Goal: Task Accomplishment & Management: Use online tool/utility

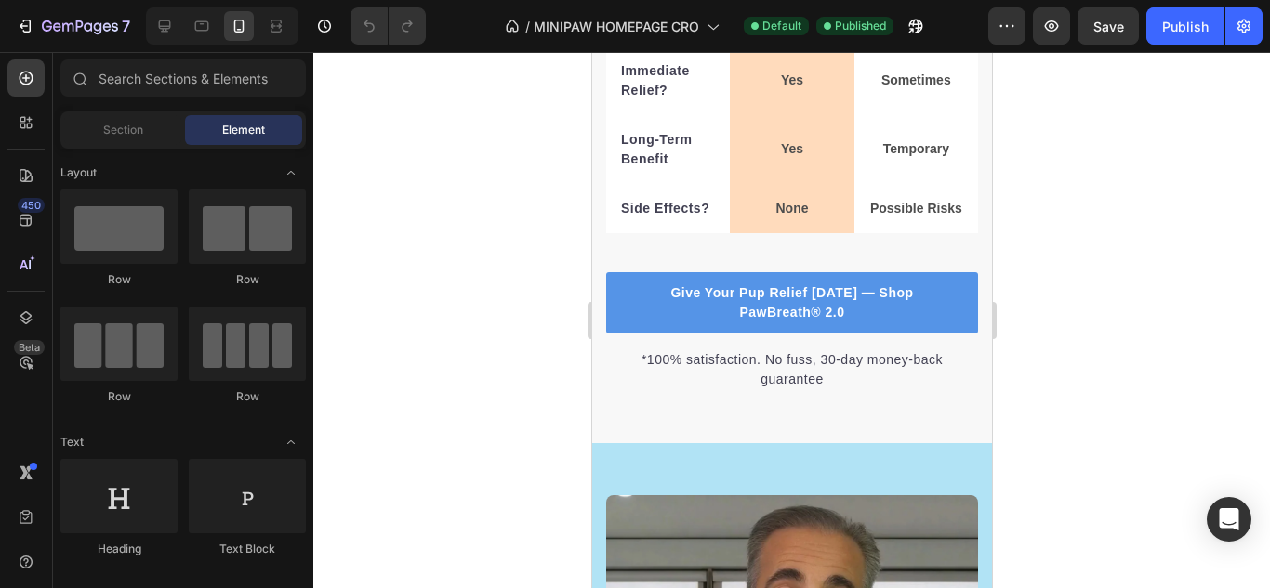
scroll to position [6971, 0]
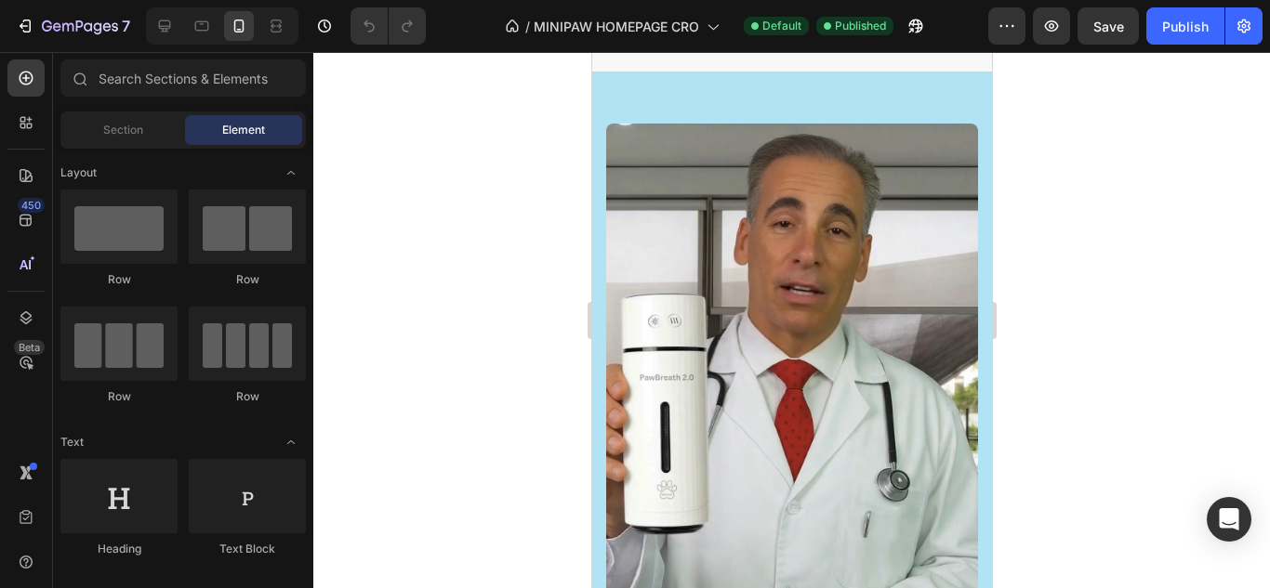
drag, startPoint x: 695, startPoint y: 291, endPoint x: 742, endPoint y: 392, distance: 111.5
click at [742, 392] on img at bounding box center [791, 454] width 372 height 661
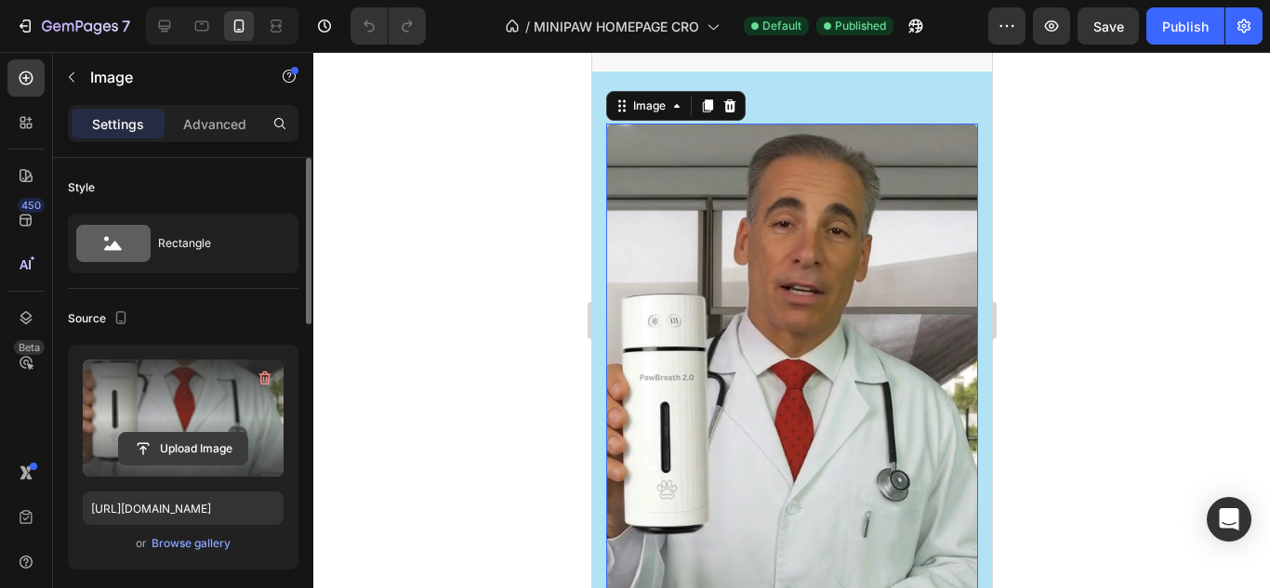
click at [200, 459] on input "file" at bounding box center [183, 449] width 128 height 32
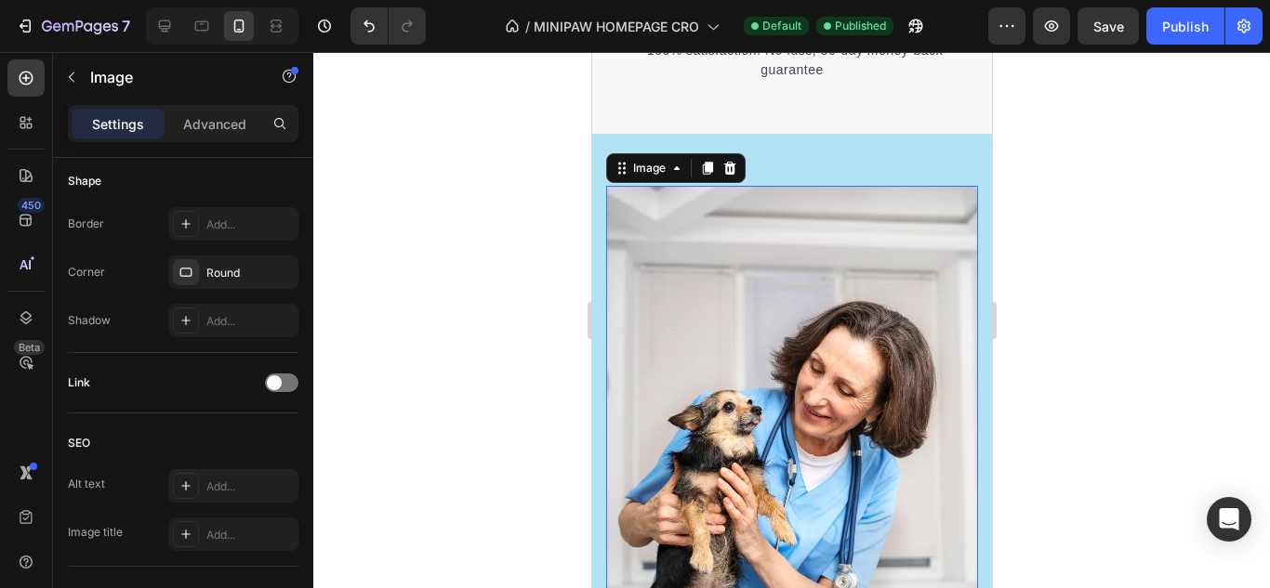
scroll to position [6878, 0]
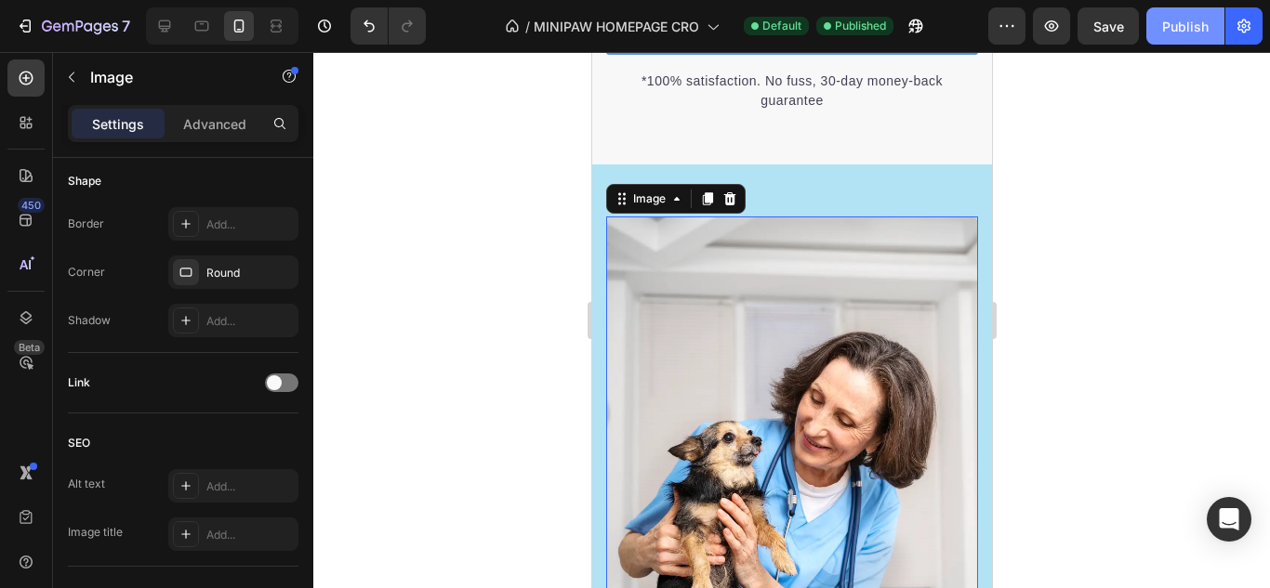
click at [1180, 20] on div "Publish" at bounding box center [1185, 27] width 46 height 20
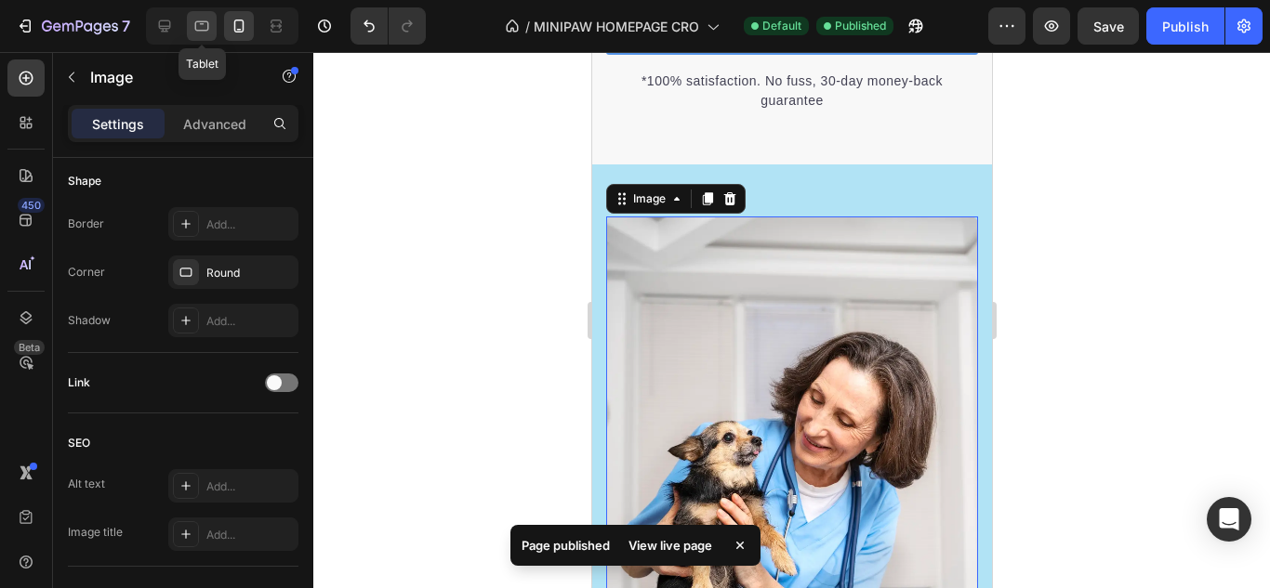
click at [205, 32] on icon at bounding box center [201, 26] width 19 height 19
type input "https://cdn.shopify.com/s/files/1/0848/7570/6645/files/gempages_548555484177630…"
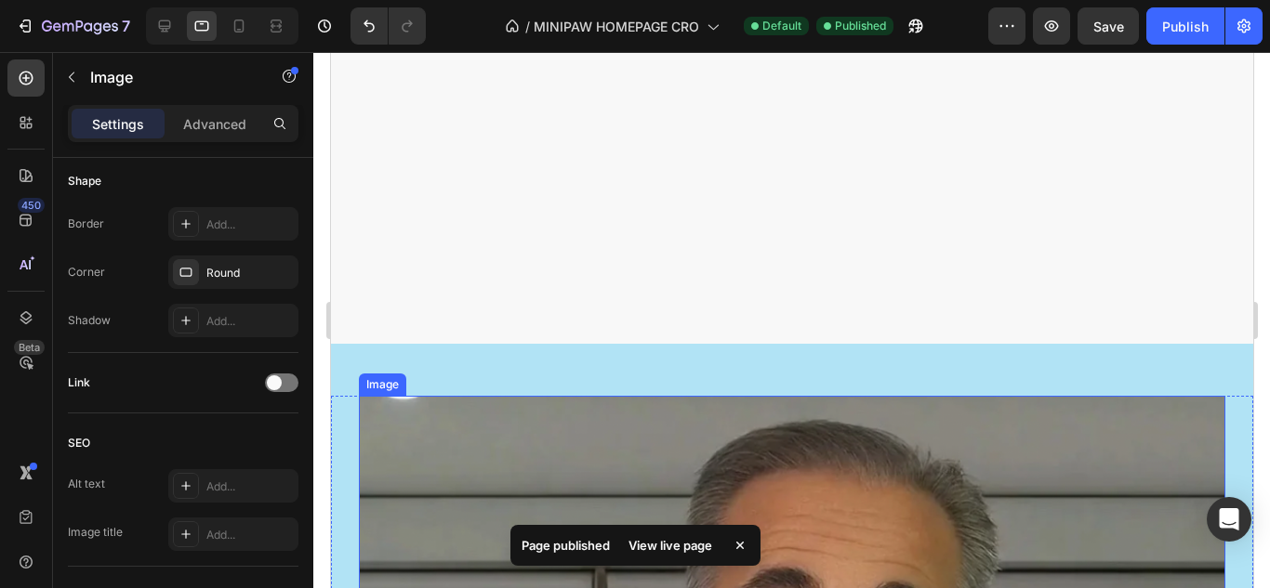
scroll to position [7156, 0]
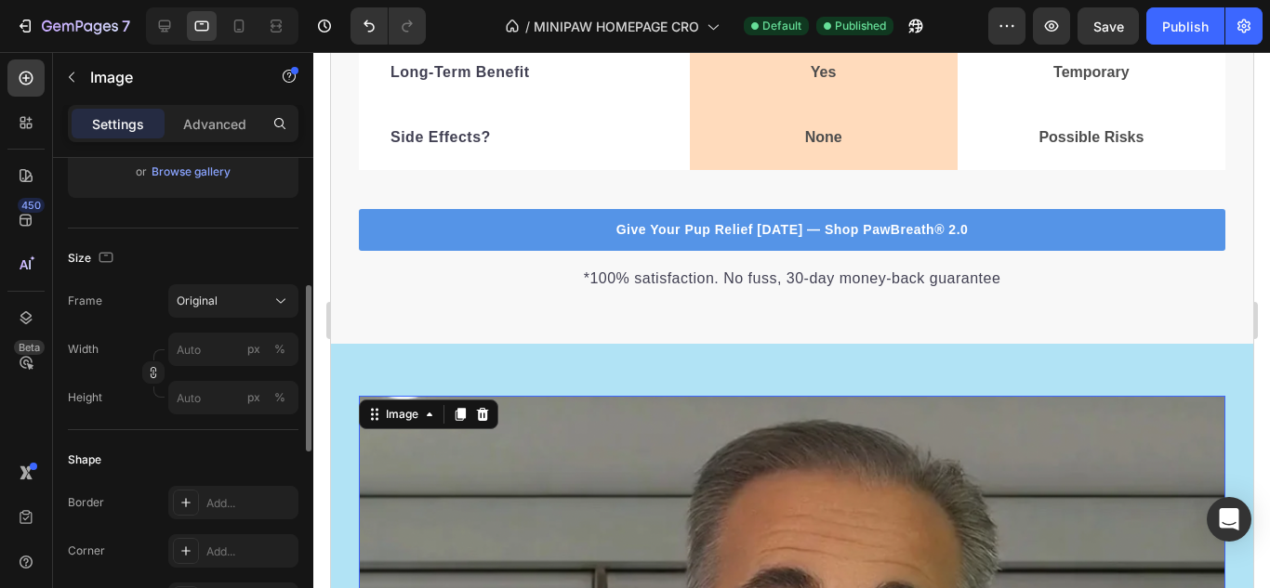
scroll to position [93, 0]
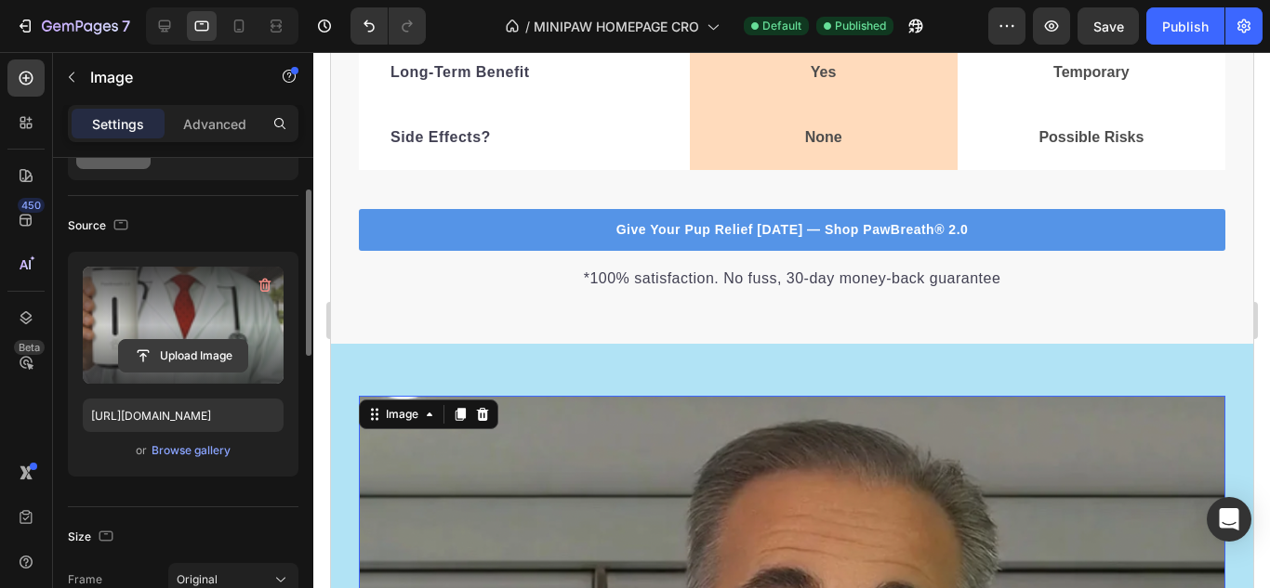
click at [134, 361] on input "file" at bounding box center [183, 356] width 128 height 32
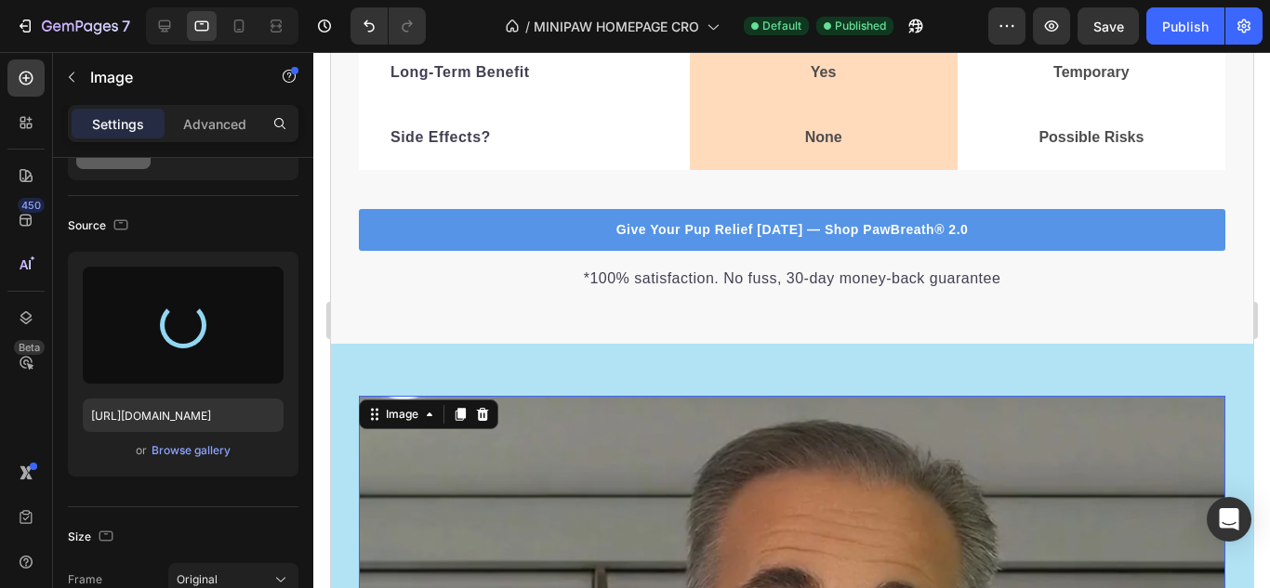
type input "https://cdn.shopify.com/s/files/1/0848/7570/6645/files/gempages_548555484177630…"
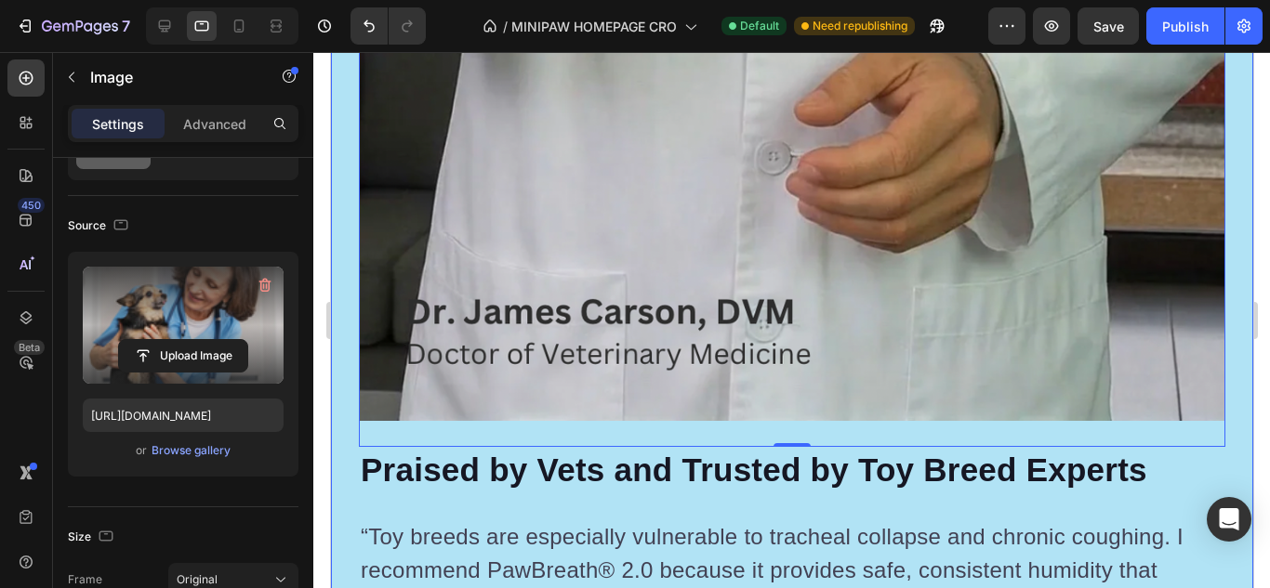
scroll to position [8179, 0]
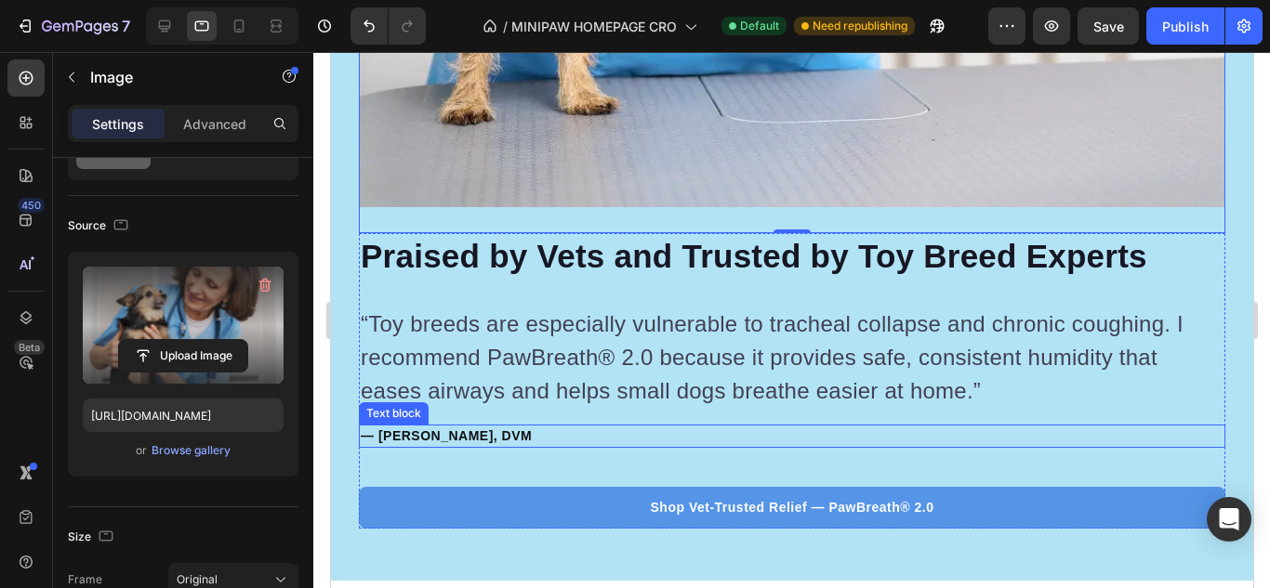
click at [438, 427] on p "— Dr. James Carson, DVM" at bounding box center [791, 437] width 863 height 20
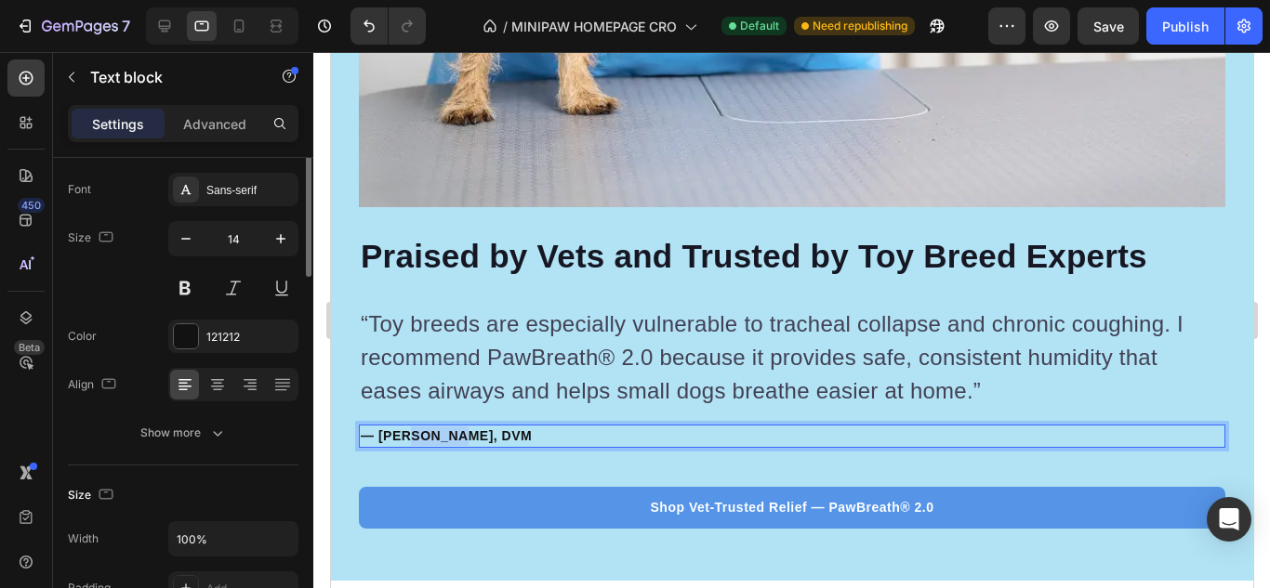
scroll to position [0, 0]
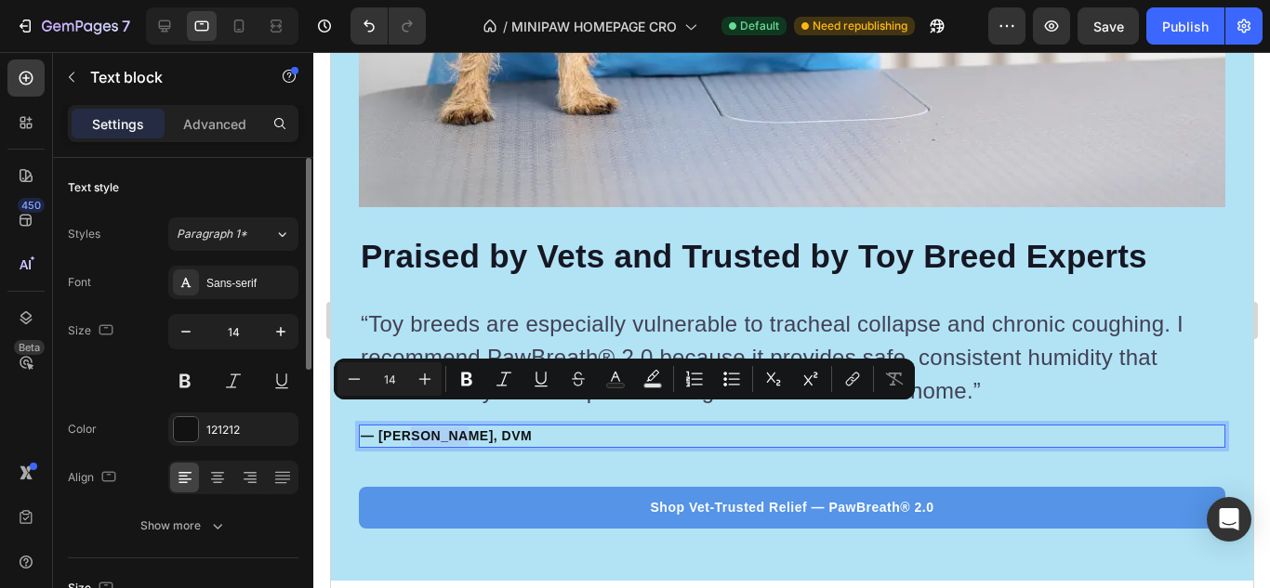
click at [438, 427] on p "— Dr. James Carson, DVM" at bounding box center [791, 437] width 863 height 20
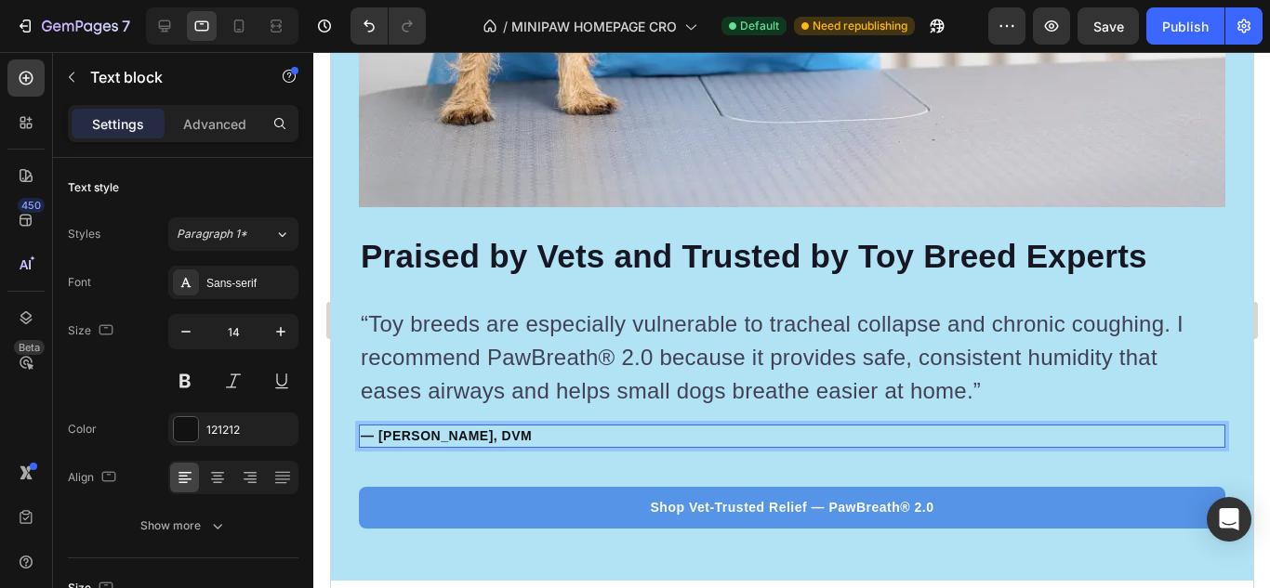
click at [439, 427] on p "— Dr. James Carson, DVM" at bounding box center [791, 437] width 863 height 20
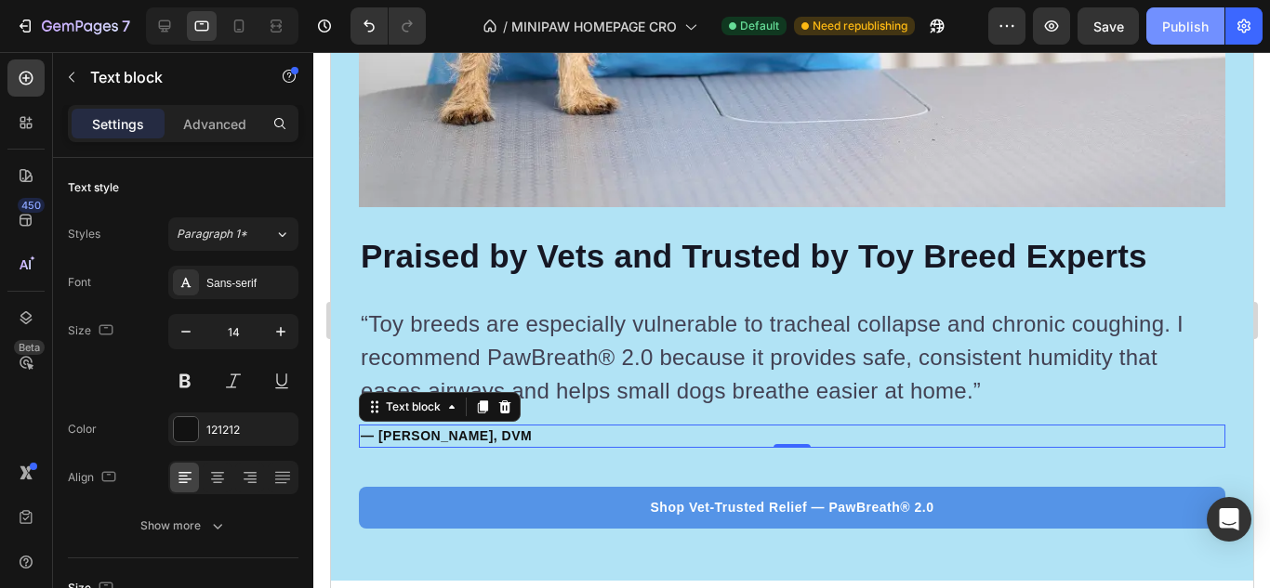
click at [1192, 26] on div "Publish" at bounding box center [1185, 27] width 46 height 20
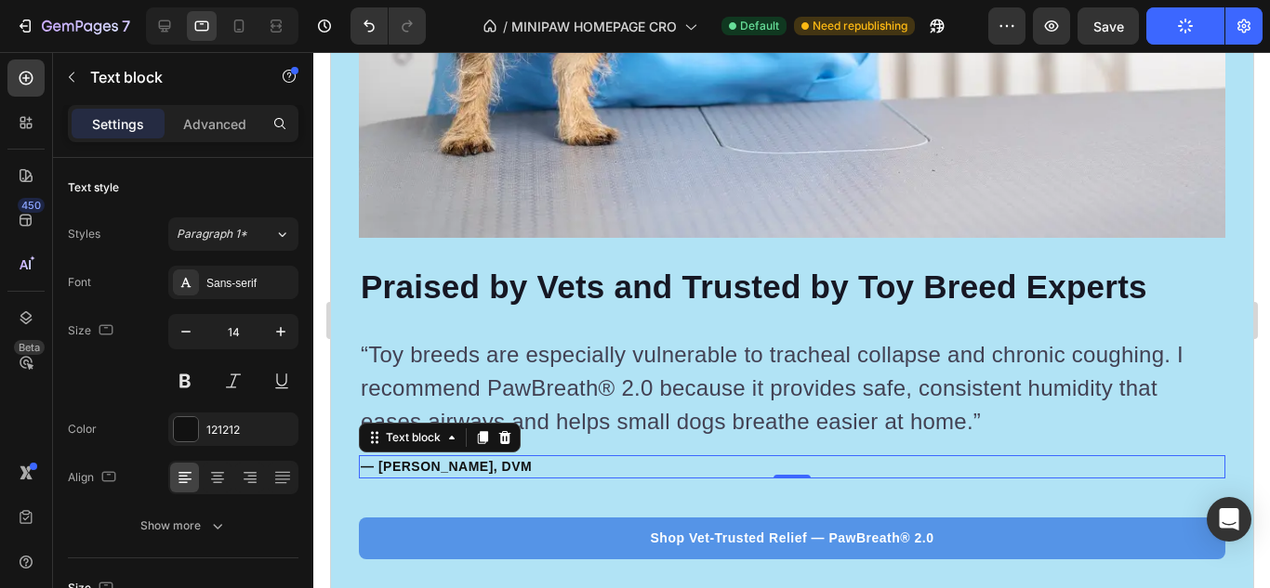
scroll to position [8179, 0]
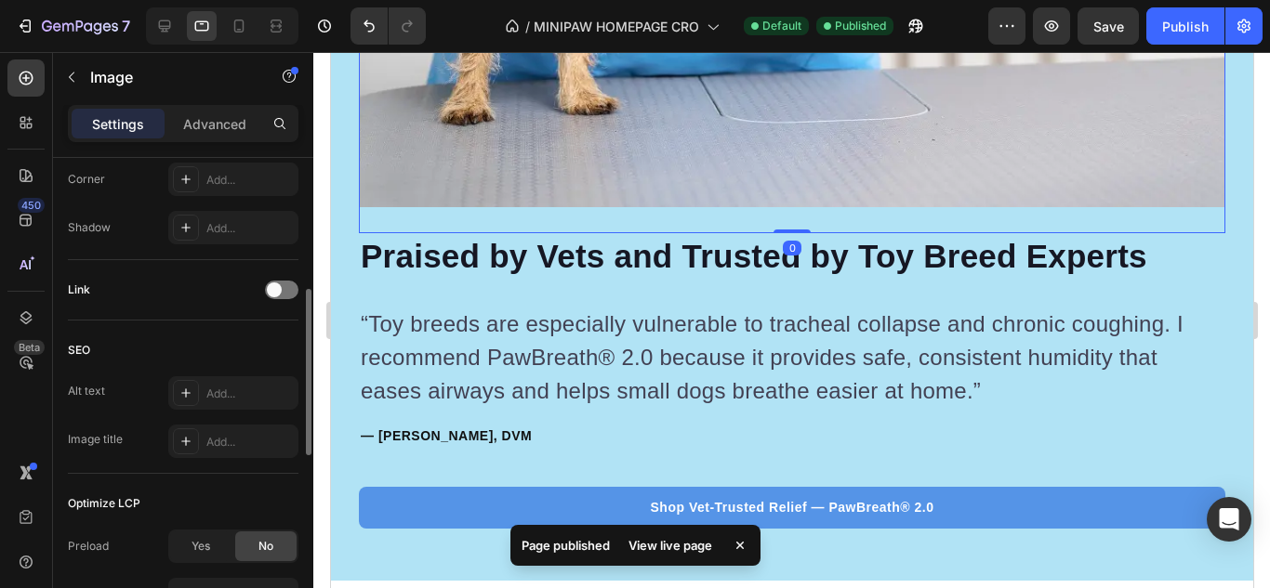
scroll to position [651, 0]
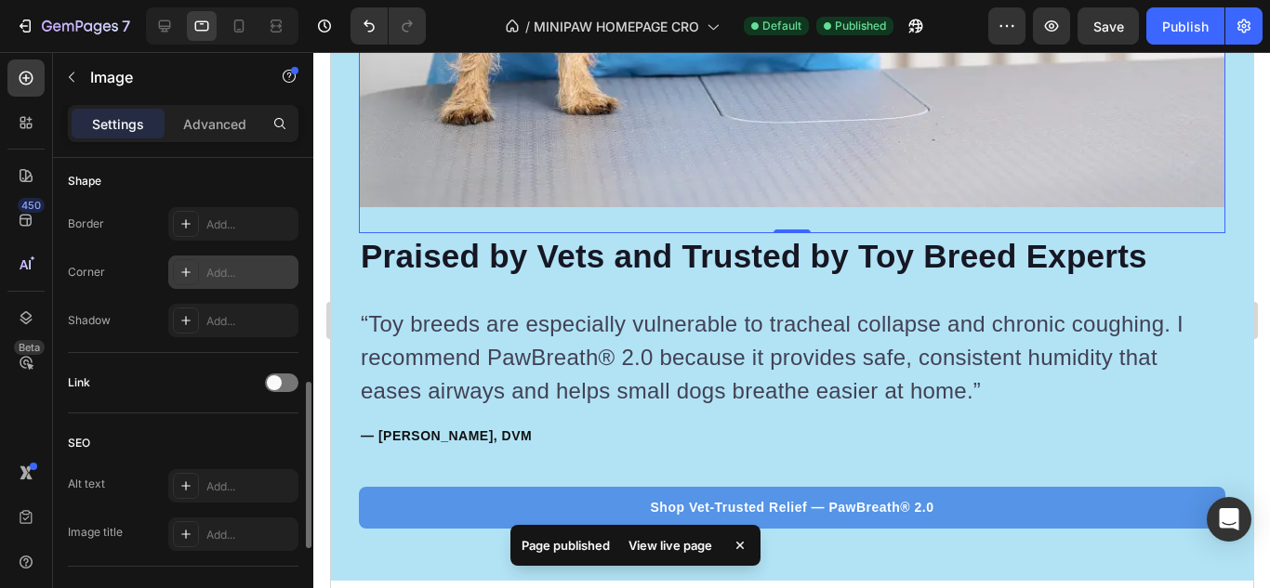
click at [232, 275] on div "Add..." at bounding box center [249, 273] width 87 height 17
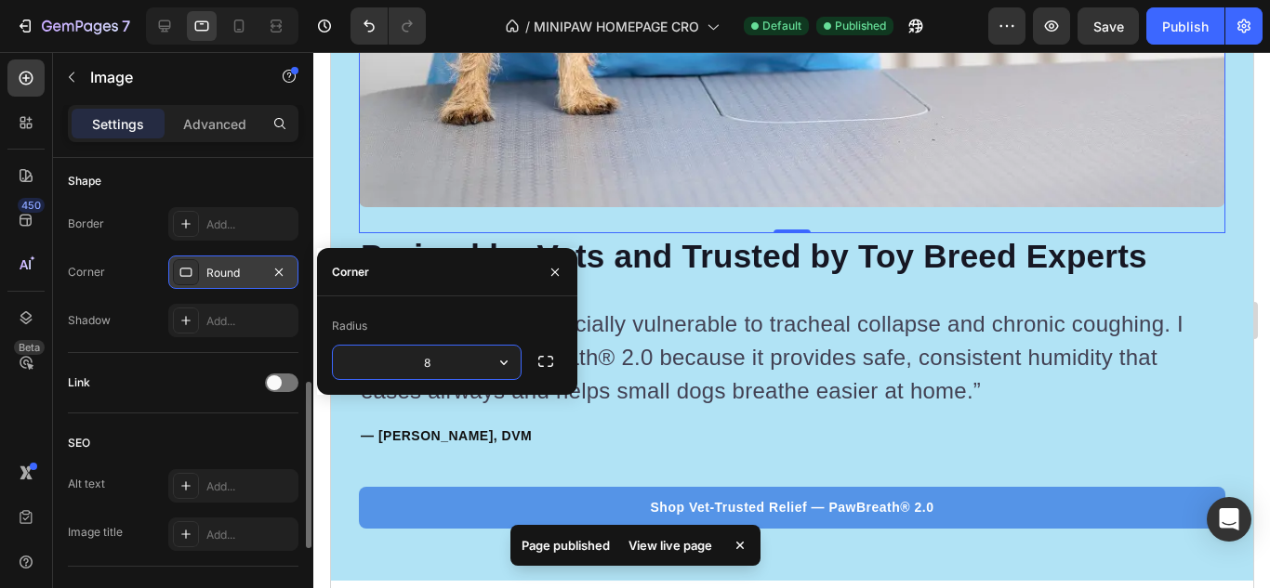
scroll to position [8086, 0]
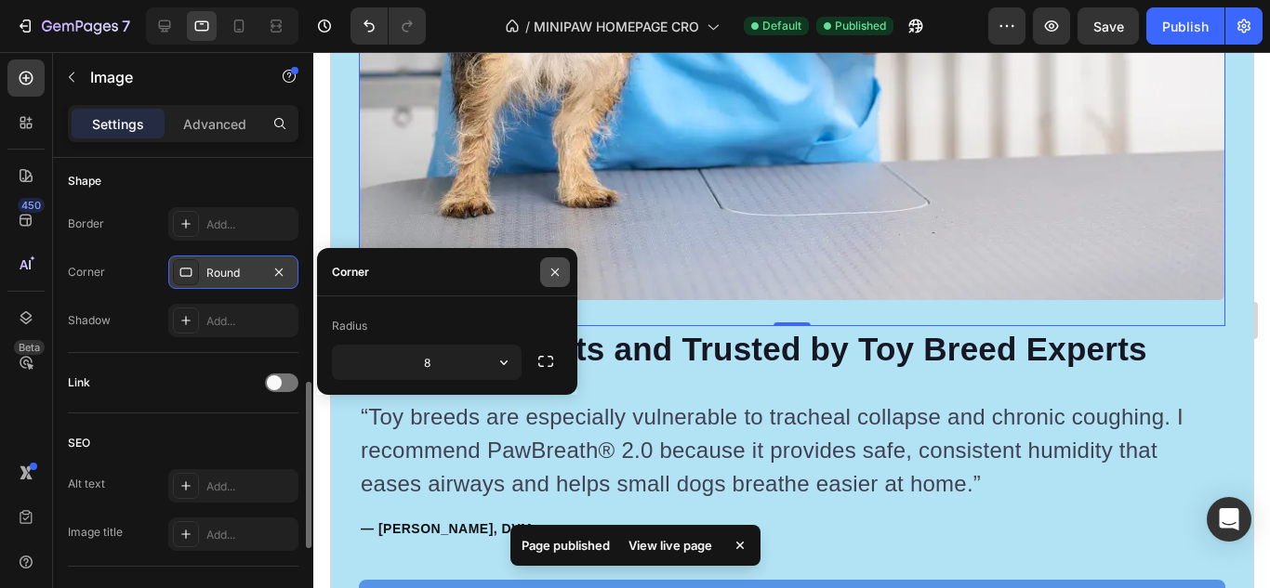
drag, startPoint x: 542, startPoint y: 277, endPoint x: 210, endPoint y: 227, distance: 335.6
click at [542, 277] on button "button" at bounding box center [555, 272] width 30 height 30
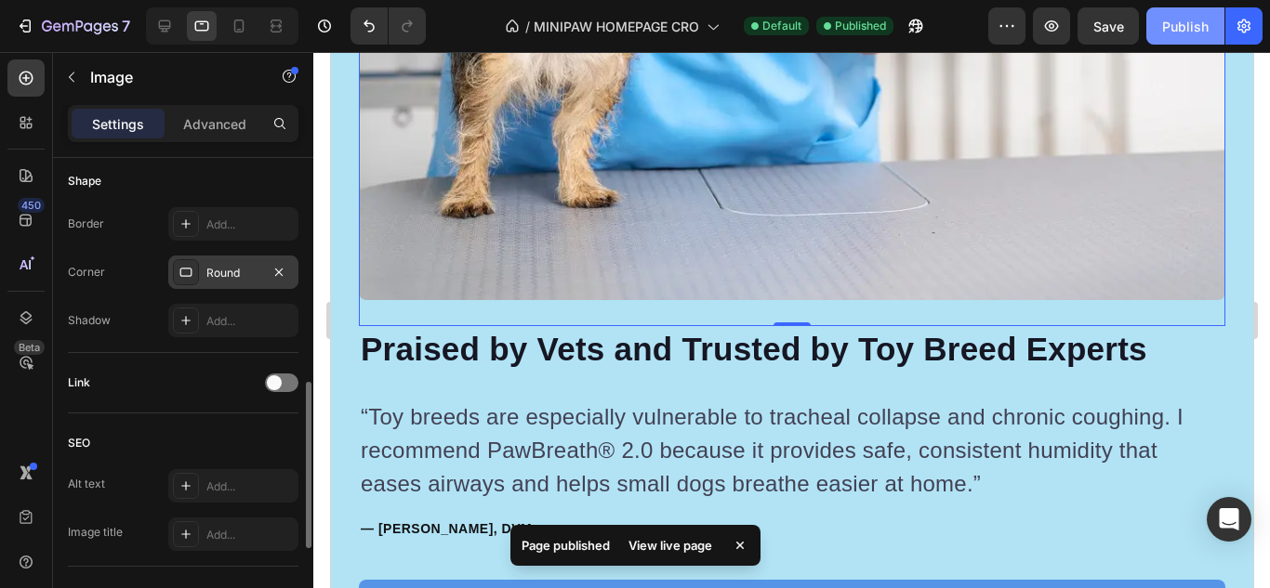
click at [1166, 37] on button "Publish" at bounding box center [1185, 25] width 78 height 37
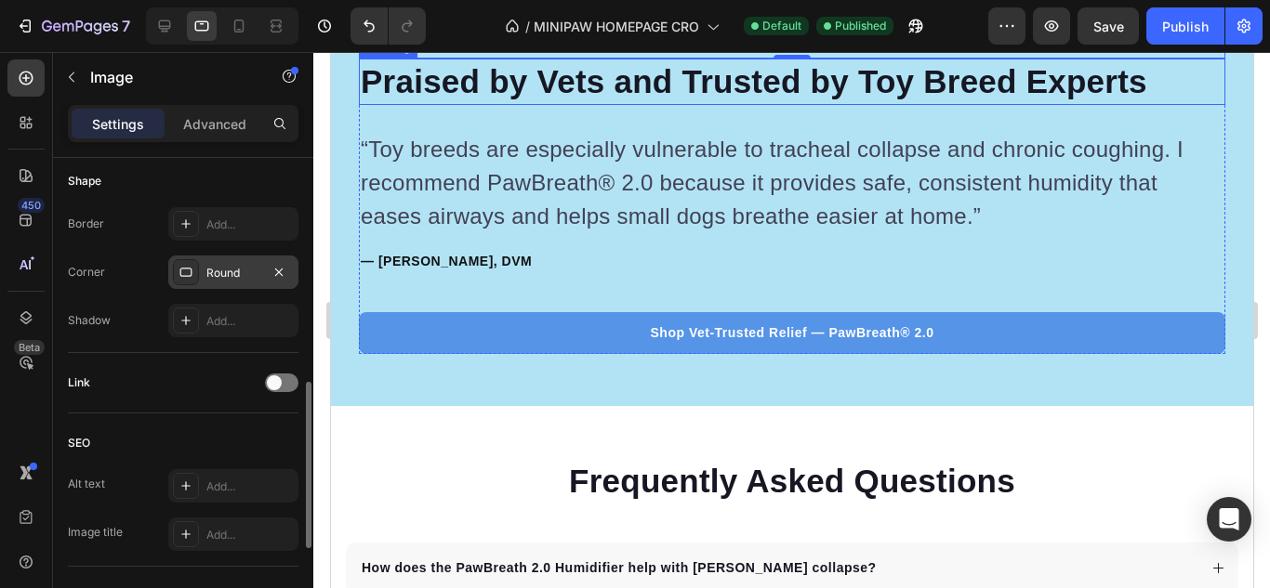
scroll to position [8272, 0]
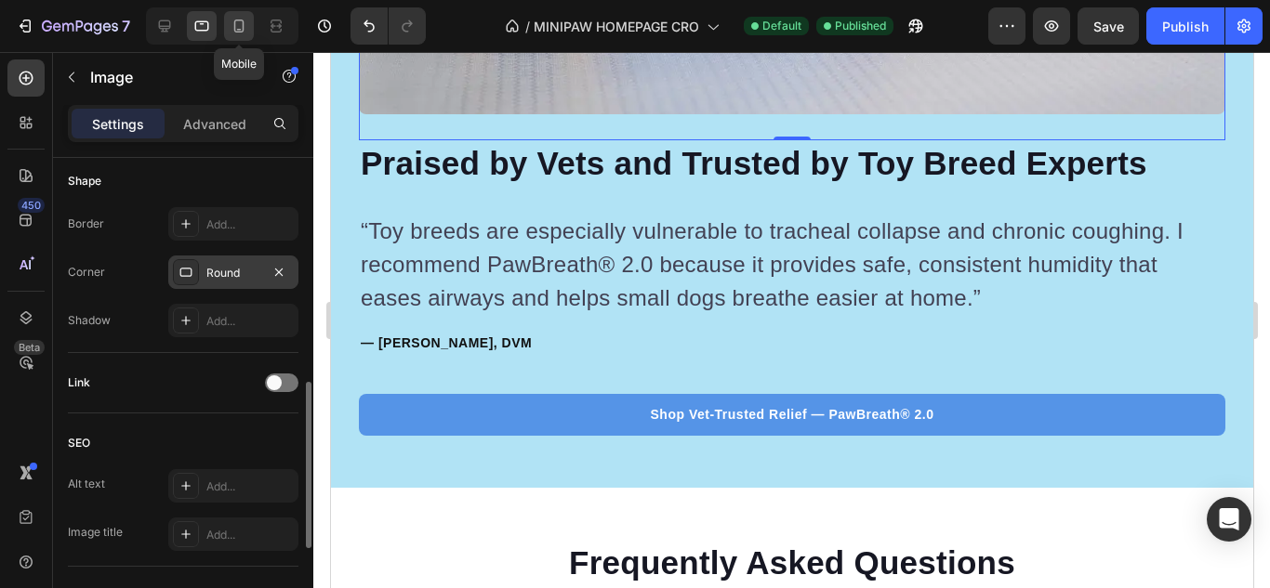
click at [247, 25] on icon at bounding box center [239, 26] width 19 height 19
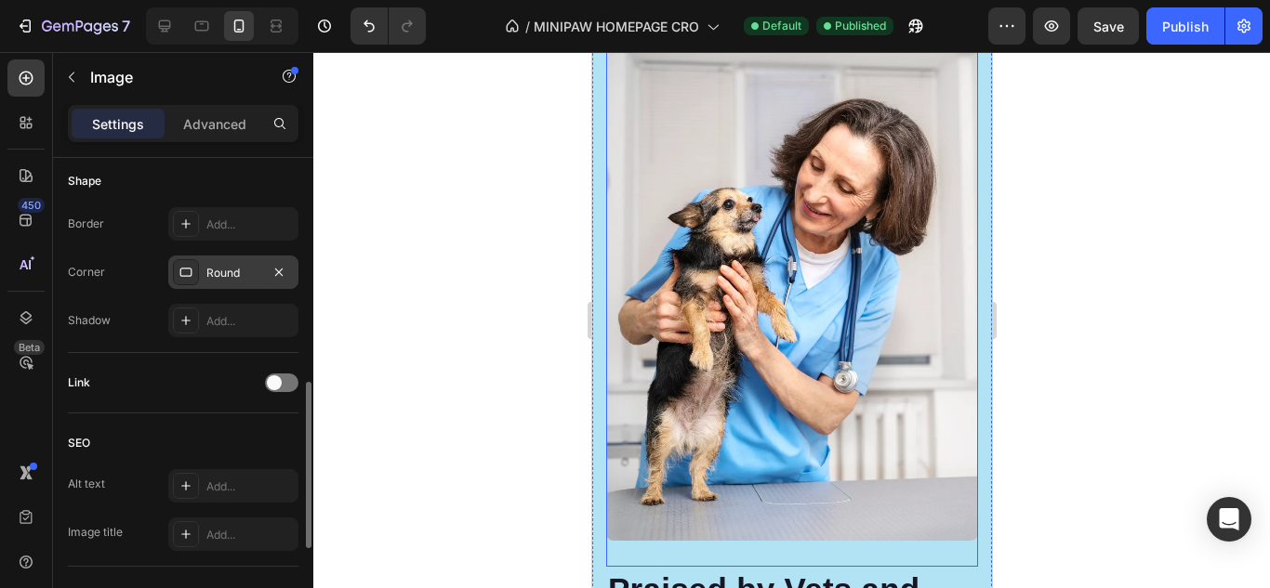
scroll to position [6970, 0]
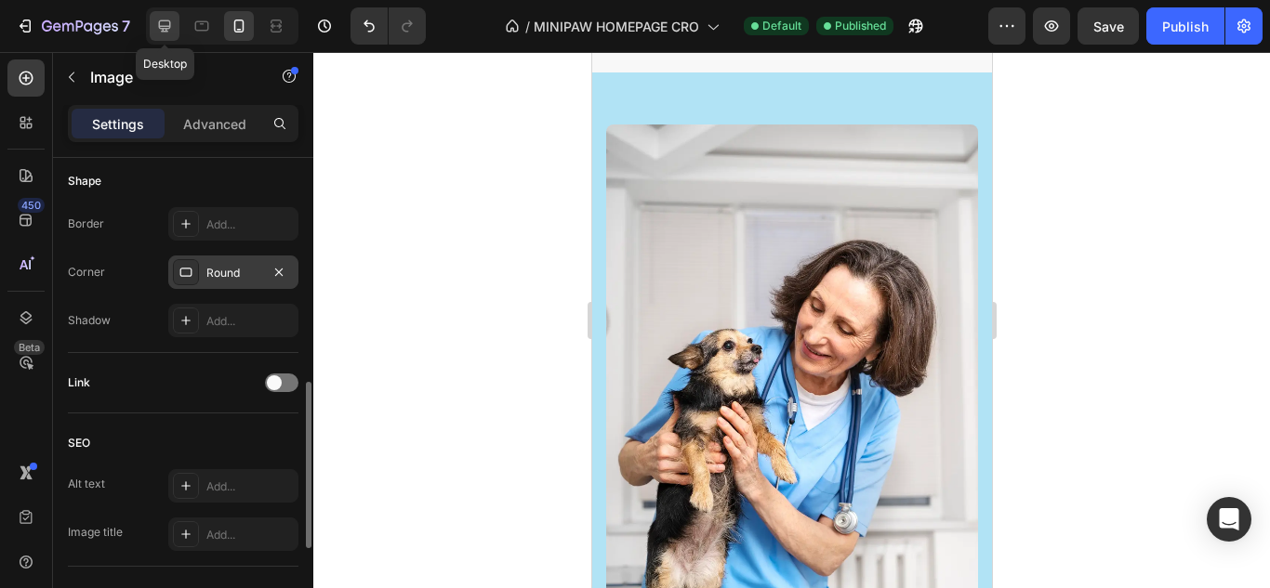
click at [176, 22] on div at bounding box center [165, 26] width 30 height 30
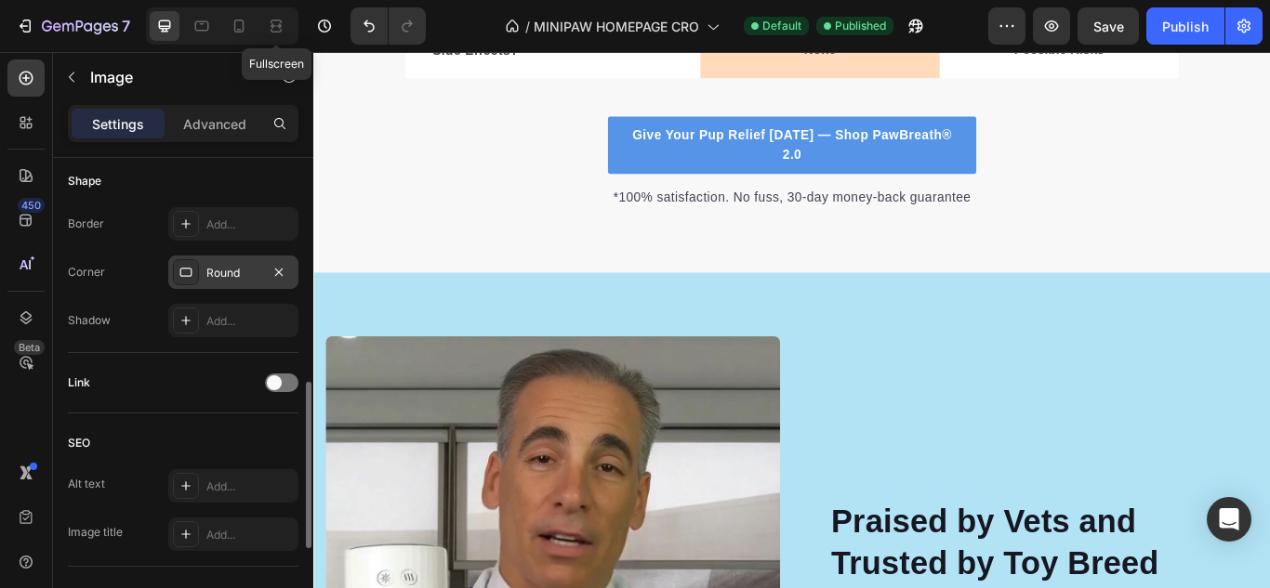
scroll to position [6905, 0]
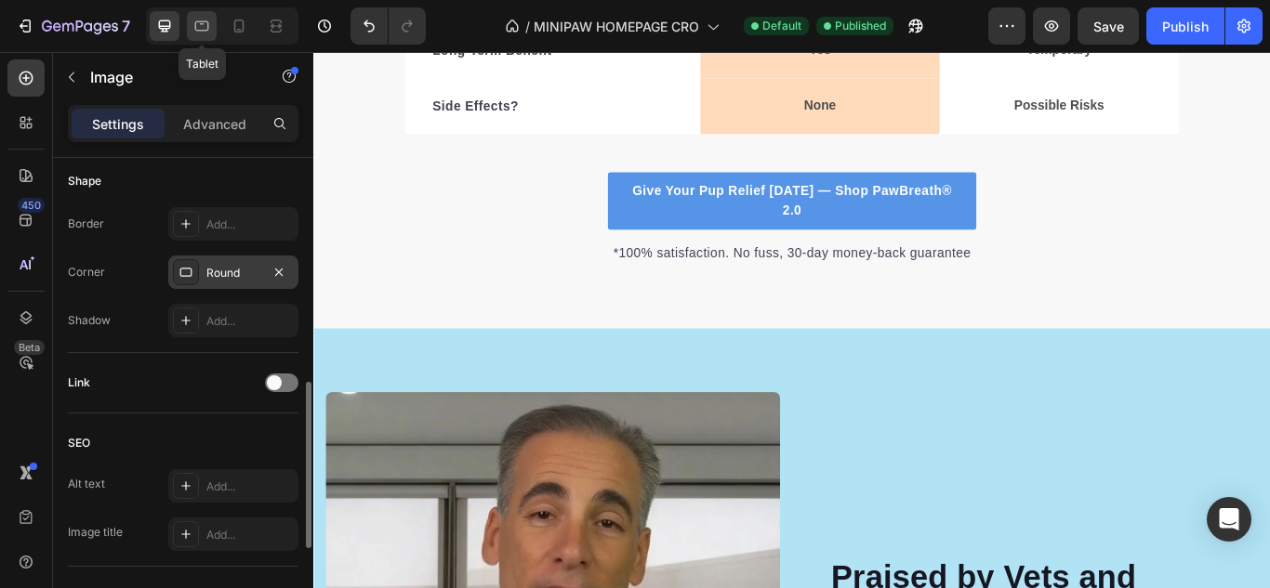
click at [207, 32] on icon at bounding box center [201, 26] width 19 height 19
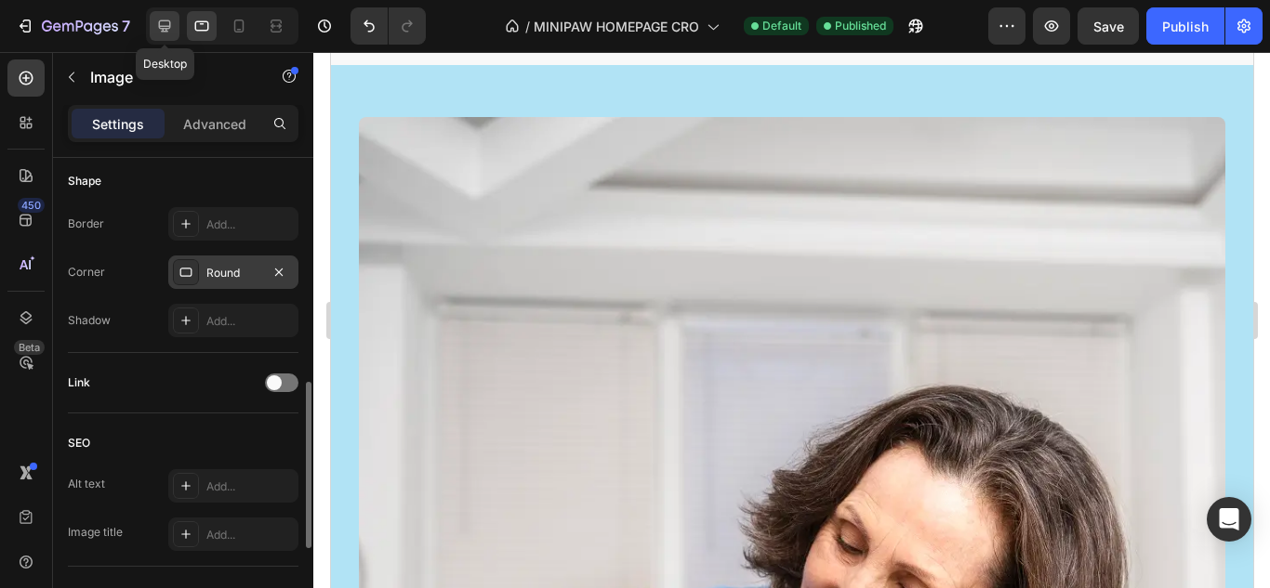
click at [174, 32] on div at bounding box center [165, 26] width 30 height 30
type input "https://gempages-demo.myshopify.com/cdn/shop/t/1/assets/495611768014373769-2102…"
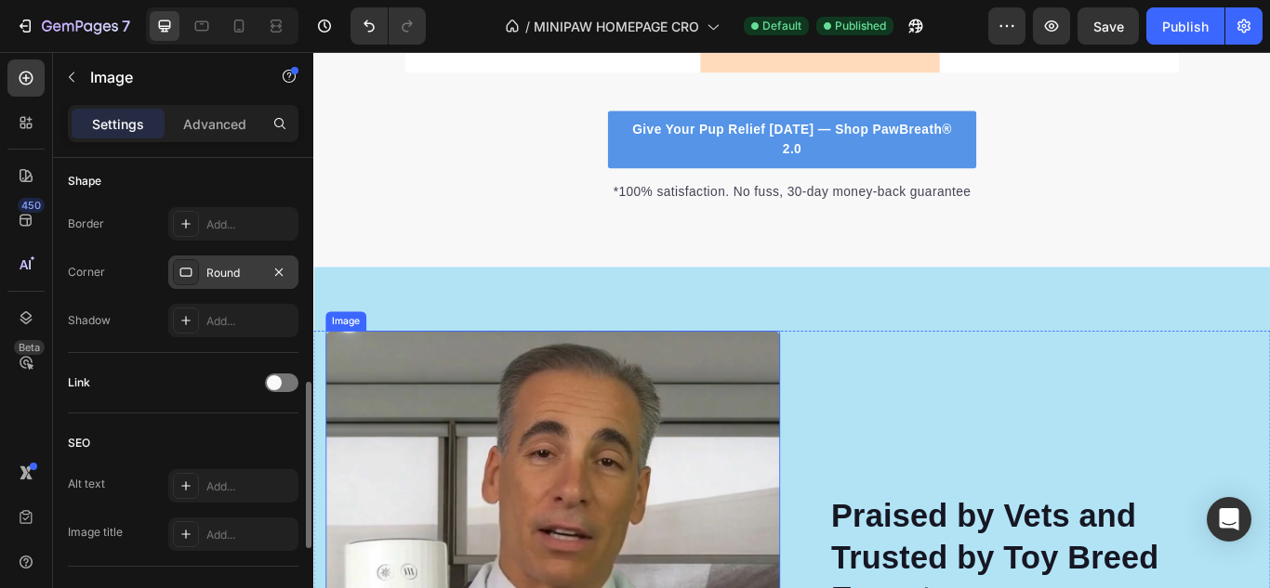
scroll to position [6998, 0]
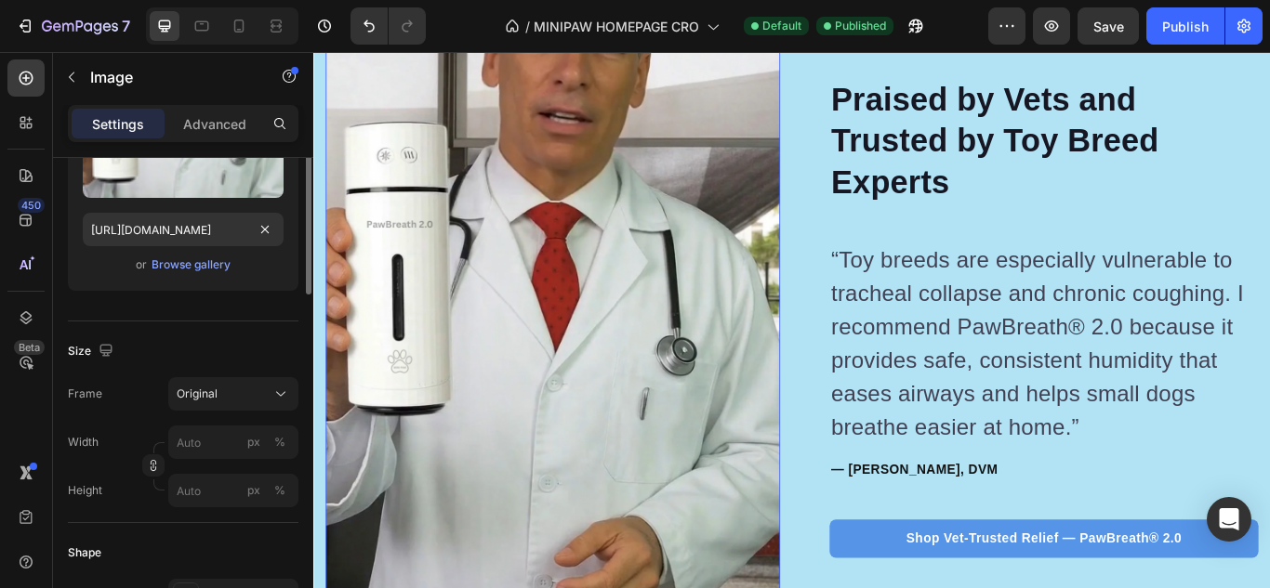
scroll to position [0, 0]
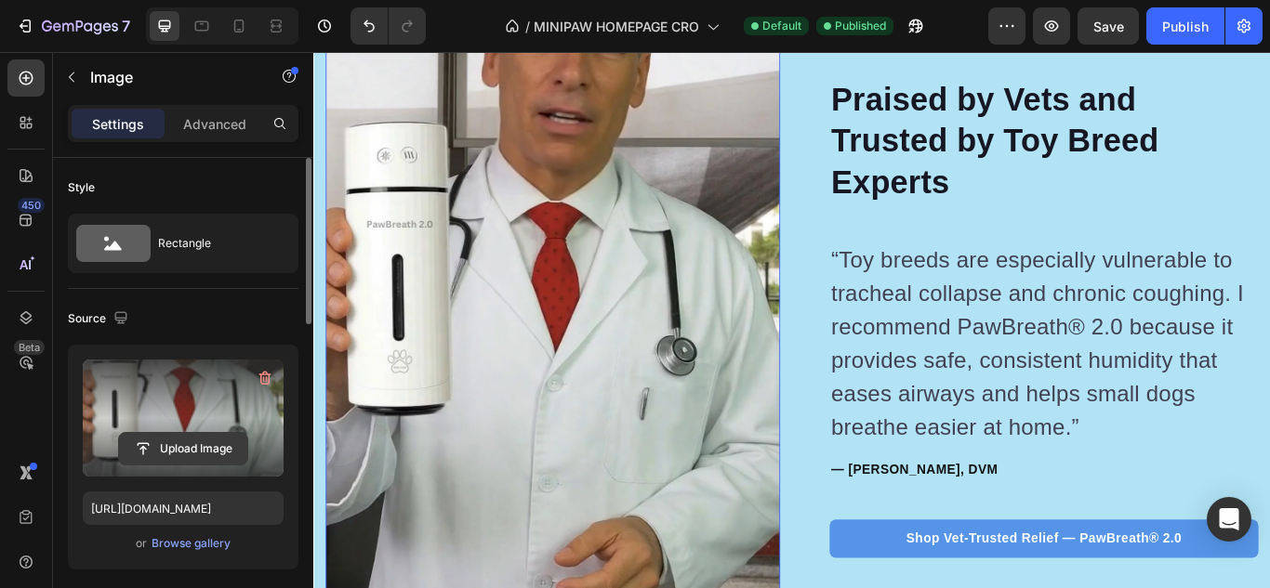
click at [184, 450] on input "file" at bounding box center [183, 449] width 128 height 32
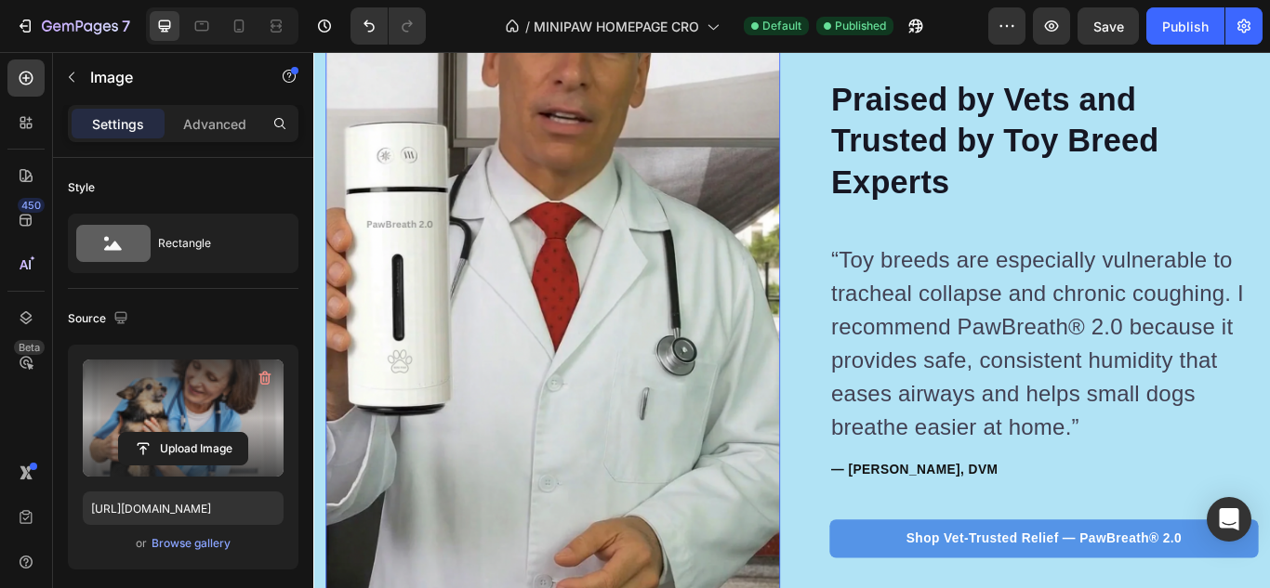
type input "https://cdn.shopify.com/s/files/1/0848/7570/6645/files/gempages_548555484177630…"
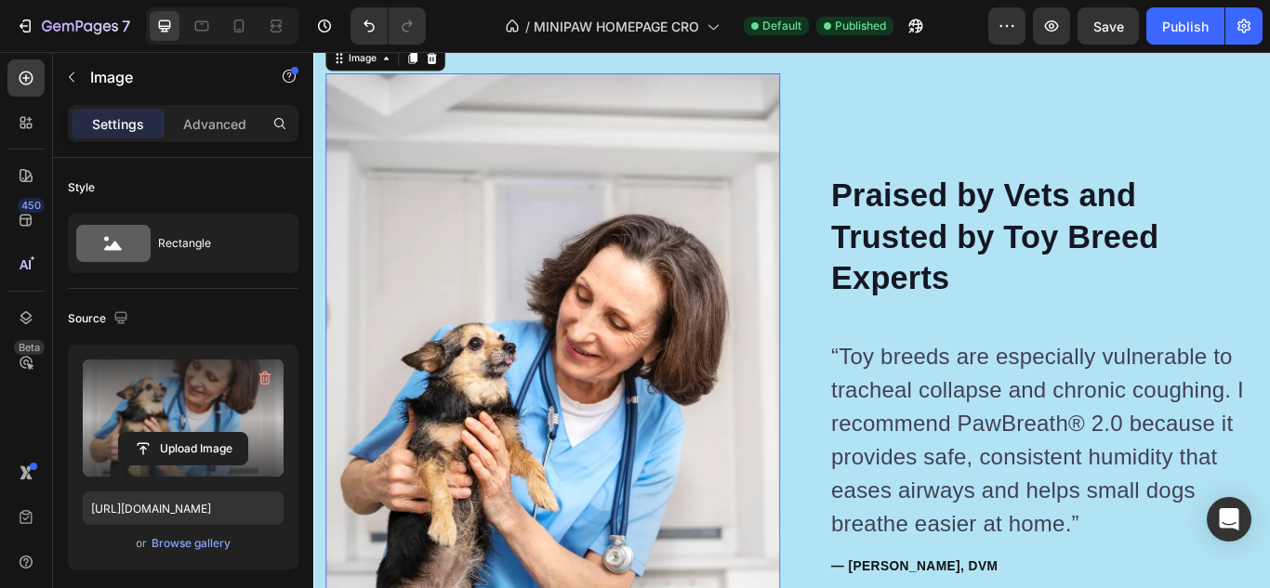
scroll to position [7091, 0]
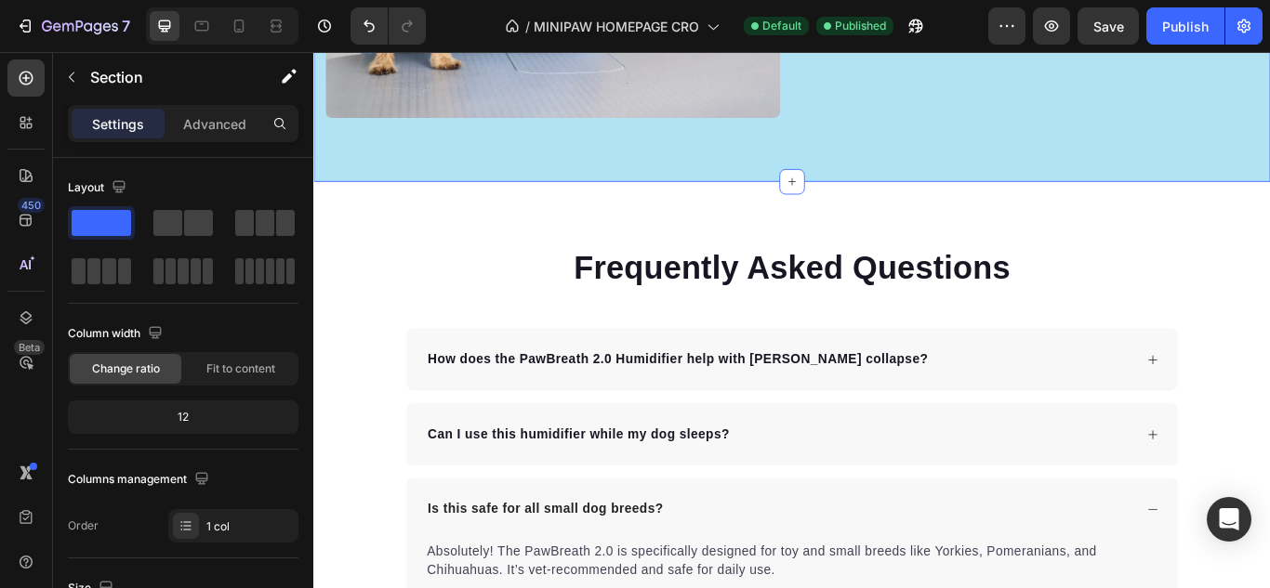
scroll to position [8021, 0]
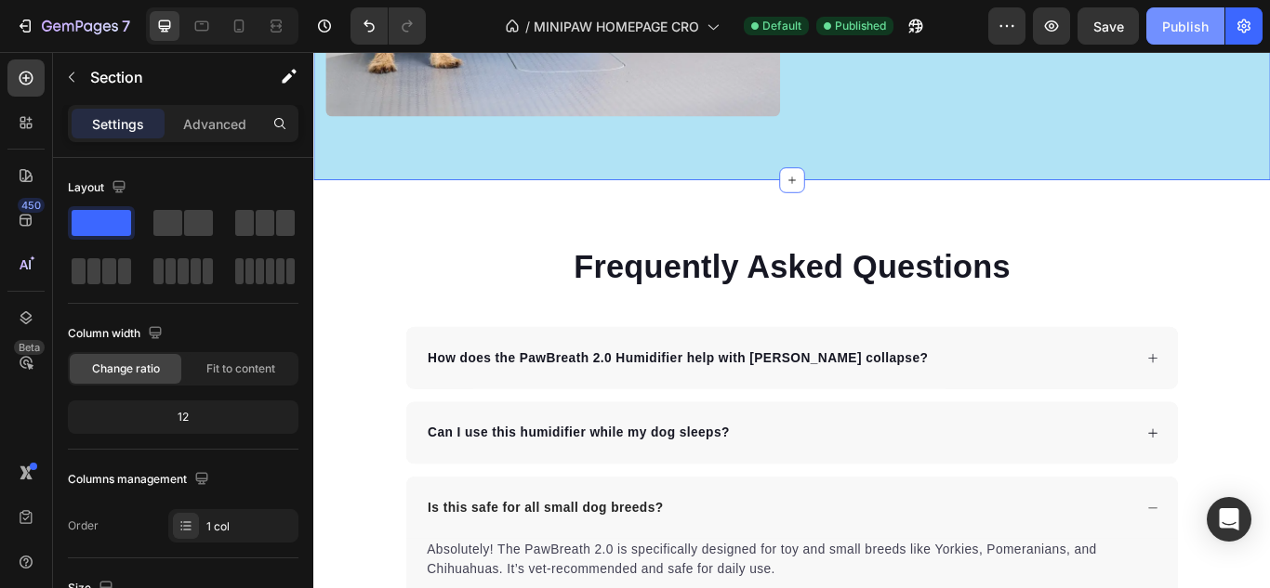
click at [1180, 42] on button "Publish" at bounding box center [1185, 25] width 78 height 37
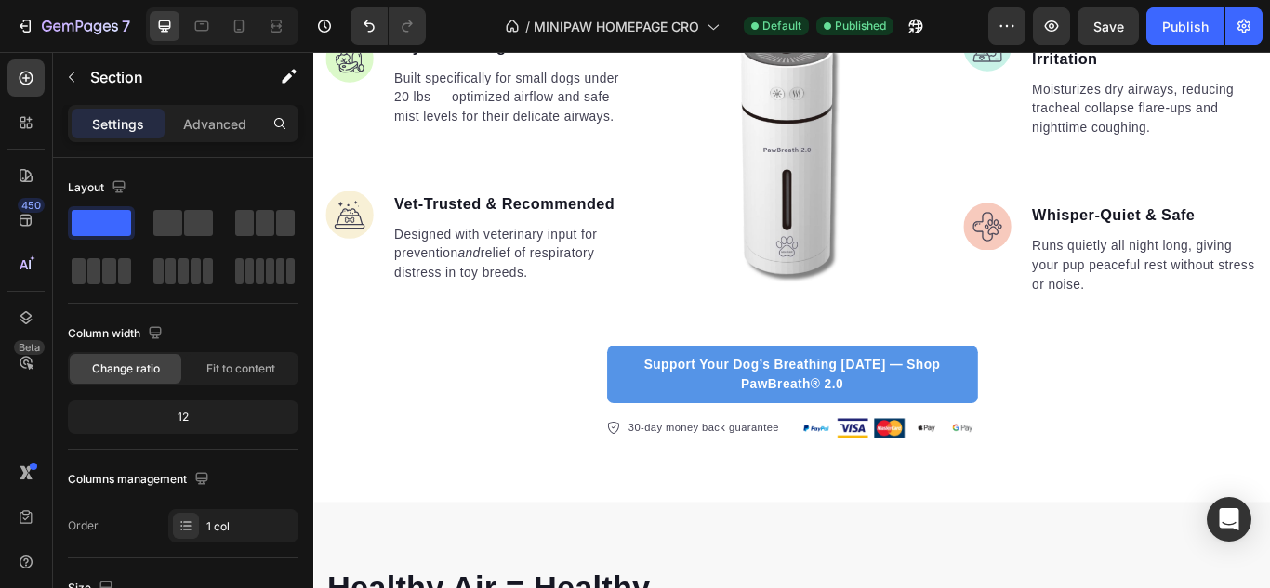
scroll to position [2448, 0]
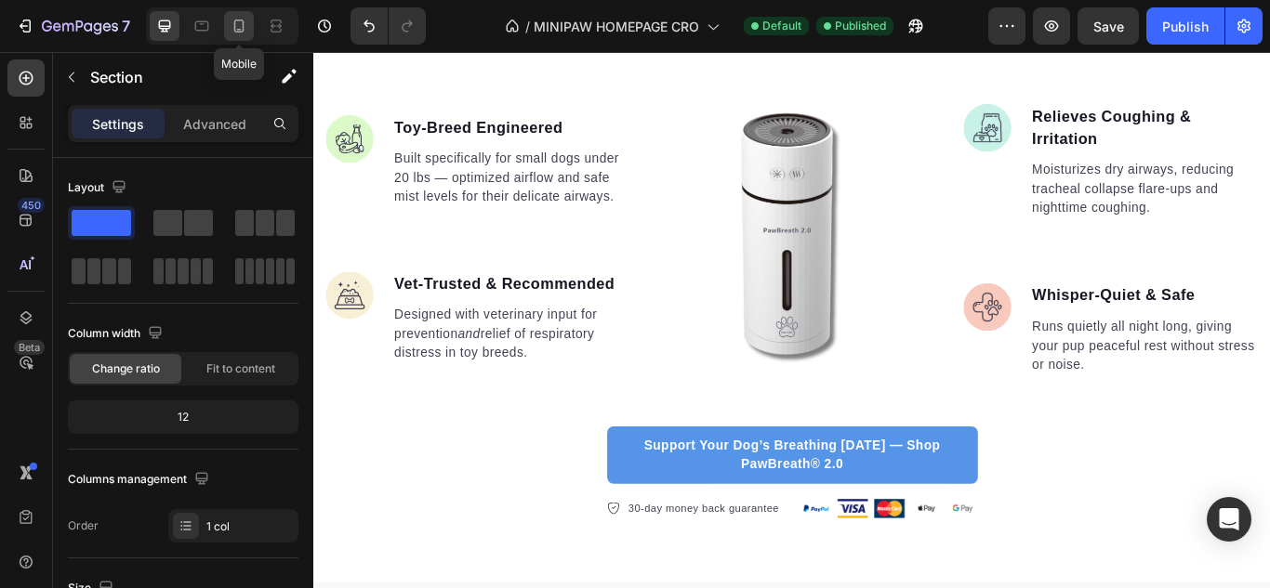
click at [231, 25] on icon at bounding box center [239, 26] width 19 height 19
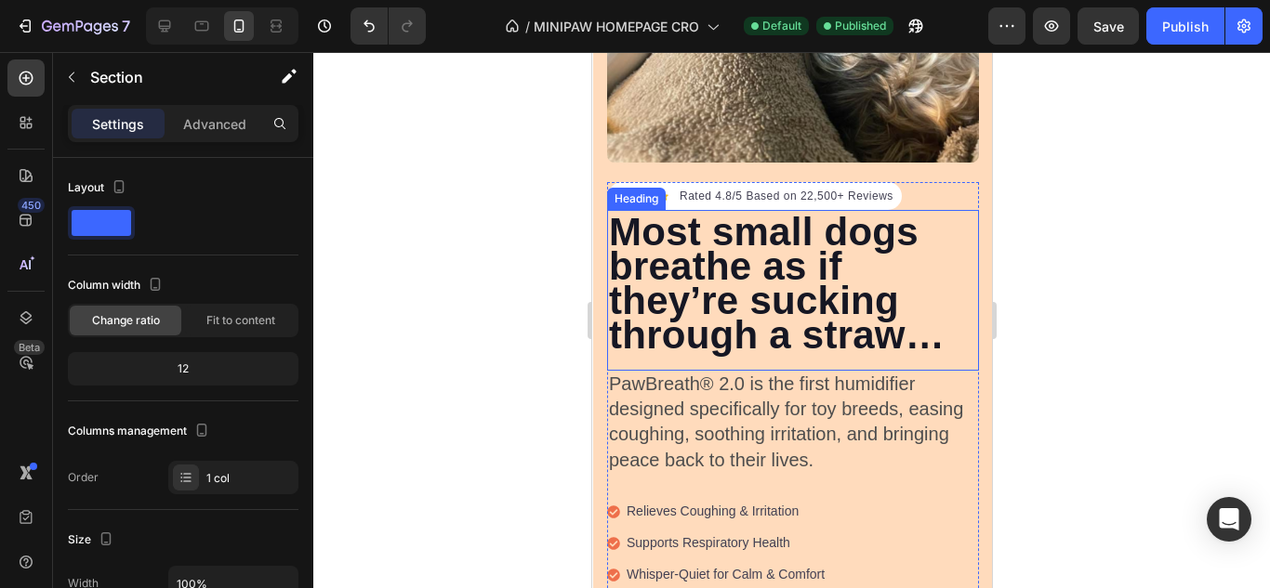
scroll to position [456, 0]
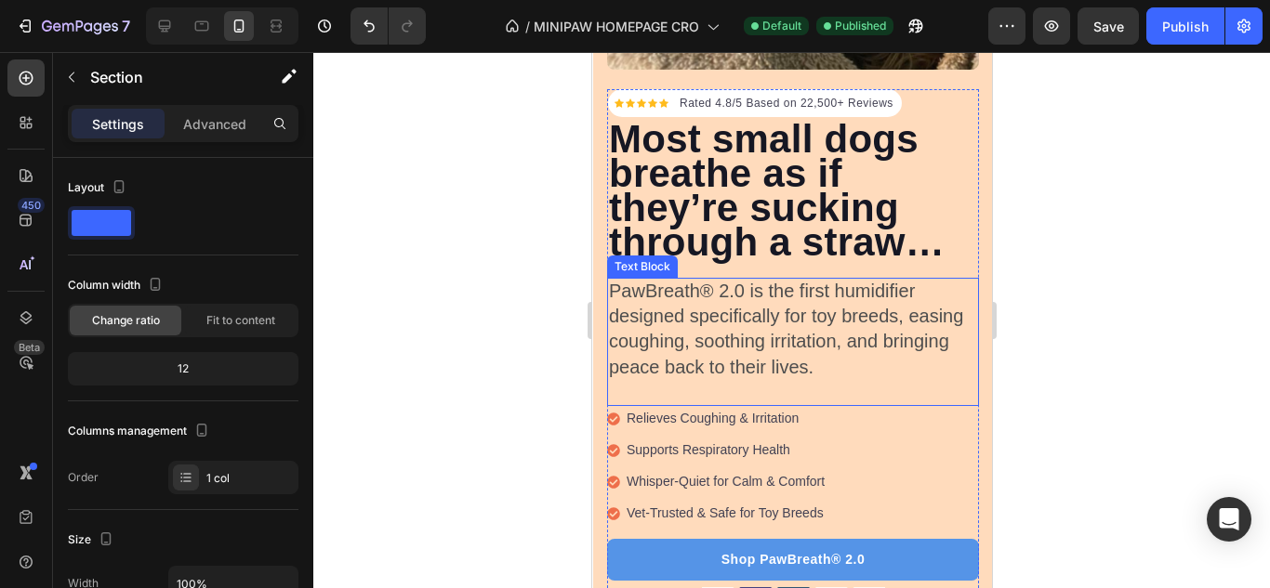
click at [816, 300] on span "PawBreath® 2.0 is the first humidifier designed specifically for toy breeds, ea…" at bounding box center [785, 329] width 354 height 97
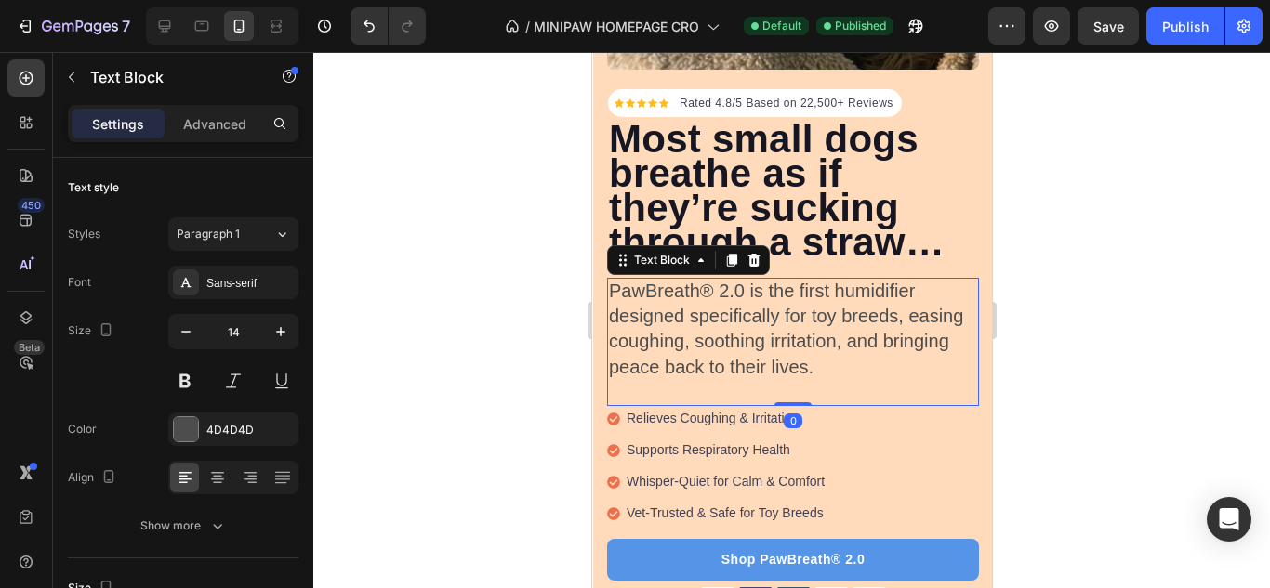
click at [816, 300] on span "PawBreath® 2.0 is the first humidifier designed specifically for toy breeds, ea…" at bounding box center [785, 329] width 354 height 97
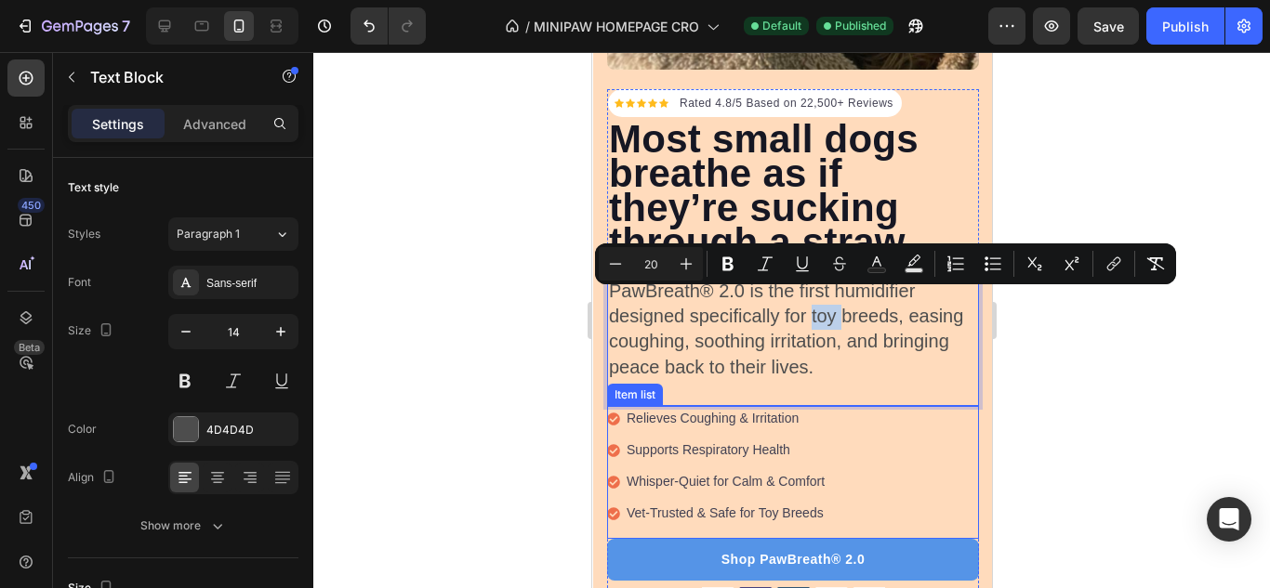
click at [839, 406] on div "Relieves Coughing & Irritation Supports Respiratory Health Whisper-Quiet for Ca…" at bounding box center [792, 472] width 372 height 133
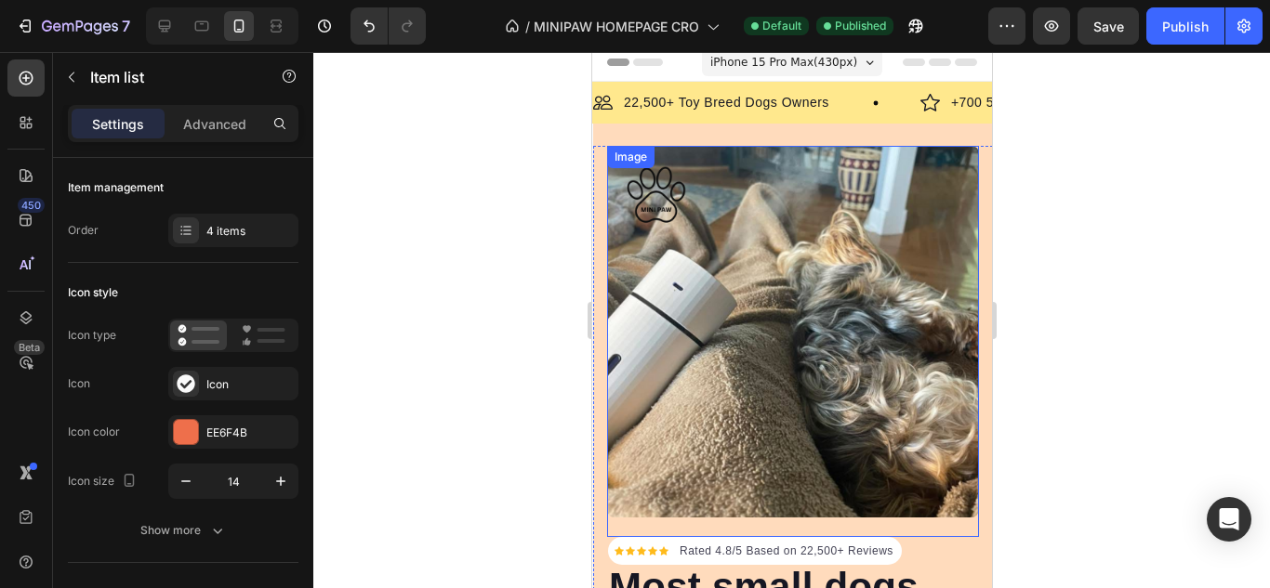
scroll to position [0, 0]
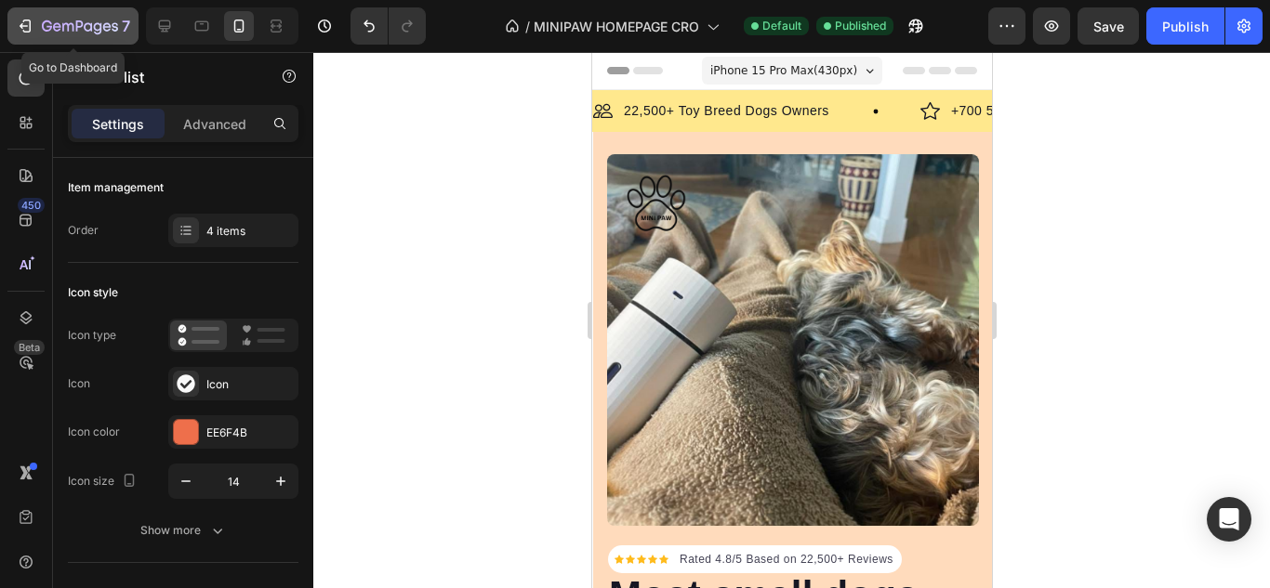
click at [38, 24] on div "7" at bounding box center [73, 26] width 114 height 22
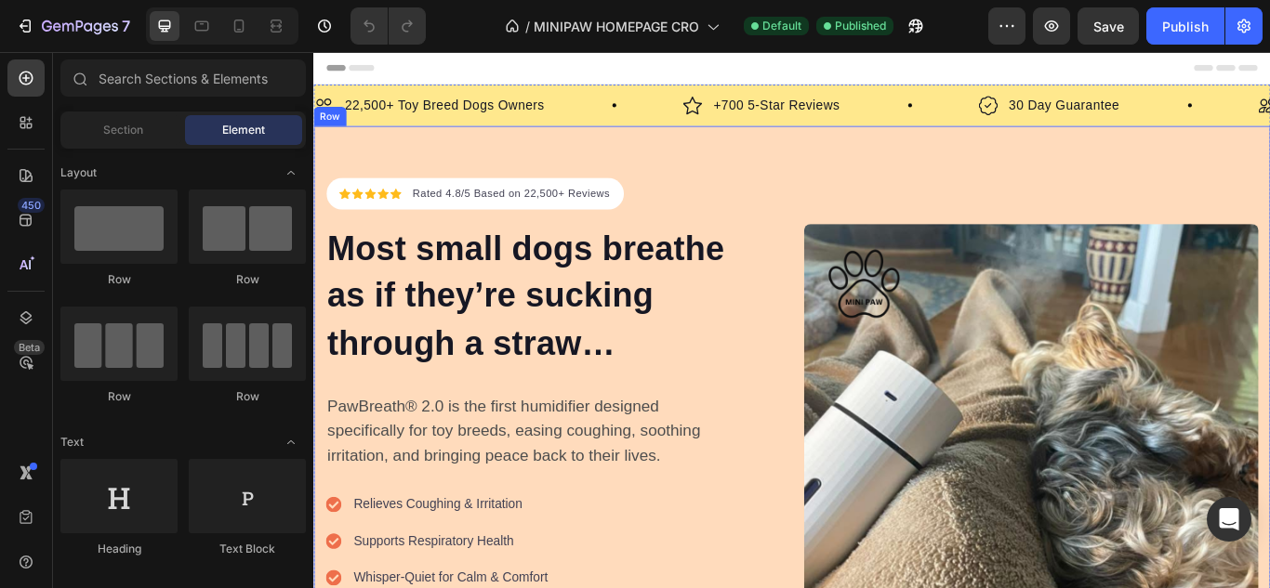
click at [699, 165] on div "Icon Icon Icon Icon Icon Icon List Hoz Rated 4.8/5 Based on 22,500+ Reviews Tex…" at bounding box center [870, 517] width 1115 height 759
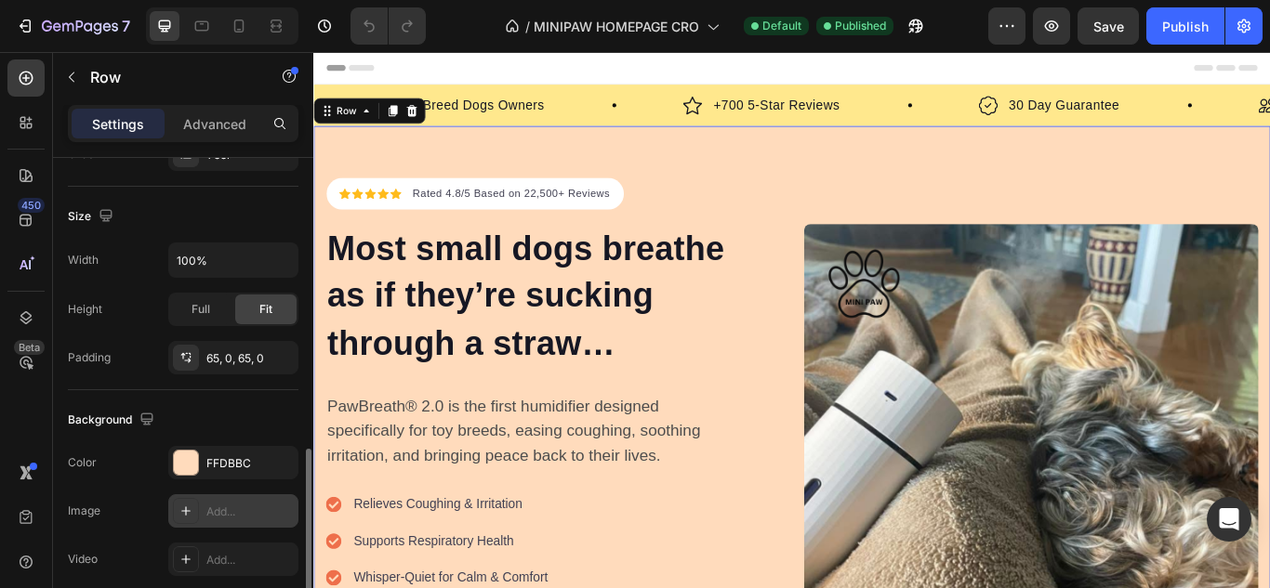
scroll to position [465, 0]
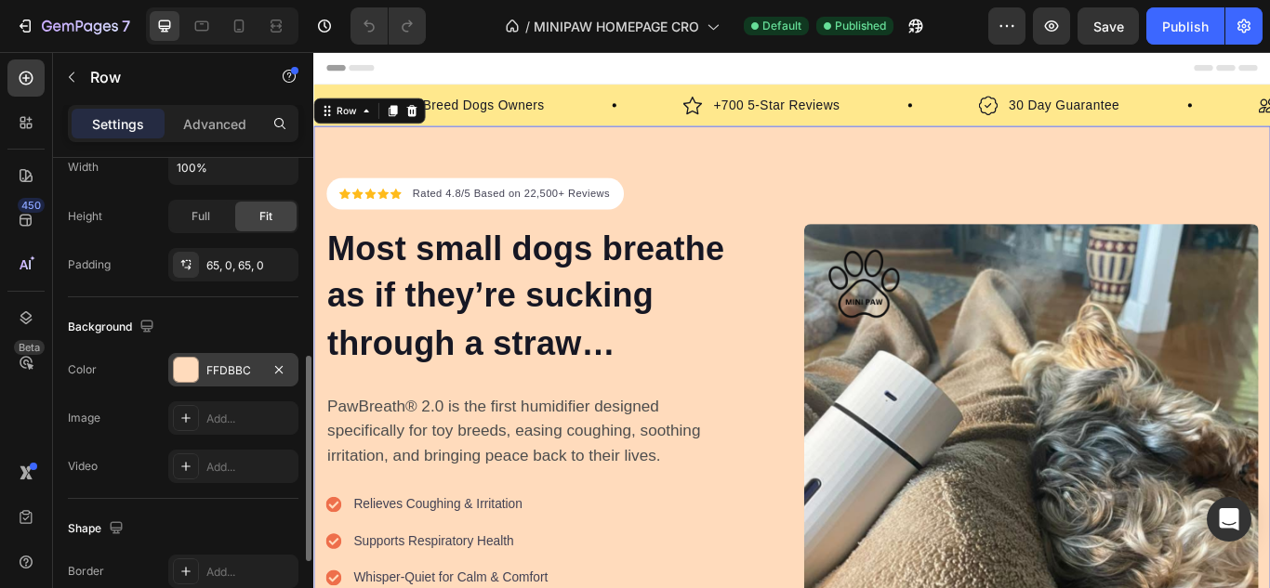
click at [178, 363] on div at bounding box center [186, 370] width 24 height 24
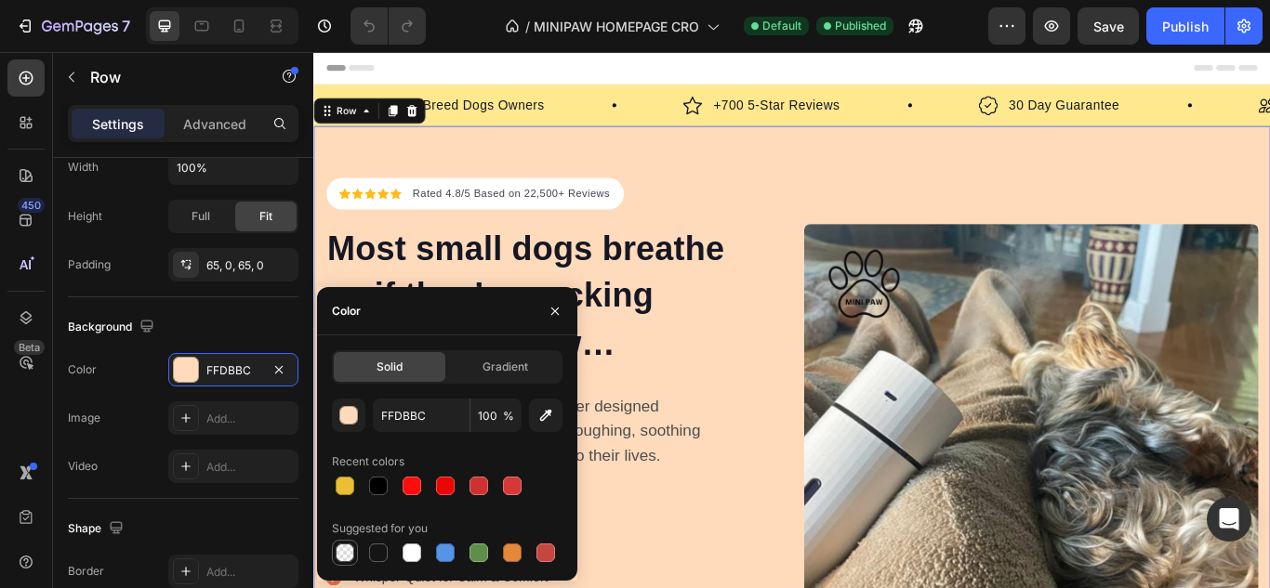
click at [339, 556] on div at bounding box center [345, 553] width 19 height 19
type input "000000"
type input "0"
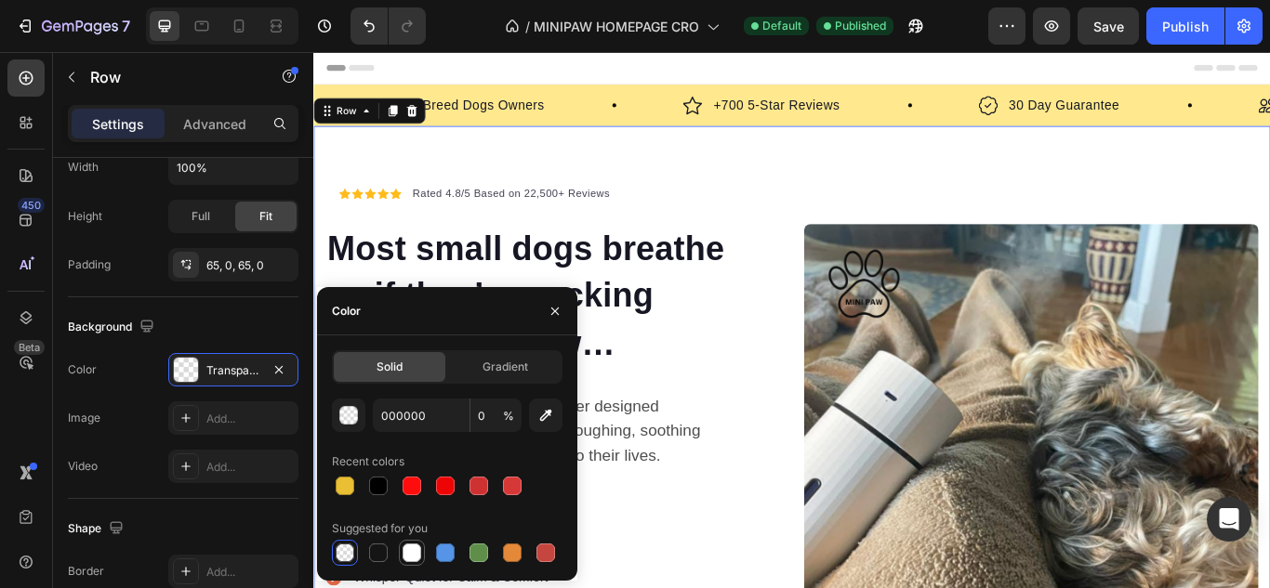
click at [414, 546] on div at bounding box center [411, 553] width 19 height 19
type input "FFFFFF"
type input "100"
click at [446, 552] on div at bounding box center [445, 553] width 19 height 19
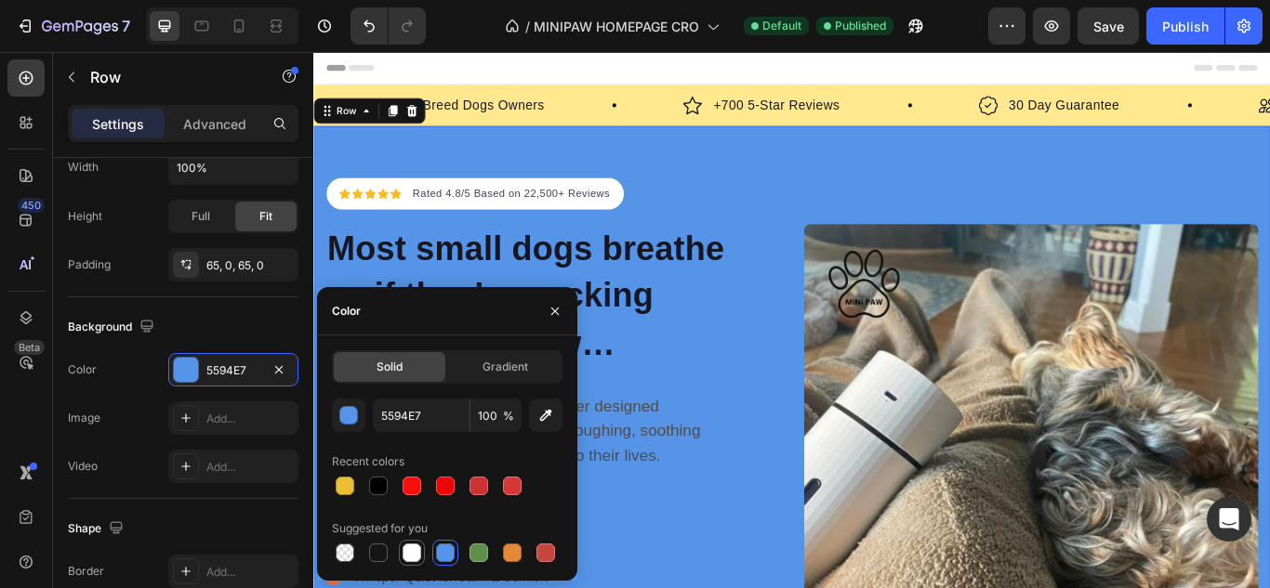
click at [416, 545] on div at bounding box center [411, 553] width 19 height 19
type input "FFFFFF"
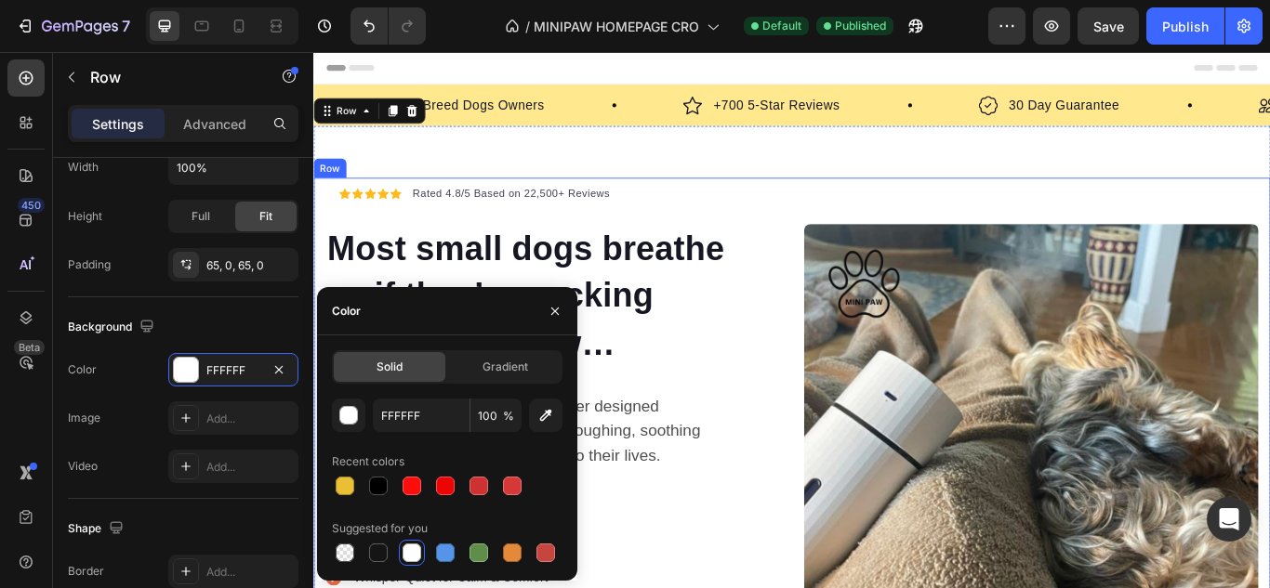
click at [916, 222] on div "Image" at bounding box center [1150, 518] width 530 height 639
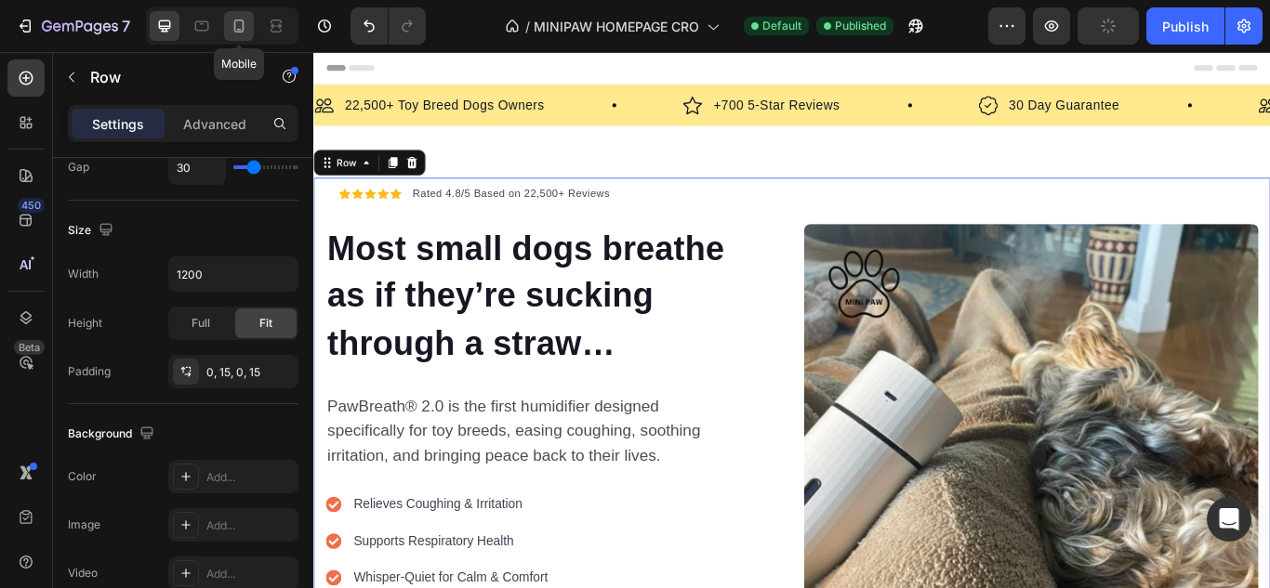
click at [234, 33] on icon at bounding box center [239, 26] width 19 height 19
type input "0"
type input "100%"
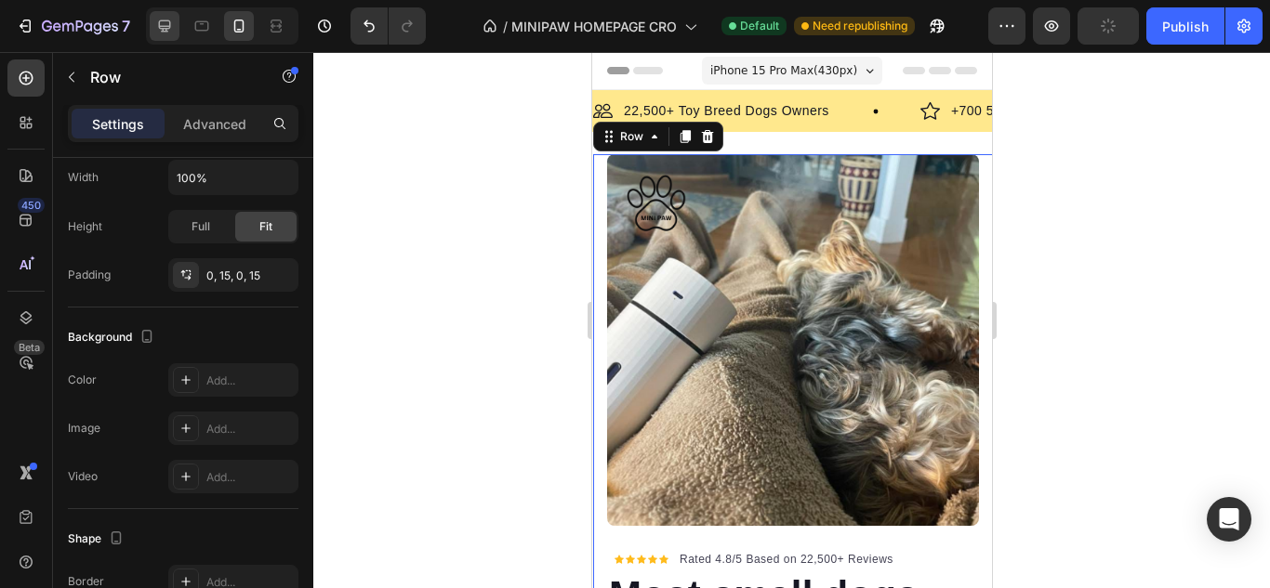
scroll to position [37, 0]
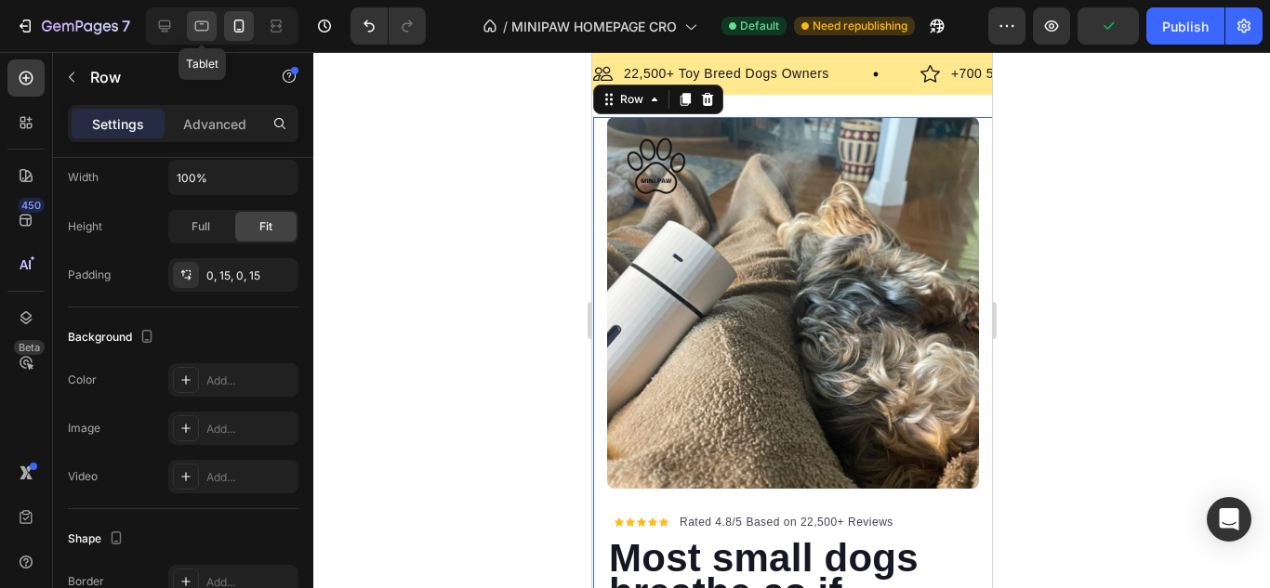
click at [202, 32] on icon at bounding box center [201, 26] width 19 height 19
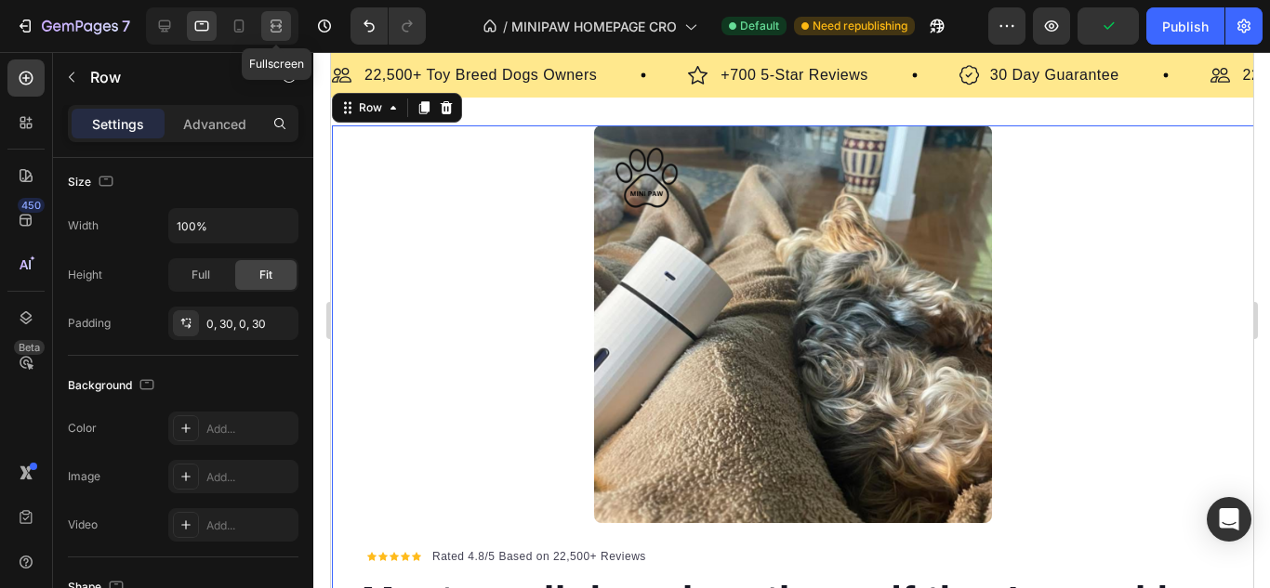
scroll to position [46, 0]
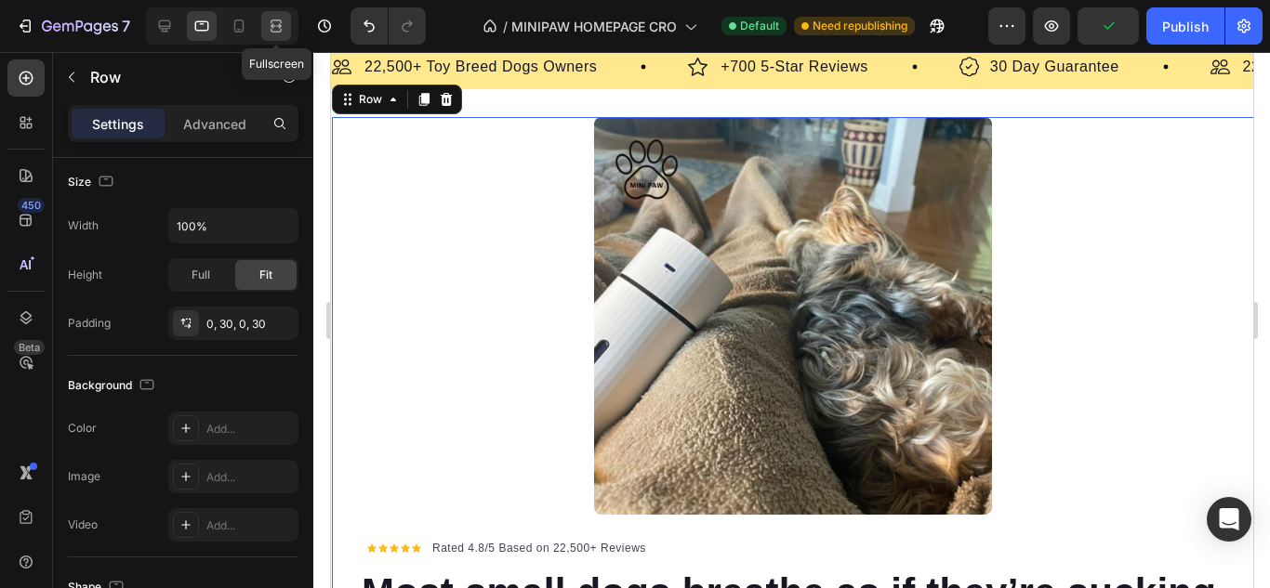
click at [273, 37] on div at bounding box center [276, 26] width 30 height 30
type input "30"
type input "1200"
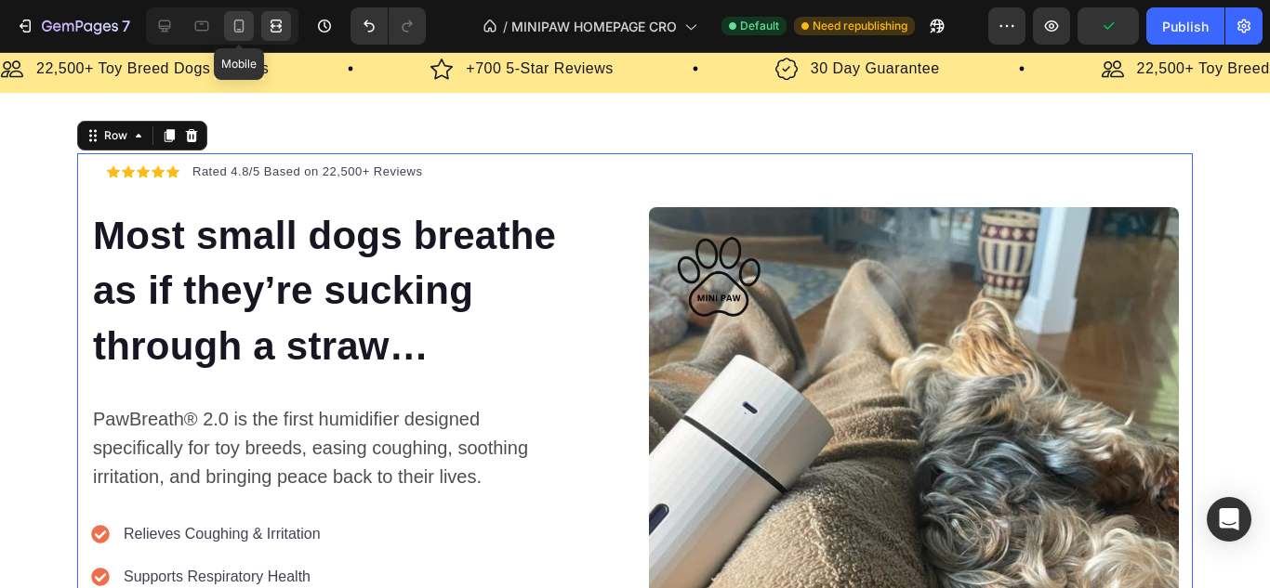
drag, startPoint x: 246, startPoint y: 37, endPoint x: 232, endPoint y: 36, distance: 14.0
click at [246, 36] on div at bounding box center [239, 26] width 30 height 30
type input "0"
type input "100%"
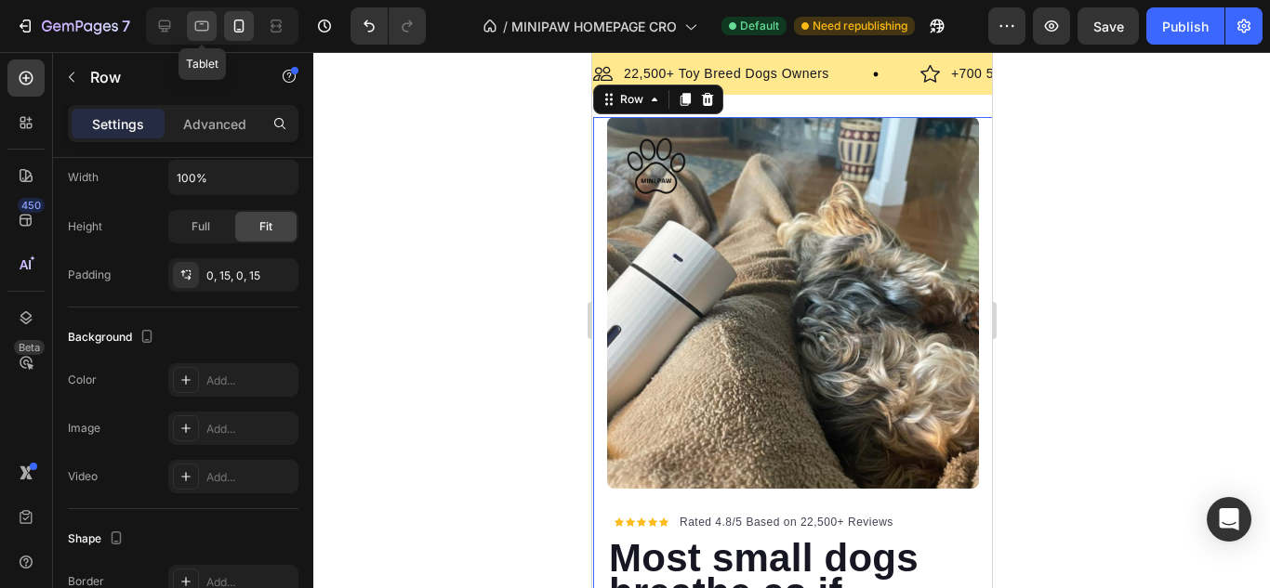
click at [210, 36] on div at bounding box center [202, 26] width 30 height 30
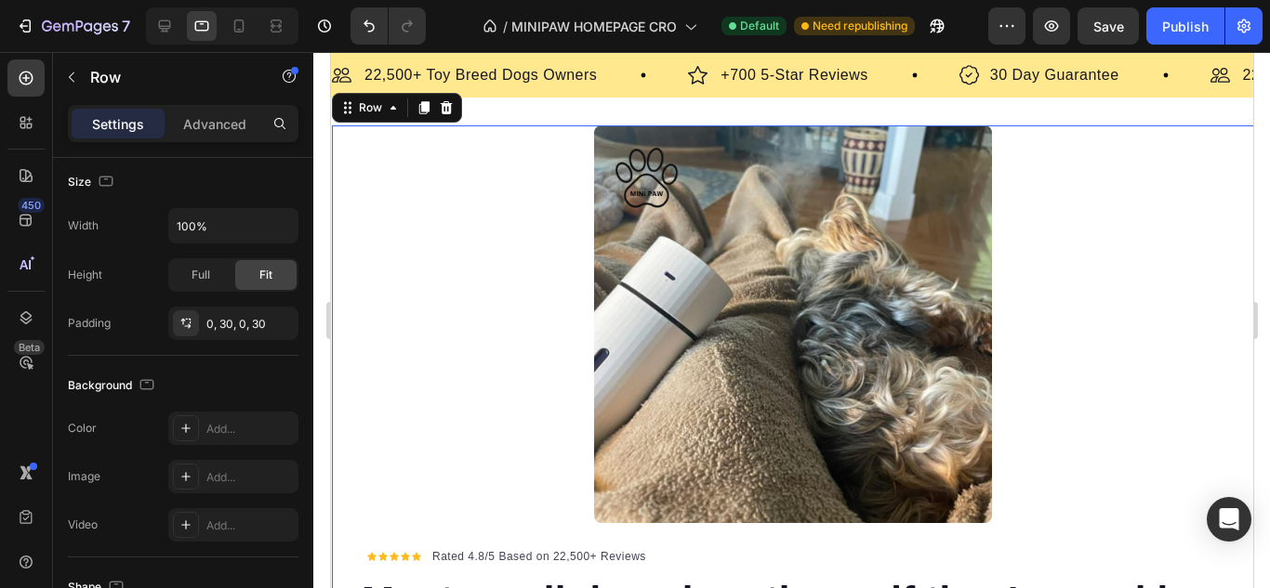
scroll to position [46, 0]
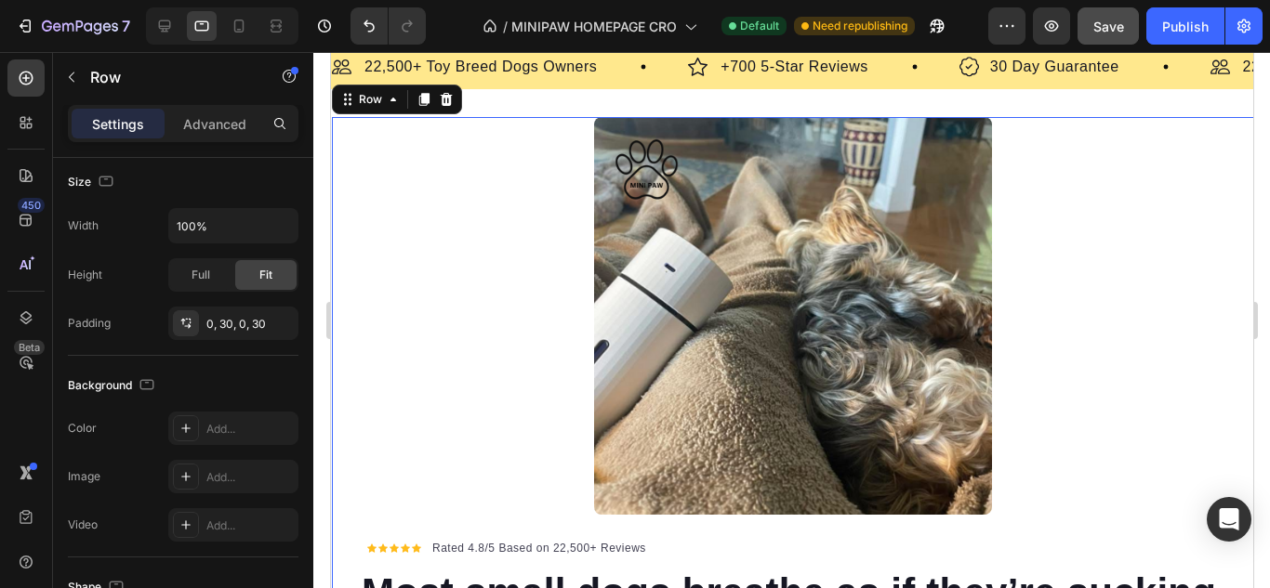
click at [1154, 30] on button "Publish" at bounding box center [1185, 25] width 78 height 37
click at [171, 26] on icon at bounding box center [164, 26] width 19 height 19
type input "30"
type input "1200"
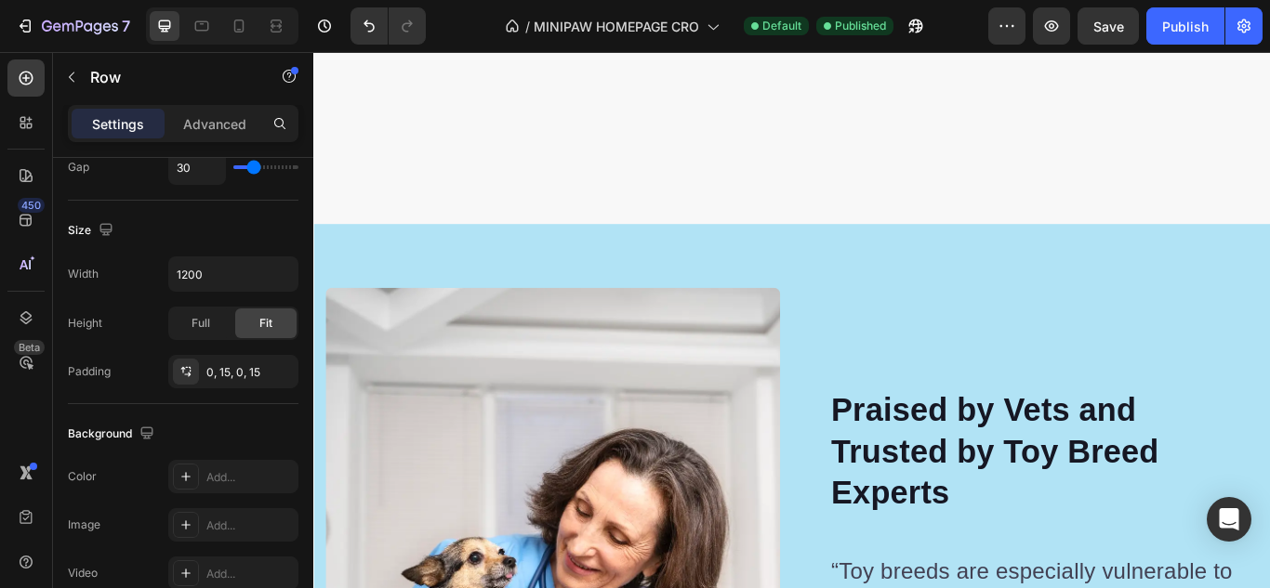
scroll to position [5763, 0]
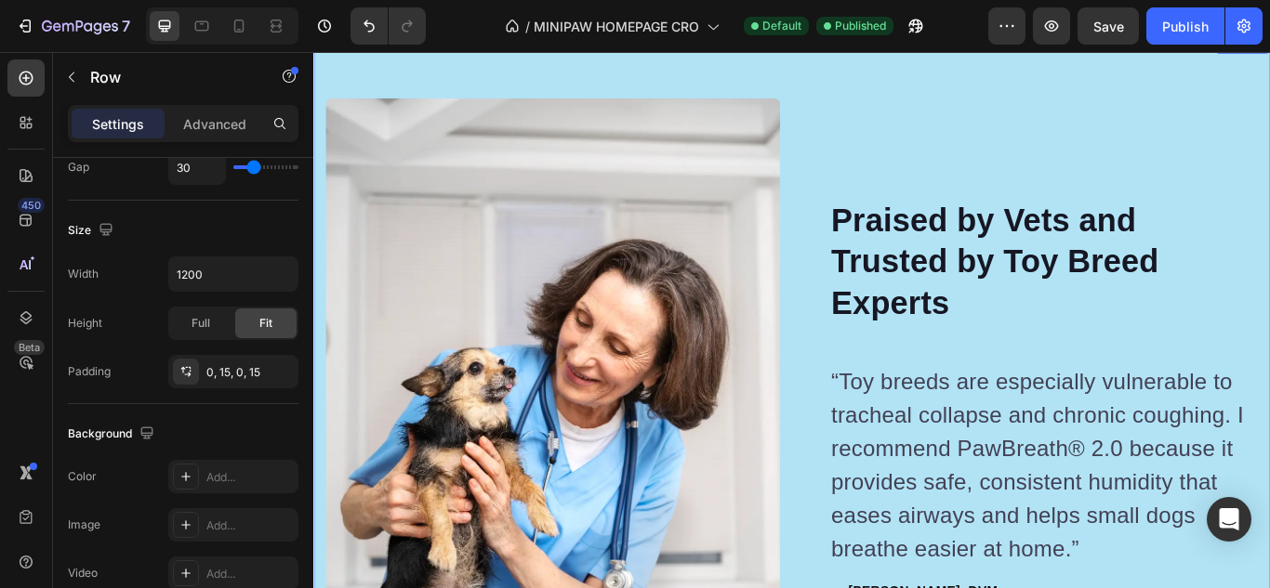
click at [884, 84] on div "Image Image Praised by Vets and Trusted by Toy Breed Experts Heading “Toy breed…" at bounding box center [870, 503] width 1115 height 943
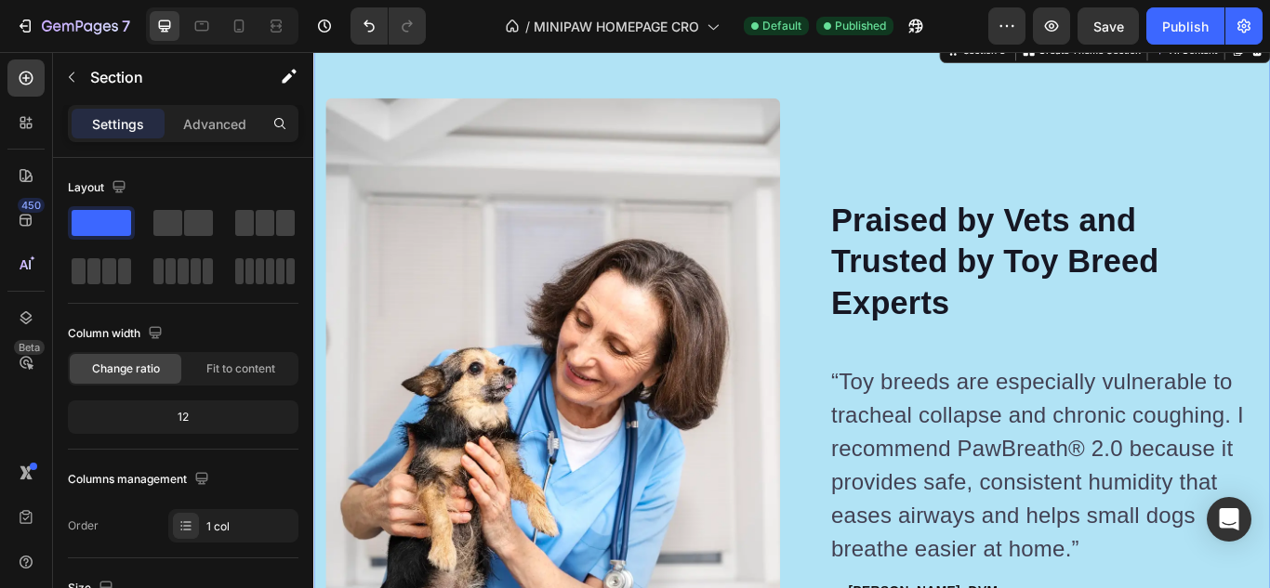
scroll to position [465, 0]
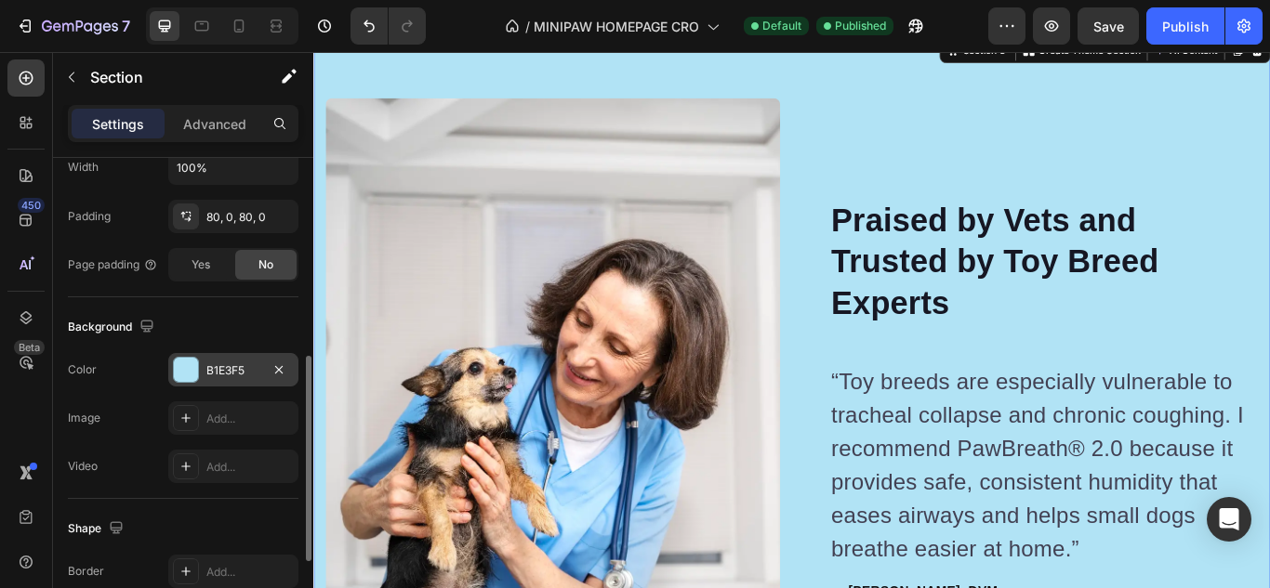
click at [195, 364] on div at bounding box center [186, 370] width 24 height 24
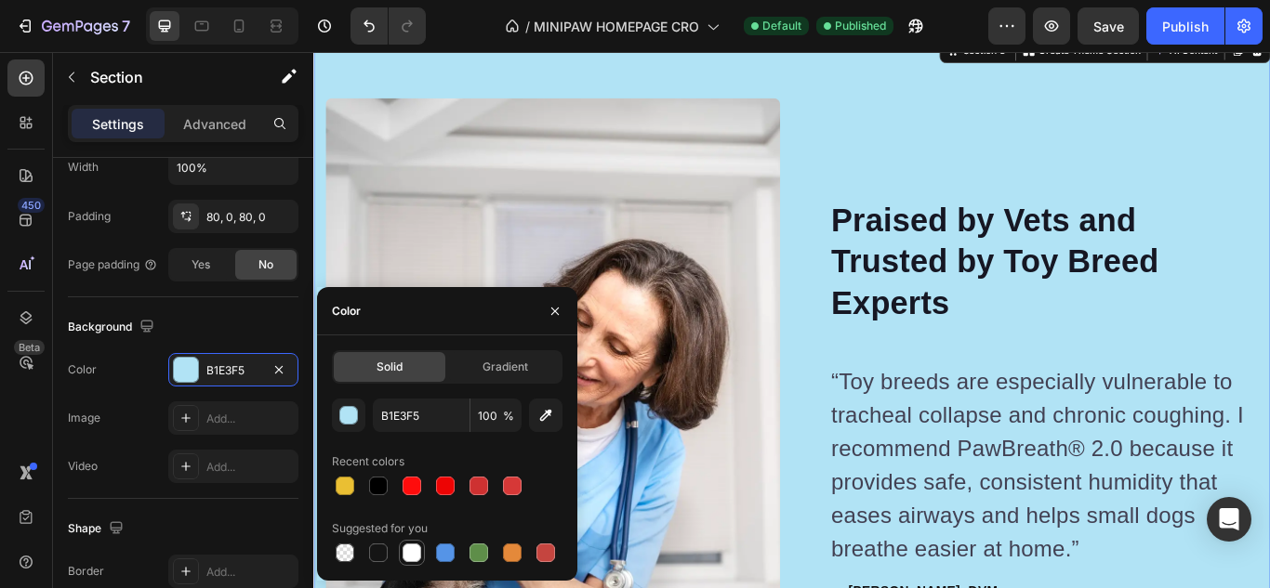
click at [420, 560] on div at bounding box center [411, 553] width 19 height 19
type input "FFFFFF"
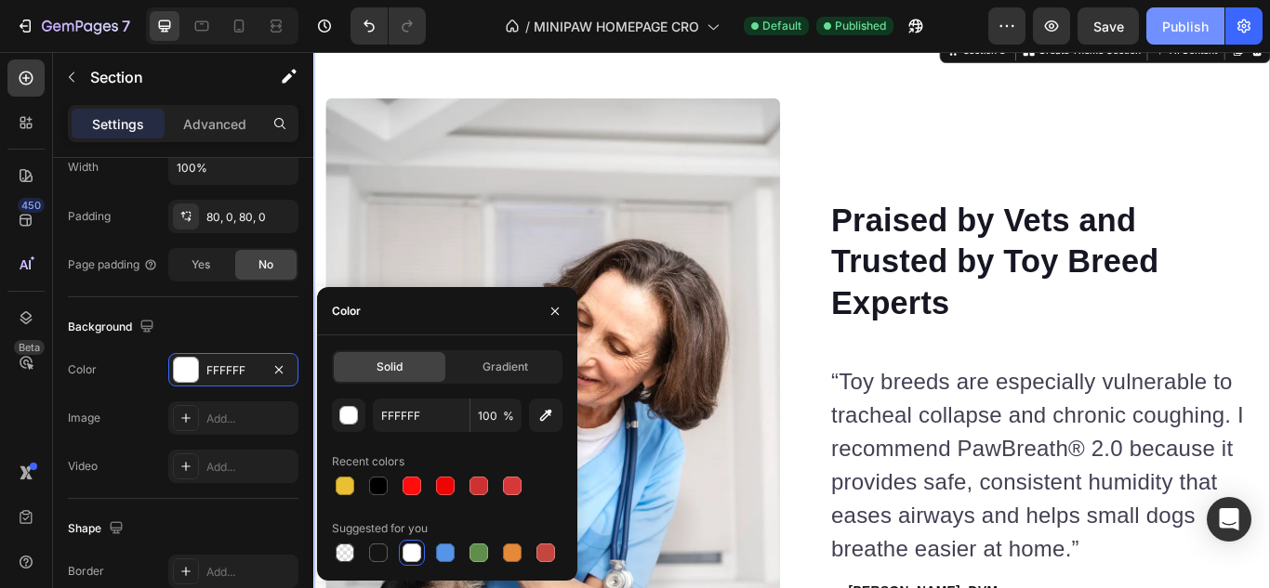
click at [1192, 17] on div "Publish" at bounding box center [1185, 27] width 46 height 20
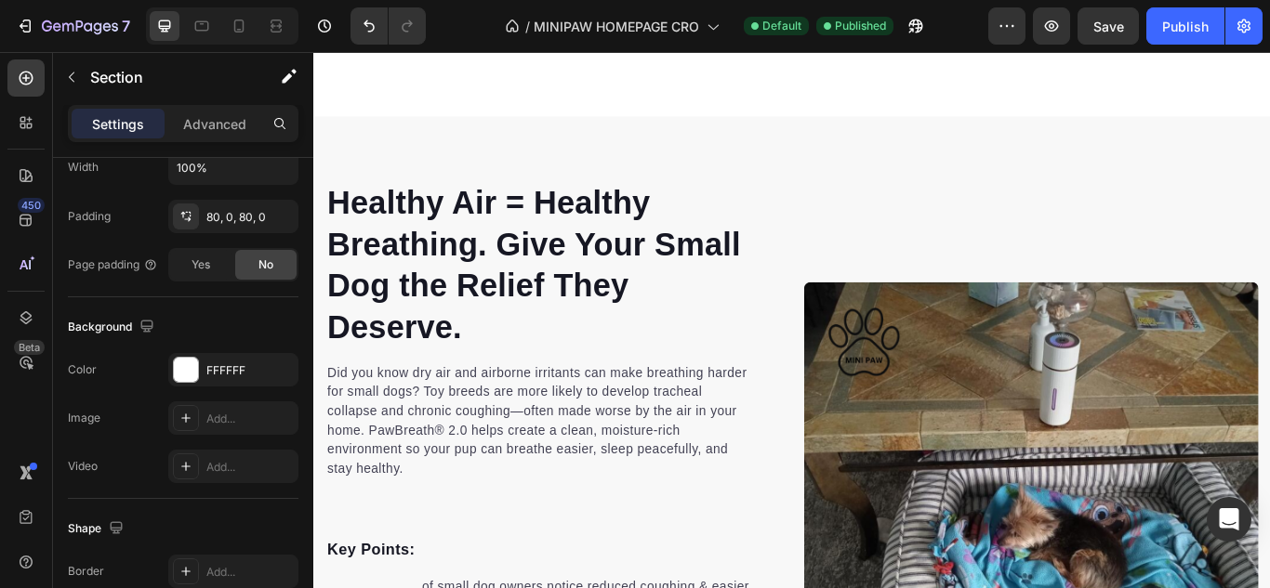
scroll to position [2841, 0]
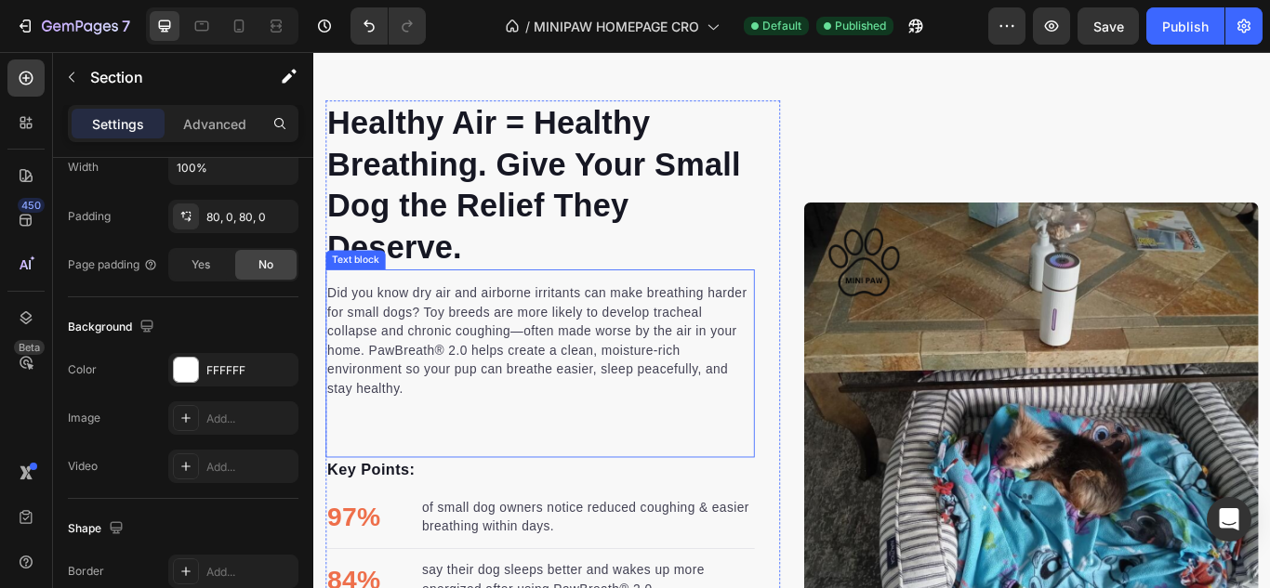
click at [444, 374] on p "Did you know dry air and airborne irritants can make breathing harder for small…" at bounding box center [577, 390] width 496 height 134
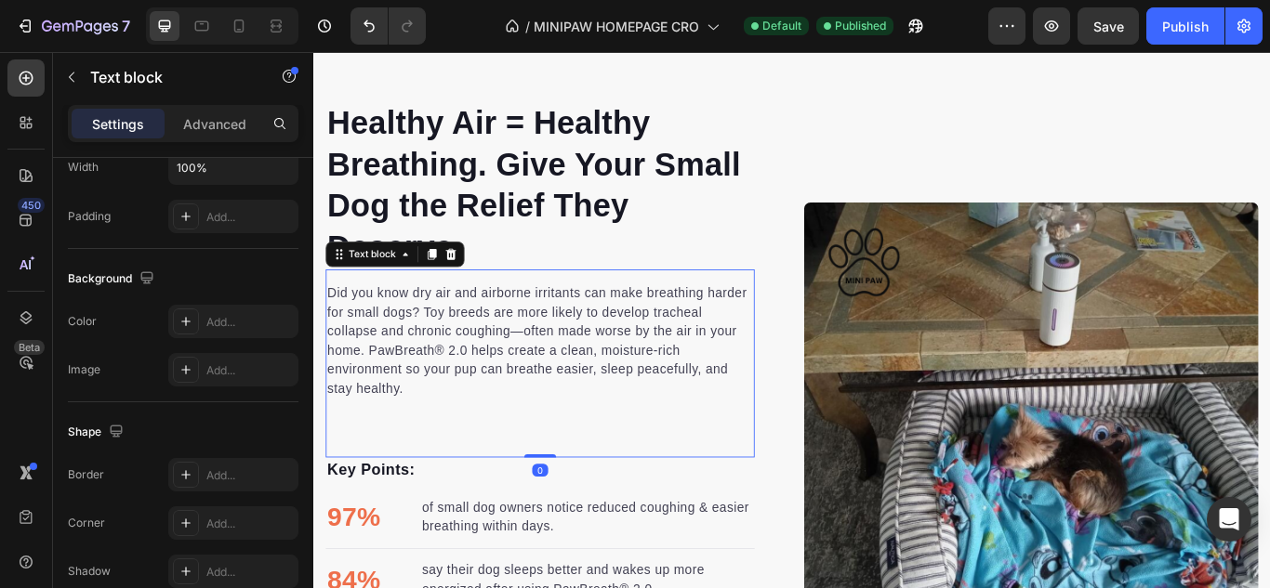
click at [444, 372] on p "Did you know dry air and airborne irritants can make breathing harder for small…" at bounding box center [577, 390] width 496 height 134
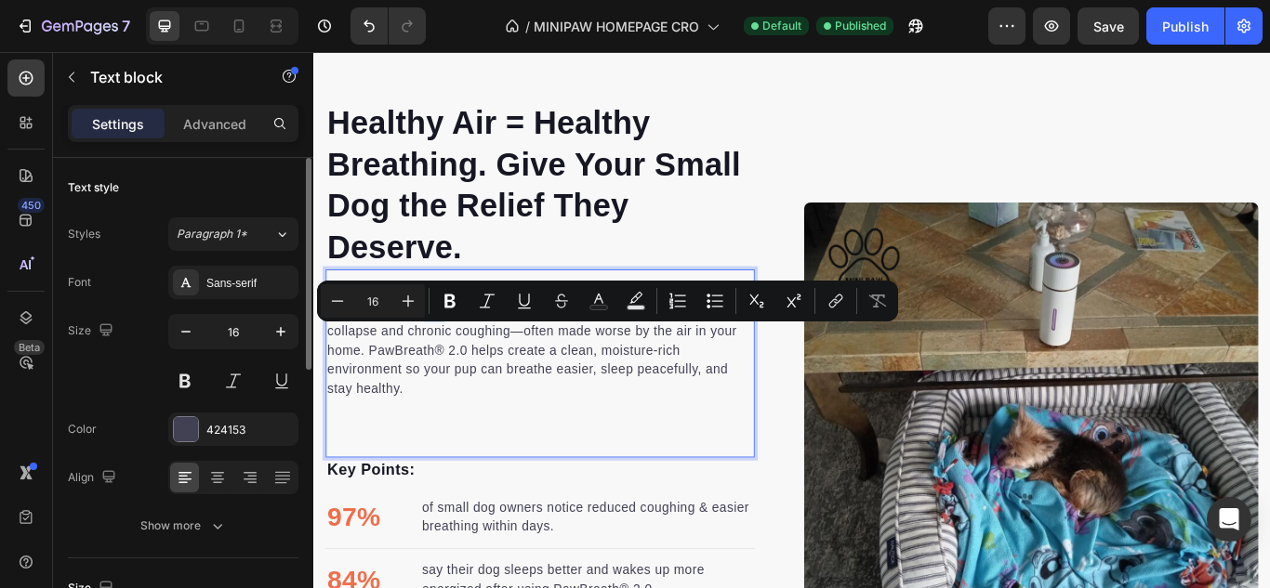
click at [445, 375] on p "Did you know dry air and airborne irritants can make breathing harder for small…" at bounding box center [577, 390] width 496 height 134
click at [444, 376] on p "Did you know dry air and airborne irritants can make breathing harder for small…" at bounding box center [577, 390] width 496 height 134
click at [442, 381] on p "Did you know dry air and airborne irritants can make breathing harder for small…" at bounding box center [577, 390] width 496 height 134
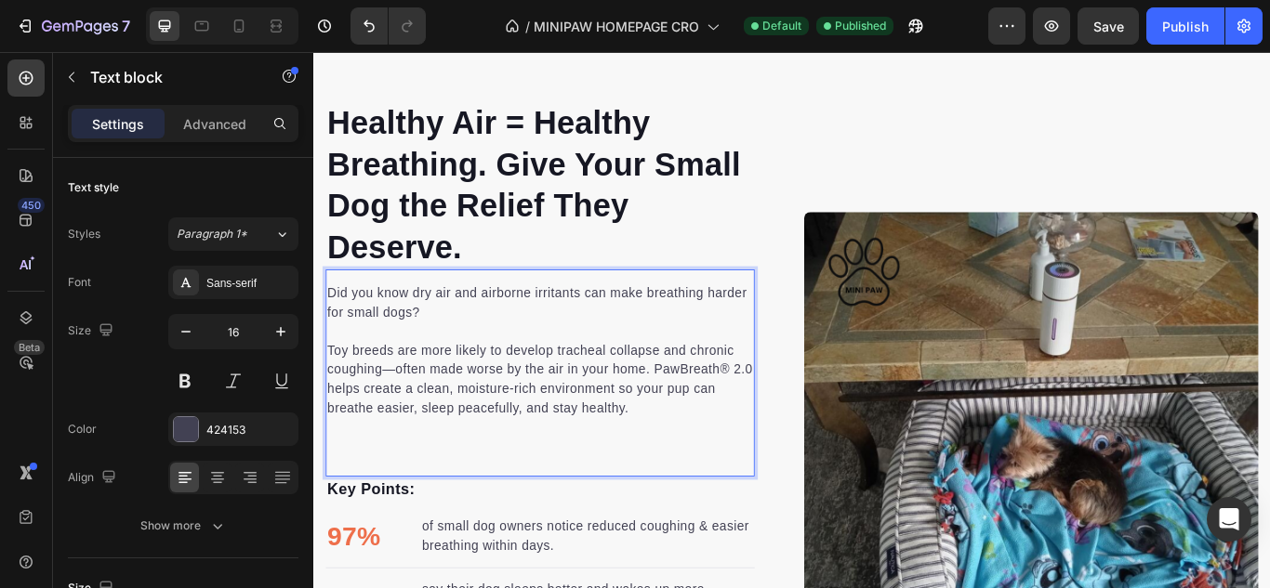
click at [714, 446] on p "Toy breeds are more likely to develop tracheal collapse and chronic coughing—of…" at bounding box center [577, 433] width 496 height 89
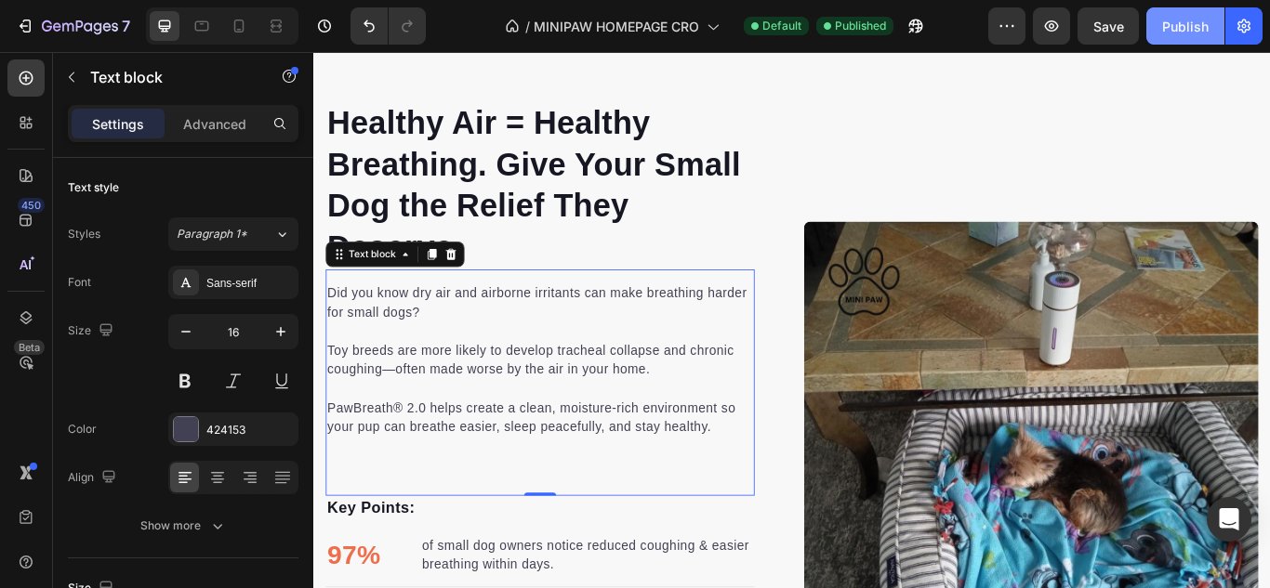
click at [1169, 17] on div "Publish" at bounding box center [1185, 27] width 46 height 20
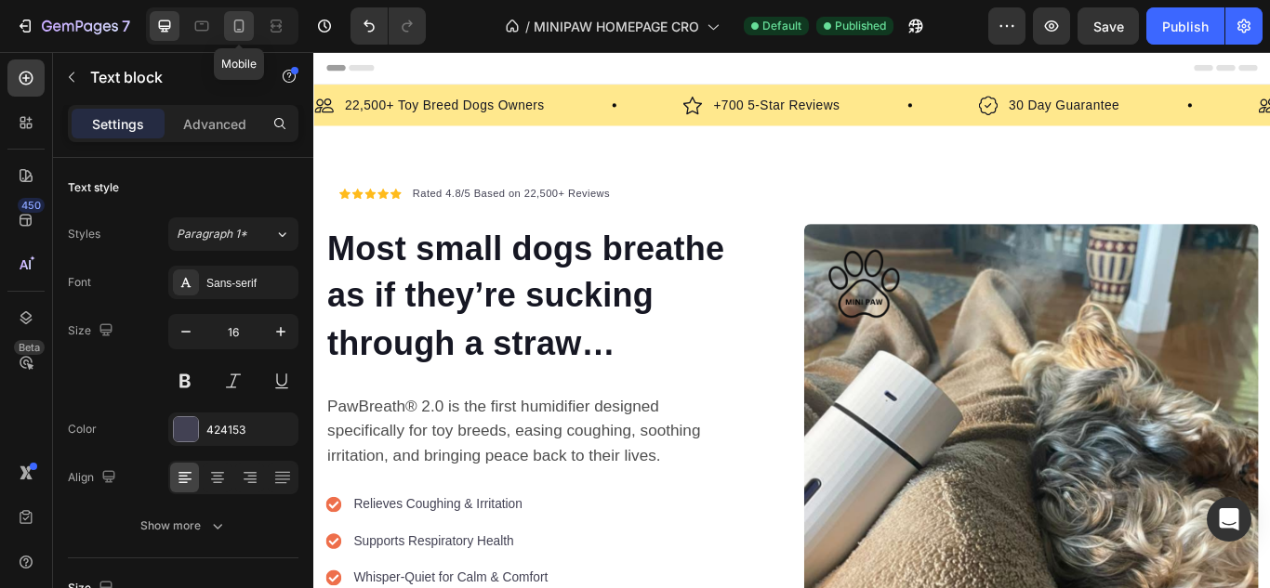
click at [235, 37] on div at bounding box center [239, 26] width 30 height 30
type input "14"
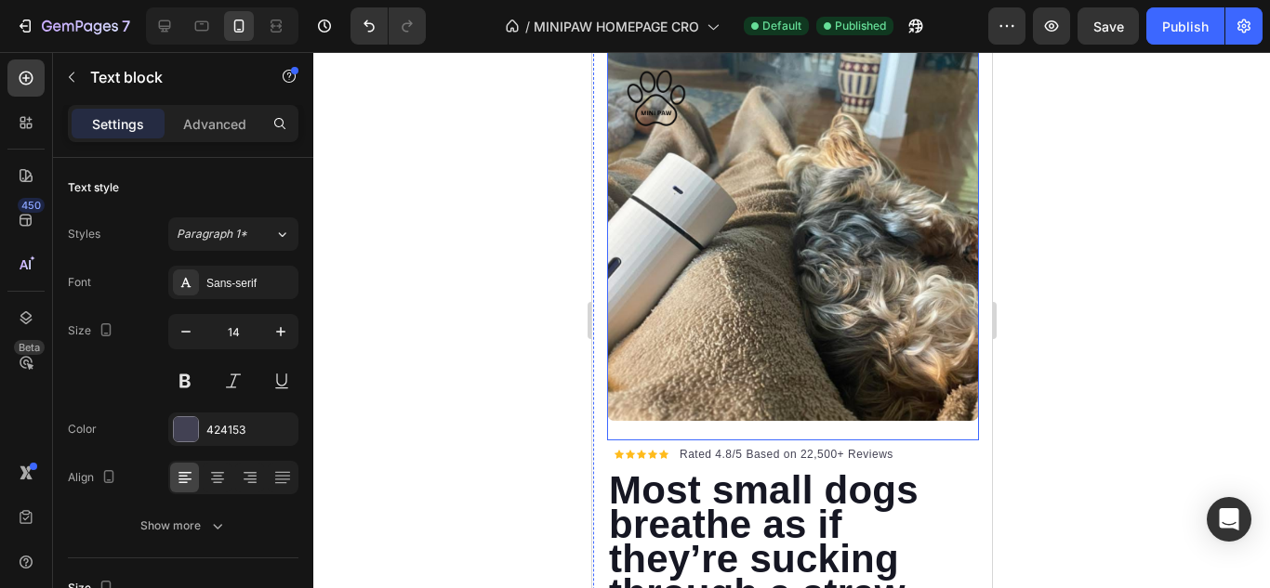
scroll to position [279, 0]
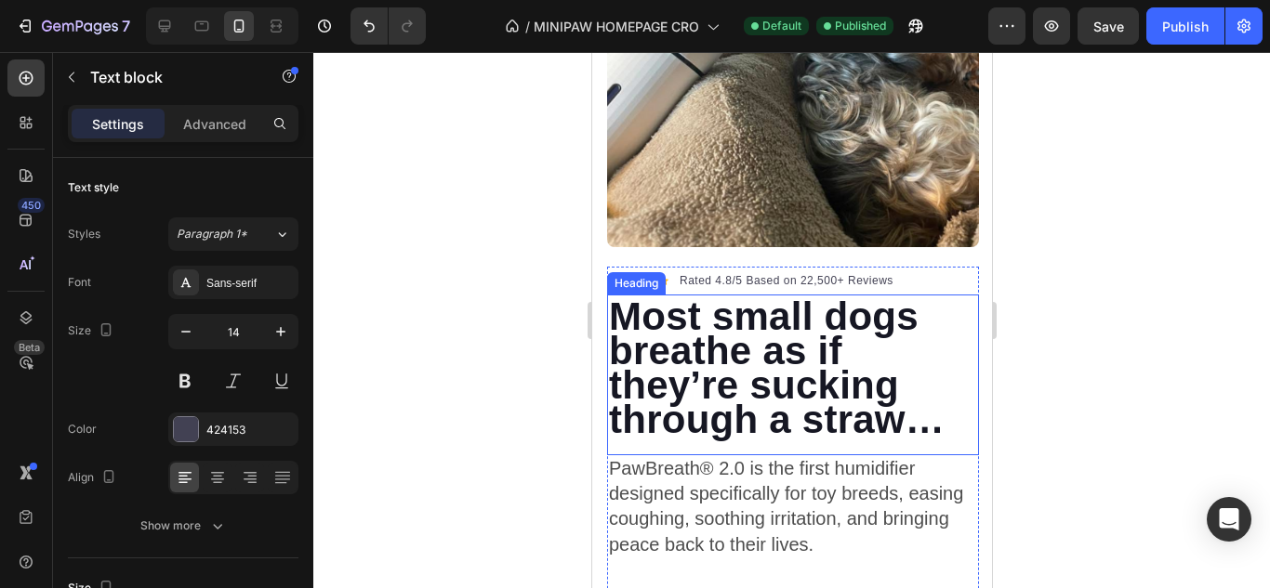
click at [713, 417] on span "Most small dogs breathe as if they’re sucking through a straw…" at bounding box center [776, 368] width 336 height 147
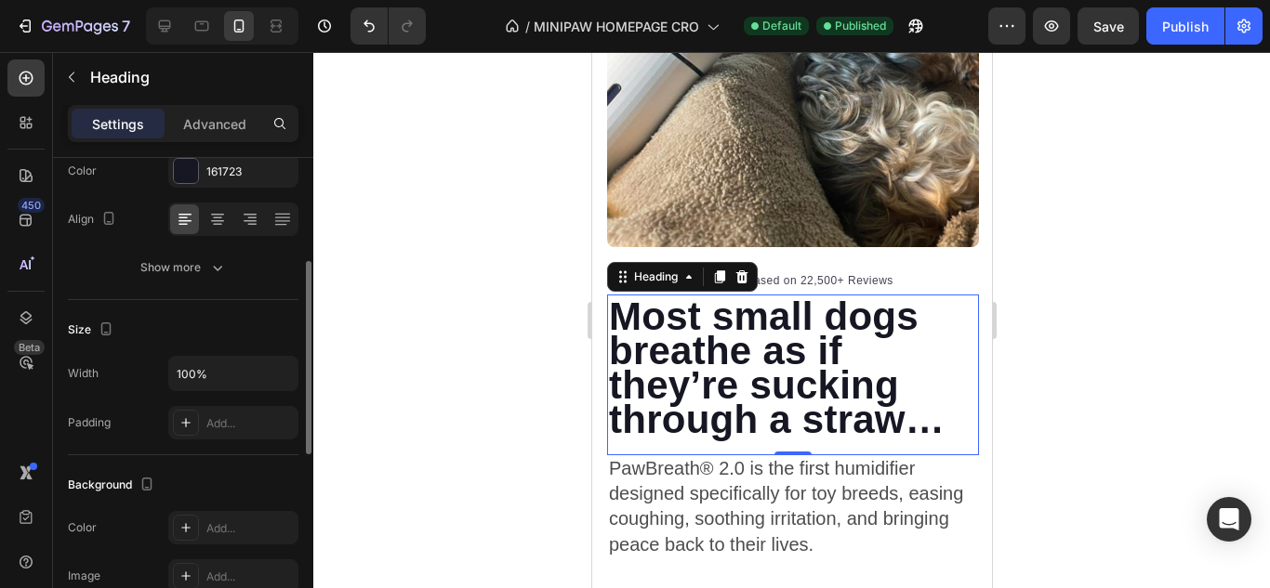
scroll to position [73, 0]
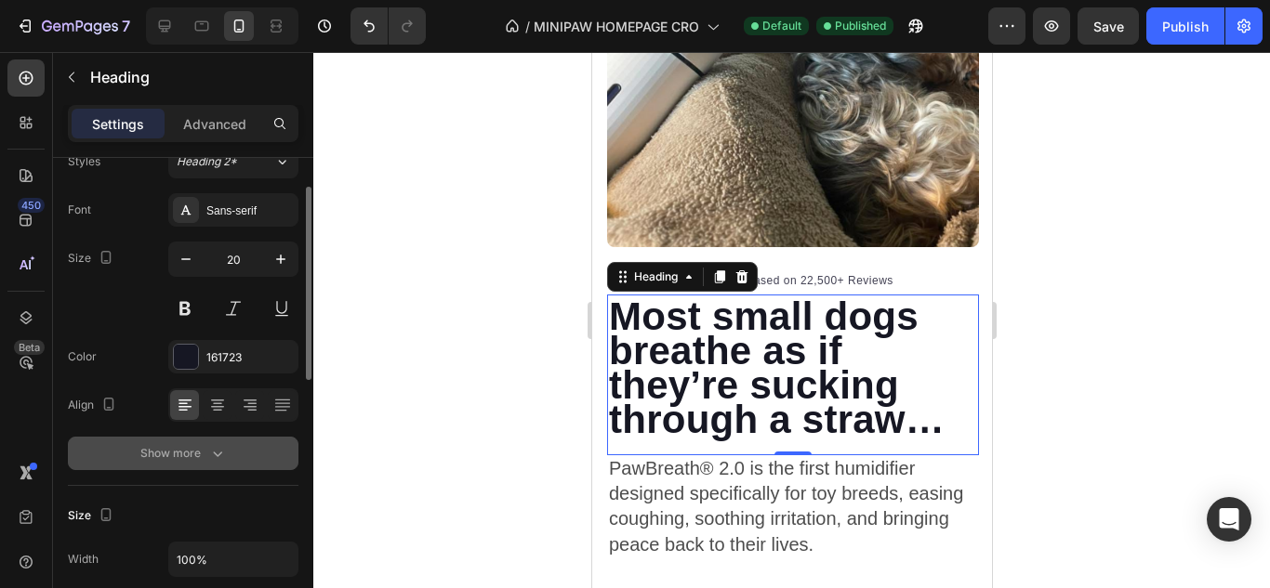
click at [196, 447] on div "Show more" at bounding box center [183, 453] width 86 height 19
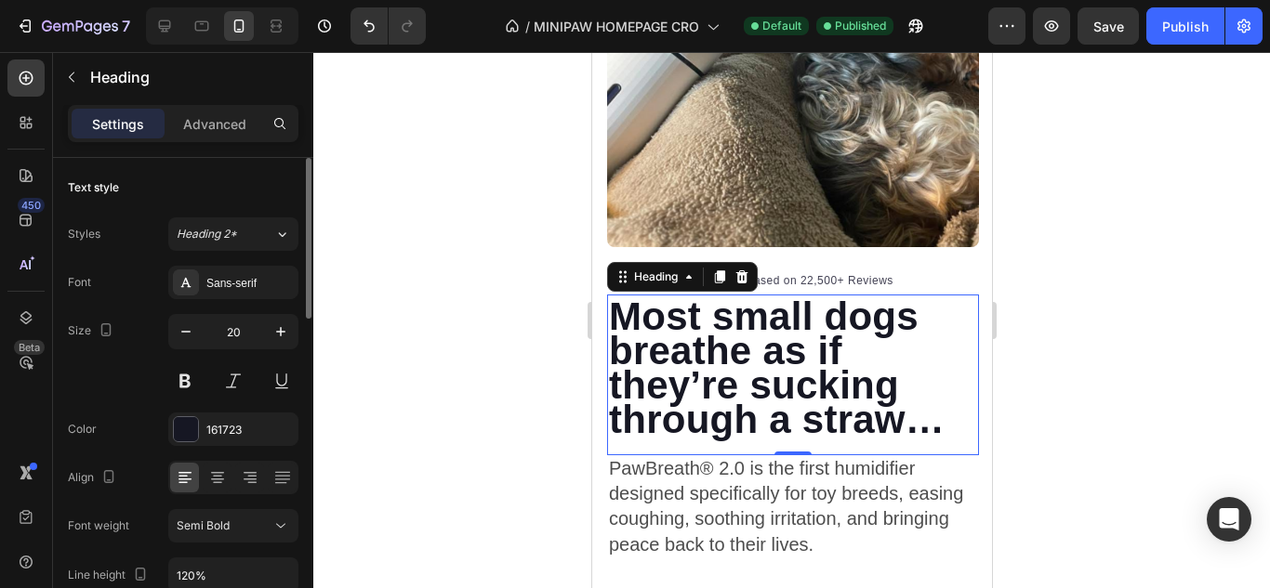
scroll to position [186, 0]
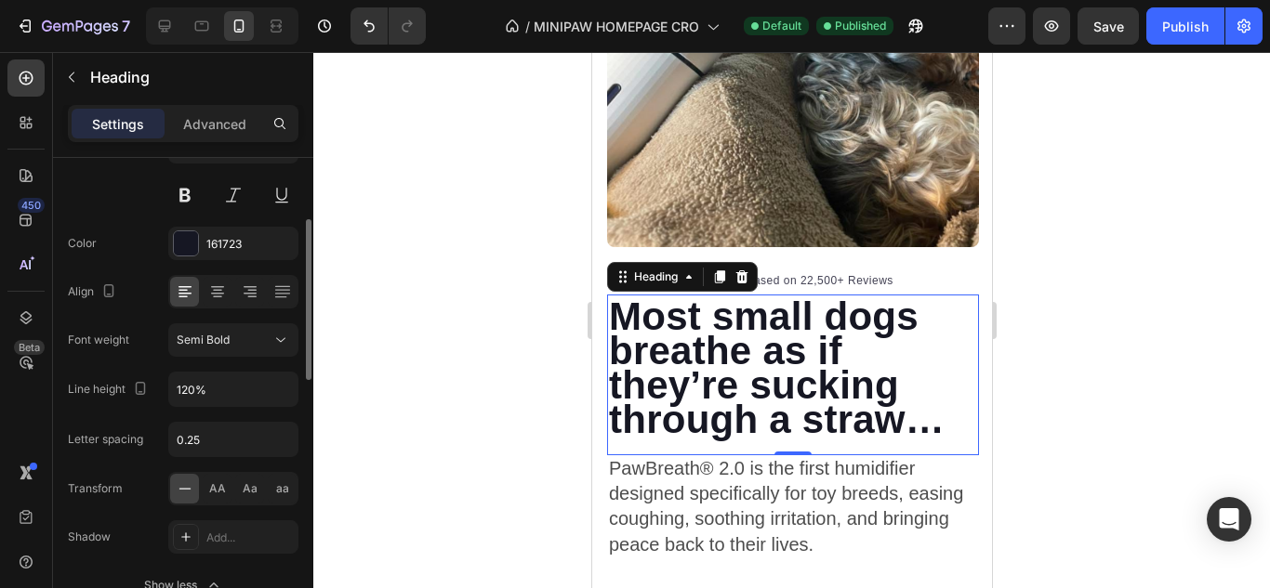
click at [224, 144] on div "Settings Advanced" at bounding box center [183, 131] width 260 height 53
drag, startPoint x: 222, startPoint y: 138, endPoint x: 220, endPoint y: 170, distance: 32.6
click at [222, 137] on div "Advanced" at bounding box center [214, 124] width 93 height 30
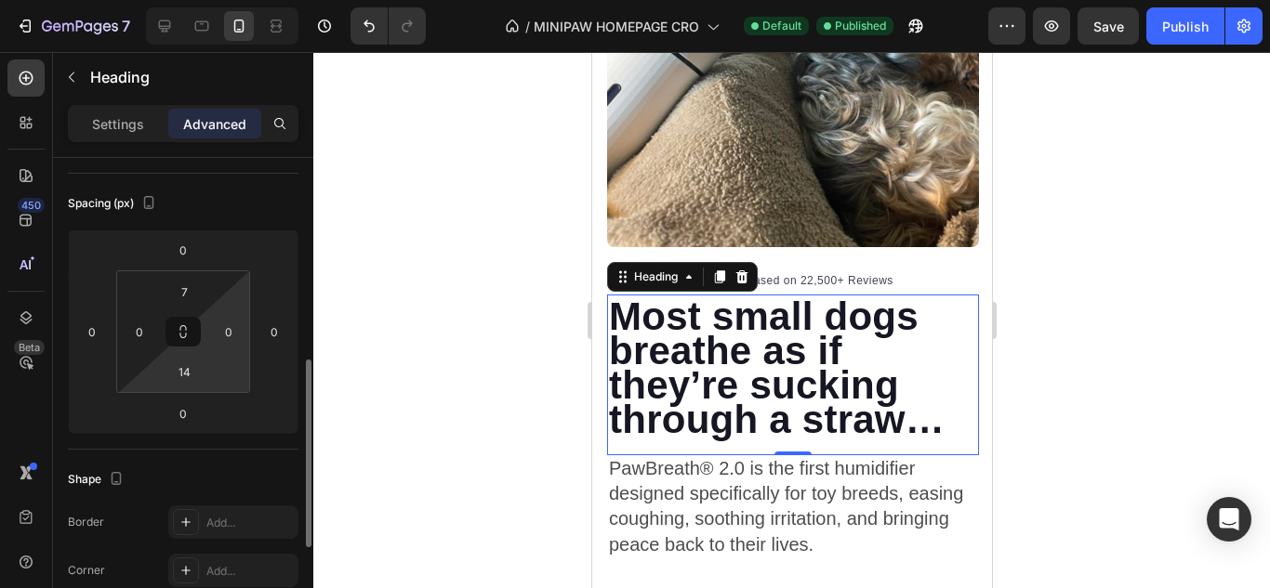
scroll to position [279, 0]
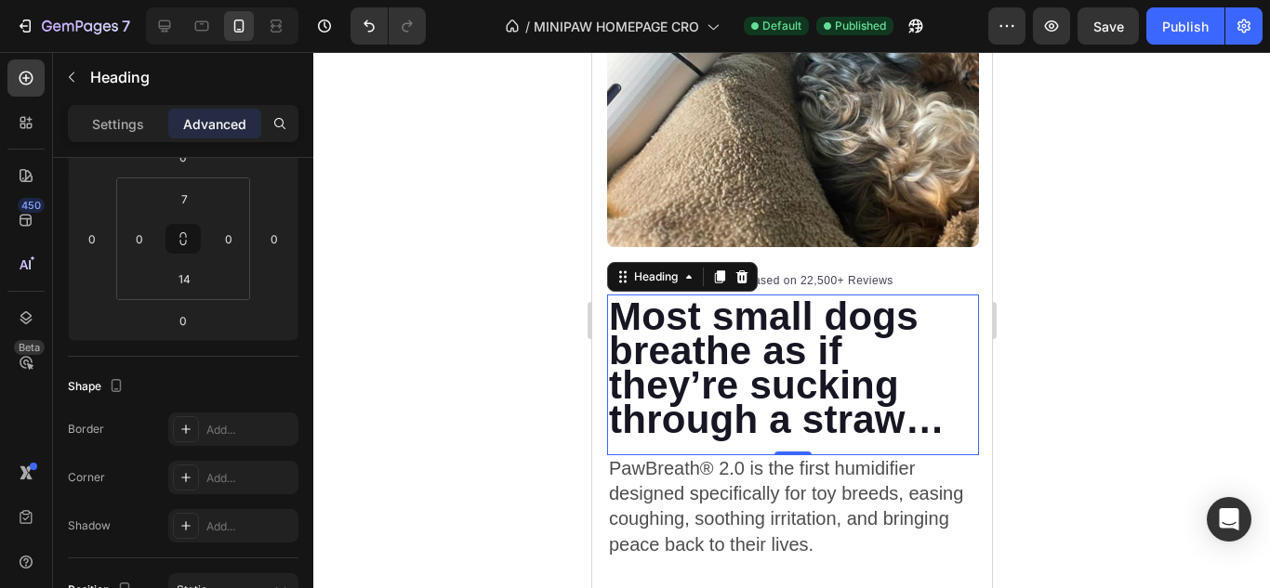
click at [947, 414] on h2 "Most small dogs breathe as if they’re sucking through a straw…" at bounding box center [792, 371] width 372 height 141
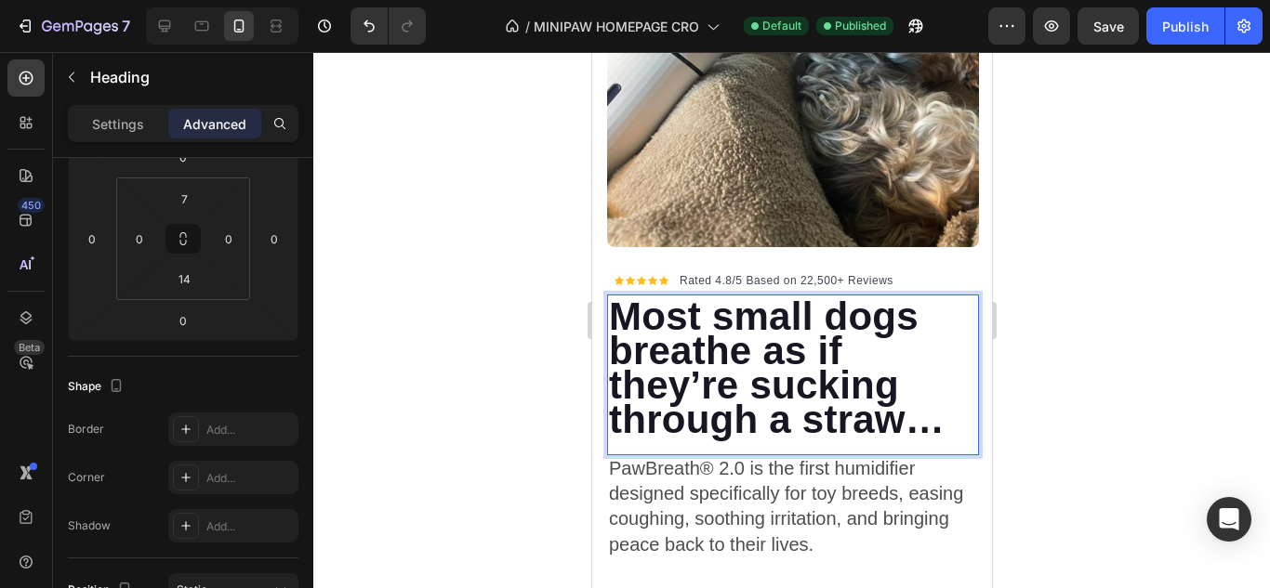
click at [939, 414] on span "Most small dogs breathe as if they’re sucking through a straw…" at bounding box center [776, 368] width 336 height 147
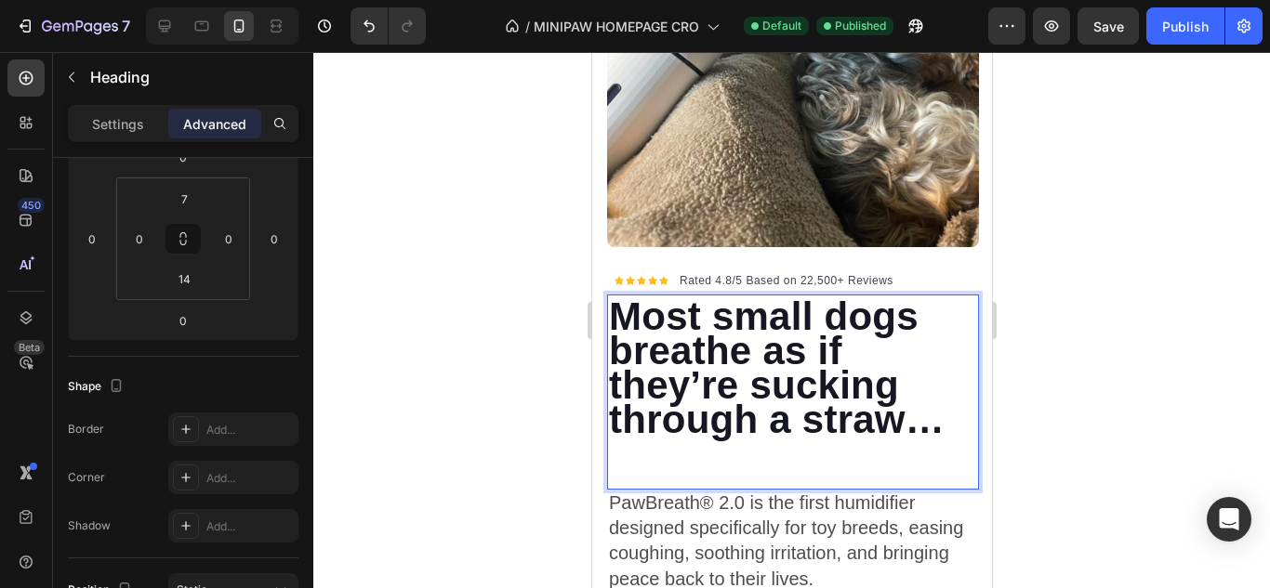
click at [537, 424] on div at bounding box center [791, 320] width 956 height 536
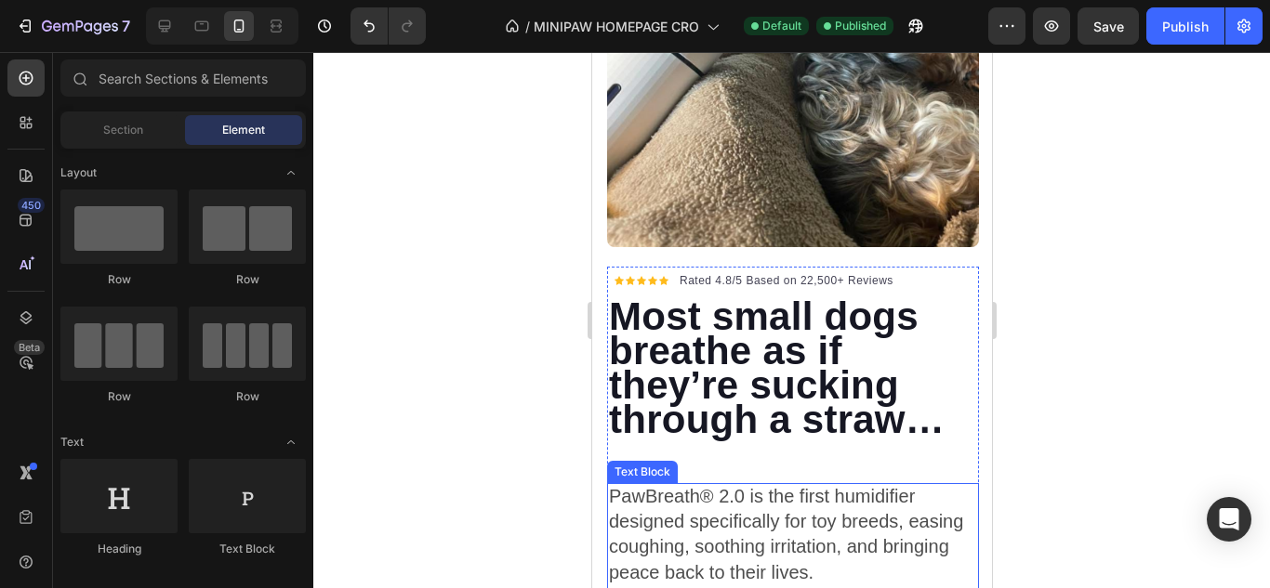
scroll to position [465, 0]
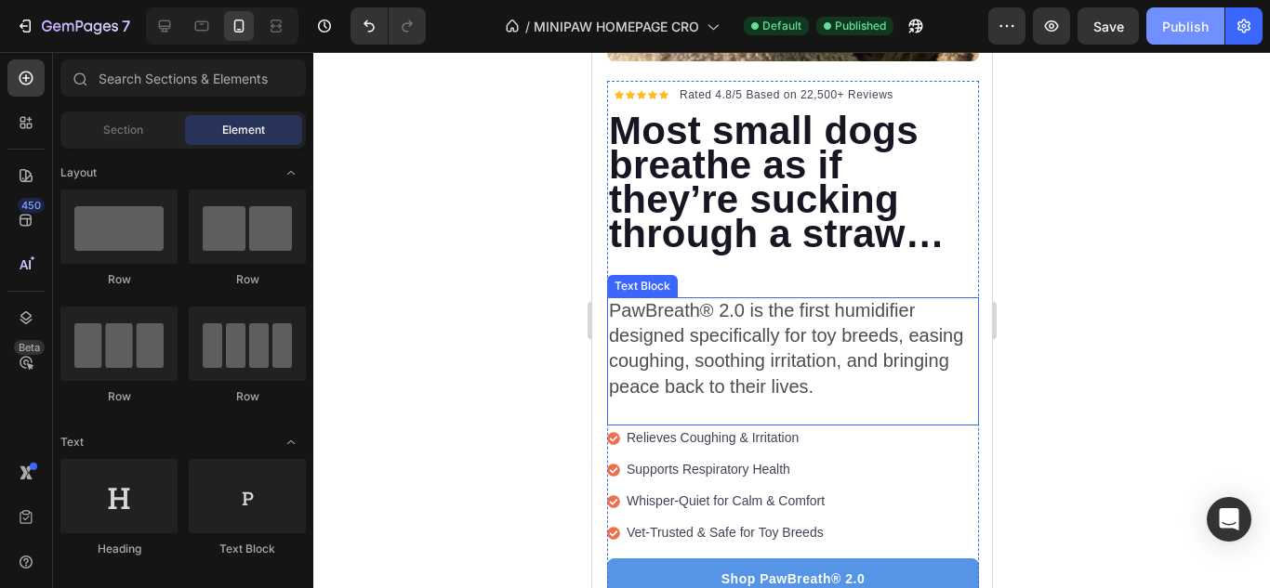
click at [1188, 34] on div "Publish" at bounding box center [1185, 27] width 46 height 20
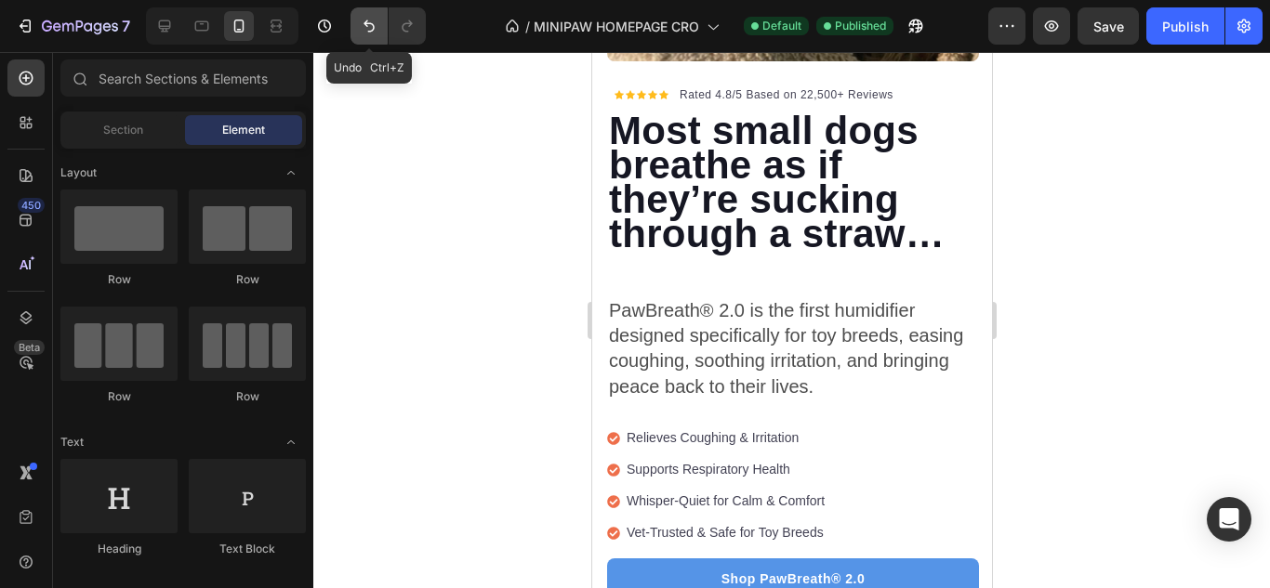
click at [379, 38] on button "Undo/Redo" at bounding box center [368, 25] width 37 height 37
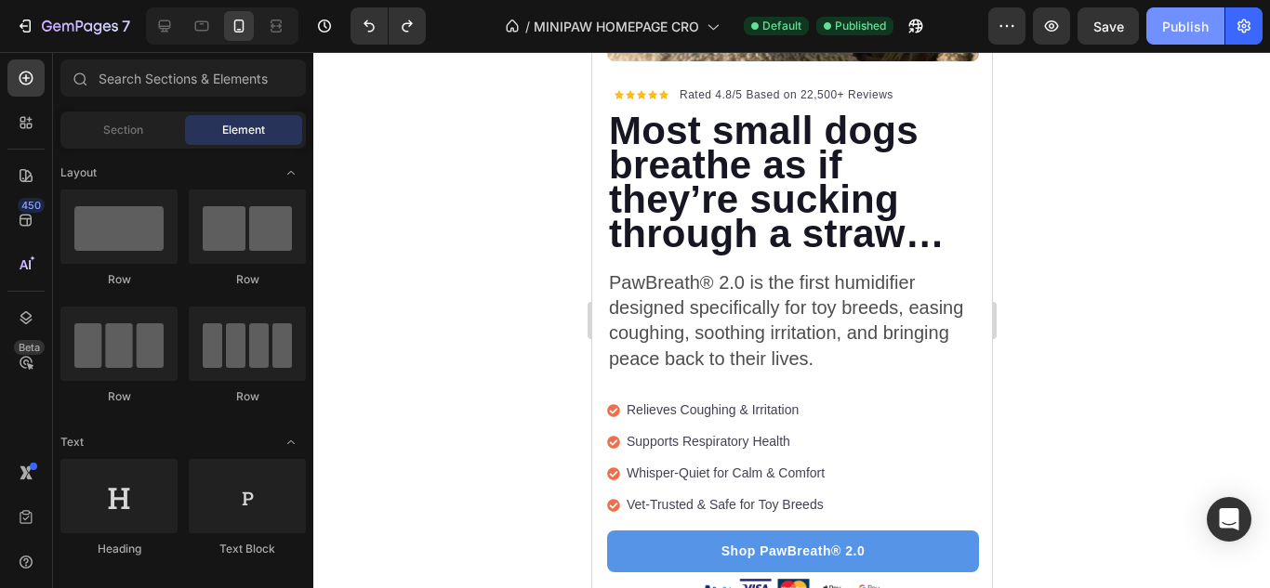
click at [1193, 31] on div "Publish" at bounding box center [1185, 27] width 46 height 20
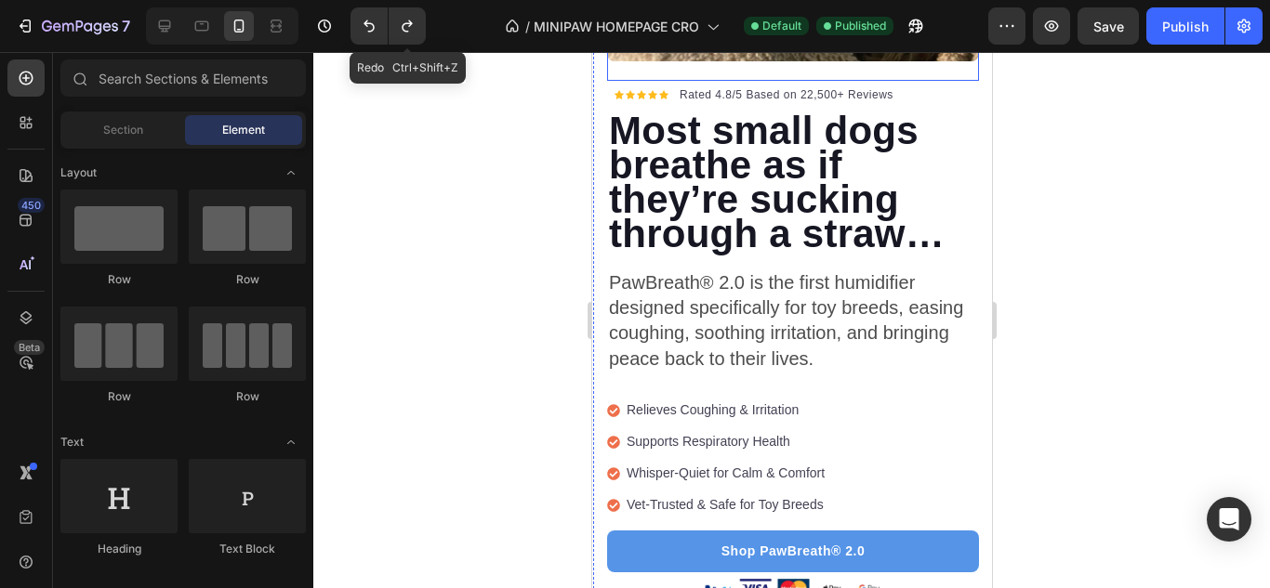
drag, startPoint x: 404, startPoint y: 36, endPoint x: 448, endPoint y: 57, distance: 48.2
click at [404, 33] on button "Undo/Redo" at bounding box center [407, 25] width 37 height 37
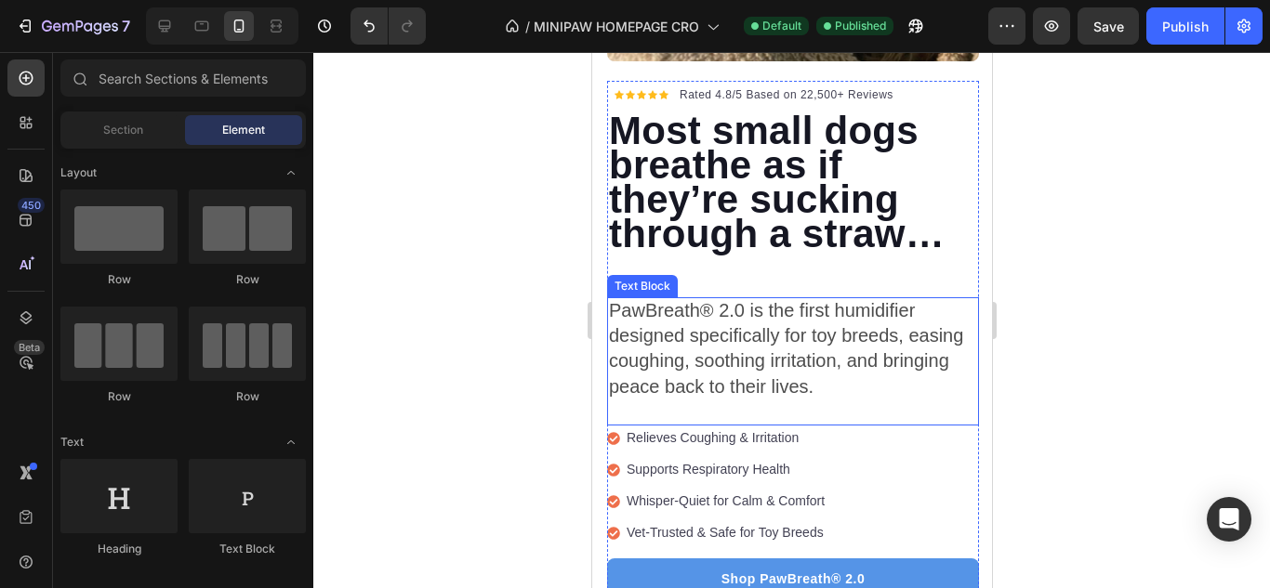
click at [694, 401] on p at bounding box center [792, 412] width 368 height 23
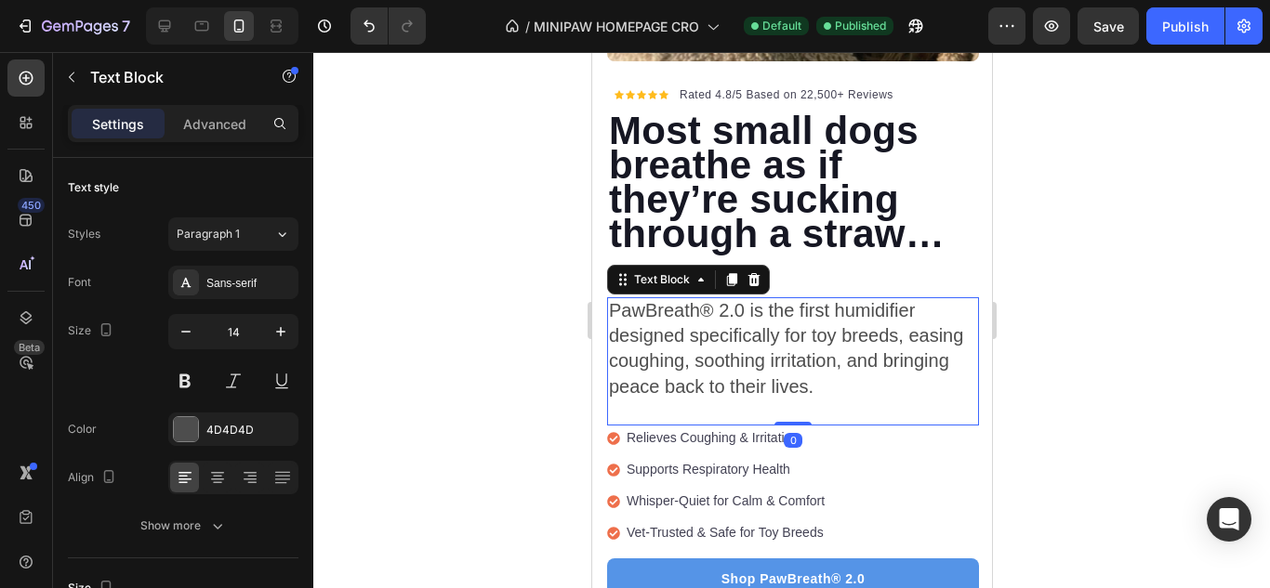
click at [694, 401] on p at bounding box center [792, 412] width 368 height 23
click at [1168, 31] on div "Publish" at bounding box center [1185, 27] width 46 height 20
click at [166, 30] on icon at bounding box center [165, 26] width 12 height 12
type input "16"
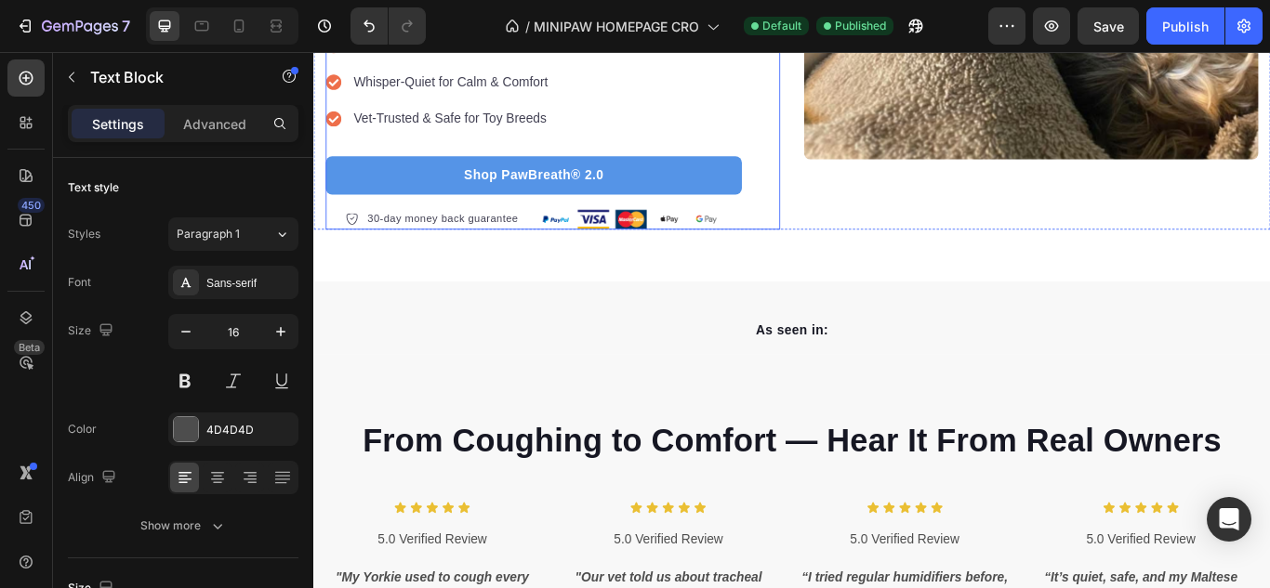
scroll to position [666, 0]
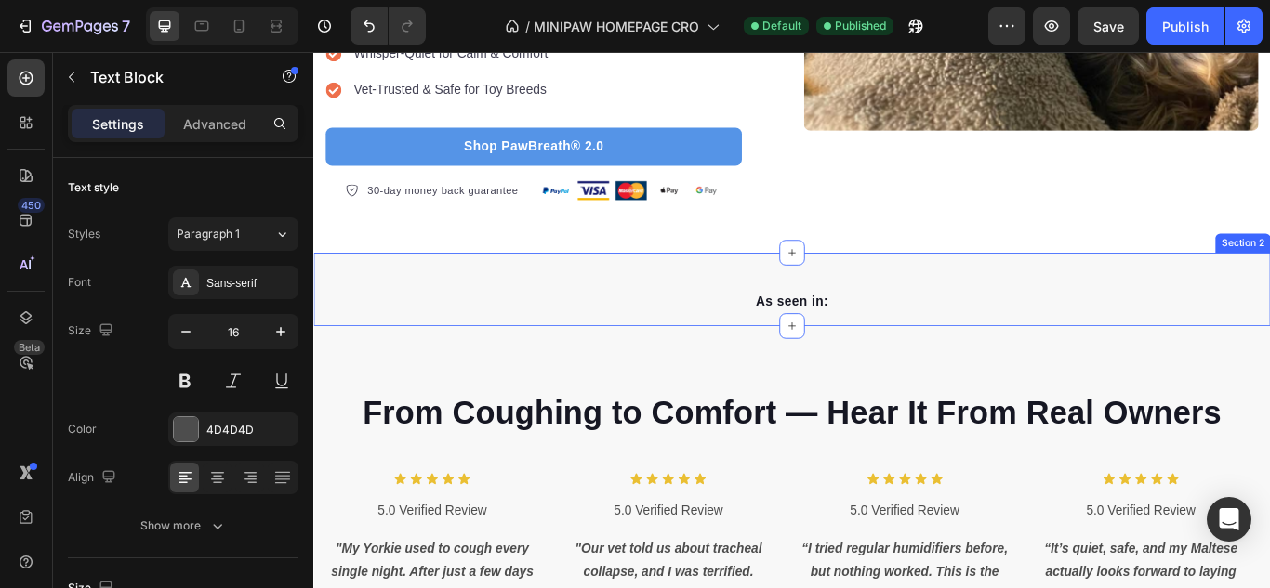
click at [625, 303] on div "As seen in: Text block Image Image Image Image Image Image Carousel Row Section…" at bounding box center [870, 329] width 1115 height 86
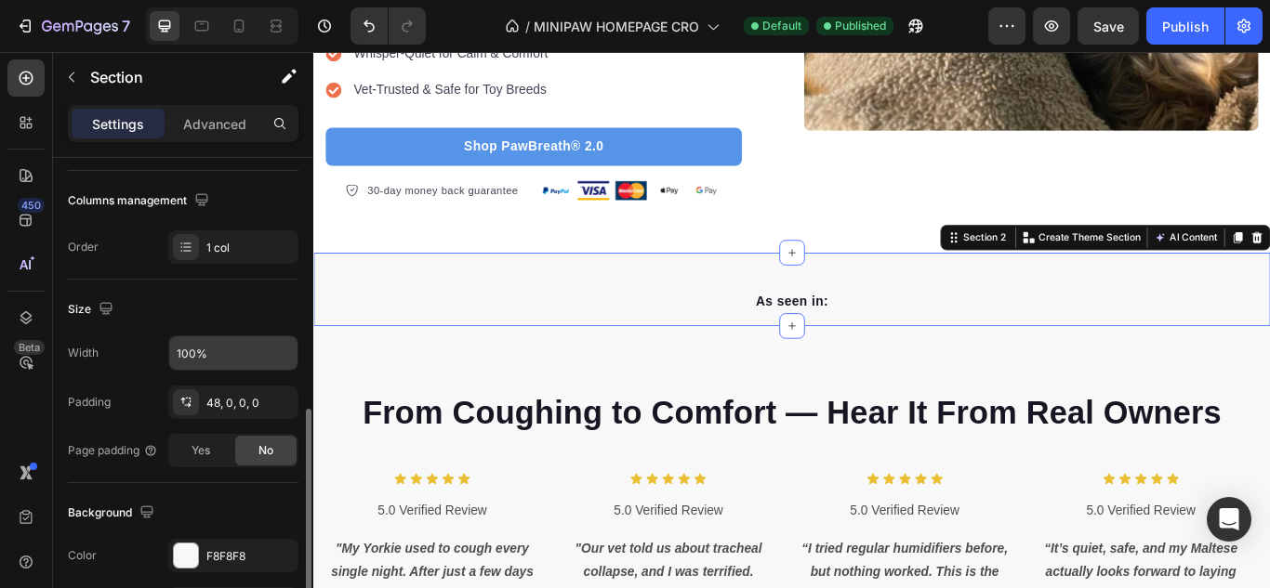
scroll to position [465, 0]
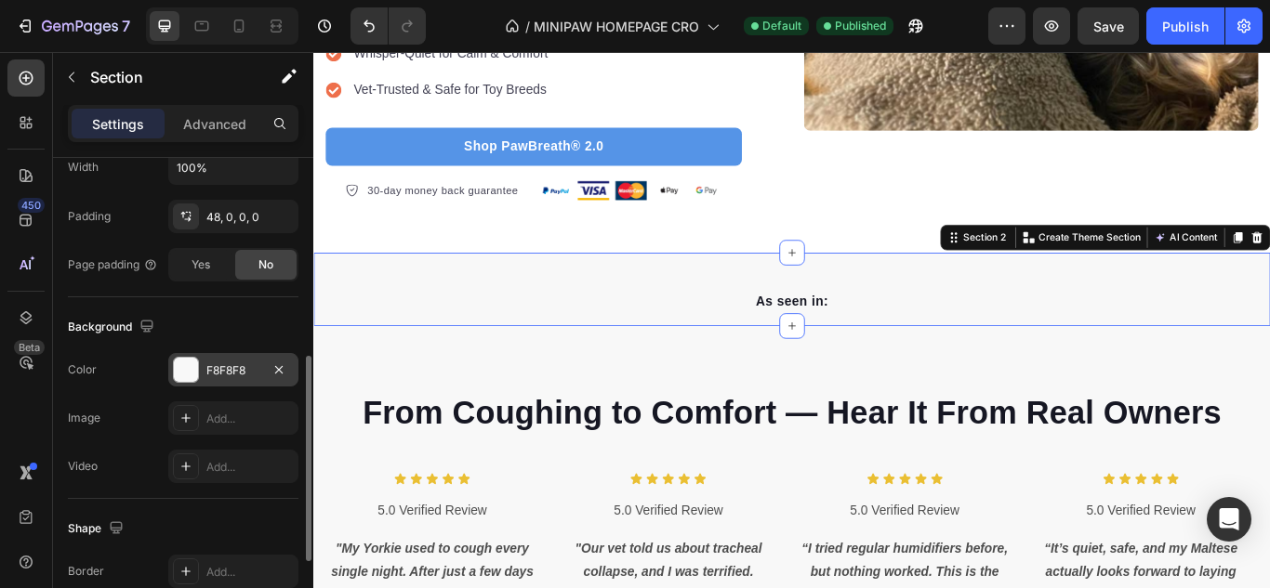
click at [194, 370] on div at bounding box center [186, 370] width 24 height 24
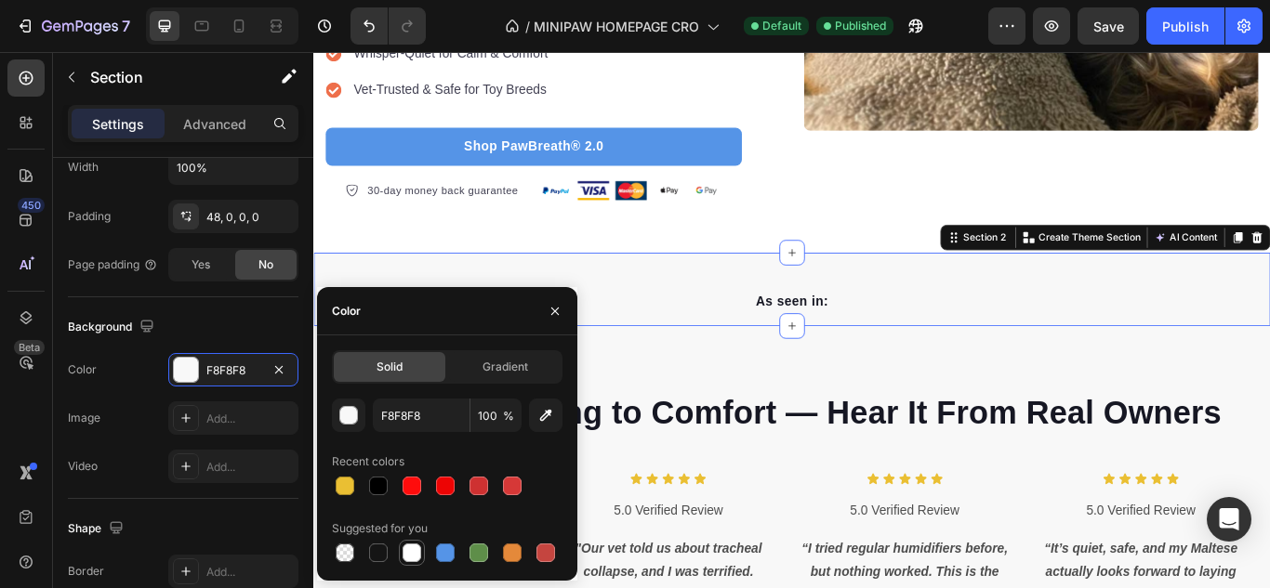
click at [409, 554] on div at bounding box center [411, 553] width 19 height 19
type input "FFFFFF"
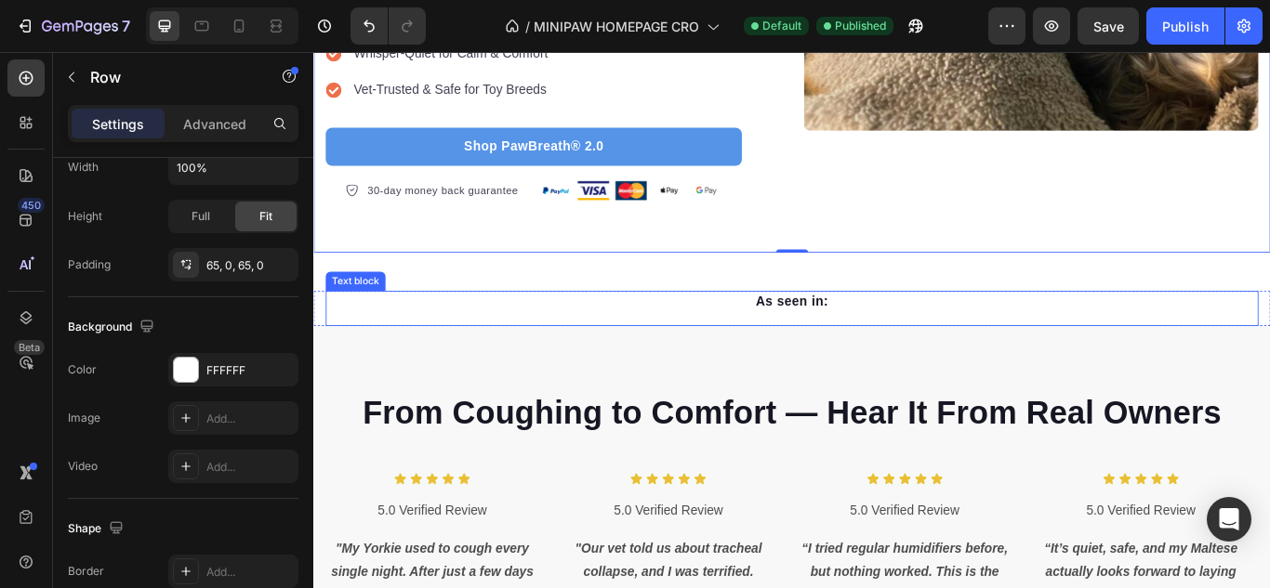
scroll to position [0, 0]
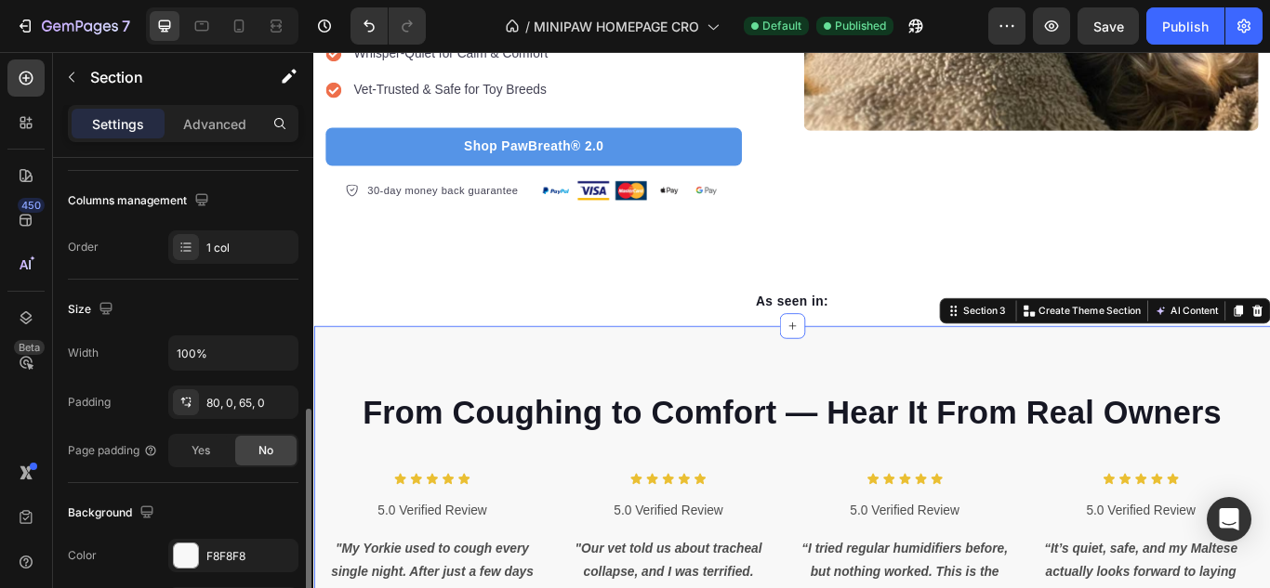
scroll to position [465, 0]
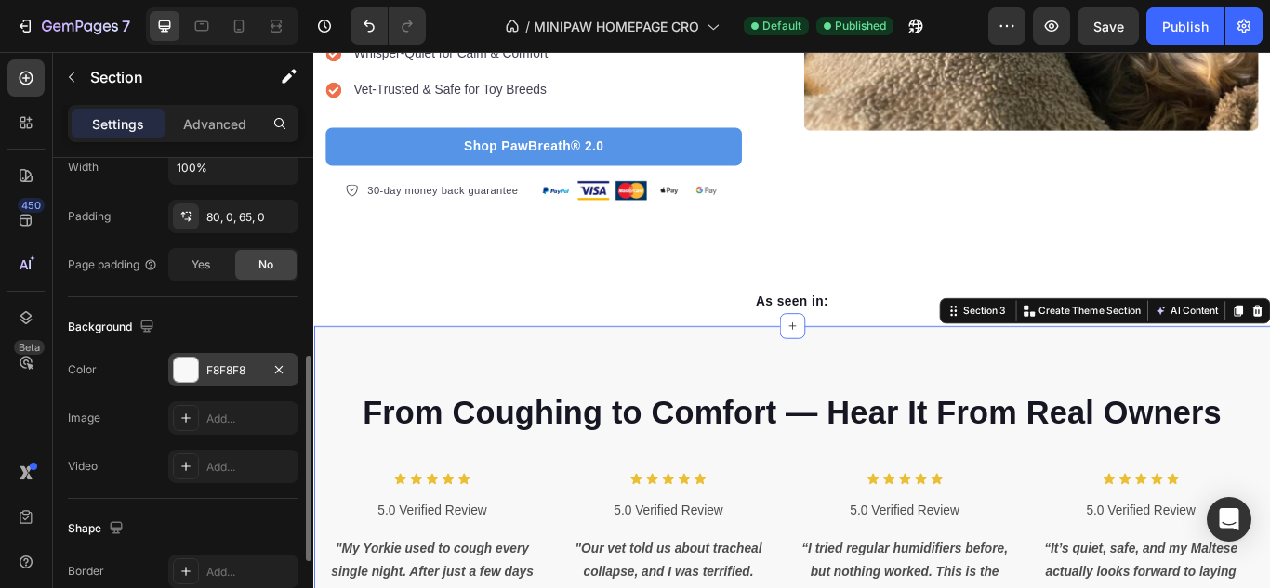
click at [219, 374] on div "F8F8F8" at bounding box center [233, 371] width 54 height 17
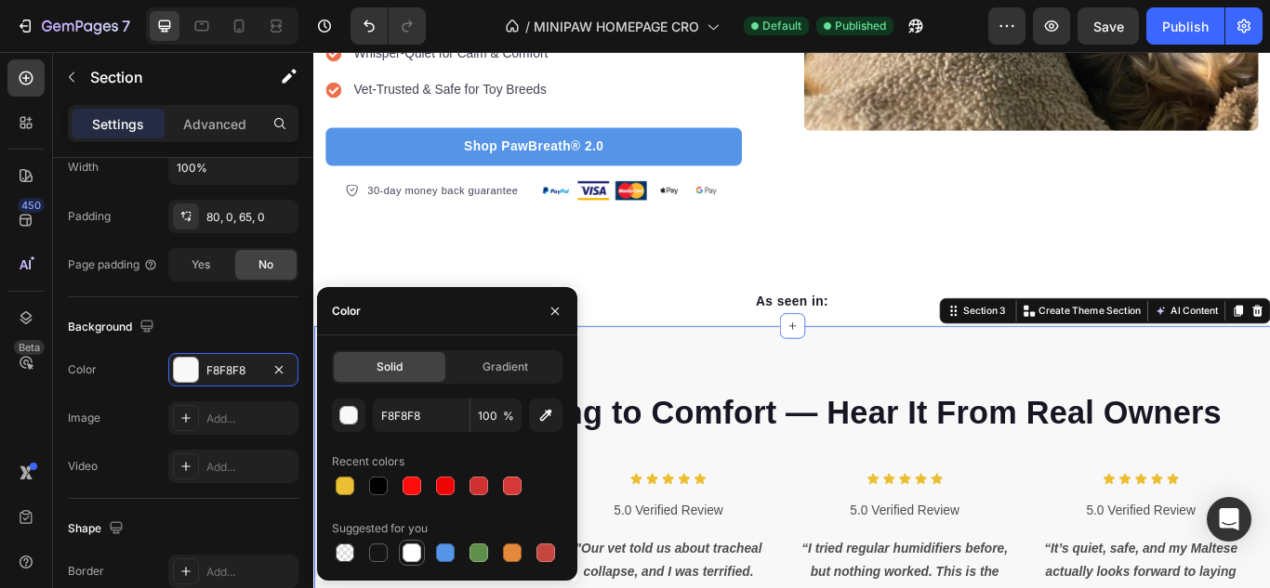
click at [413, 558] on div at bounding box center [411, 553] width 19 height 19
type input "FFFFFF"
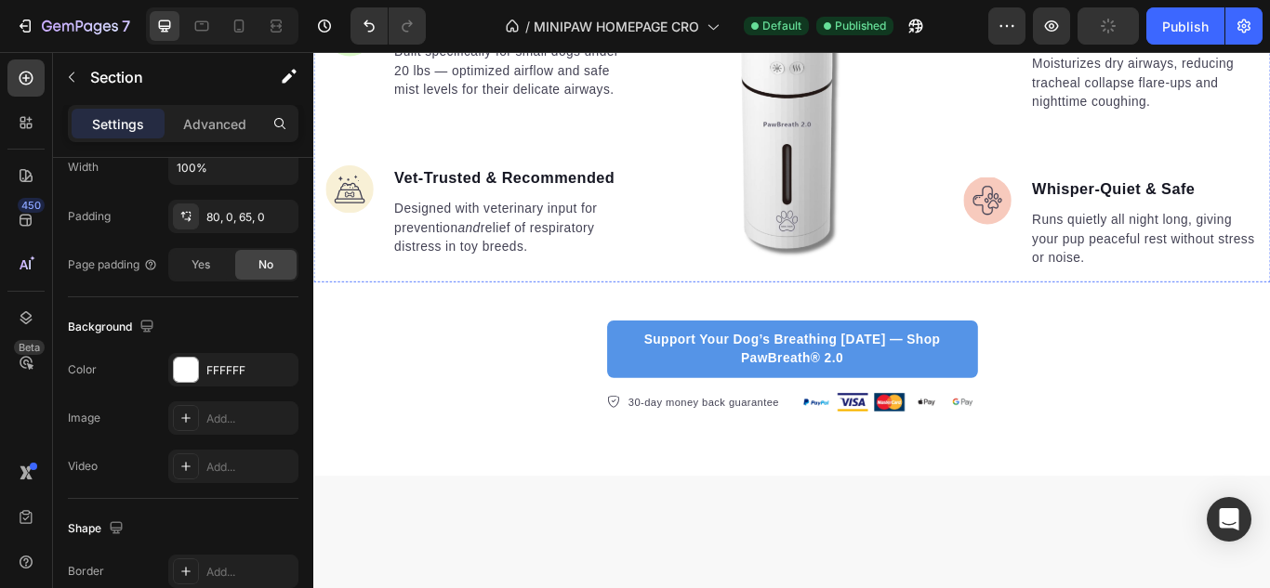
scroll to position [1874, 0]
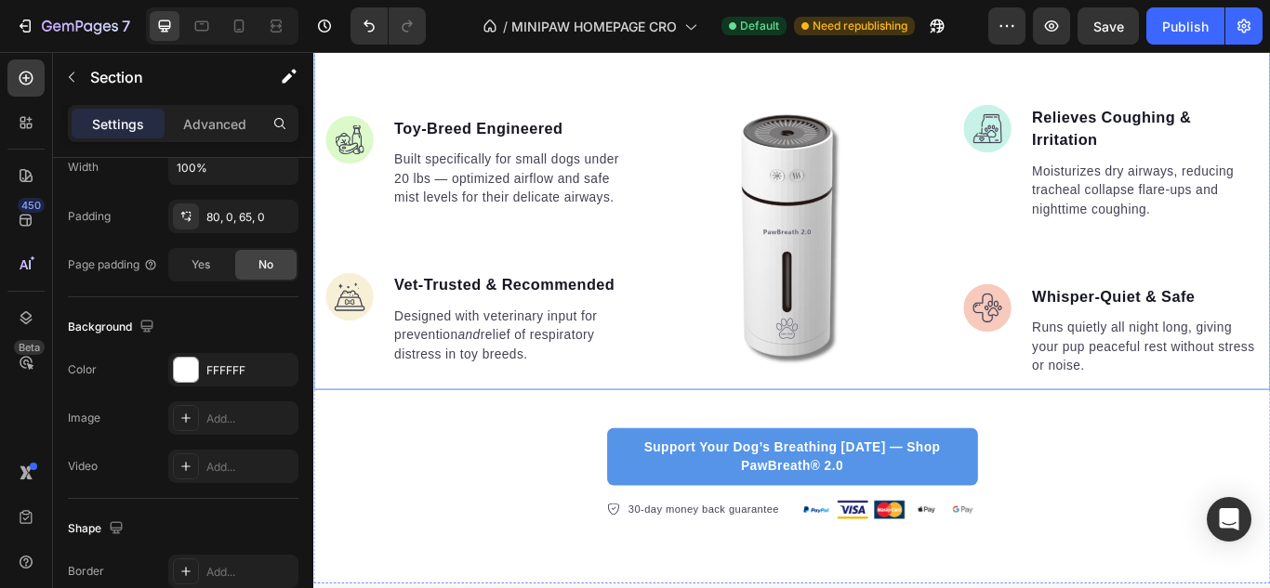
click at [313, 392] on div "Why PawBreath® 2.0 Is the Only Humidifier Made for Toy Breeds Heading Image Toy…" at bounding box center [870, 176] width 1115 height 540
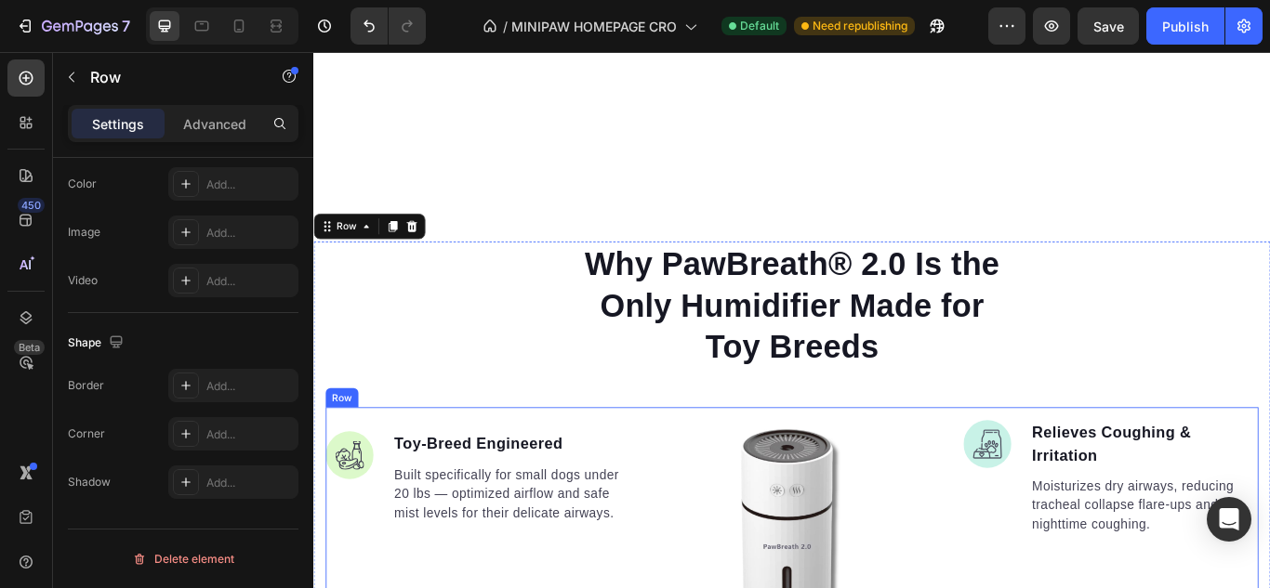
scroll to position [2339, 0]
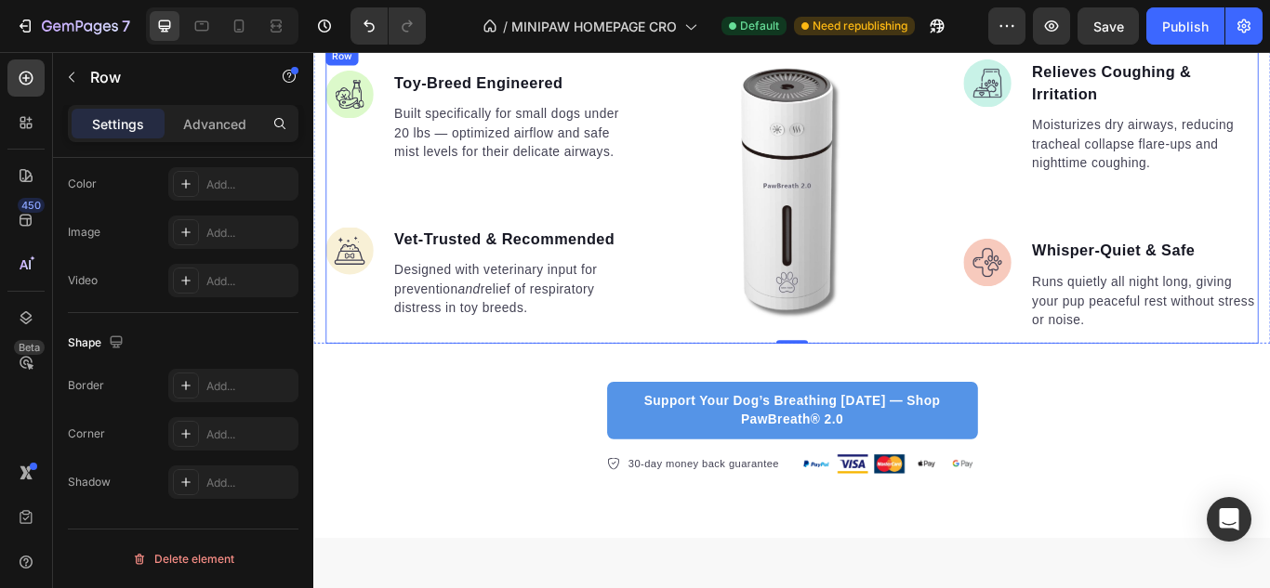
click at [371, 376] on div "Image Toy-Breed Engineered Text block Built specifically for small dogs under 2…" at bounding box center [499, 219] width 344 height 347
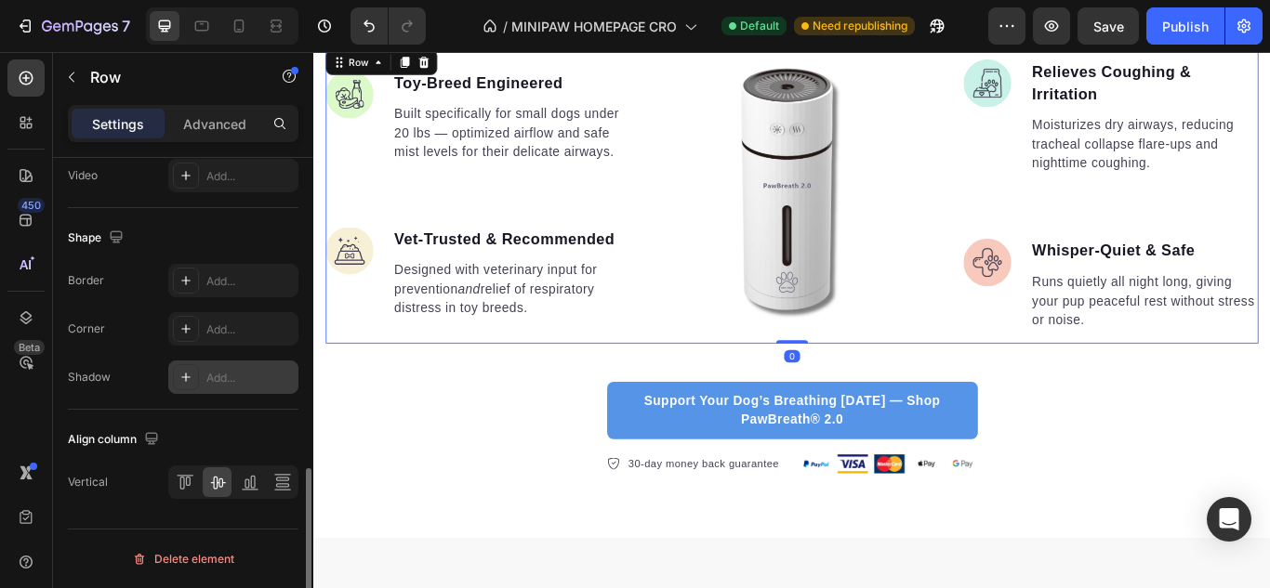
scroll to position [677, 0]
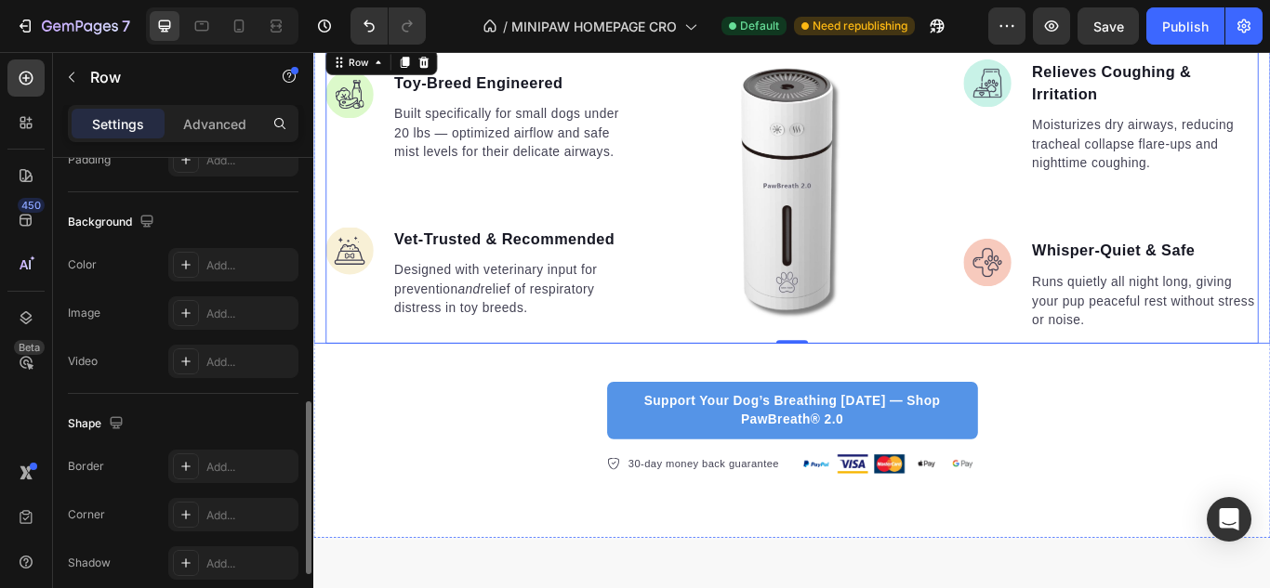
click at [316, 372] on div "Why PawBreath® 2.0 Is the Only Humidifier Made for Toy Breeds Heading Image Toy…" at bounding box center [870, 122] width 1115 height 540
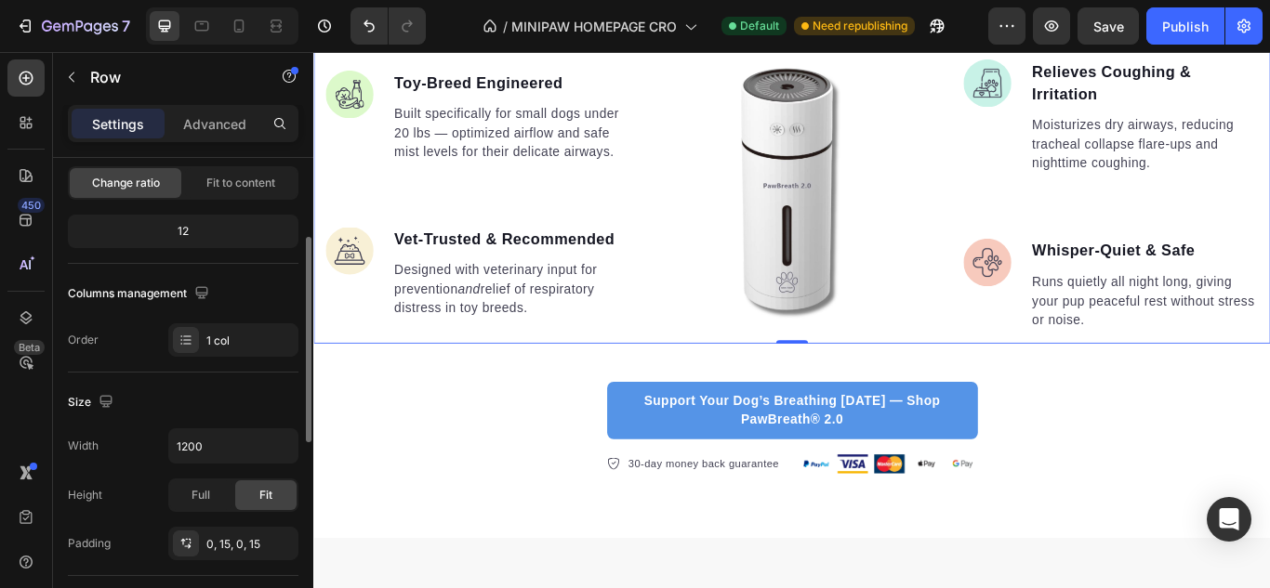
scroll to position [279, 0]
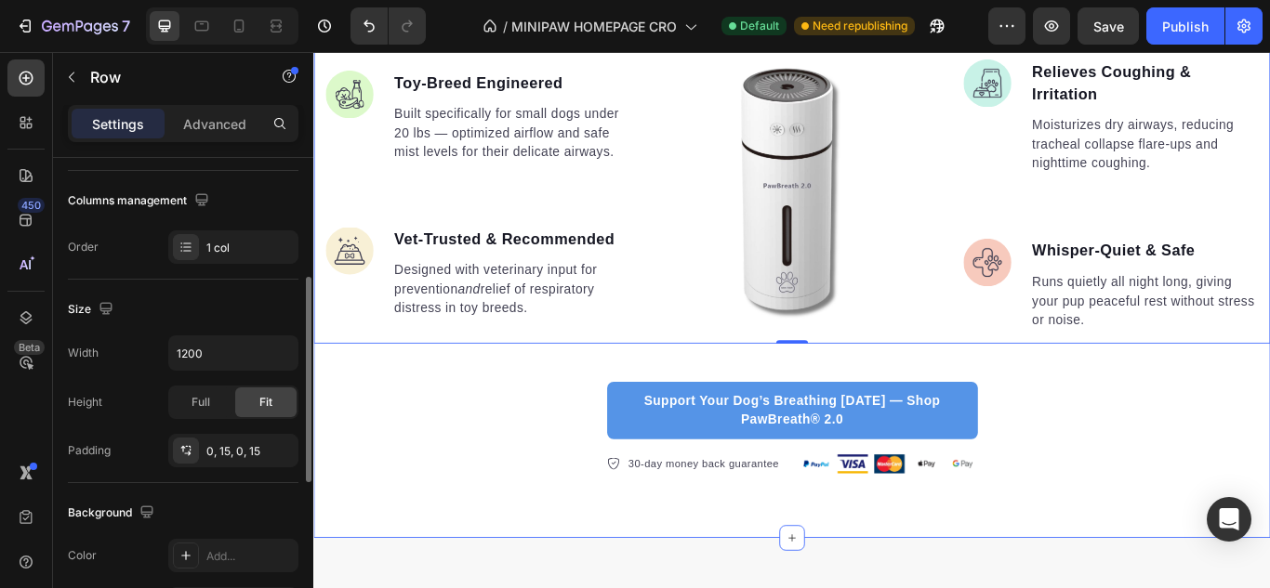
click at [338, 429] on div "Why PawBreath® 2.0 Is the Only Humidifier Made for Toy Breeds Heading Image Toy…" at bounding box center [870, 198] width 1115 height 692
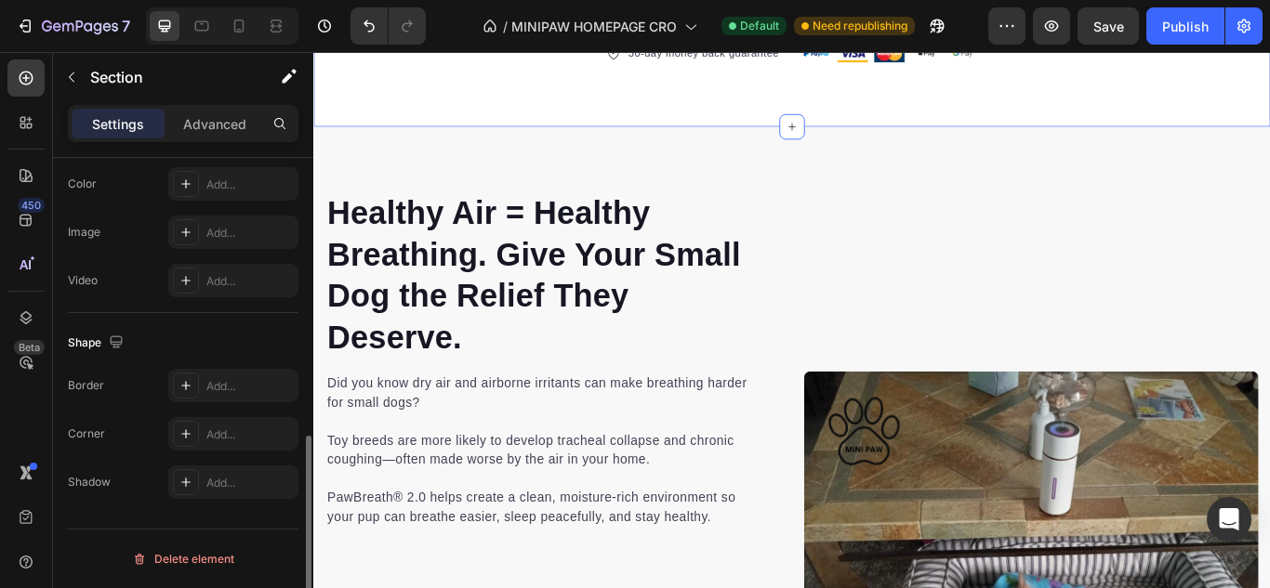
scroll to position [1781, 0]
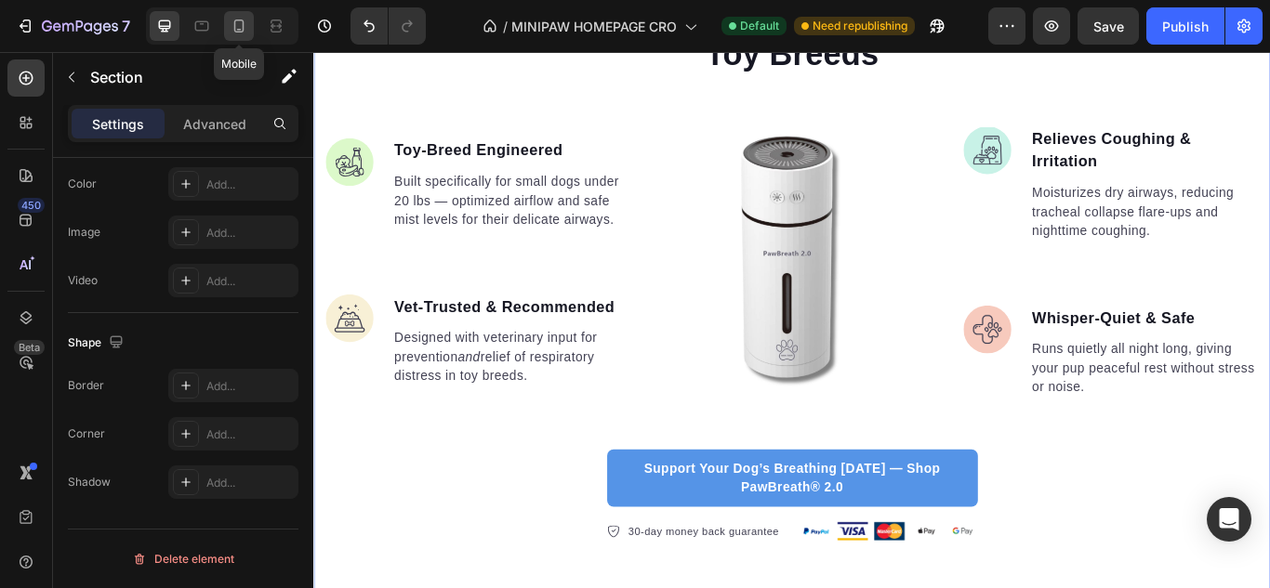
drag, startPoint x: 232, startPoint y: 26, endPoint x: 60, endPoint y: 39, distance: 172.4
click at [232, 26] on icon at bounding box center [239, 26] width 19 height 19
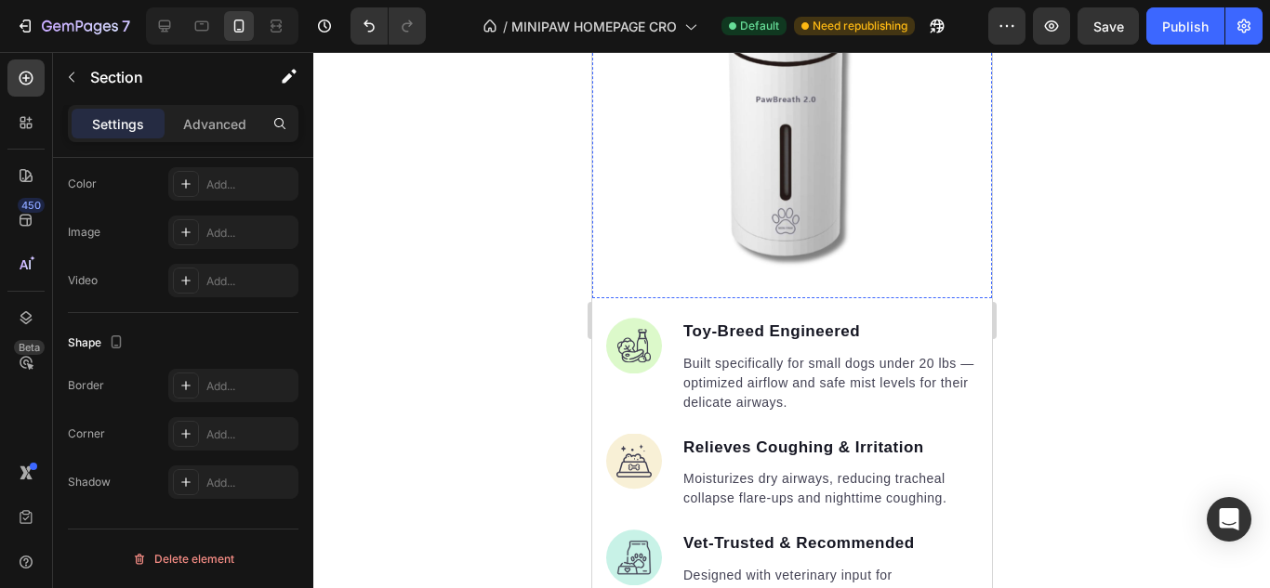
scroll to position [1988, 0]
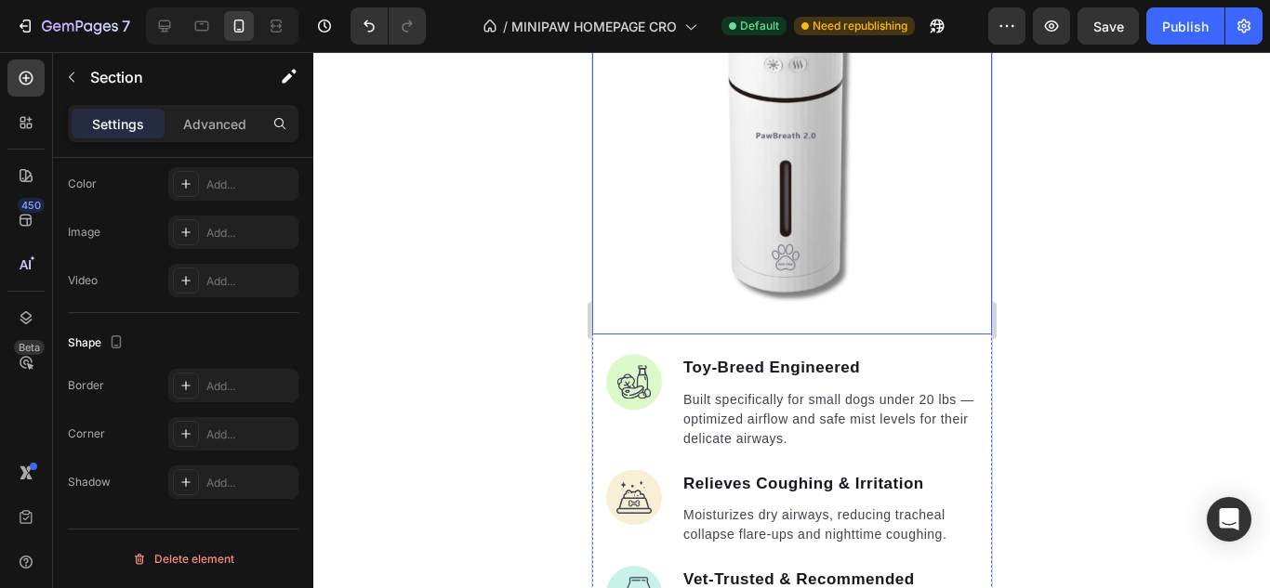
click at [600, 236] on div "Why PawBreath® 2.0 Is the Only Humidifier Made for Toy Breeds Heading Image Toy…" at bounding box center [791, 63] width 400 height 545
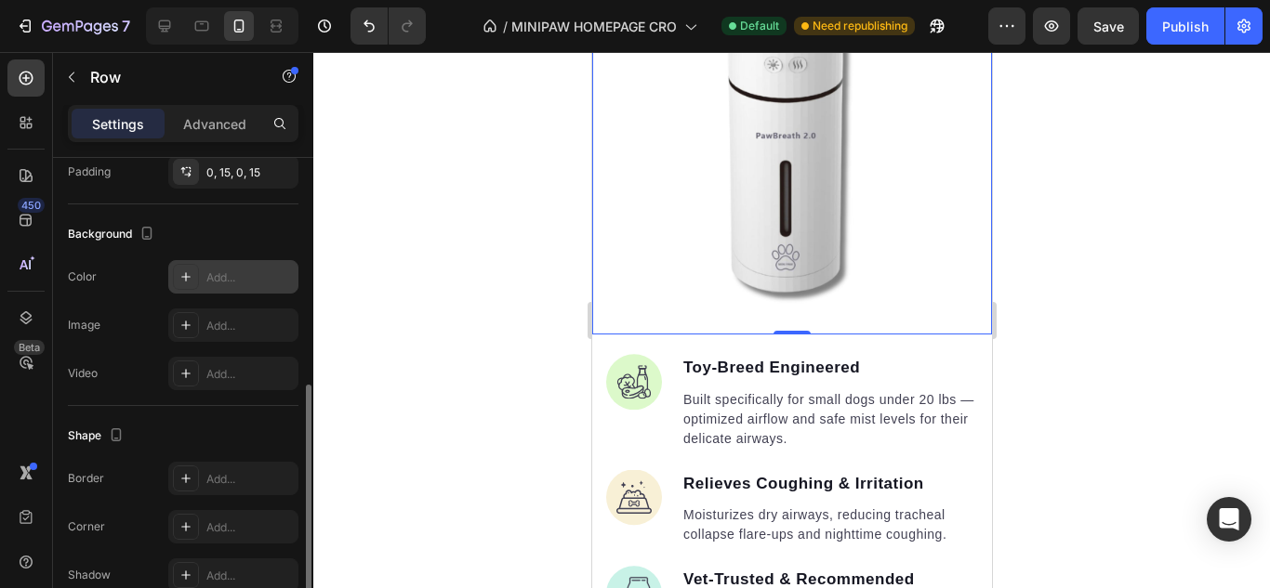
click at [221, 275] on div "Add..." at bounding box center [249, 278] width 87 height 17
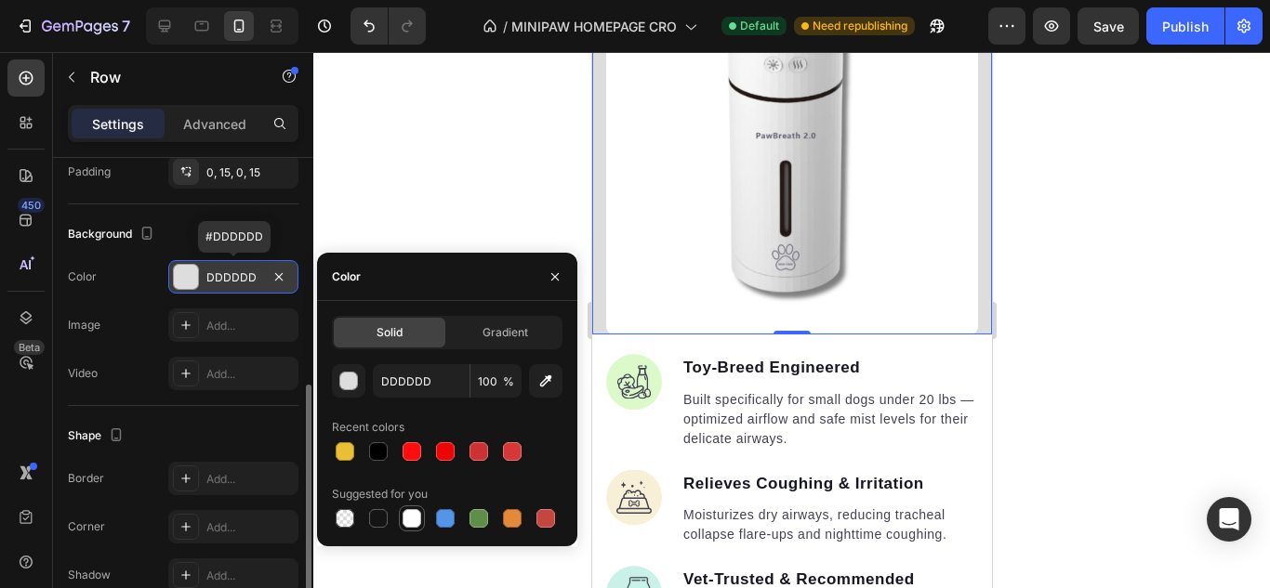
click at [414, 515] on div at bounding box center [411, 518] width 19 height 19
type input "FFFFFF"
click at [452, 214] on div at bounding box center [791, 320] width 956 height 536
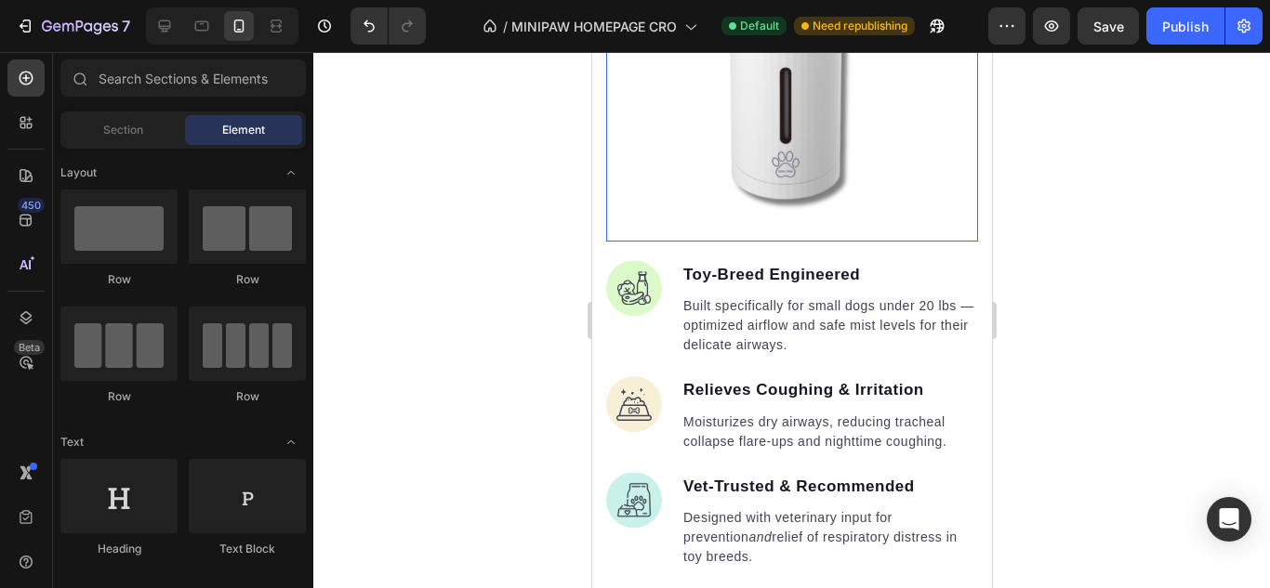
scroll to position [2453, 0]
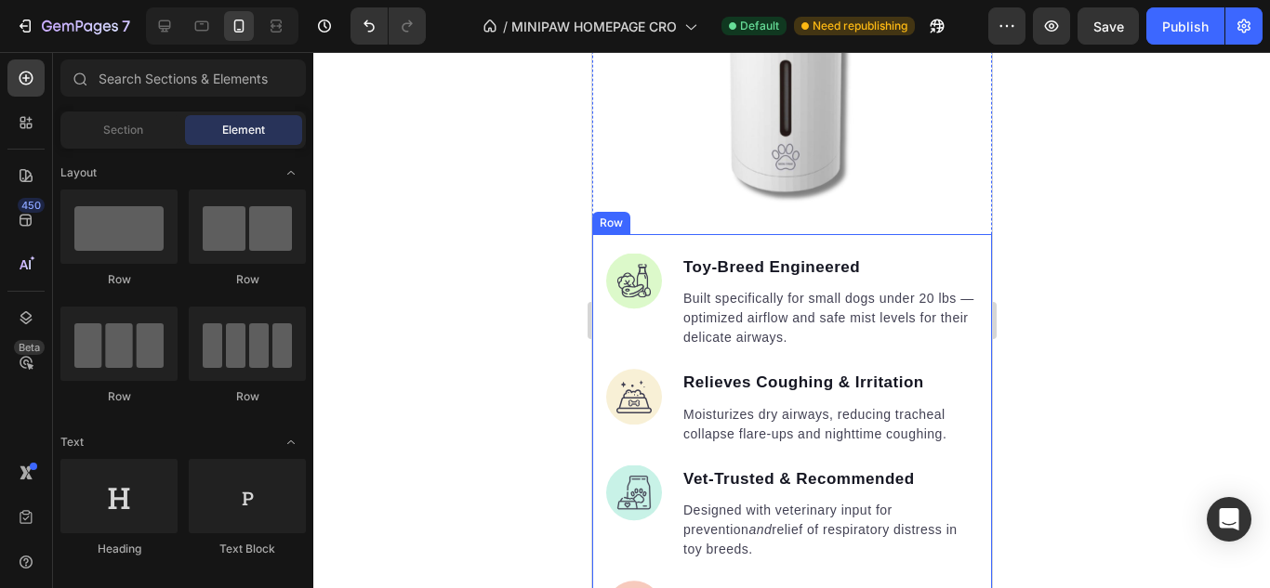
click at [599, 252] on div "Image Toy-Breed Engineered Text block Built specifically for small dogs under 2…" at bounding box center [791, 446] width 400 height 424
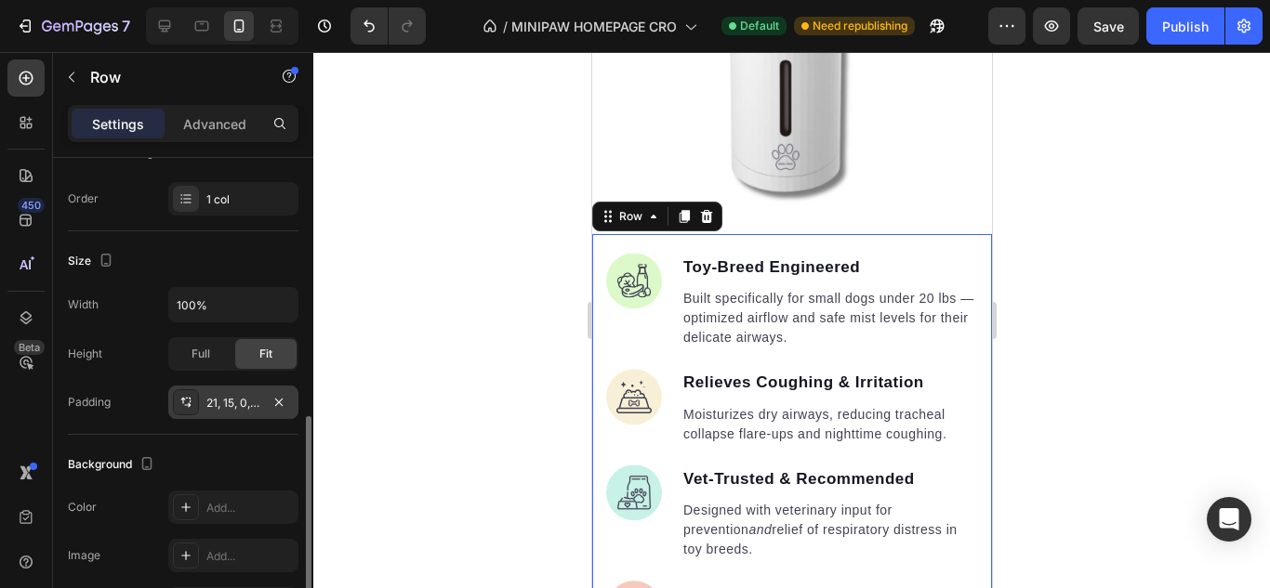
scroll to position [372, 0]
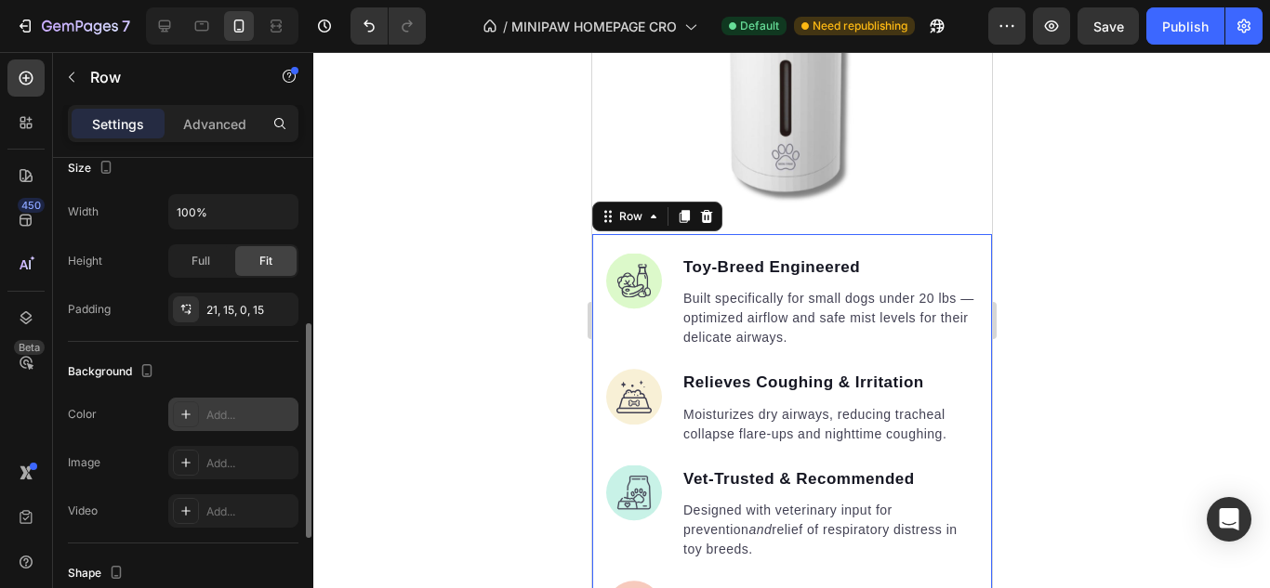
click at [208, 401] on div "Add..." at bounding box center [233, 414] width 130 height 33
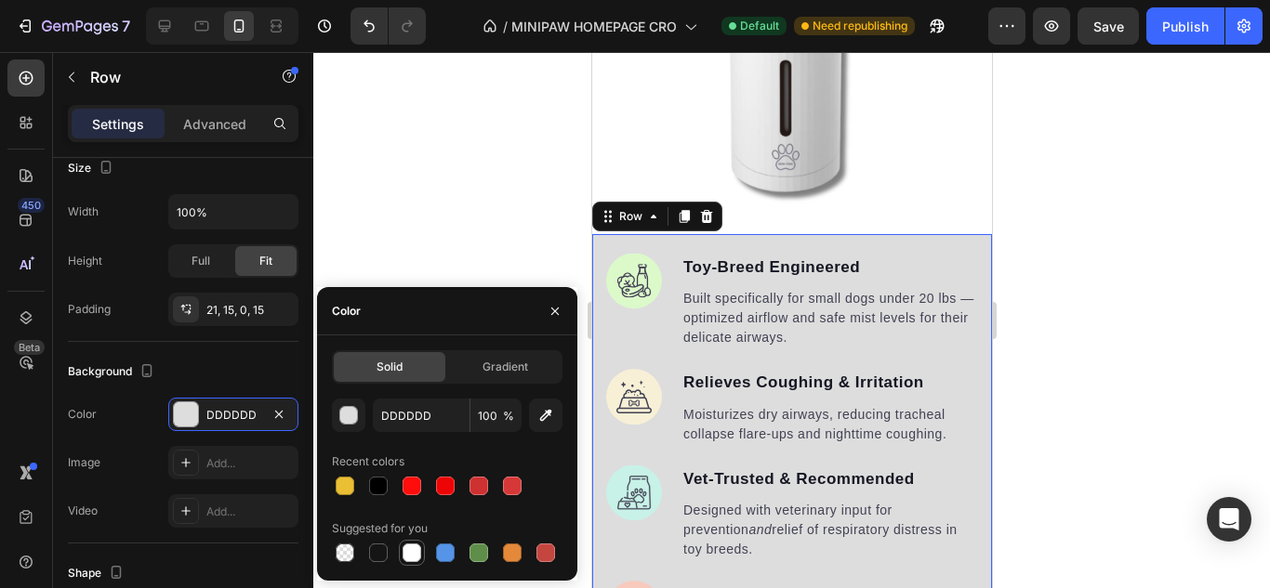
click at [403, 555] on div at bounding box center [411, 553] width 19 height 19
type input "FFFFFF"
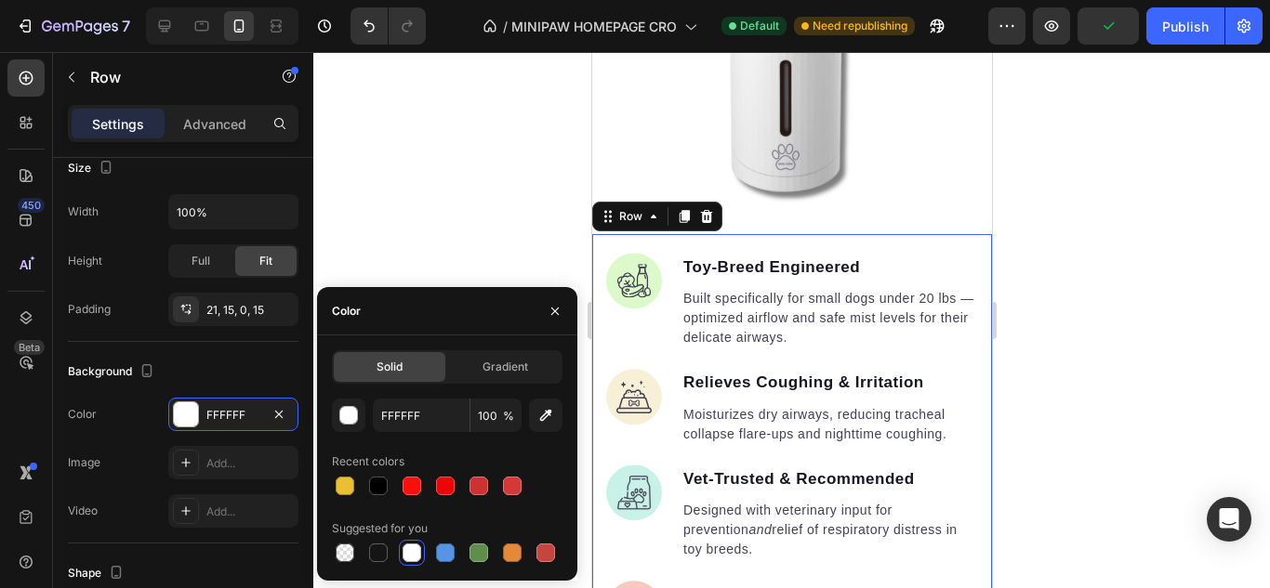
click at [476, 198] on div at bounding box center [791, 320] width 956 height 536
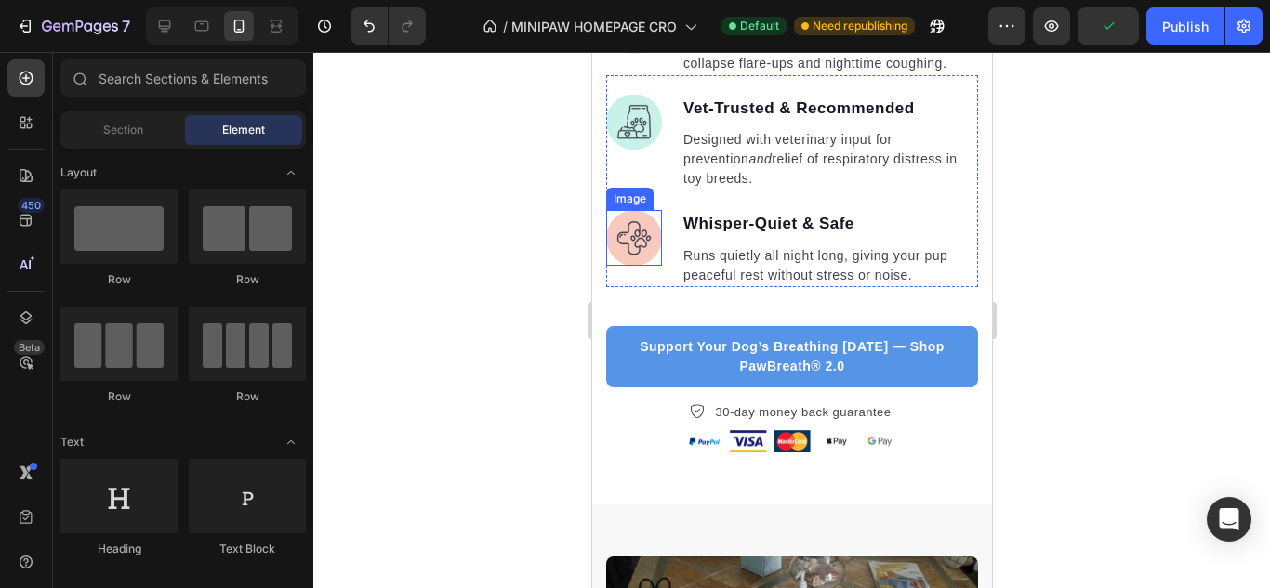
scroll to position [2918, 0]
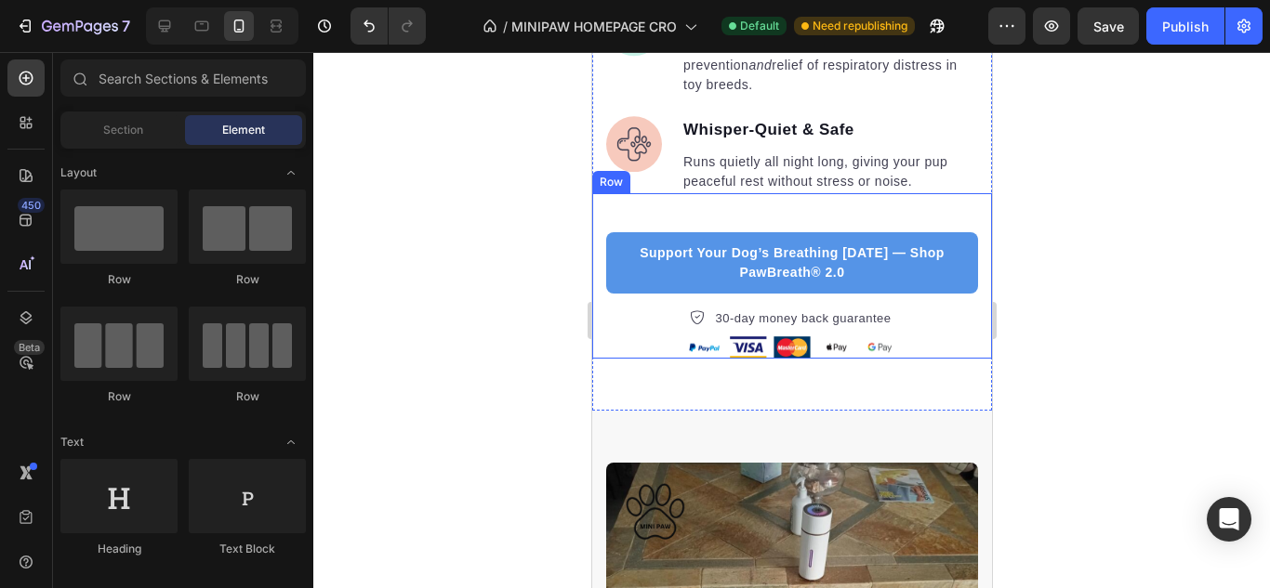
click at [601, 223] on div "Support Your Dog’s Breathing [DATE] — Shop PawBreath® 2.0 Button 30-day money b…" at bounding box center [791, 276] width 400 height 166
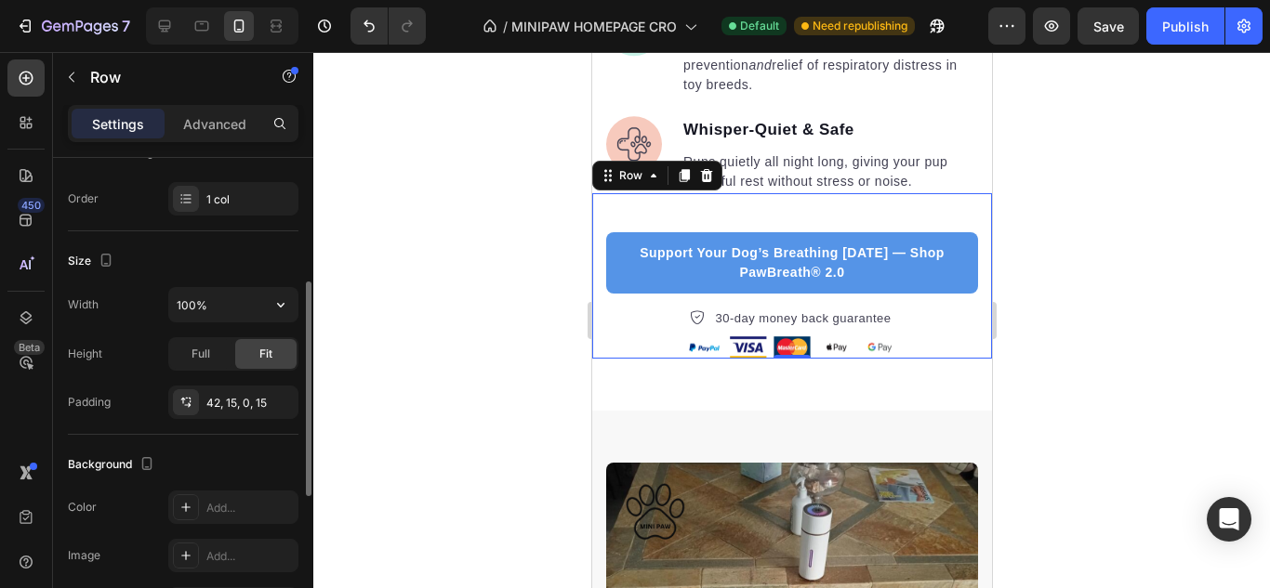
scroll to position [372, 0]
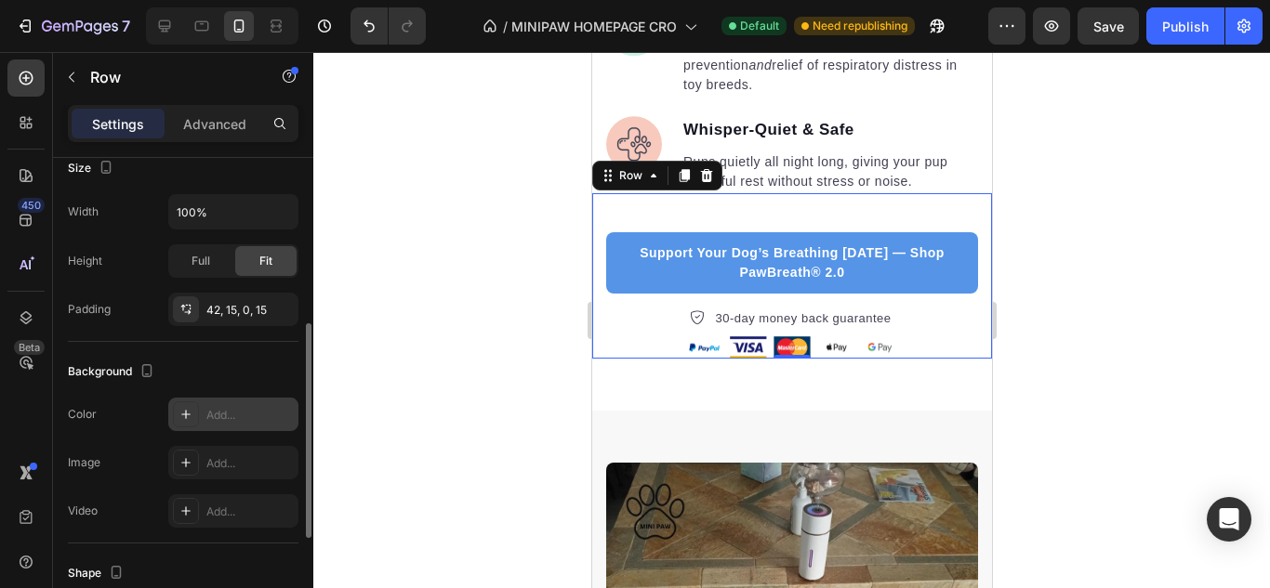
click at [227, 418] on div "Add..." at bounding box center [249, 415] width 87 height 17
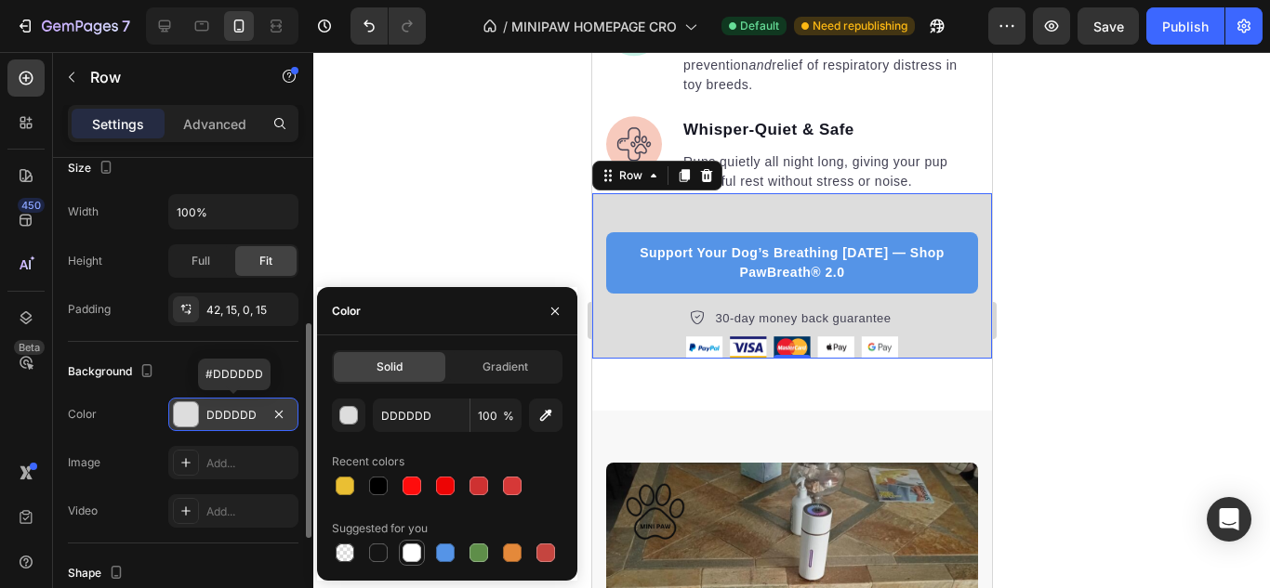
click at [413, 552] on div at bounding box center [411, 553] width 19 height 19
type input "FFFFFF"
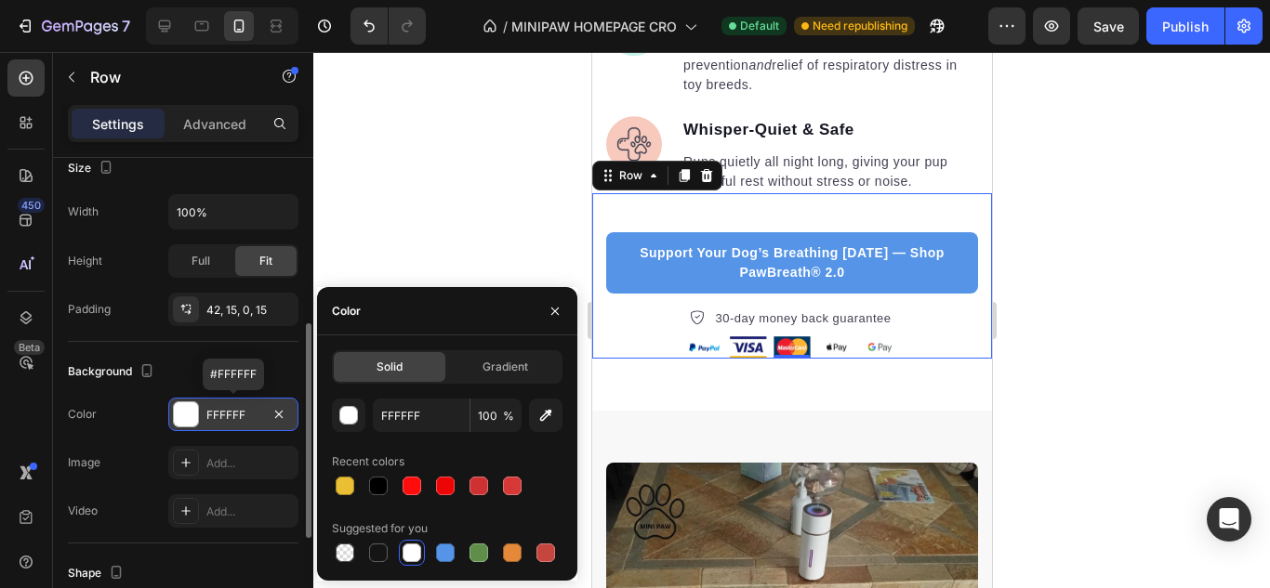
click at [481, 234] on div at bounding box center [791, 320] width 956 height 536
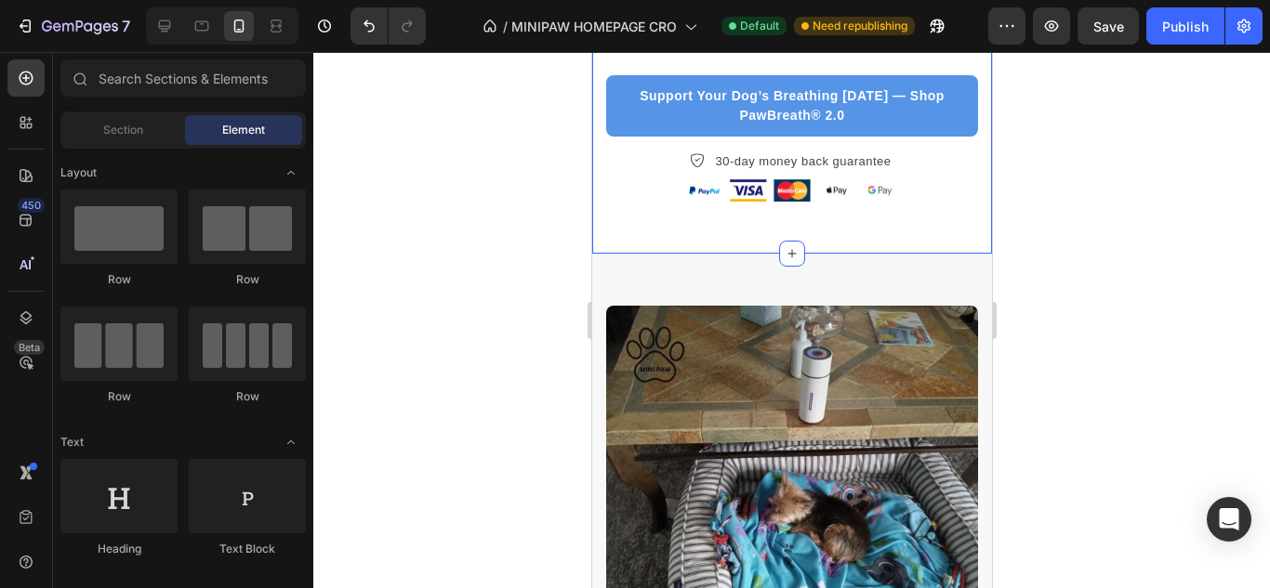
scroll to position [3104, 0]
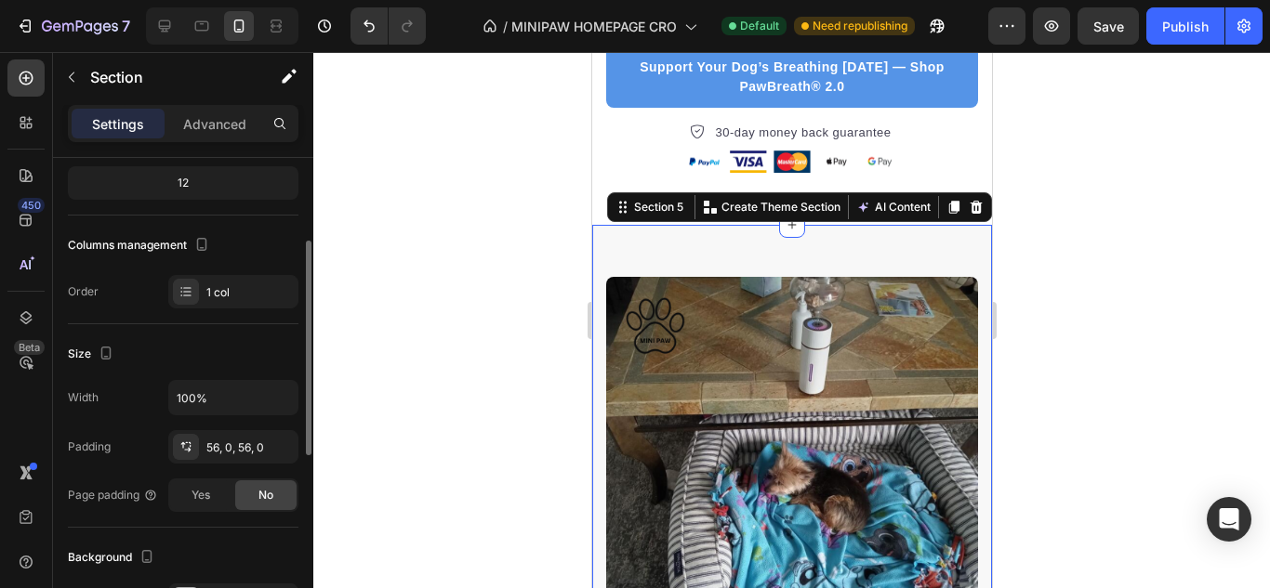
scroll to position [372, 0]
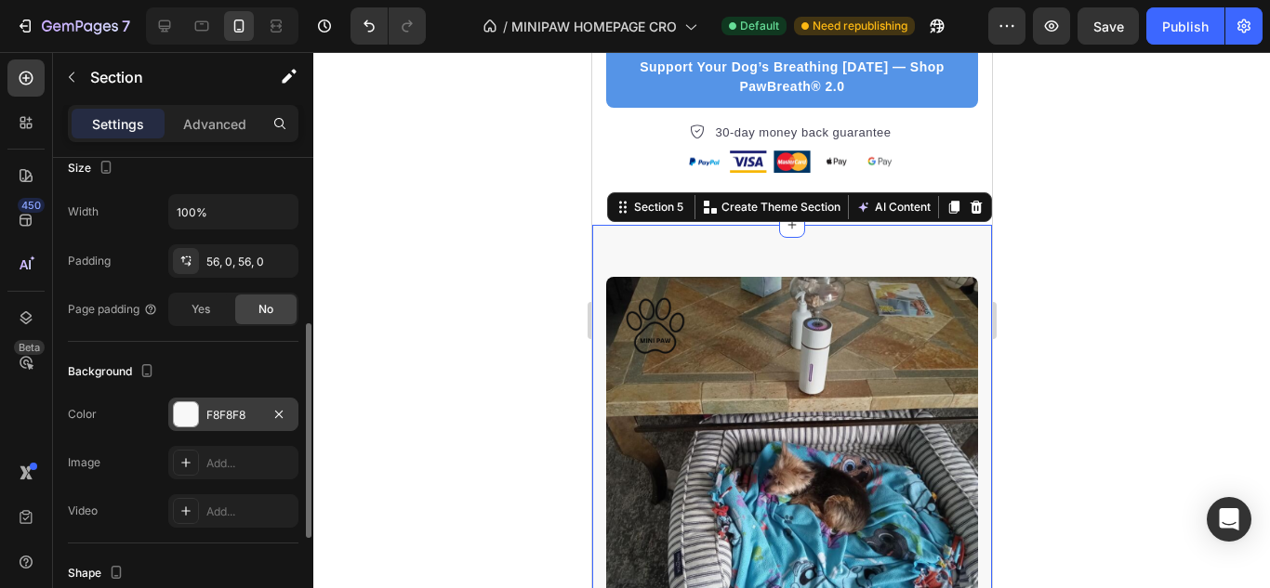
click at [221, 412] on div "F8F8F8" at bounding box center [233, 415] width 54 height 17
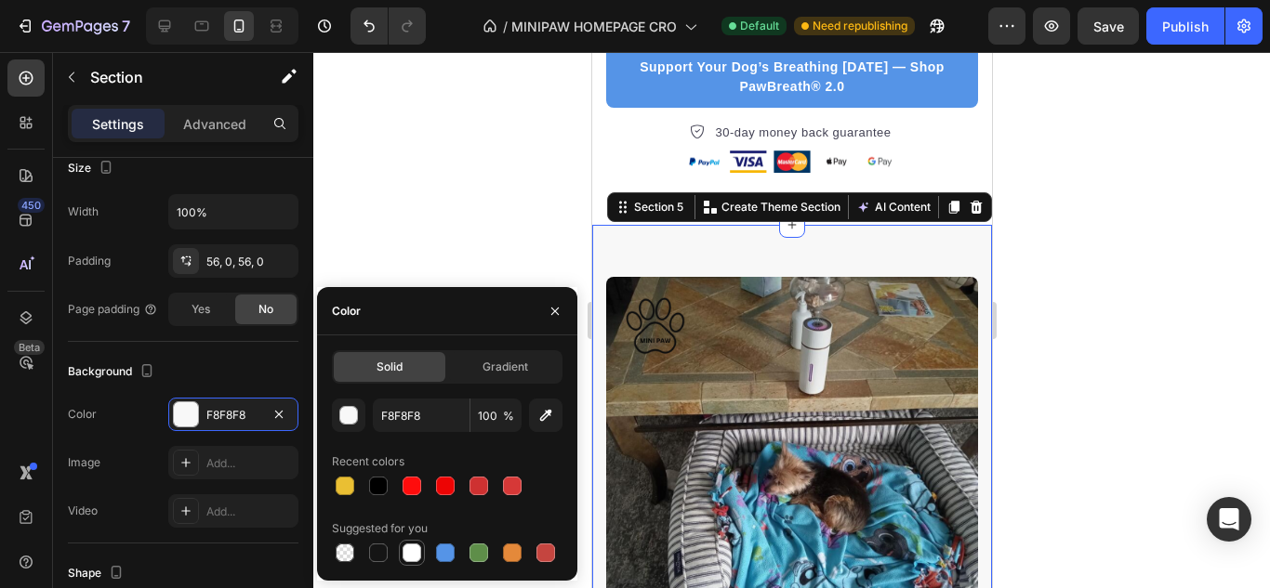
click at [411, 548] on div at bounding box center [411, 553] width 19 height 19
type input "FFFFFF"
click at [494, 239] on div at bounding box center [791, 320] width 956 height 536
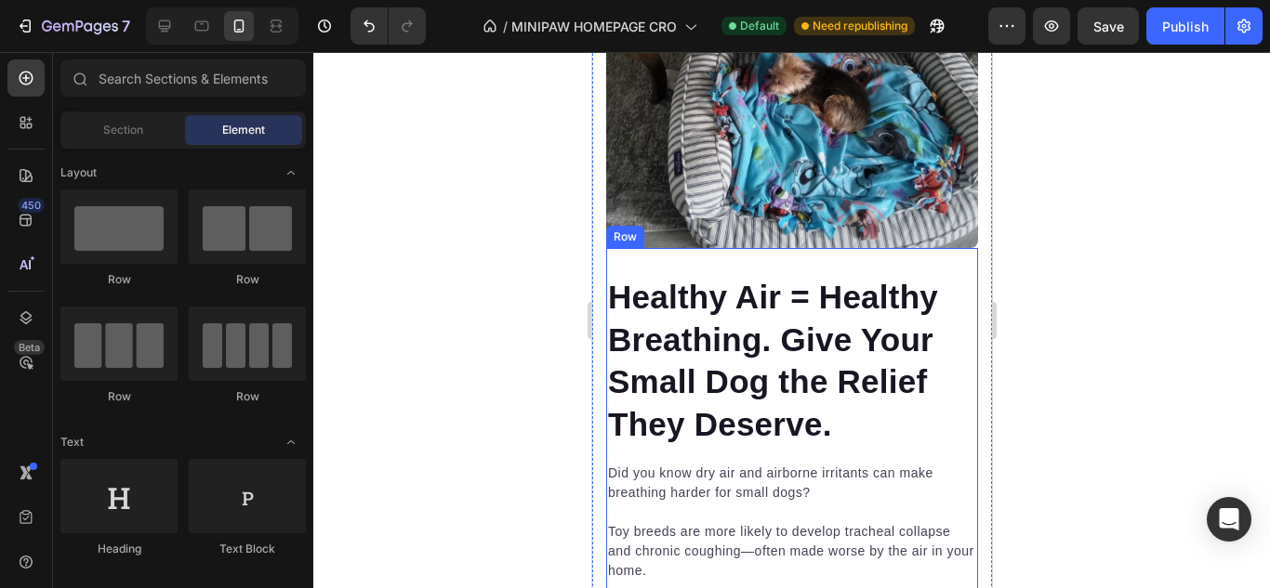
scroll to position [3568, 0]
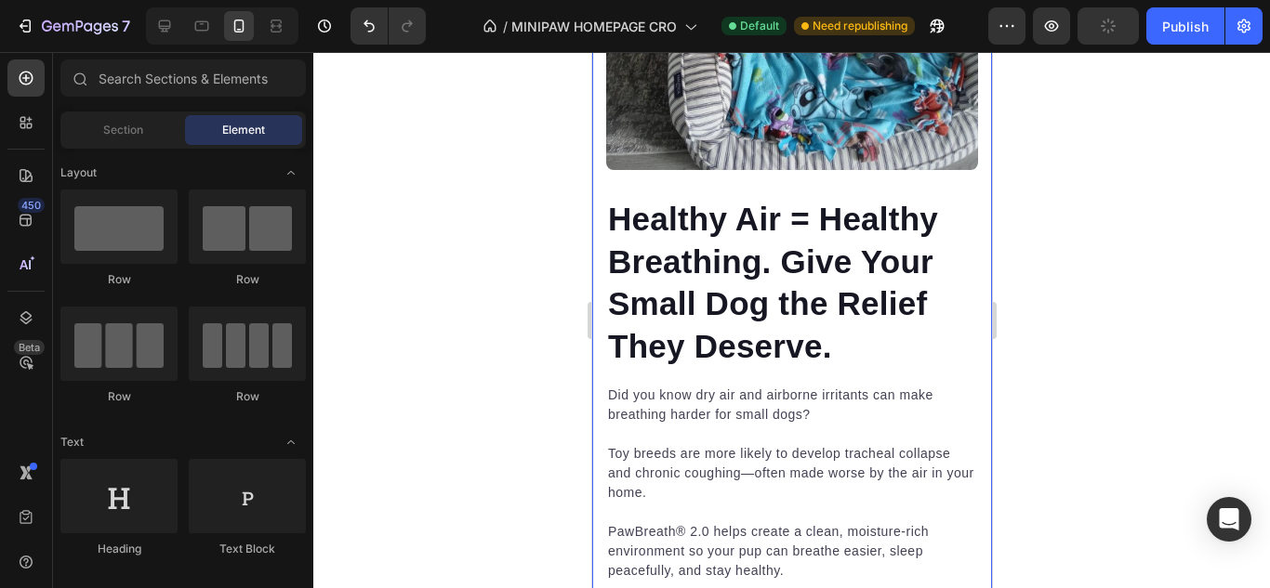
click at [596, 204] on div "Healthy Air = Healthy Breathing. Give Your Small Dog the Relief They Deserve. H…" at bounding box center [791, 379] width 400 height 1162
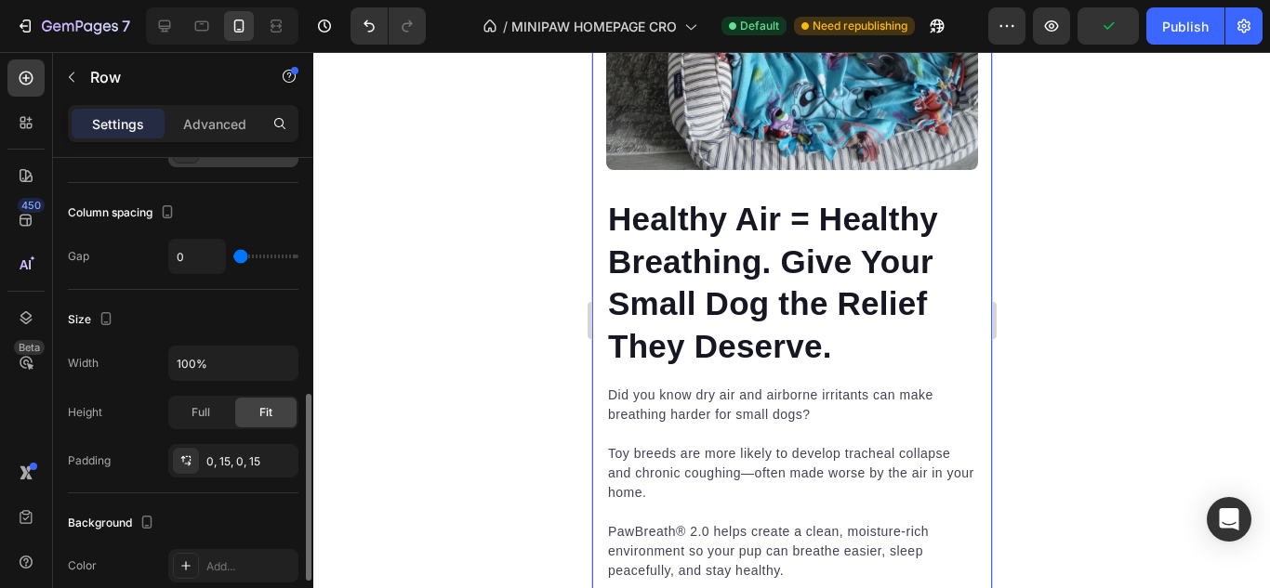
scroll to position [465, 0]
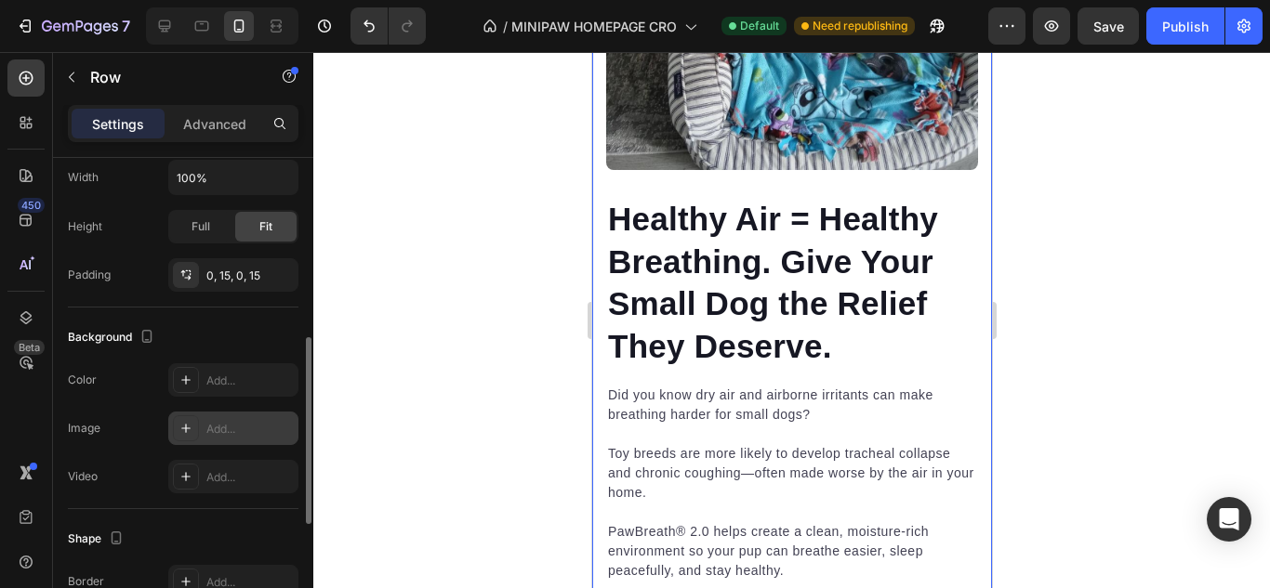
drag, startPoint x: 231, startPoint y: 391, endPoint x: 297, endPoint y: 420, distance: 72.0
click at [231, 390] on div "Add..." at bounding box center [233, 379] width 130 height 33
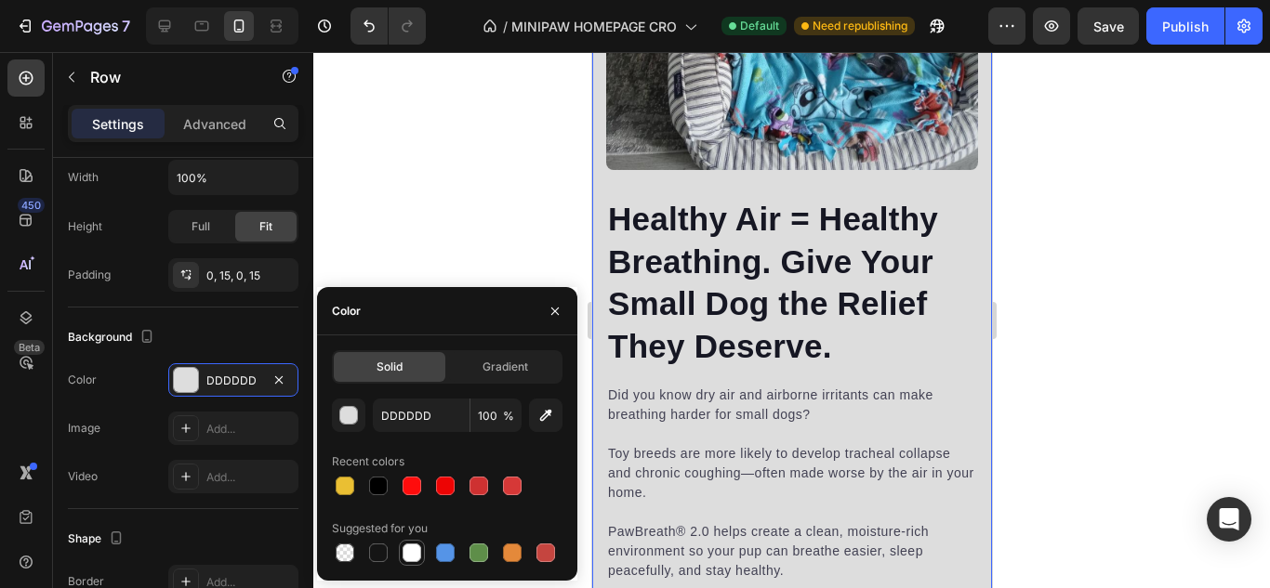
click at [415, 547] on div at bounding box center [411, 553] width 19 height 19
type input "FFFFFF"
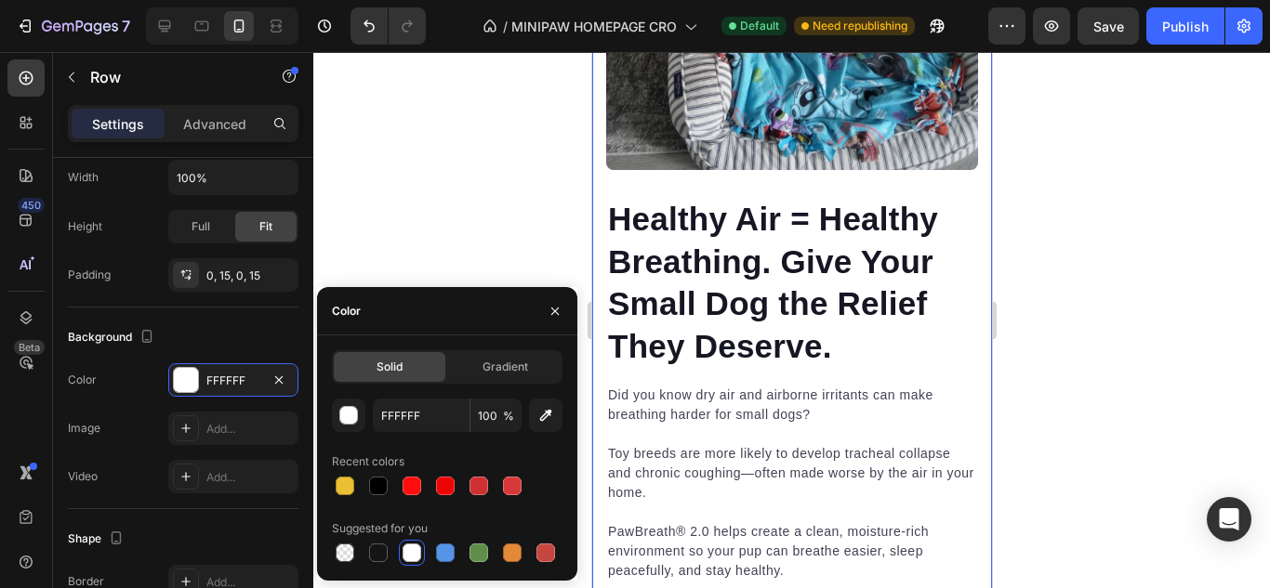
click at [482, 243] on div at bounding box center [791, 320] width 956 height 536
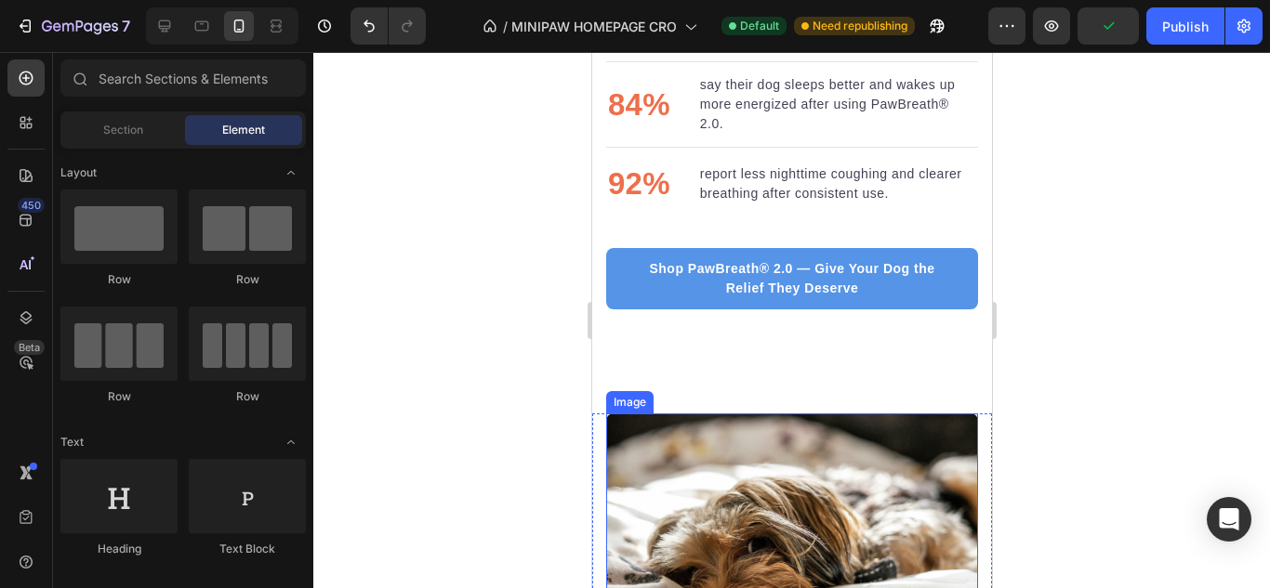
scroll to position [4405, 0]
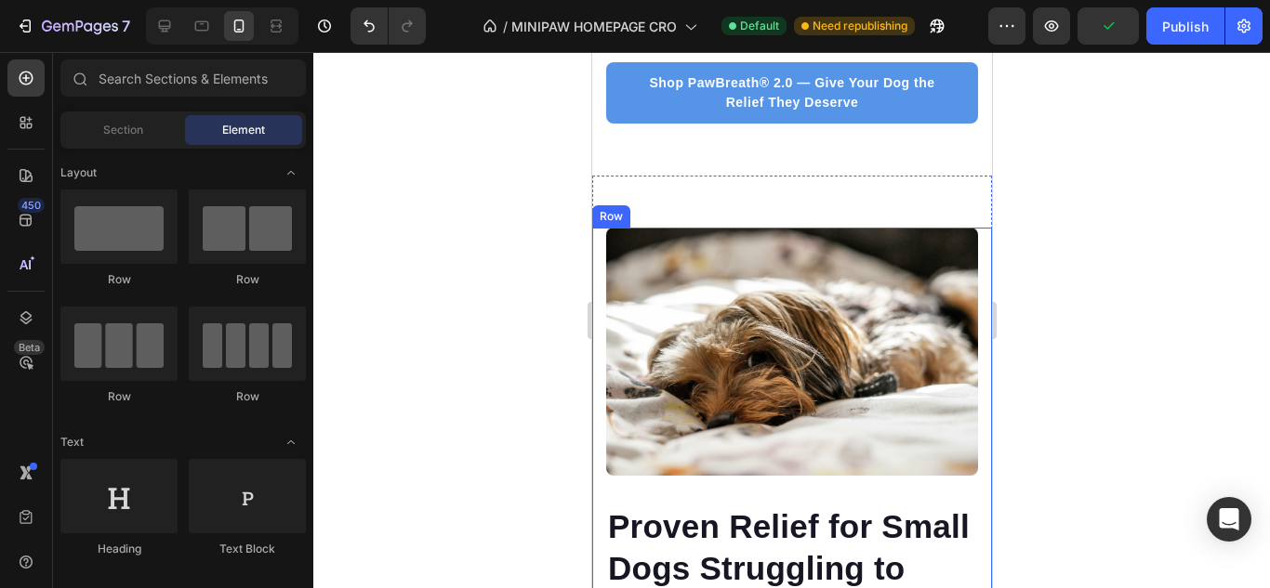
click at [596, 270] on div "Image Proven Relief for Small Dogs Struggling to Breathe Heading Through veteri…" at bounding box center [791, 590] width 400 height 724
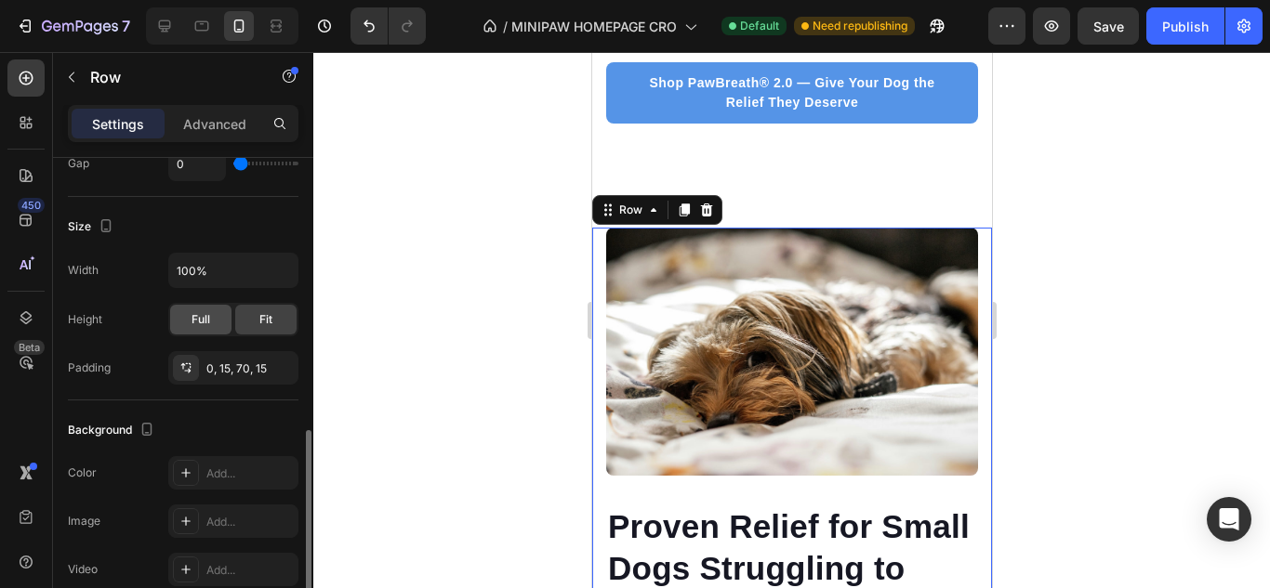
scroll to position [651, 0]
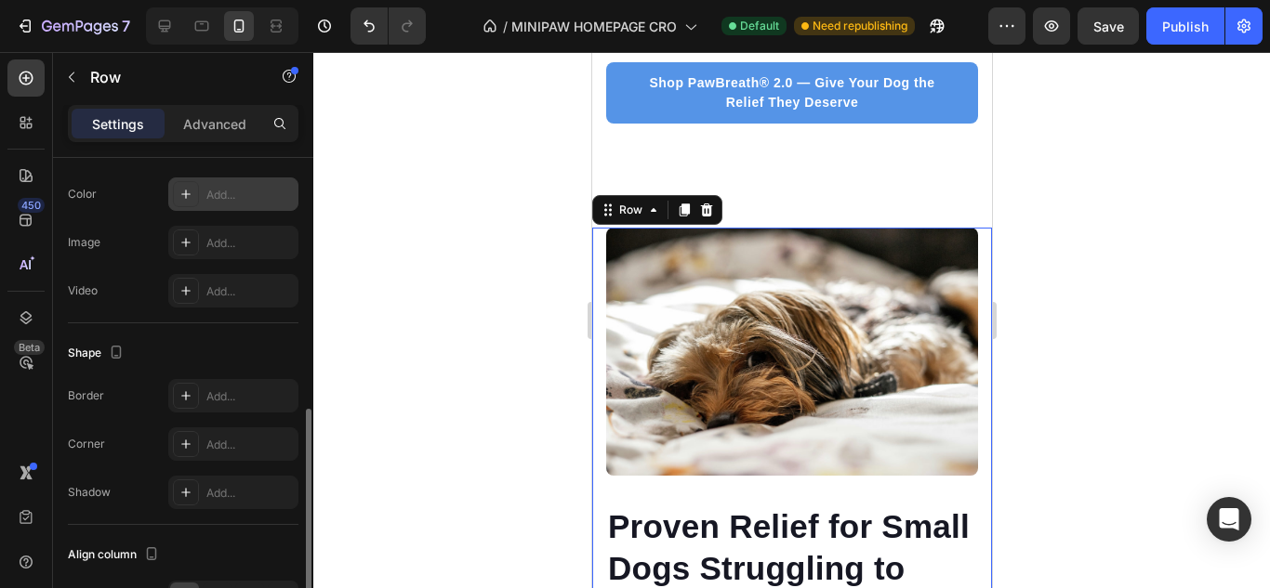
click at [244, 197] on div "Add..." at bounding box center [249, 195] width 87 height 17
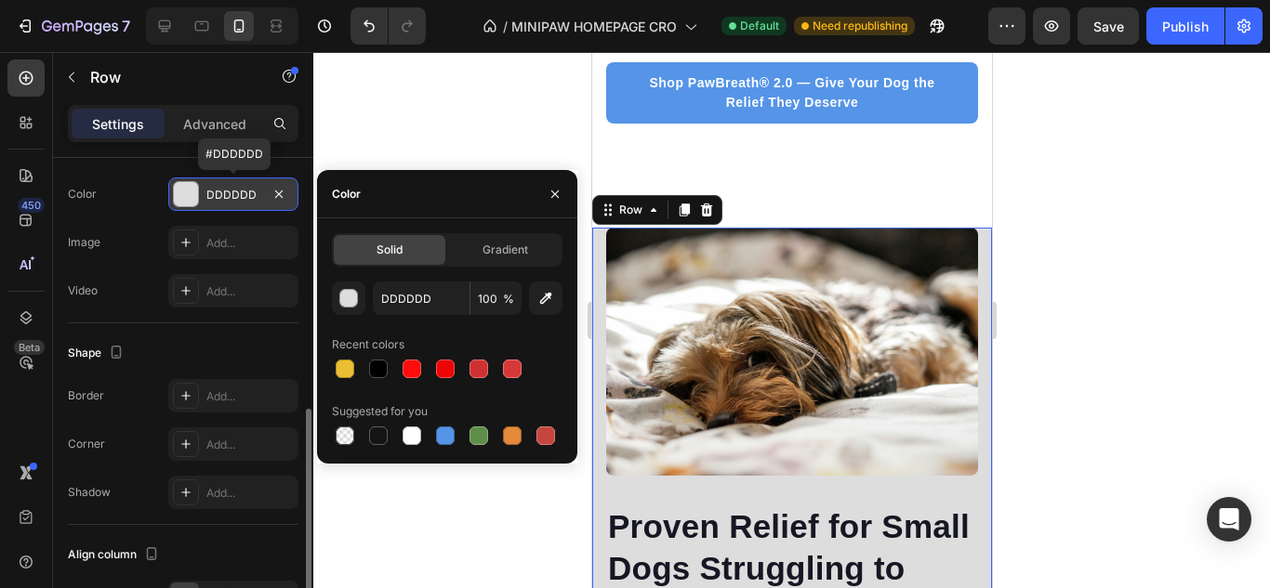
click at [408, 440] on div at bounding box center [411, 436] width 19 height 19
type input "FFFFFF"
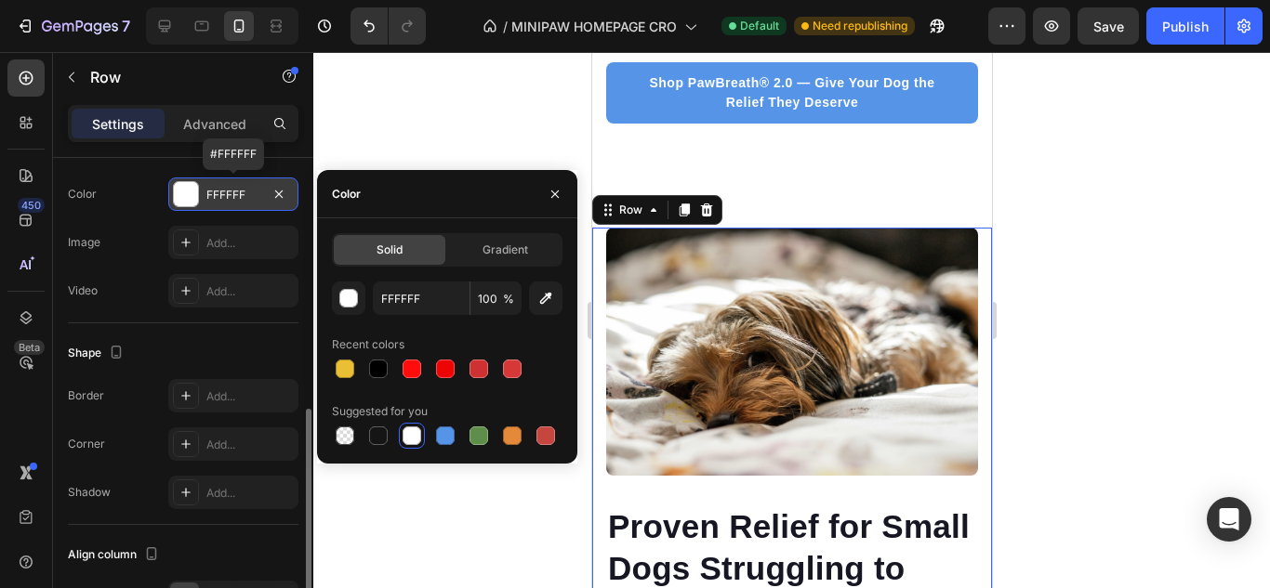
click at [398, 539] on div at bounding box center [791, 320] width 956 height 536
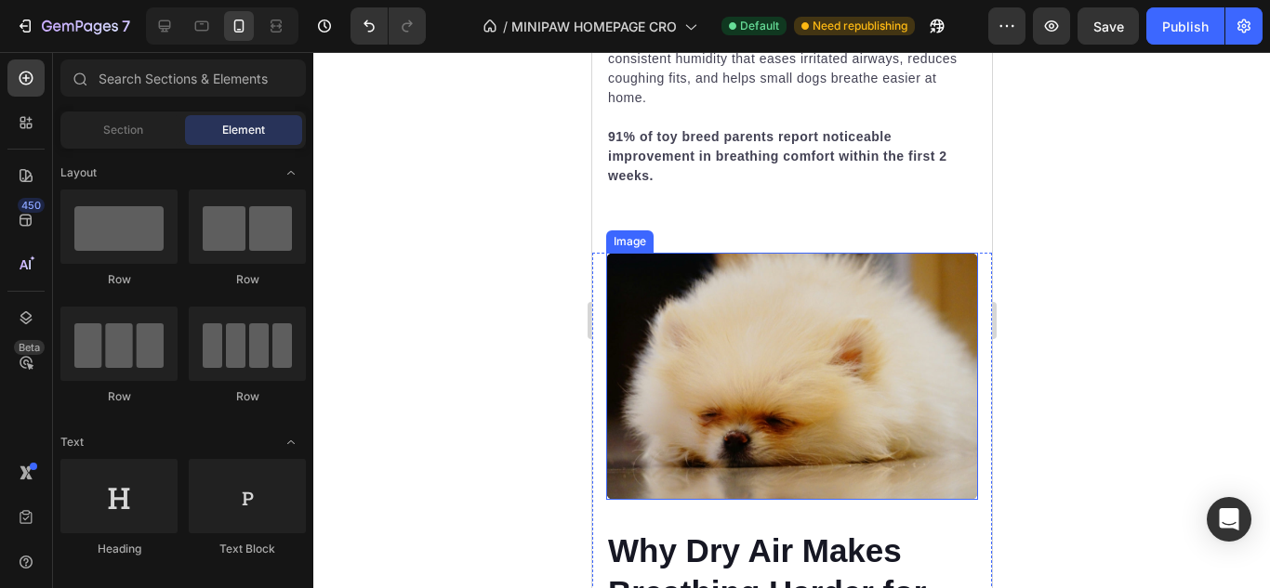
scroll to position [5241, 0]
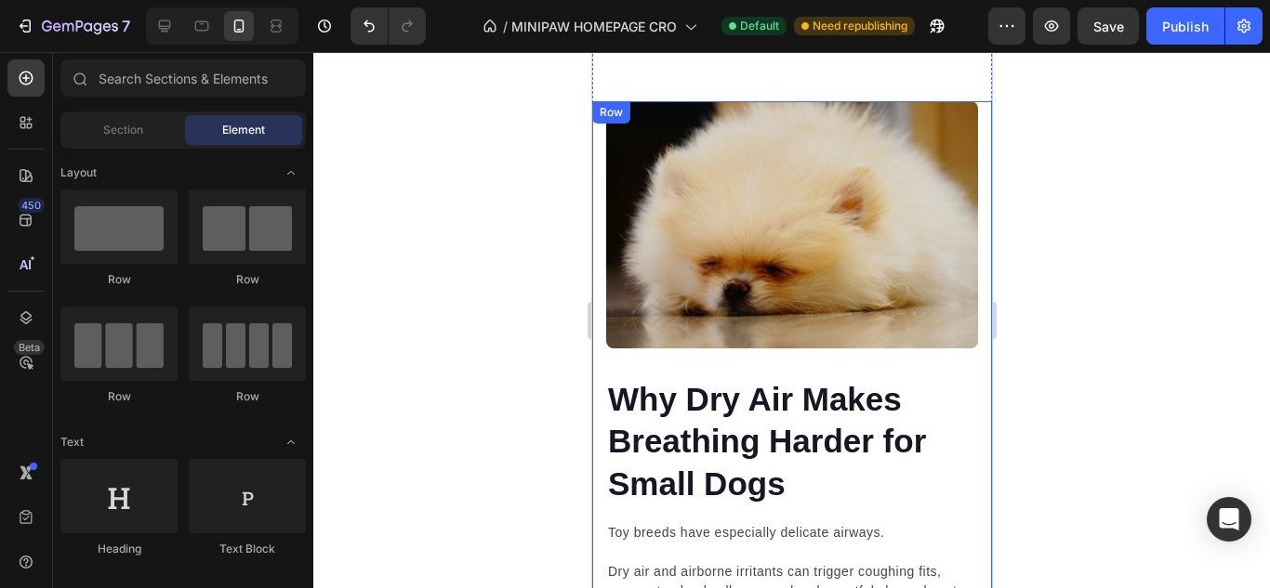
click at [593, 363] on div "Why Dry Air Makes Breathing Harder for Small Dogs Heading Toy breeds have espec…" at bounding box center [791, 401] width 400 height 600
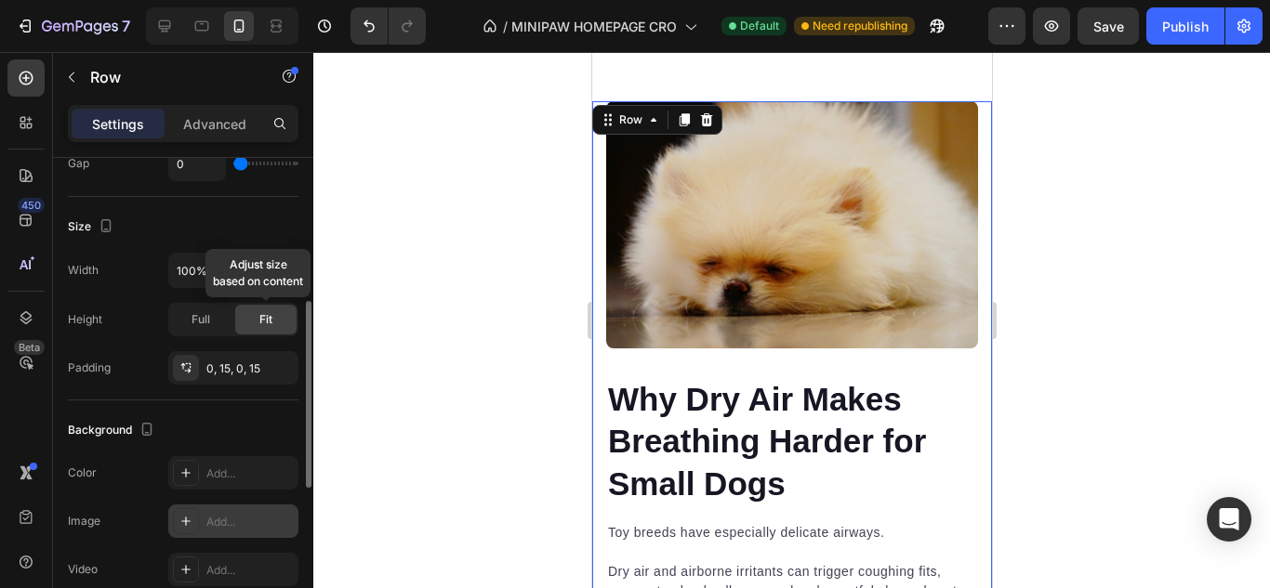
scroll to position [558, 0]
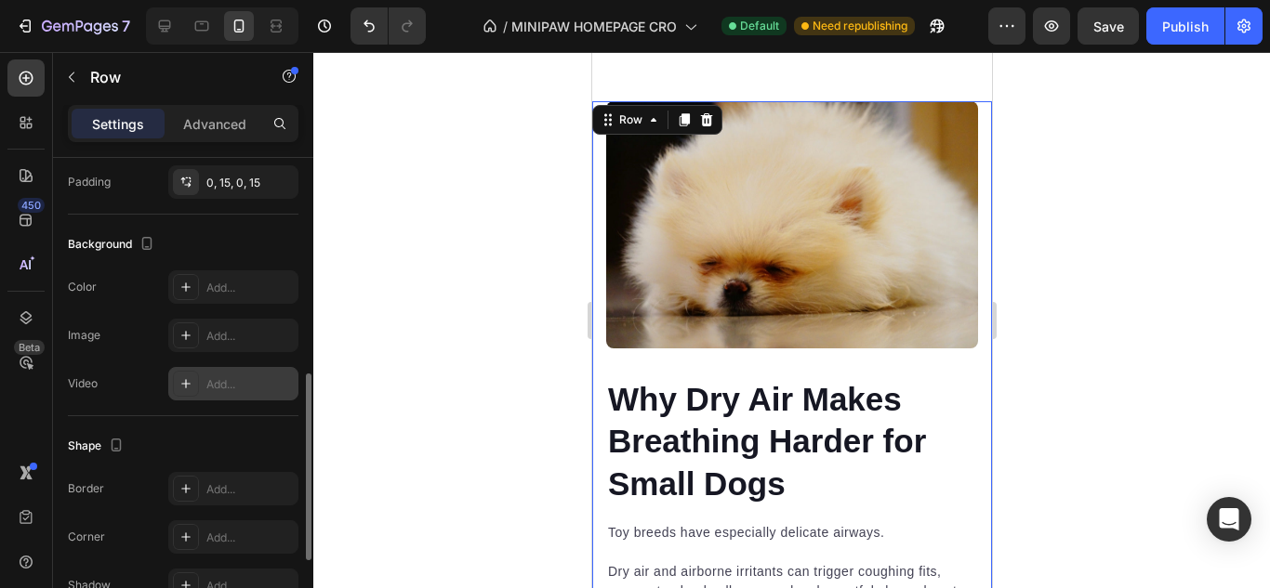
drag, startPoint x: 254, startPoint y: 286, endPoint x: 267, endPoint y: 370, distance: 84.7
click at [253, 286] on div "Add..." at bounding box center [249, 288] width 87 height 17
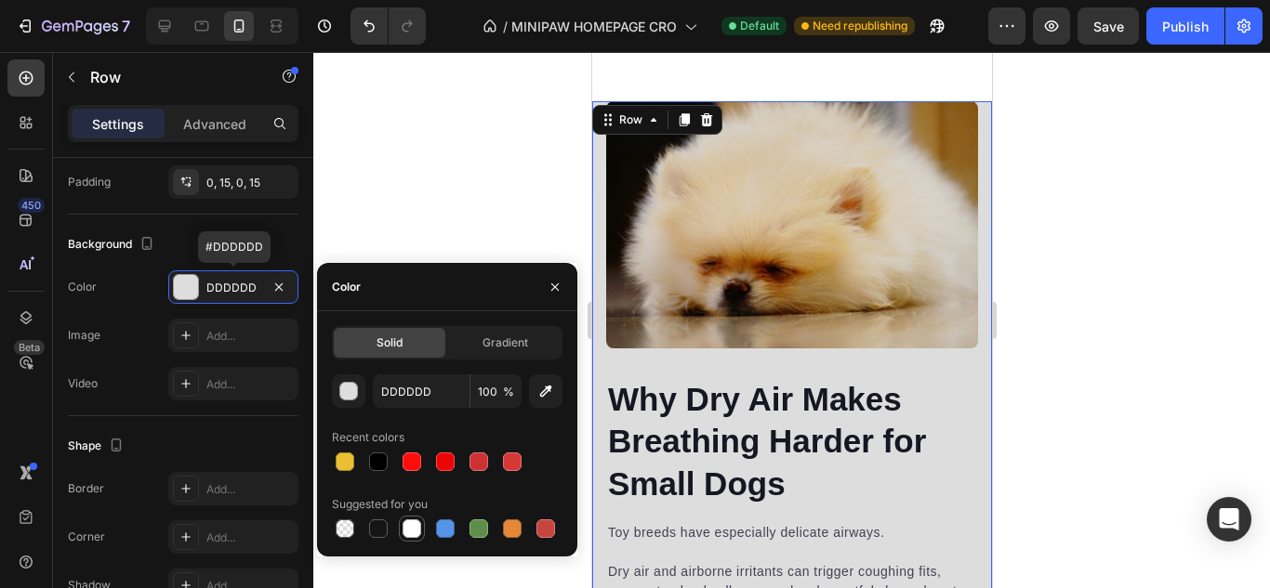
click at [400, 532] on div at bounding box center [412, 529] width 26 height 26
type input "FFFFFF"
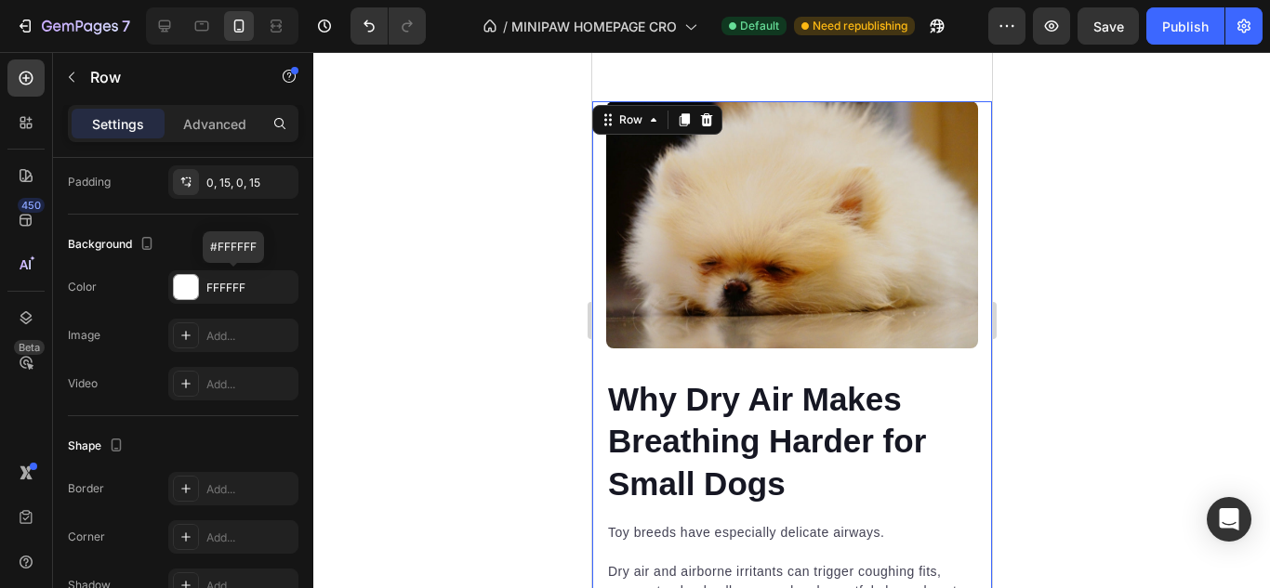
drag, startPoint x: 416, startPoint y: 574, endPoint x: 32, endPoint y: 413, distance: 417.1
click at [416, 574] on div at bounding box center [791, 320] width 956 height 536
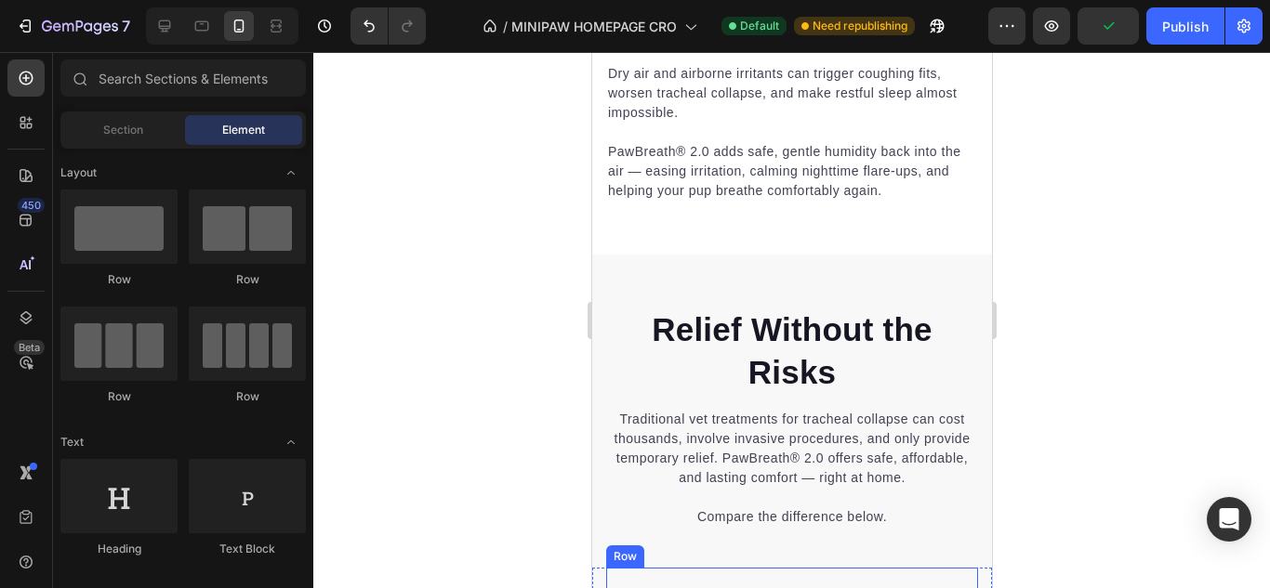
scroll to position [5706, 0]
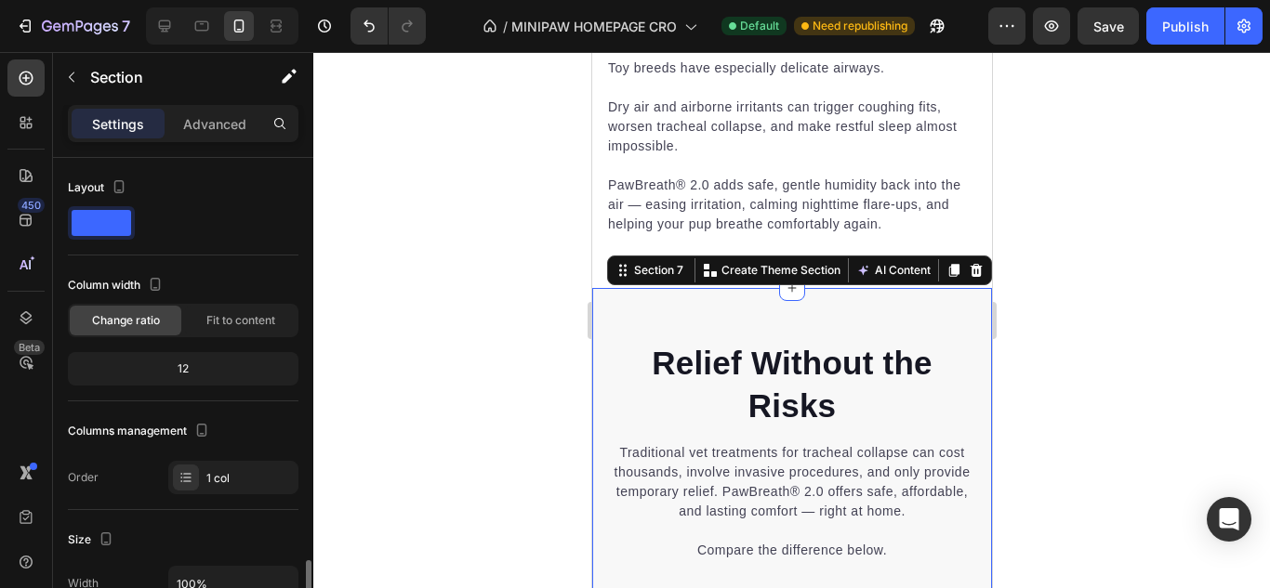
scroll to position [372, 0]
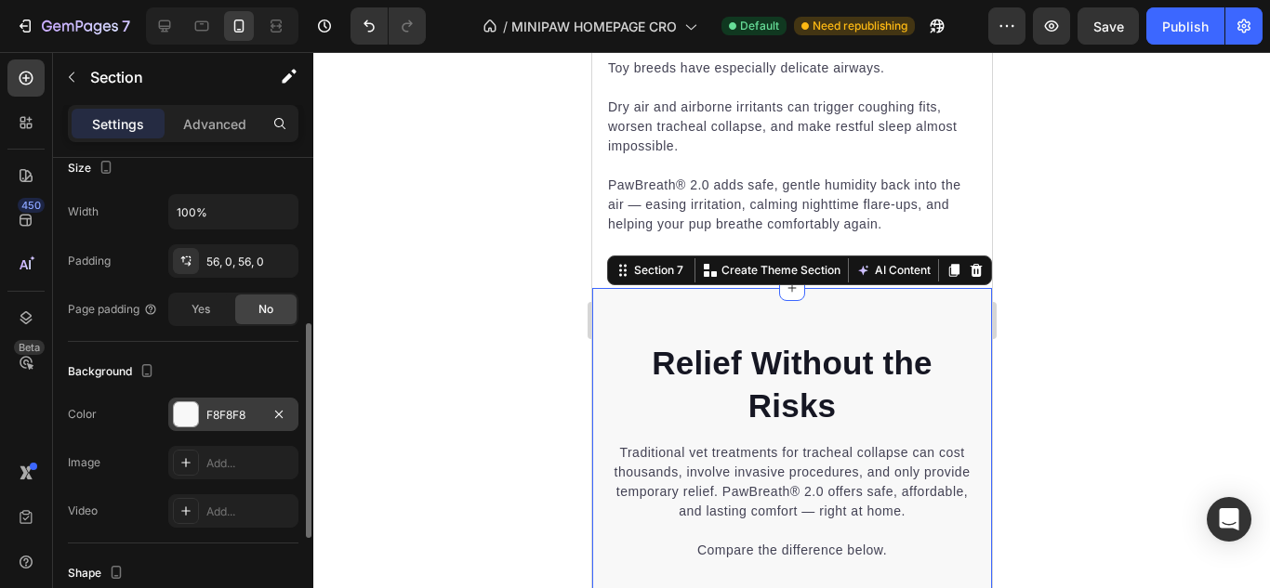
click at [216, 416] on div "F8F8F8" at bounding box center [233, 415] width 54 height 17
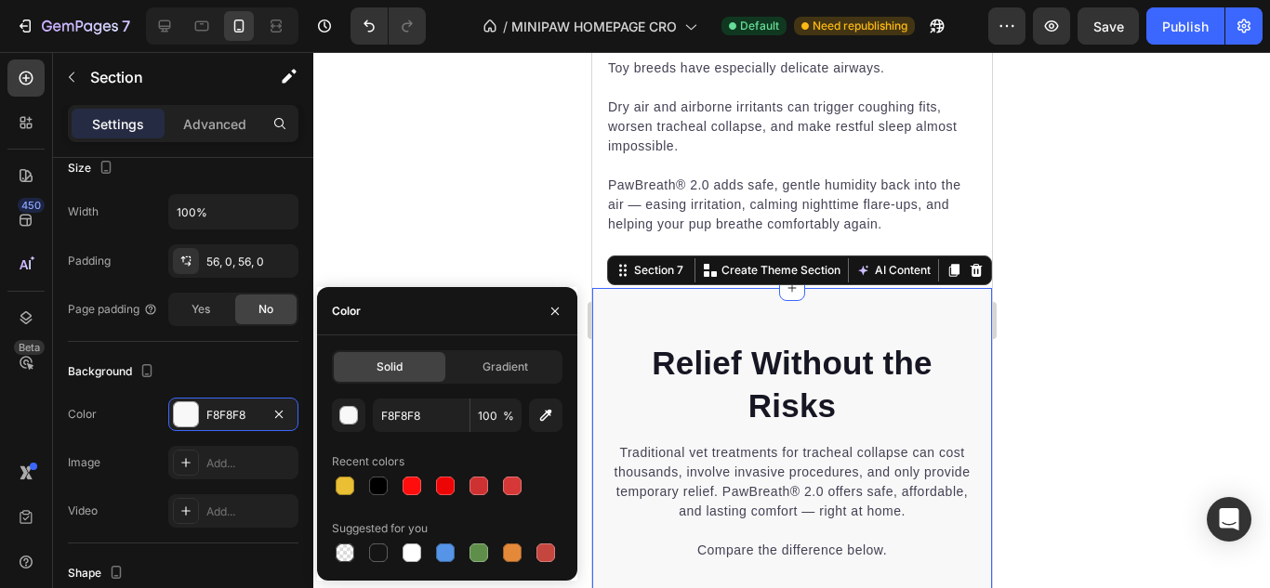
click at [417, 553] on div at bounding box center [411, 553] width 19 height 19
type input "FFFFFF"
click at [455, 243] on div at bounding box center [791, 320] width 956 height 536
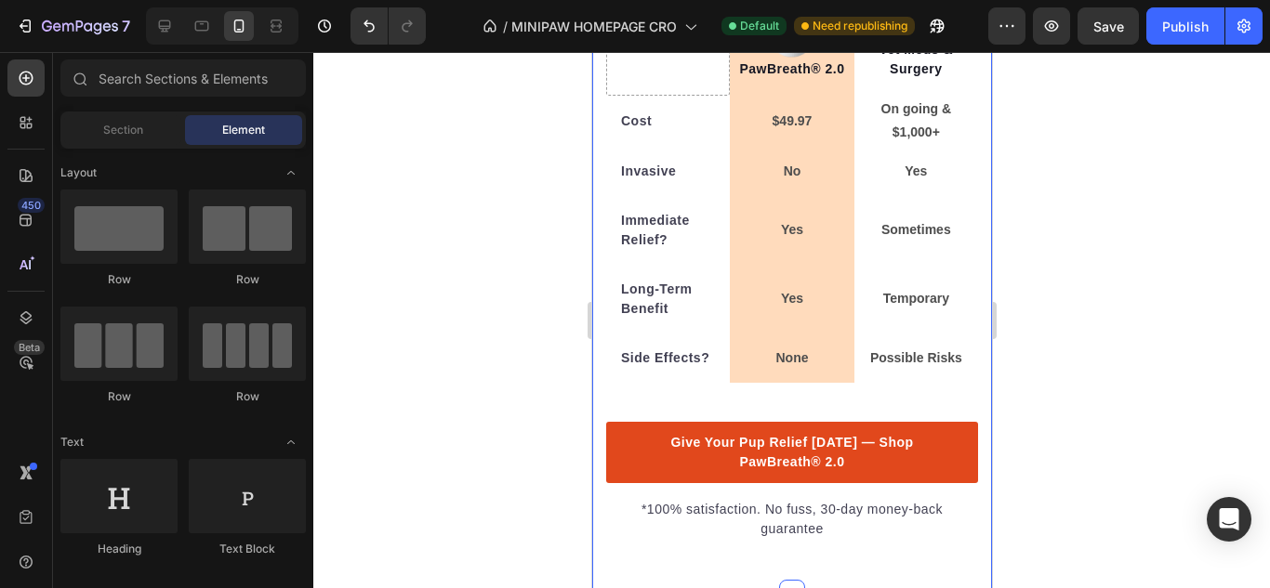
scroll to position [6357, 0]
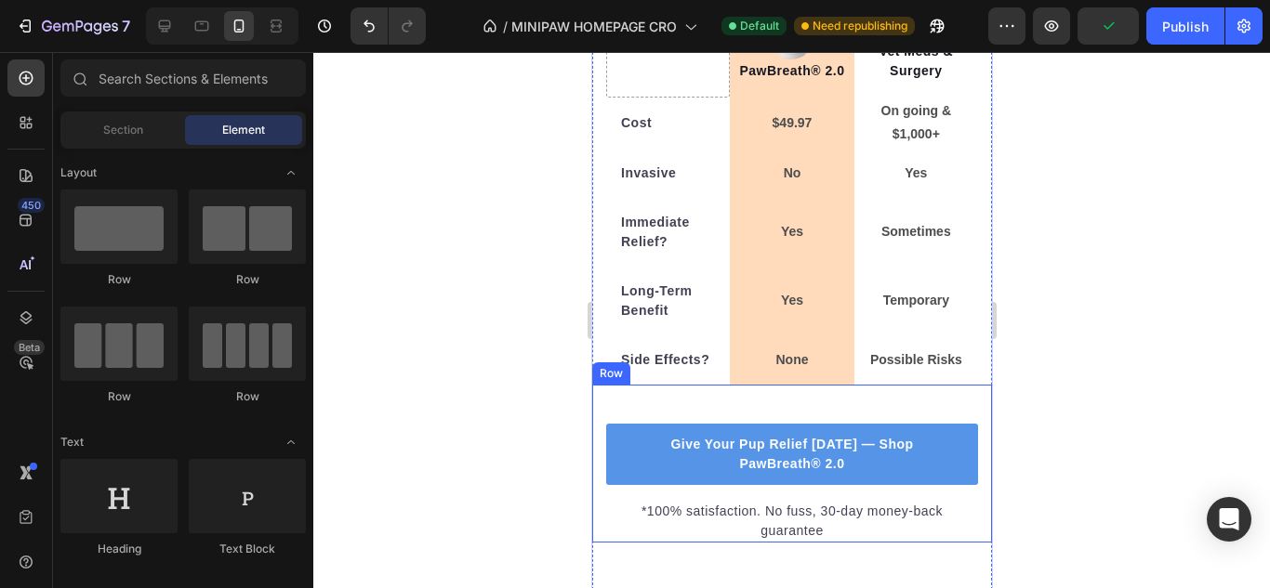
click at [602, 416] on div "Give Your Pup Relief [DATE] — Shop PawBreath® 2.0 Button *100% satisfaction. No…" at bounding box center [791, 464] width 400 height 158
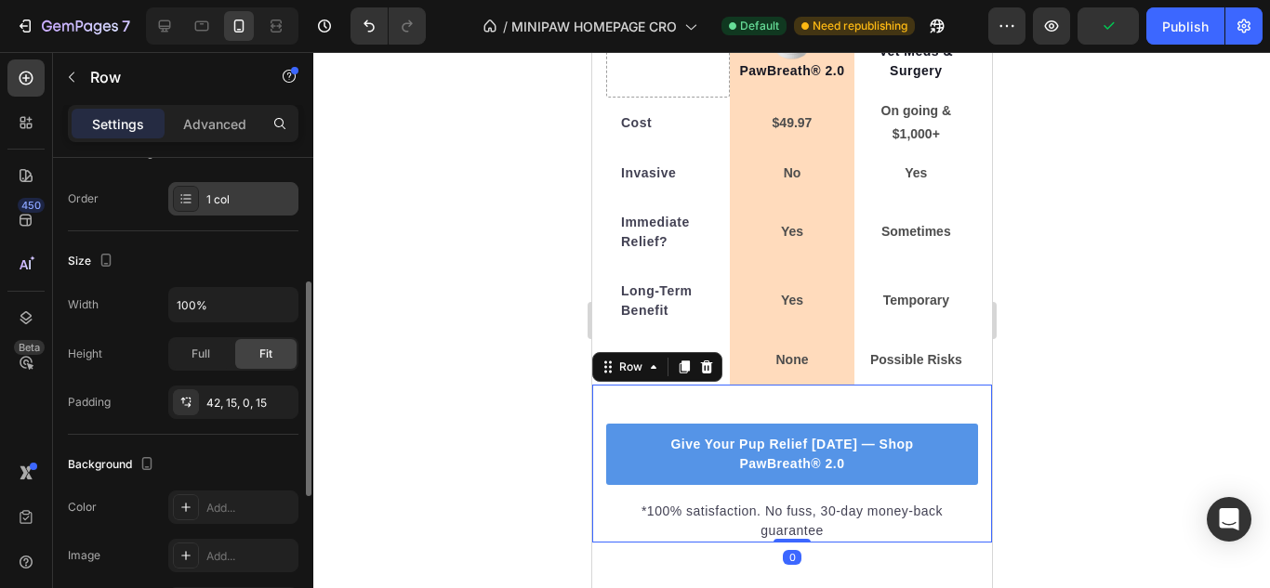
scroll to position [372, 0]
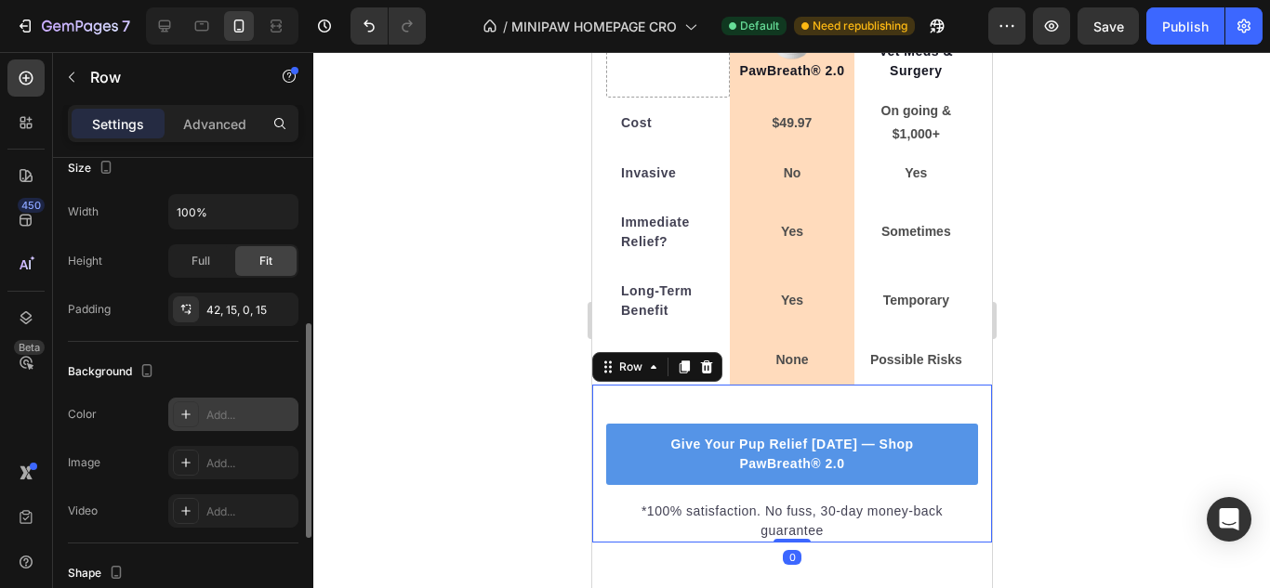
click at [257, 410] on div "Add..." at bounding box center [249, 415] width 87 height 17
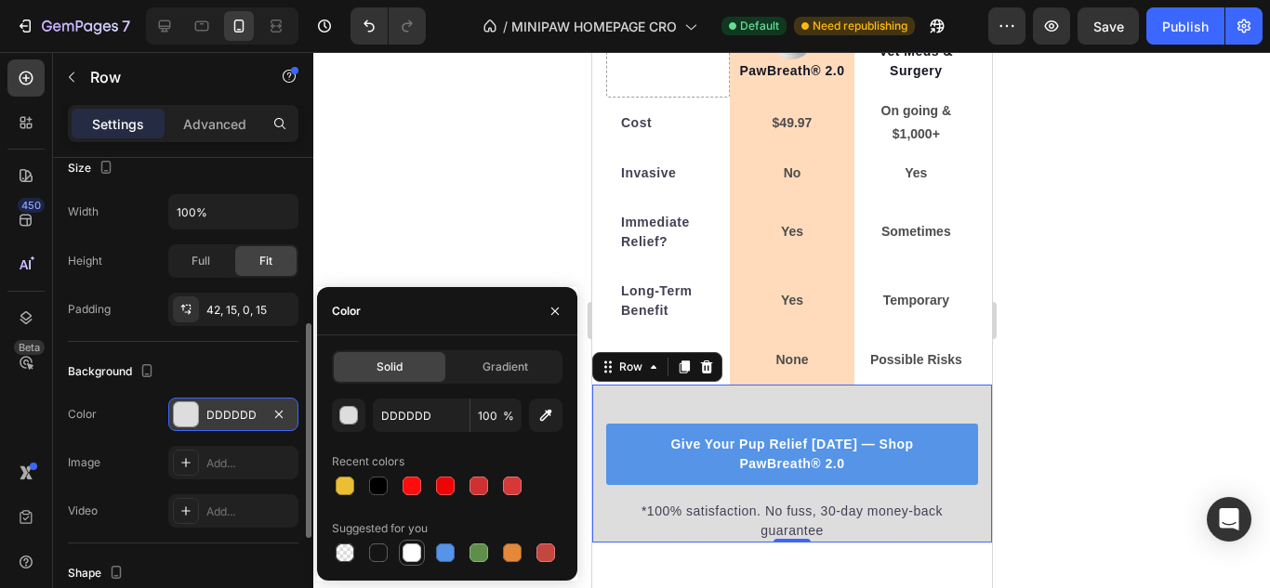
click at [405, 552] on div at bounding box center [411, 553] width 19 height 19
type input "FFFFFF"
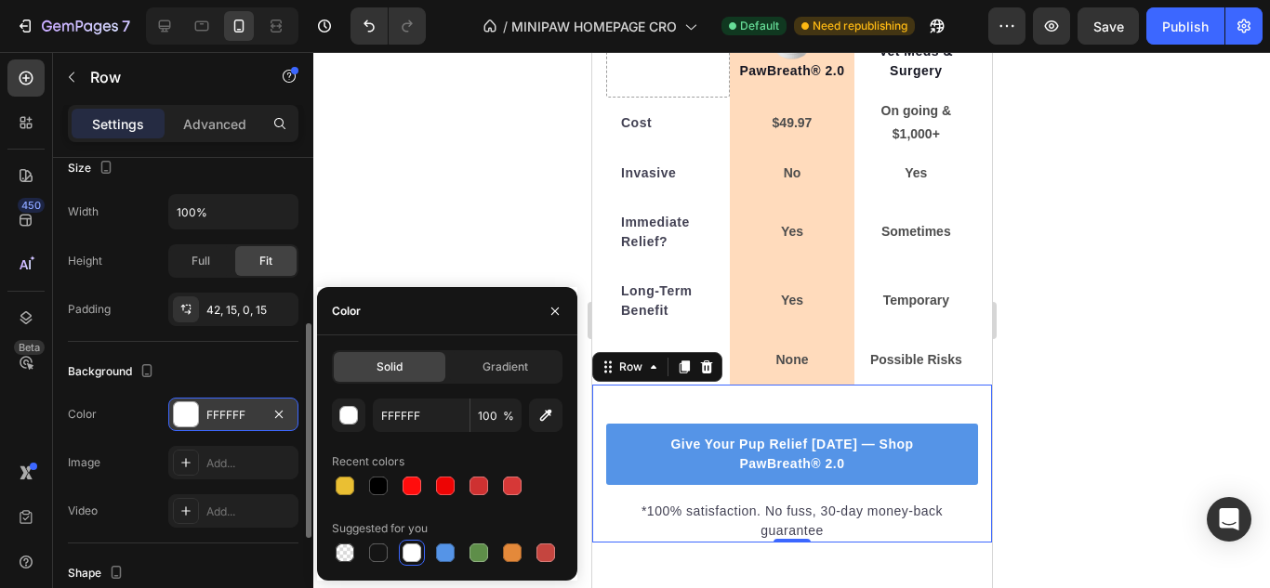
click at [419, 211] on div at bounding box center [791, 320] width 956 height 536
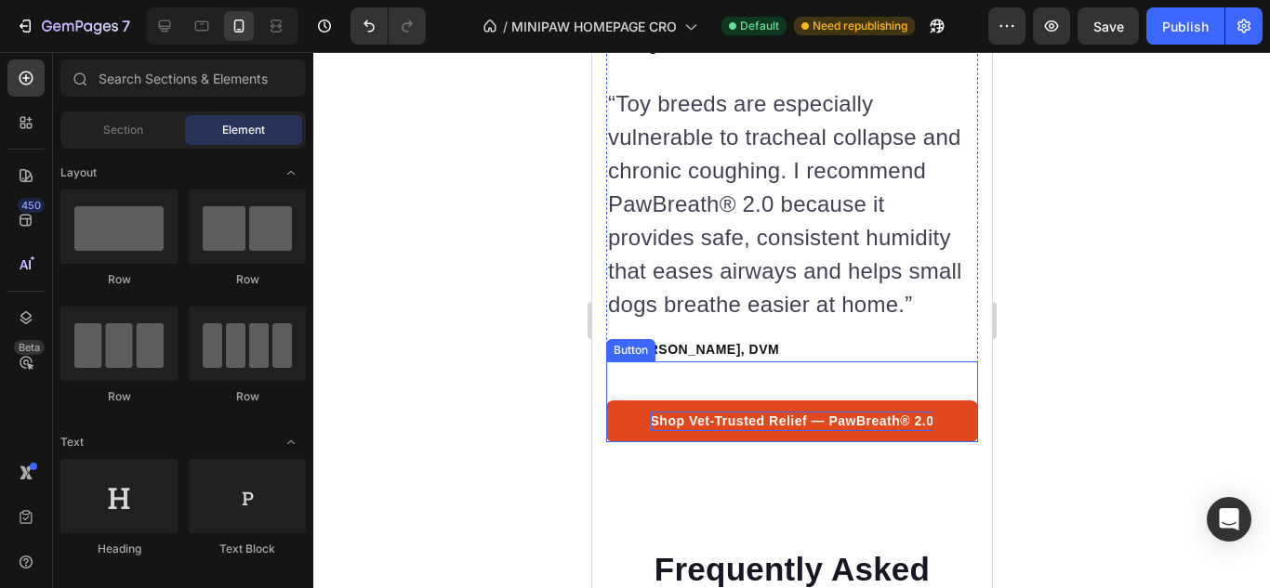
scroll to position [7844, 0]
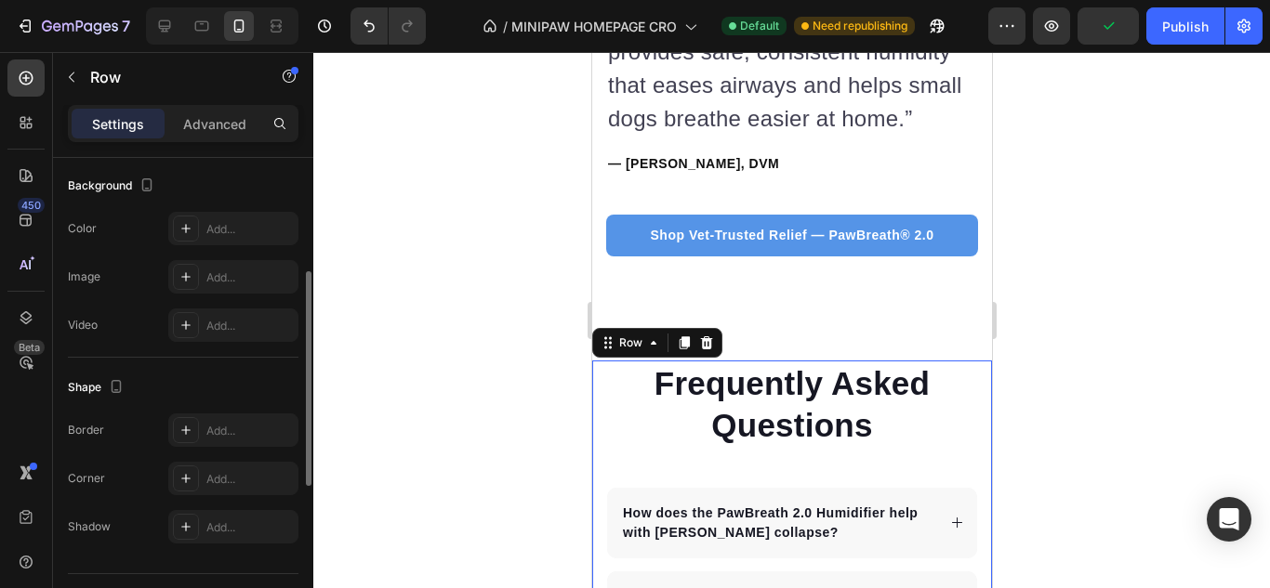
scroll to position [372, 0]
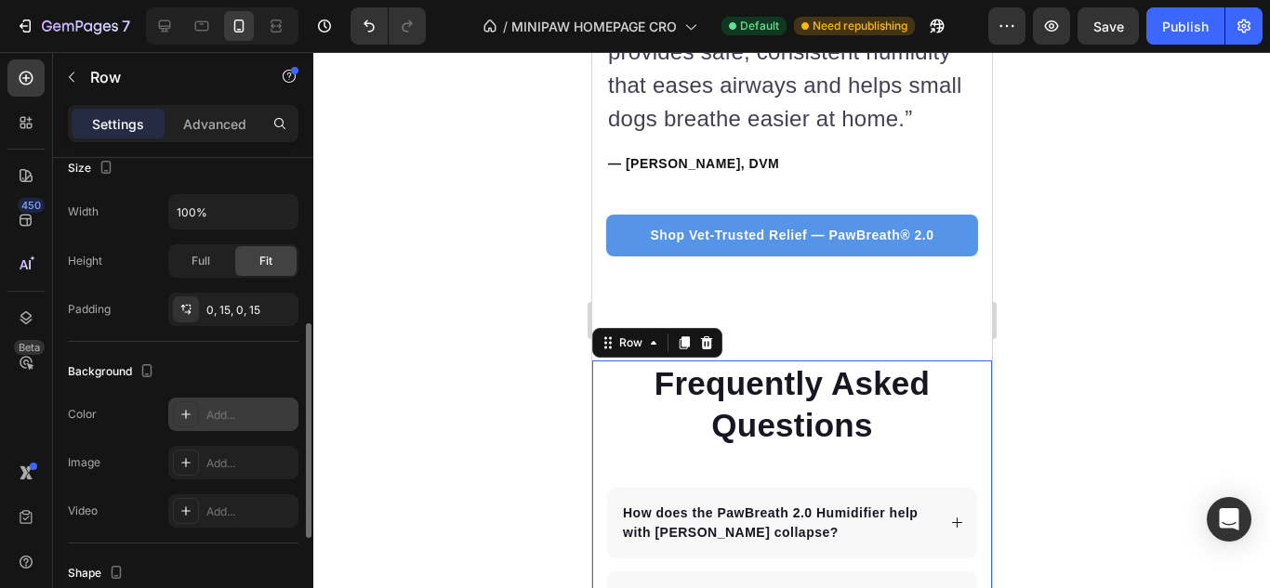
click at [230, 415] on div "Add..." at bounding box center [249, 415] width 87 height 17
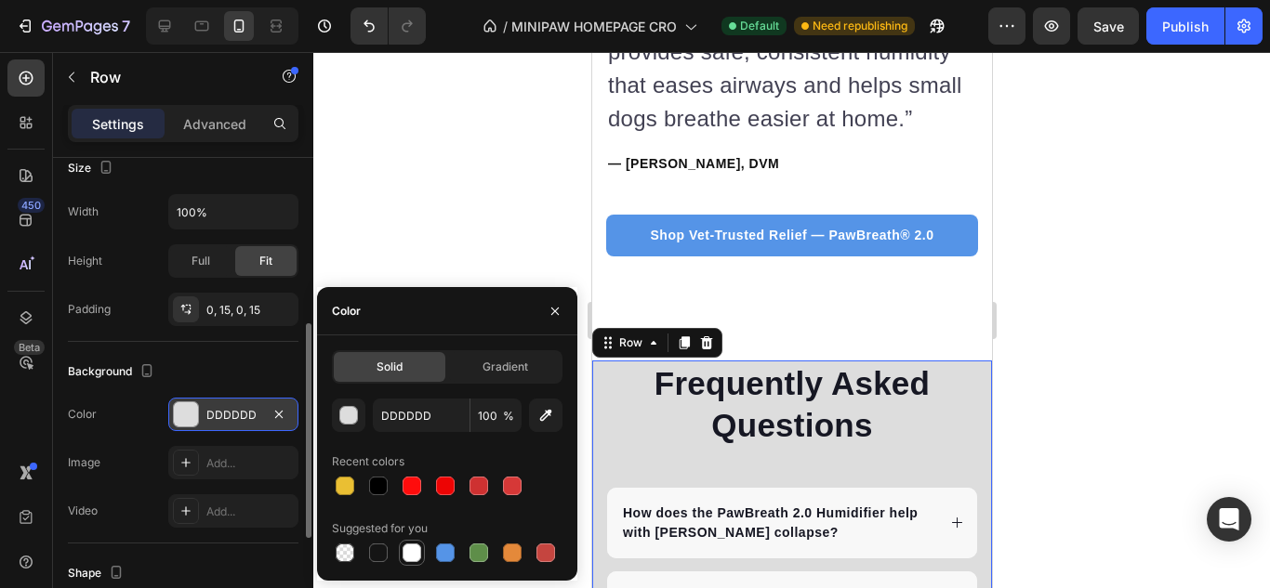
click at [413, 544] on div at bounding box center [411, 553] width 19 height 19
type input "FFFFFF"
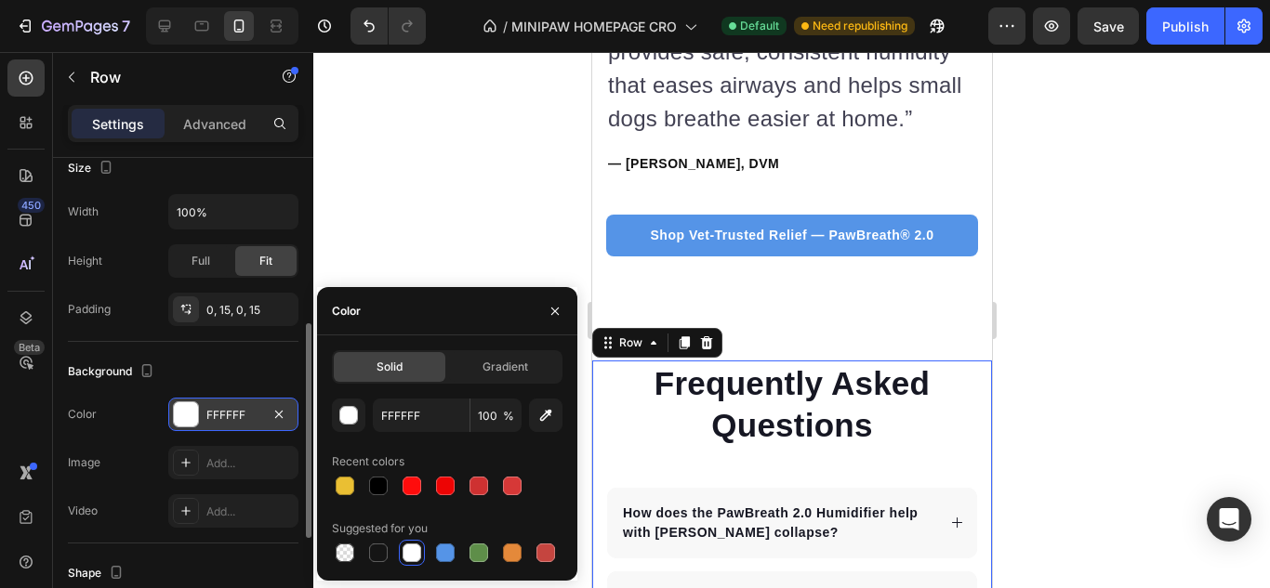
click at [426, 288] on div "Color" at bounding box center [447, 311] width 260 height 48
click at [560, 304] on icon "button" at bounding box center [554, 311] width 15 height 15
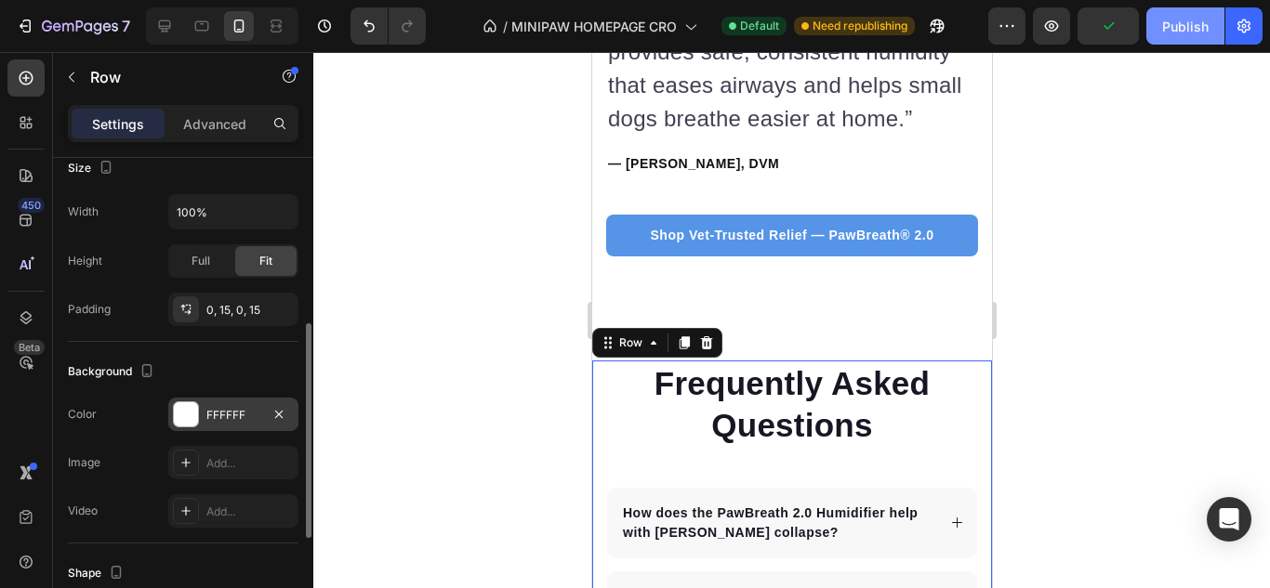
click at [1192, 17] on div "Publish" at bounding box center [1185, 27] width 46 height 20
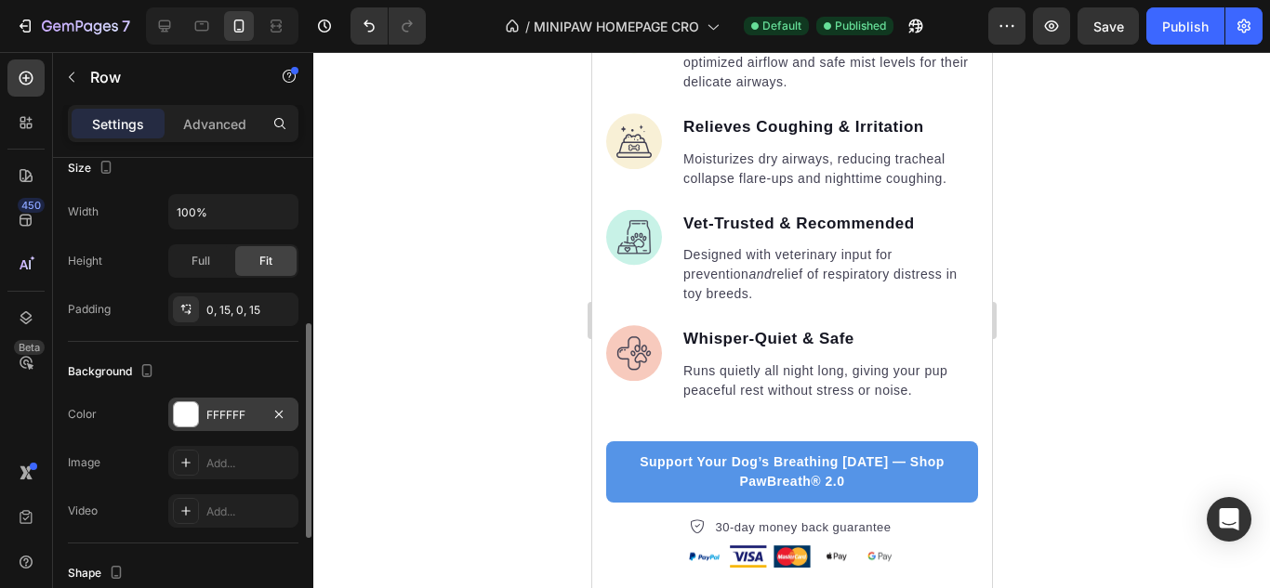
scroll to position [2939, 0]
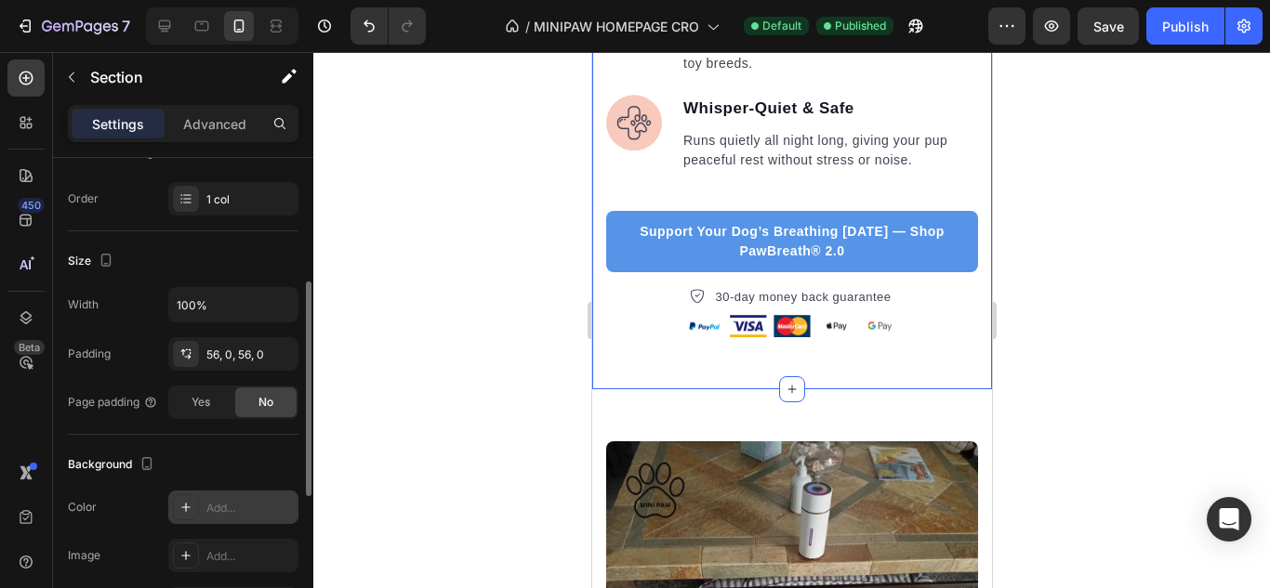
scroll to position [372, 0]
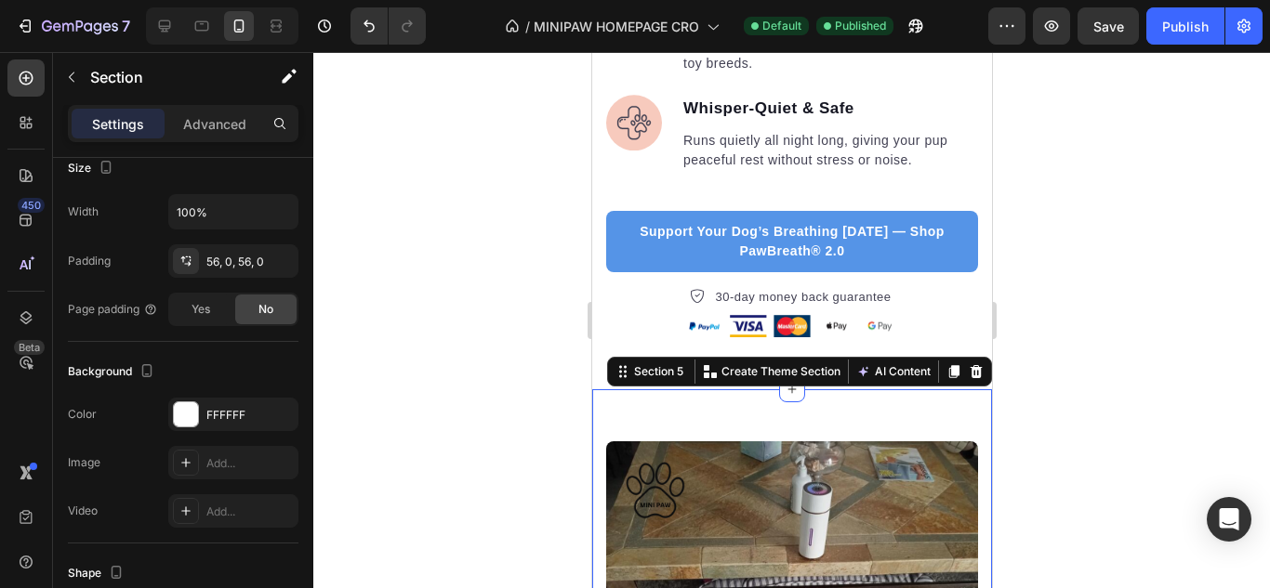
click at [561, 389] on div at bounding box center [791, 320] width 956 height 536
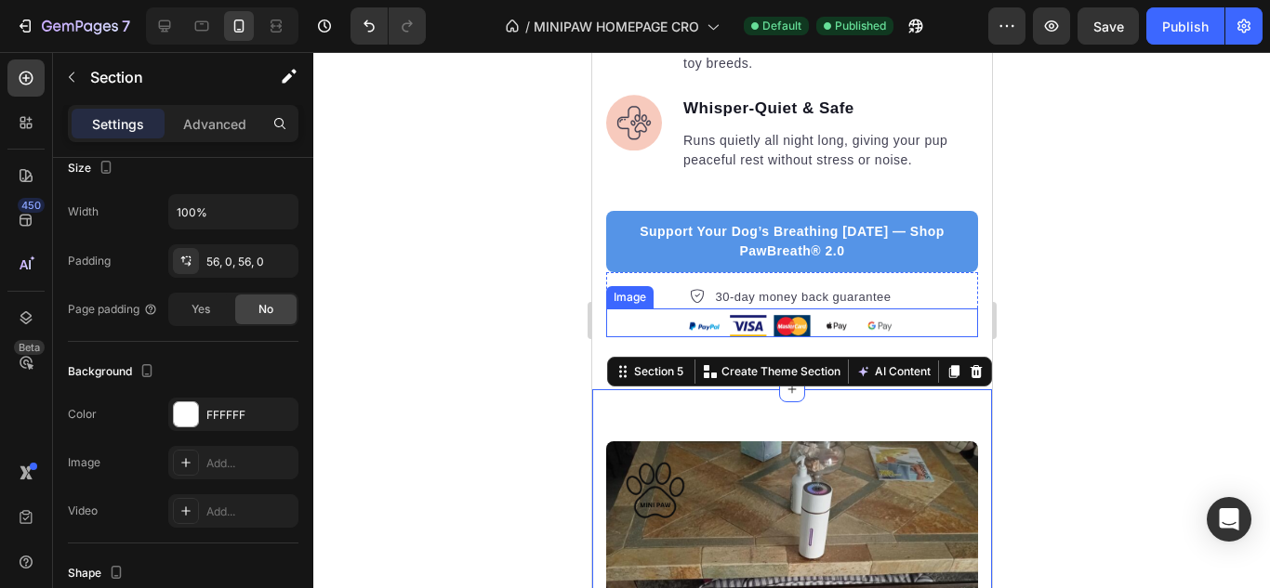
click at [624, 315] on div at bounding box center [791, 326] width 372 height 22
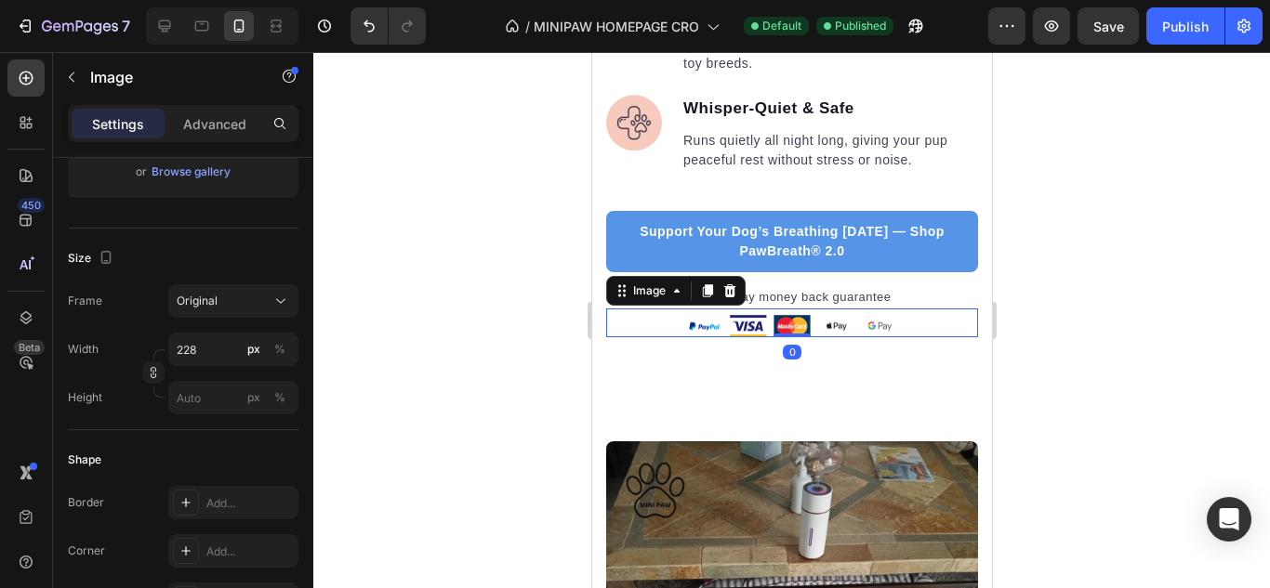
scroll to position [0, 0]
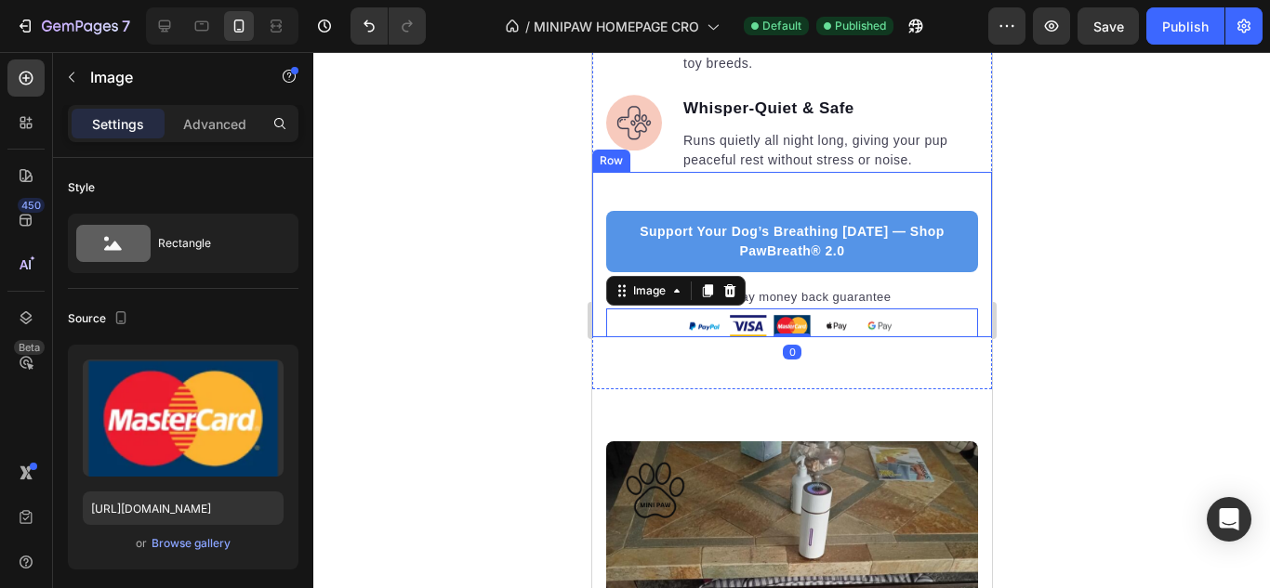
click at [594, 289] on div "Support Your Dog’s Breathing [DATE] — Shop PawBreath® 2.0 Button 30-day money b…" at bounding box center [791, 255] width 400 height 166
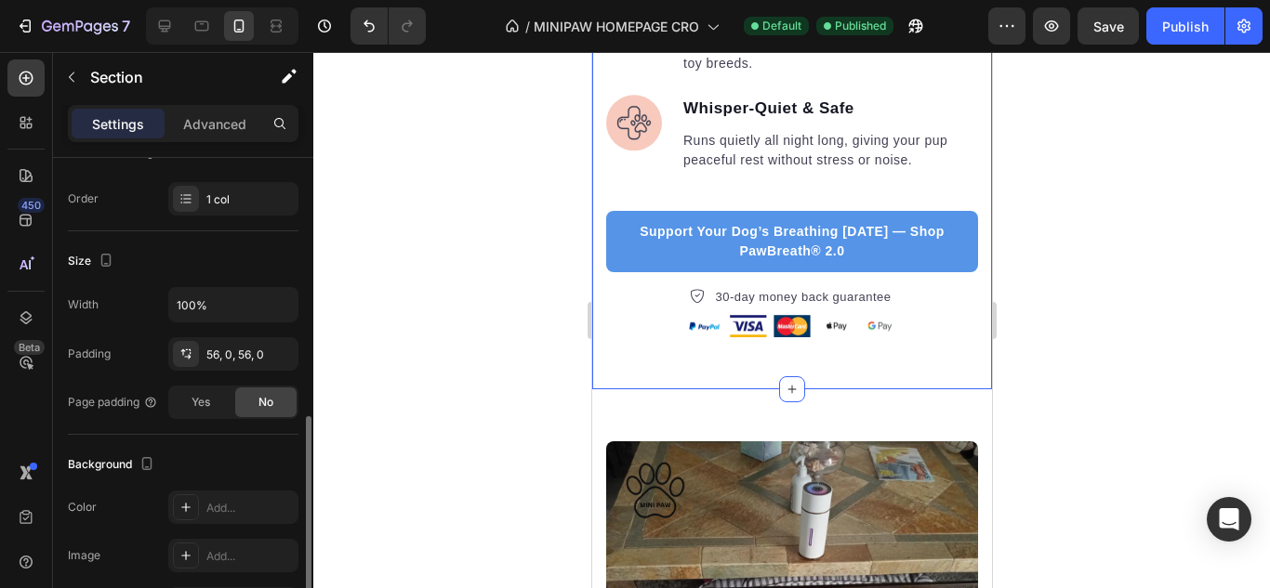
scroll to position [372, 0]
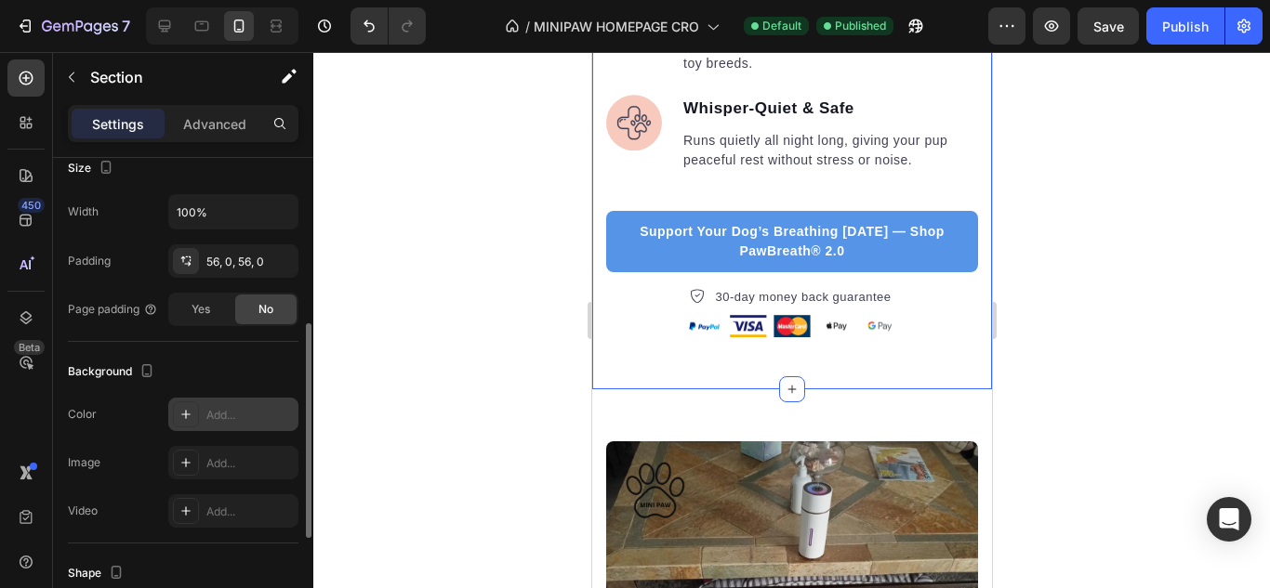
click at [219, 420] on div "Add..." at bounding box center [249, 415] width 87 height 17
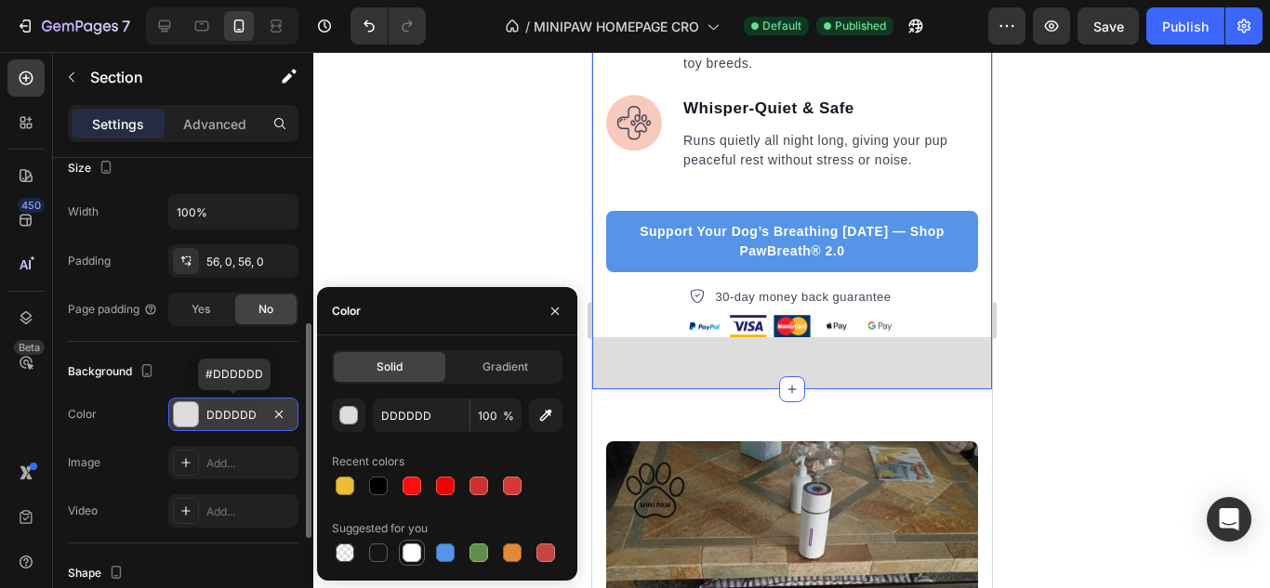
click at [405, 553] on div at bounding box center [411, 553] width 19 height 19
type input "FFFFFF"
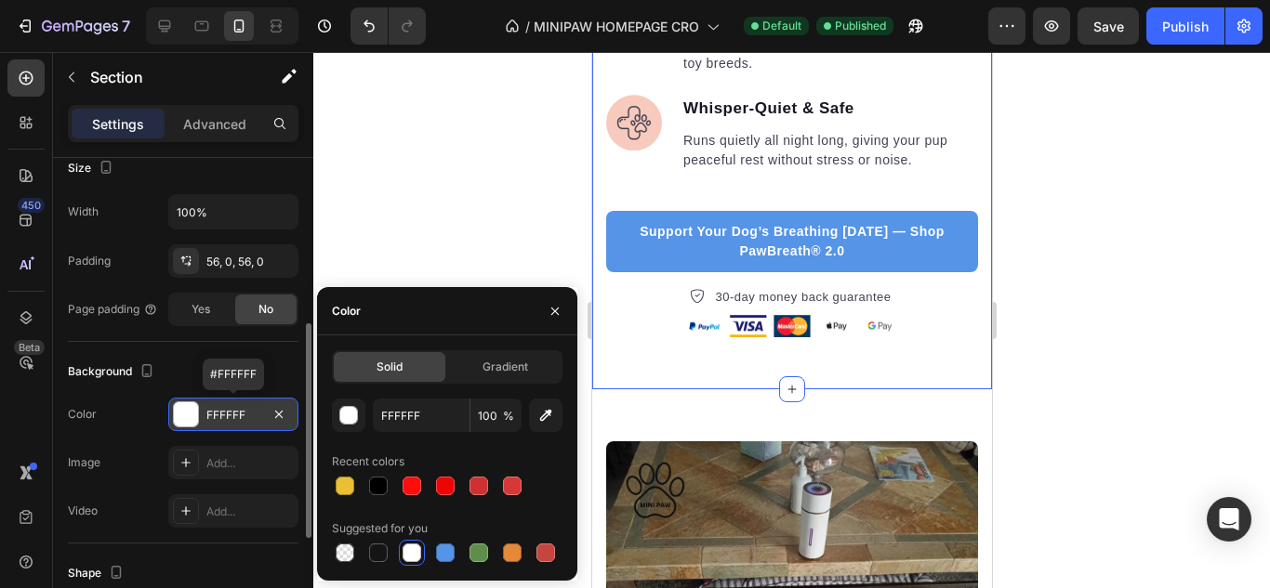
click at [407, 552] on div at bounding box center [411, 553] width 19 height 19
drag, startPoint x: 487, startPoint y: 225, endPoint x: 532, endPoint y: 249, distance: 50.7
click at [484, 228] on div at bounding box center [791, 320] width 956 height 536
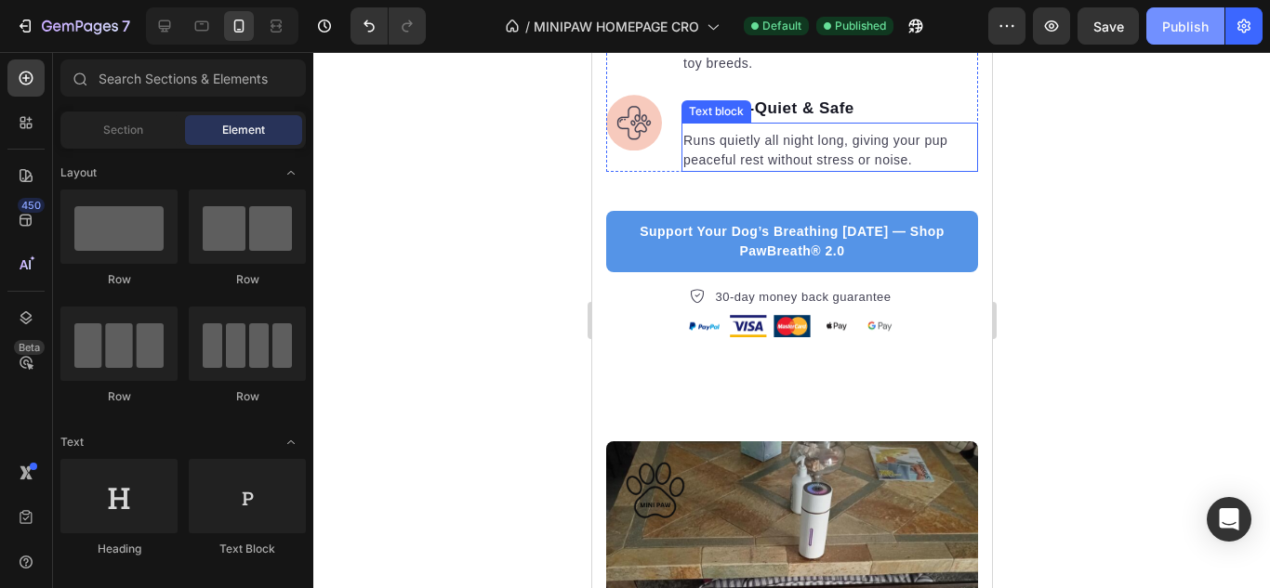
click at [1184, 28] on div "Publish" at bounding box center [1185, 27] width 46 height 20
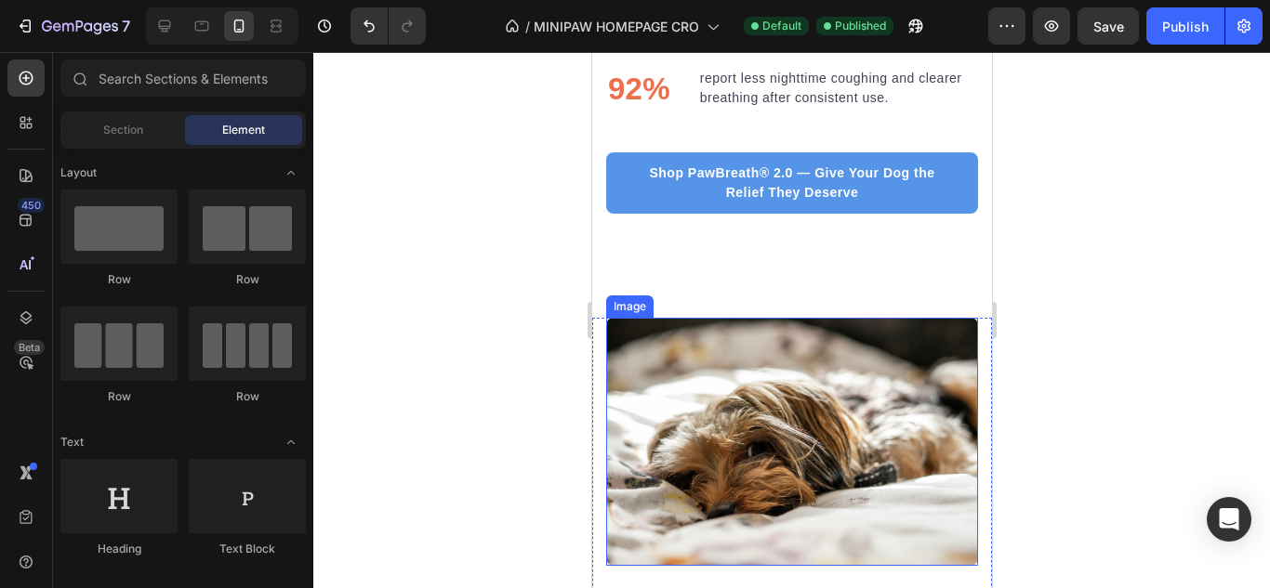
scroll to position [4460, 0]
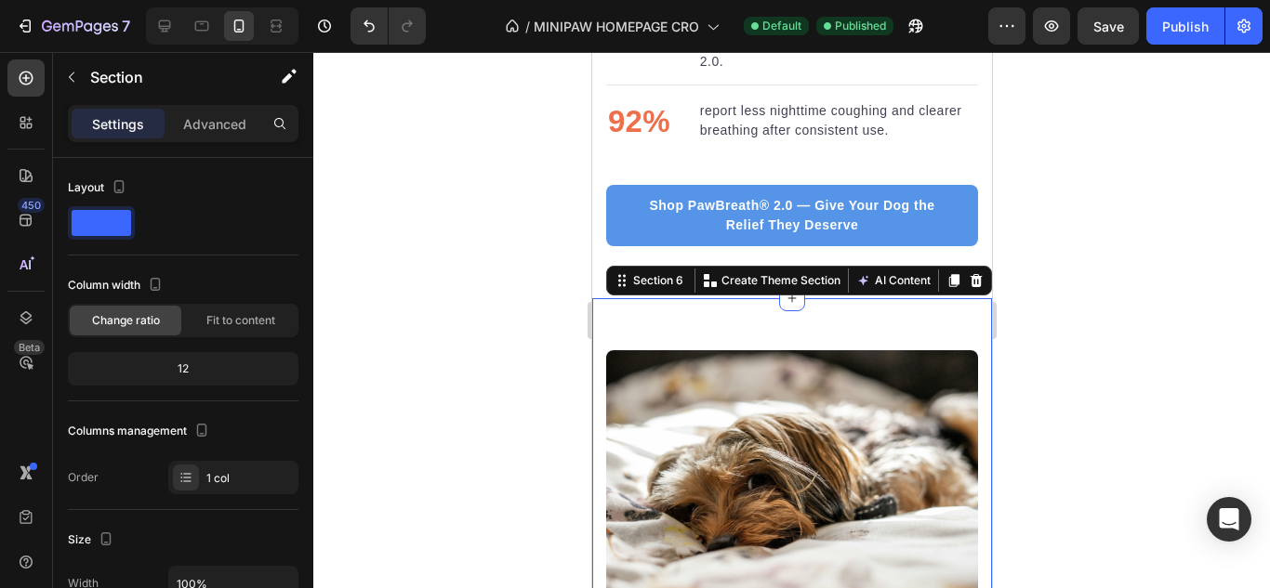
click at [519, 254] on div at bounding box center [791, 320] width 956 height 536
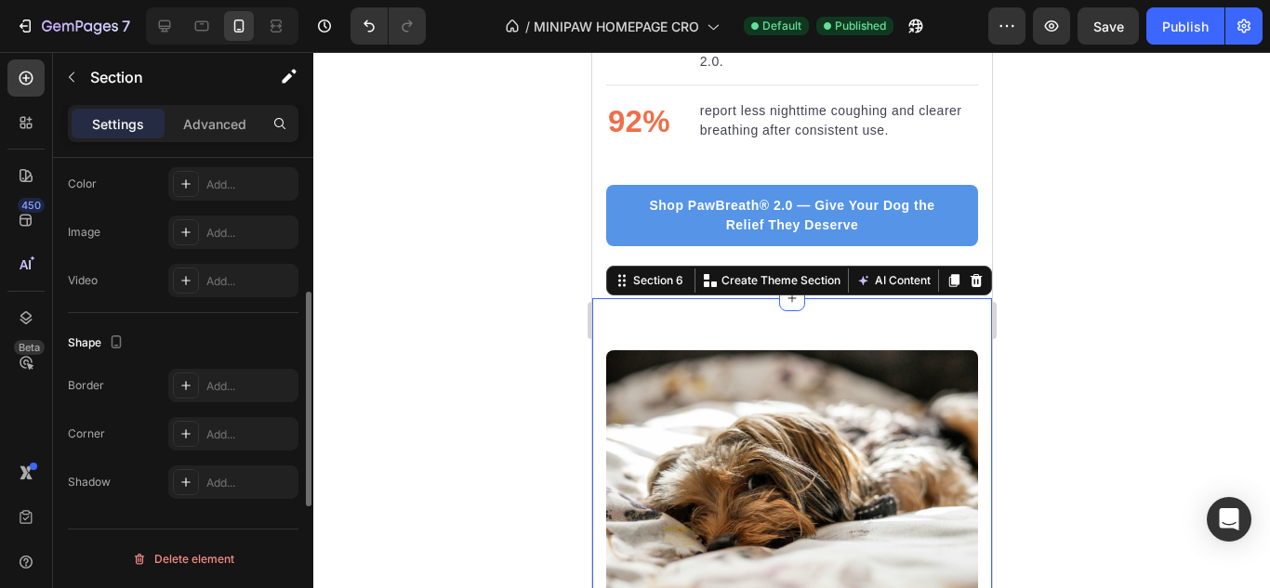
scroll to position [509, 0]
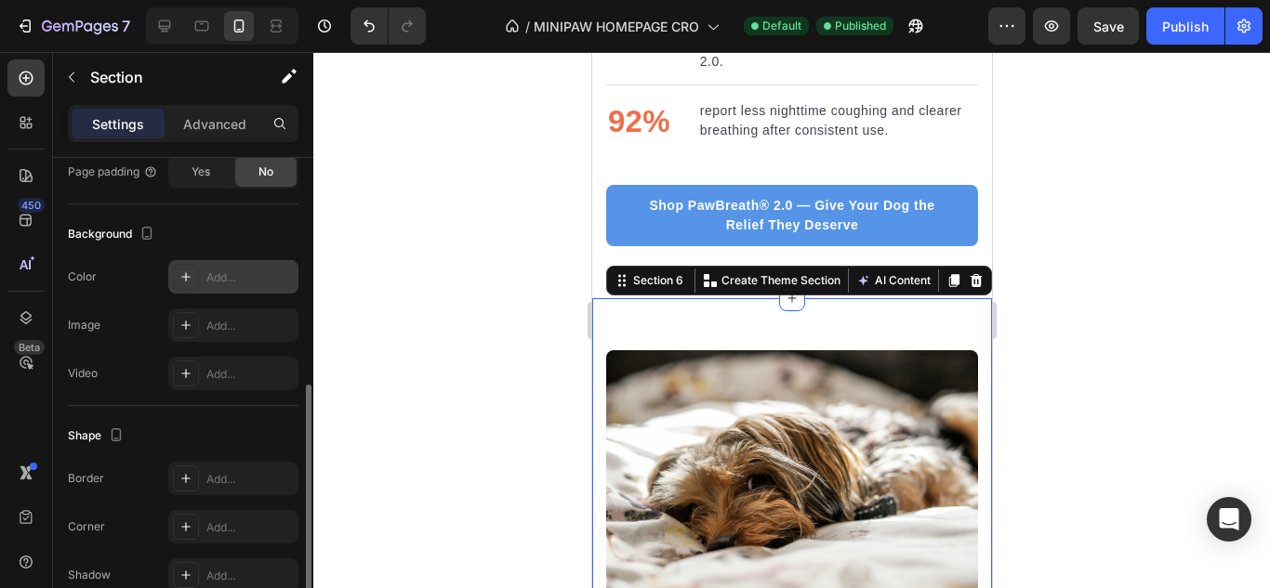
click at [227, 268] on div "Add..." at bounding box center [233, 276] width 130 height 33
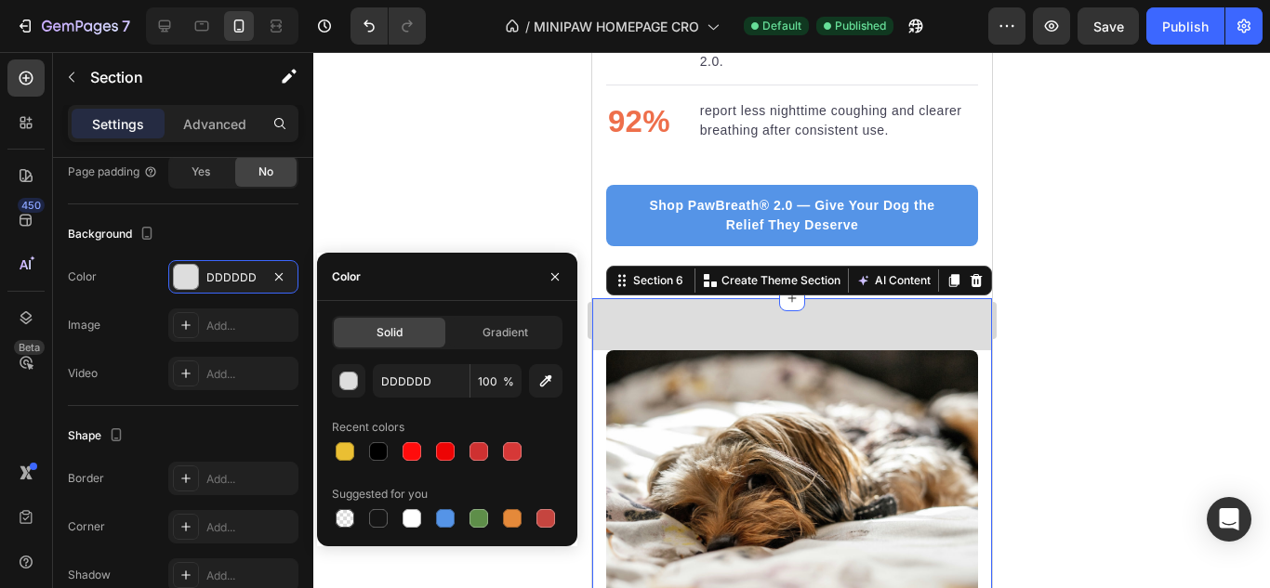
click at [404, 514] on div at bounding box center [411, 518] width 19 height 19
type input "FFFFFF"
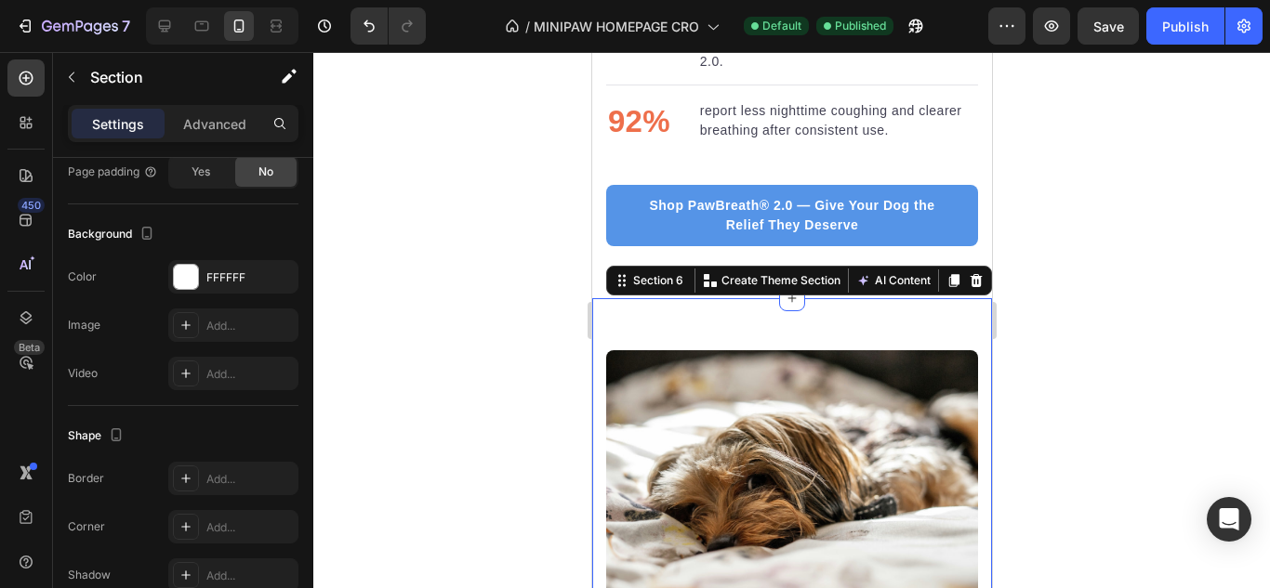
drag, startPoint x: 449, startPoint y: 158, endPoint x: 414, endPoint y: 176, distance: 39.5
click at [444, 159] on div at bounding box center [791, 320] width 956 height 536
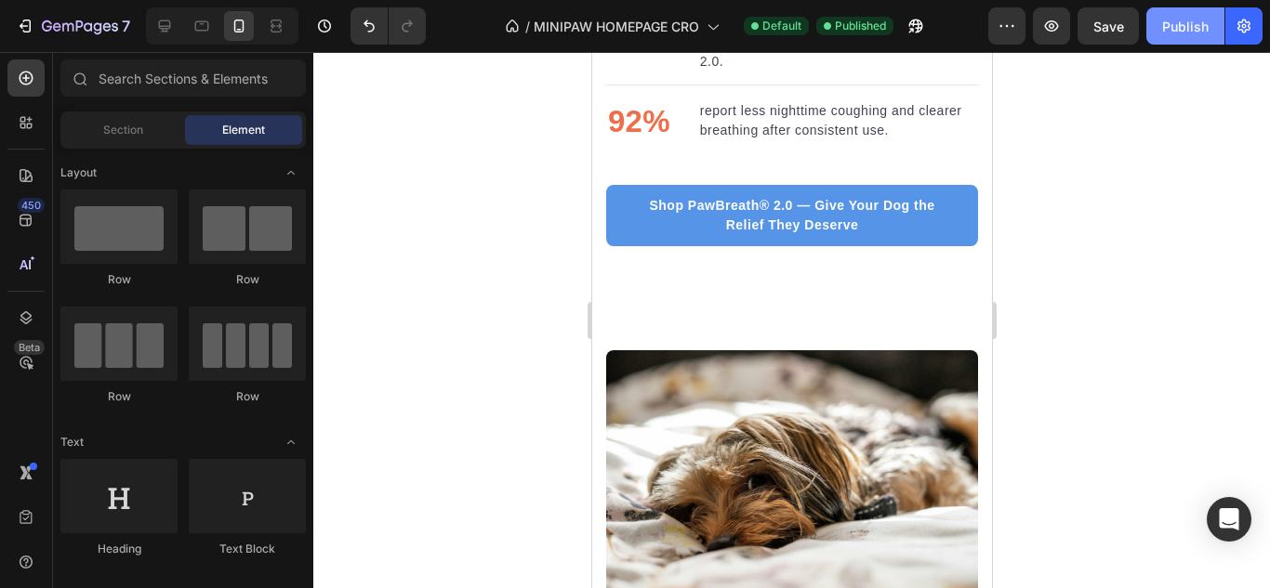
click at [1160, 20] on button "Publish" at bounding box center [1185, 25] width 78 height 37
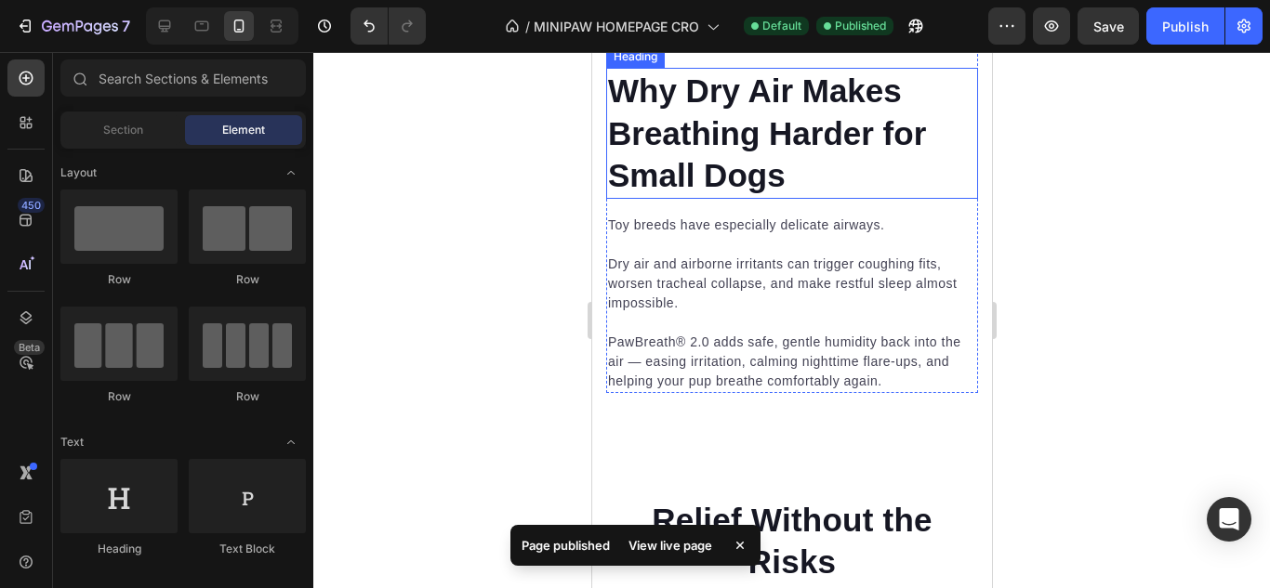
scroll to position [5761, 0]
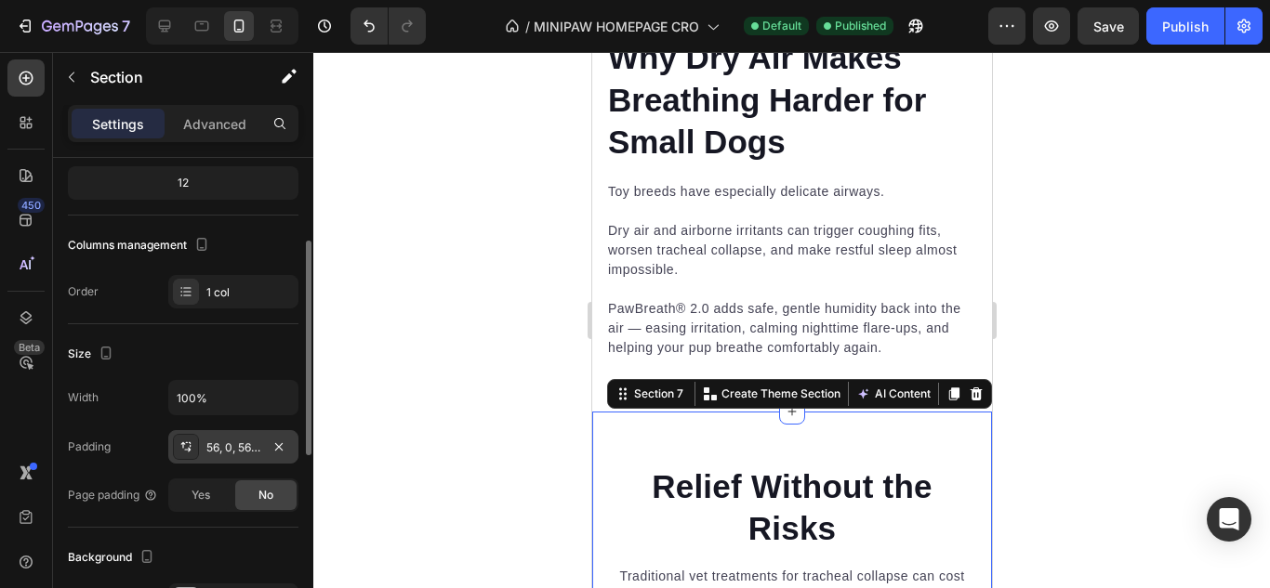
scroll to position [372, 0]
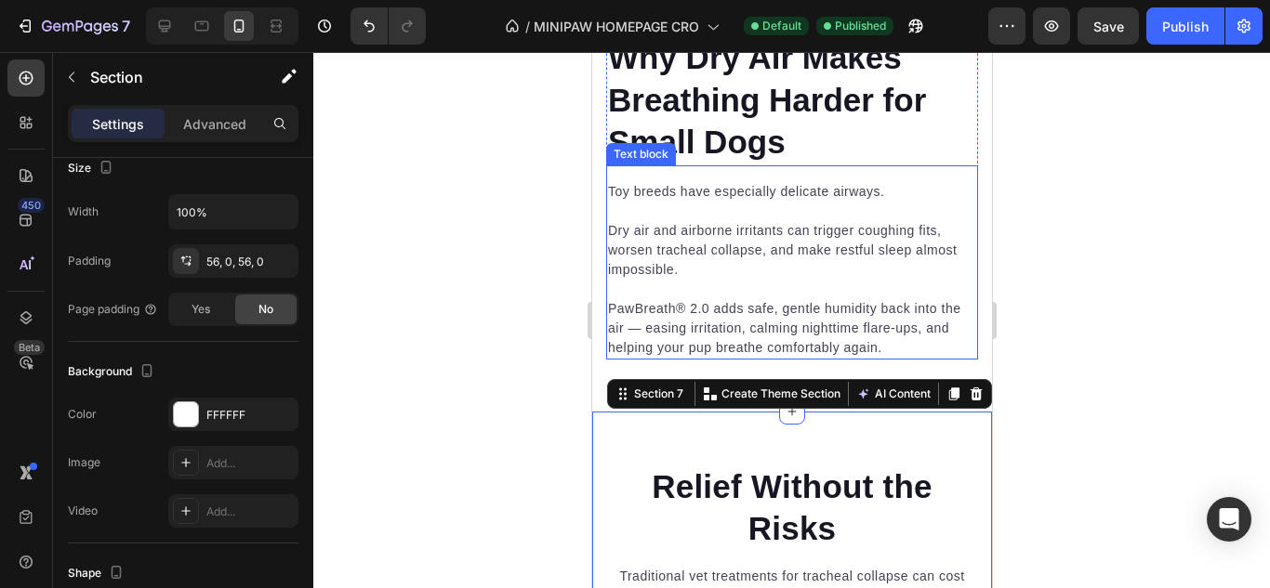
click at [752, 315] on p "PawBreath® 2.0 adds safe, gentle humidity back into the air — easing irritation…" at bounding box center [791, 328] width 368 height 59
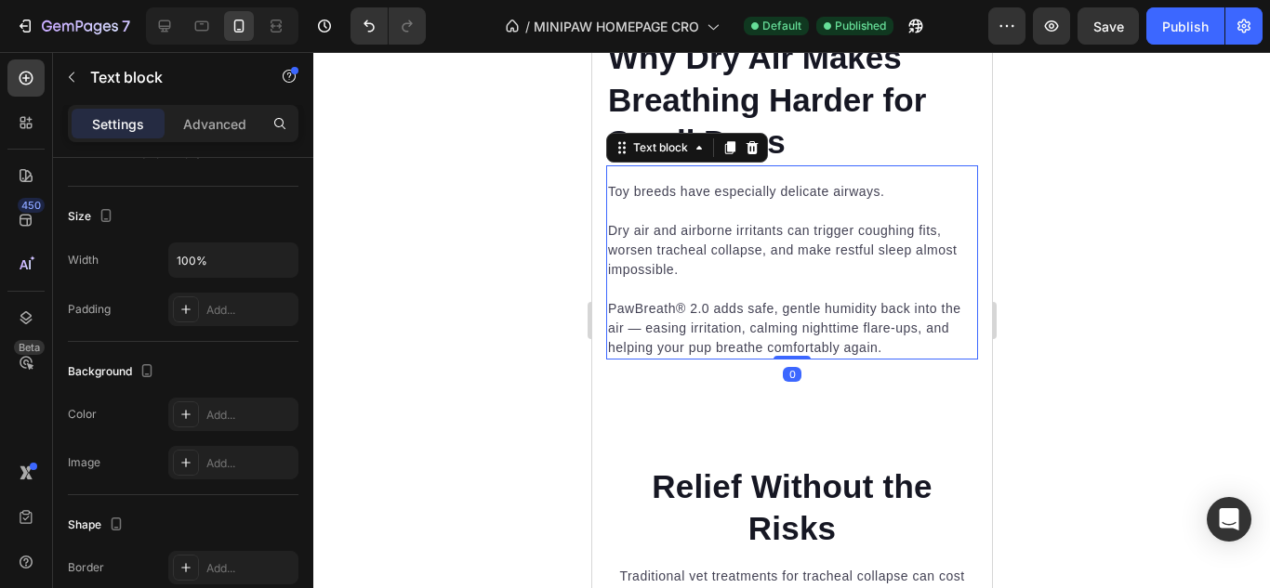
scroll to position [0, 0]
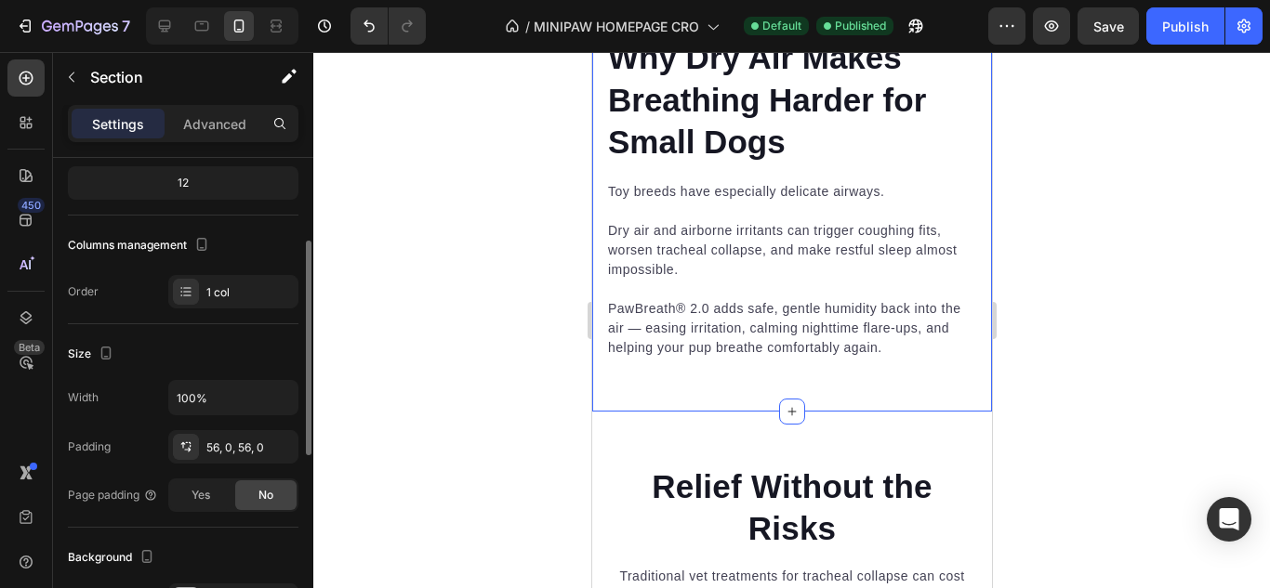
scroll to position [372, 0]
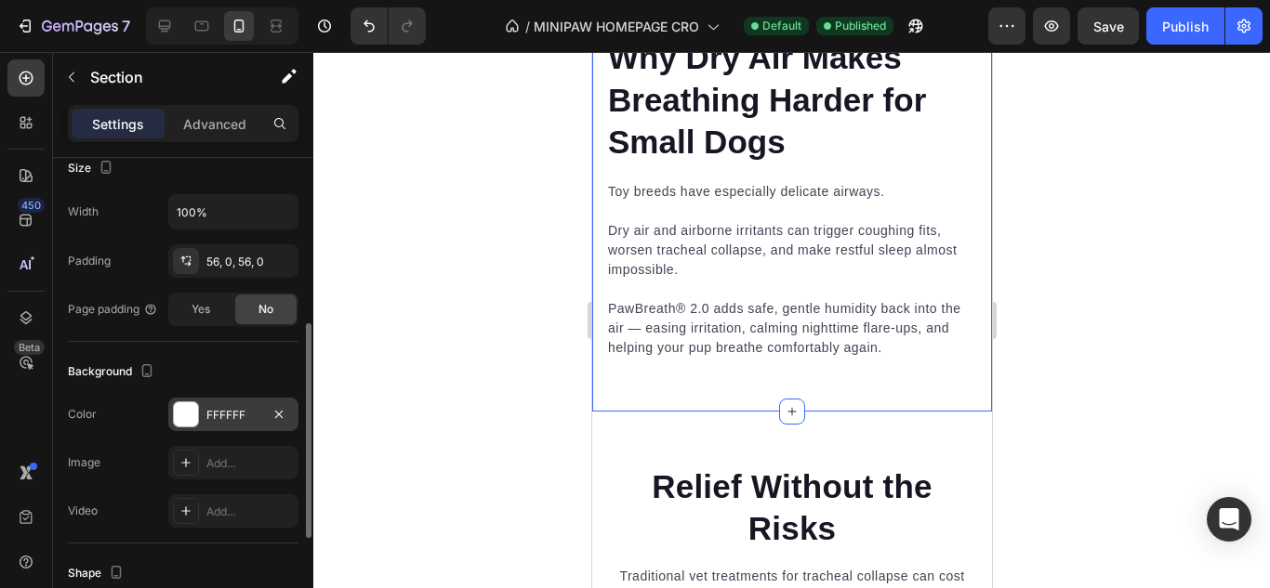
click at [244, 427] on div "FFFFFF" at bounding box center [233, 414] width 130 height 33
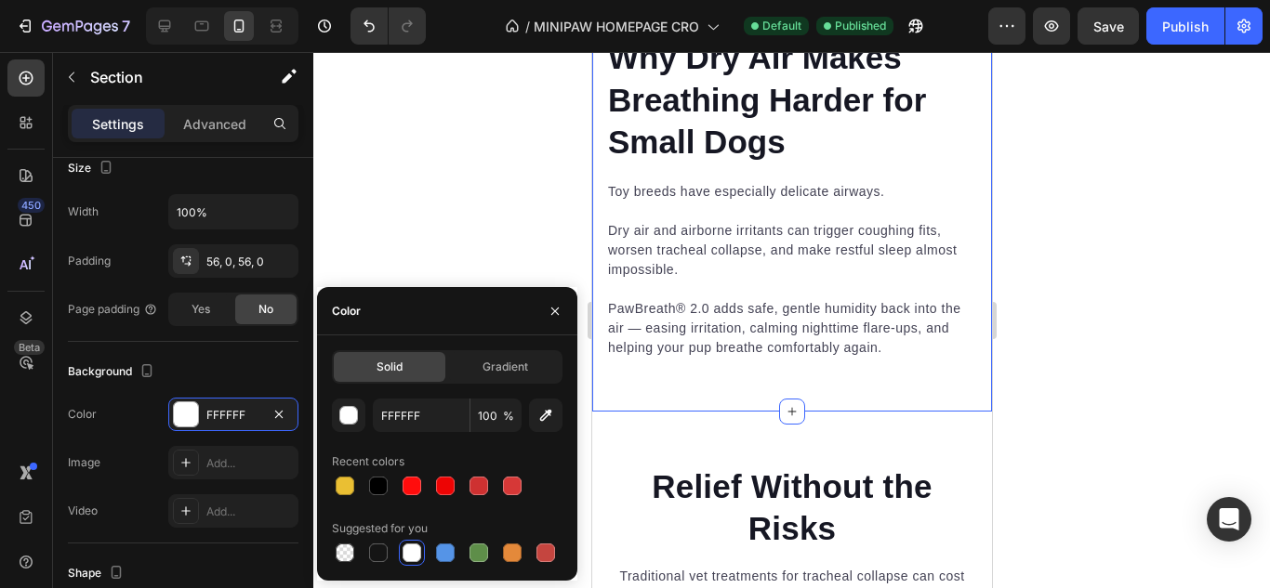
click at [399, 555] on div at bounding box center [412, 553] width 26 height 26
click at [494, 254] on div at bounding box center [791, 320] width 956 height 536
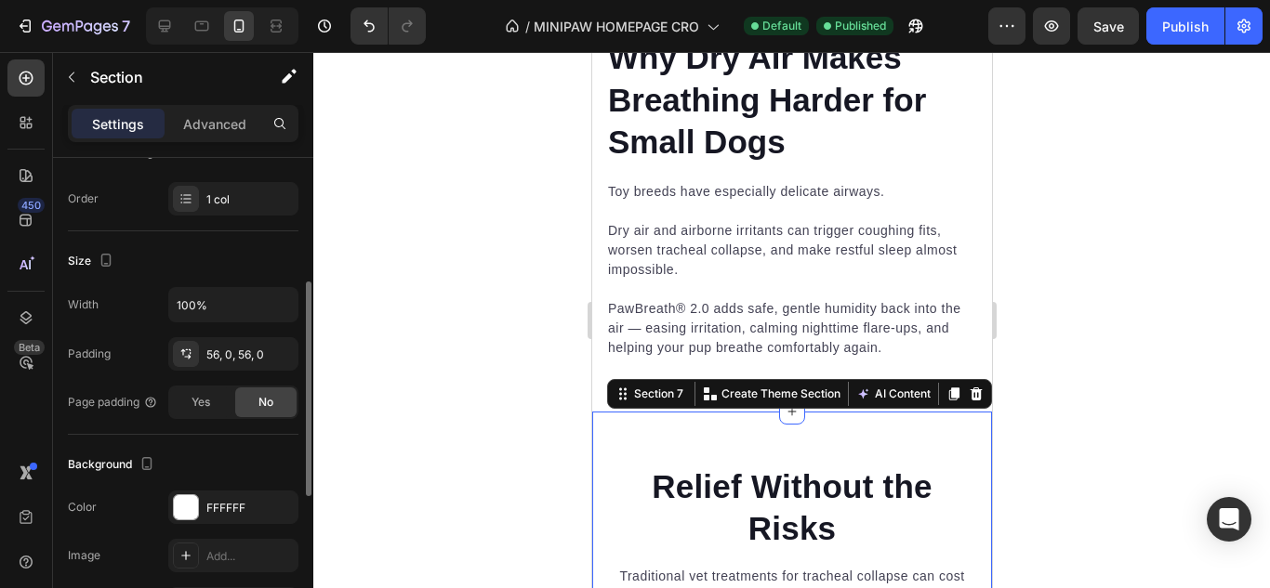
scroll to position [465, 0]
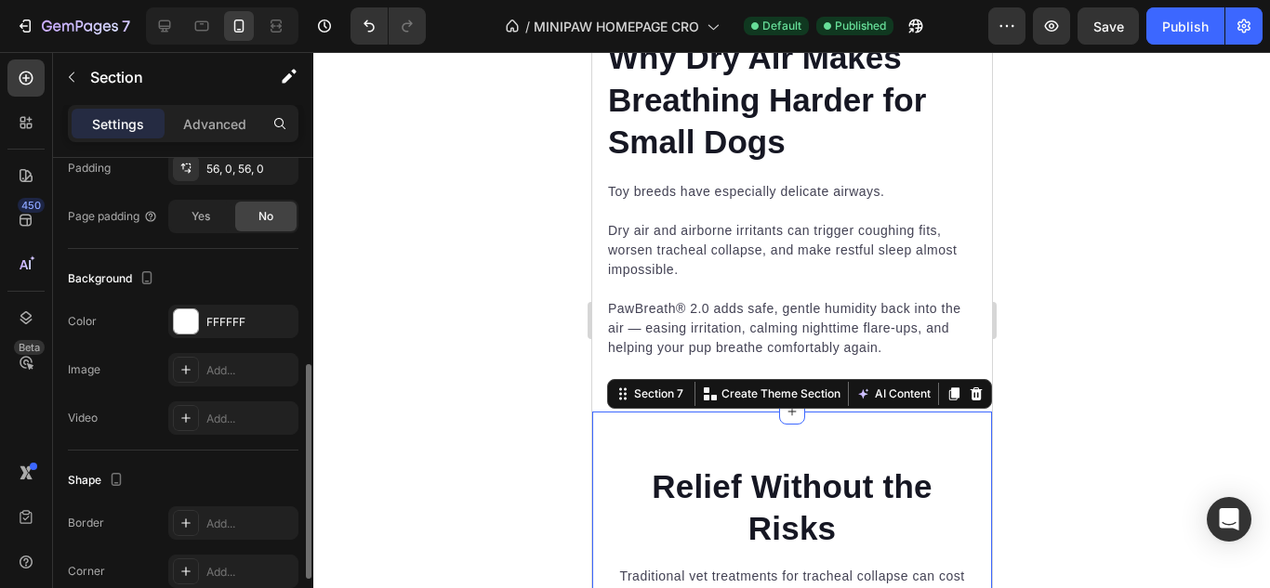
click at [506, 335] on div at bounding box center [791, 320] width 956 height 536
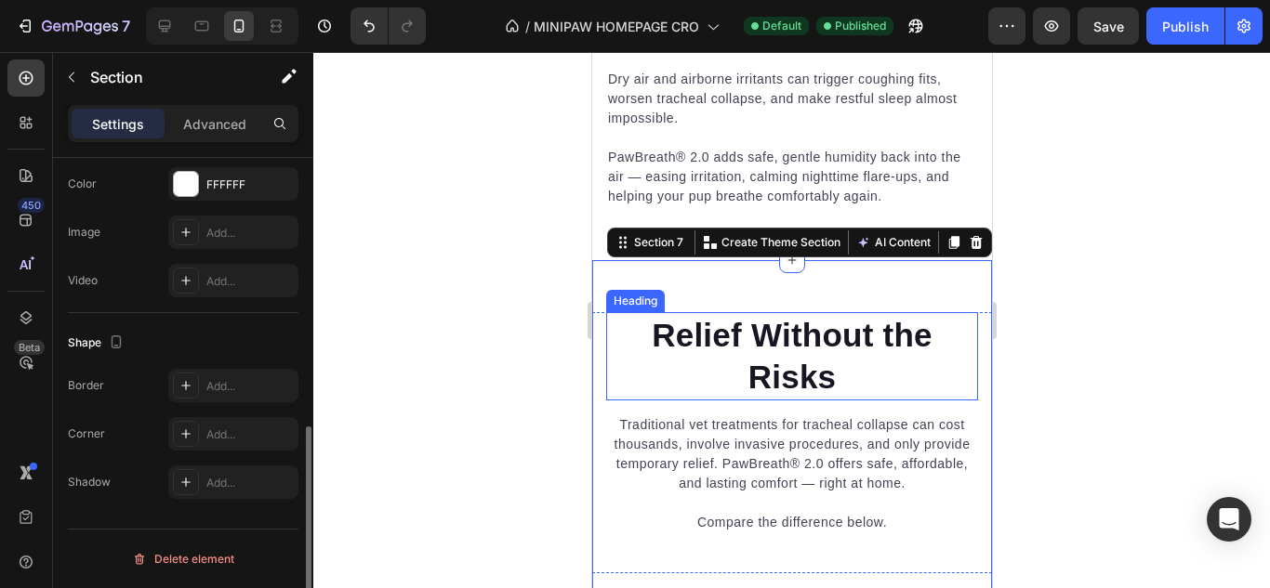
scroll to position [6040, 0]
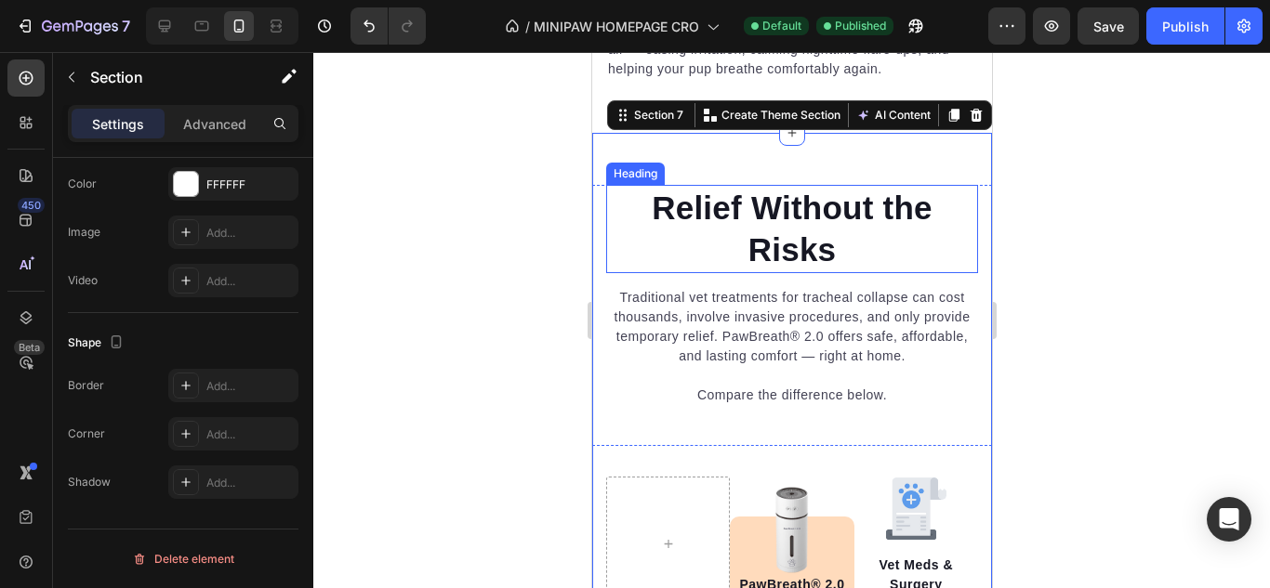
click at [650, 185] on h2 "Relief Without the Risks" at bounding box center [791, 229] width 372 height 88
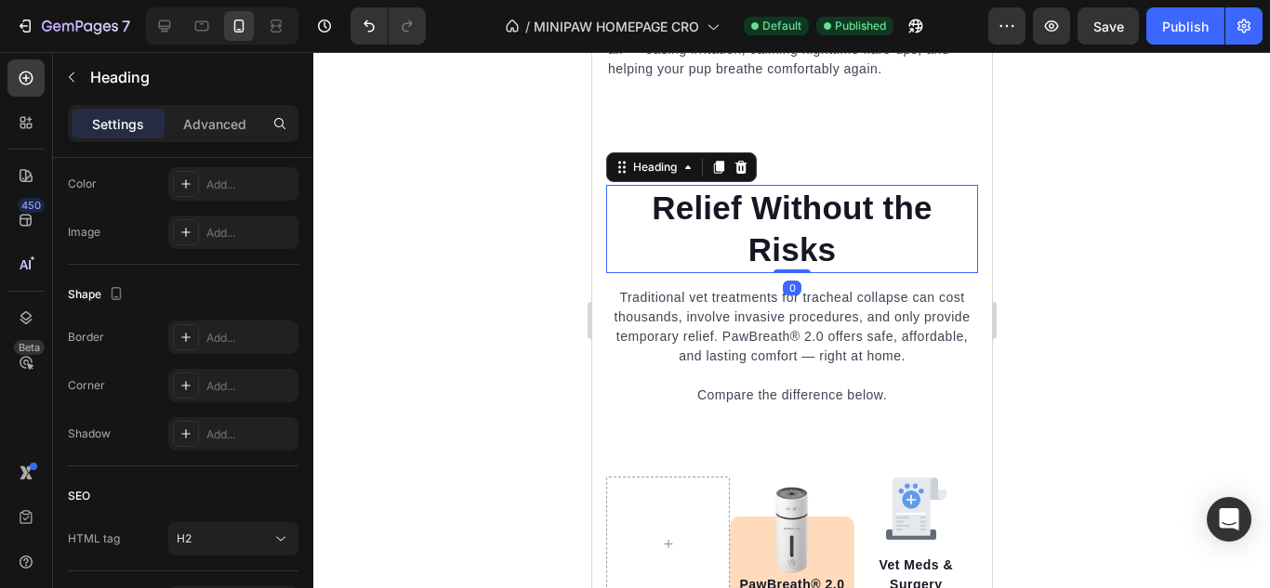
scroll to position [0, 0]
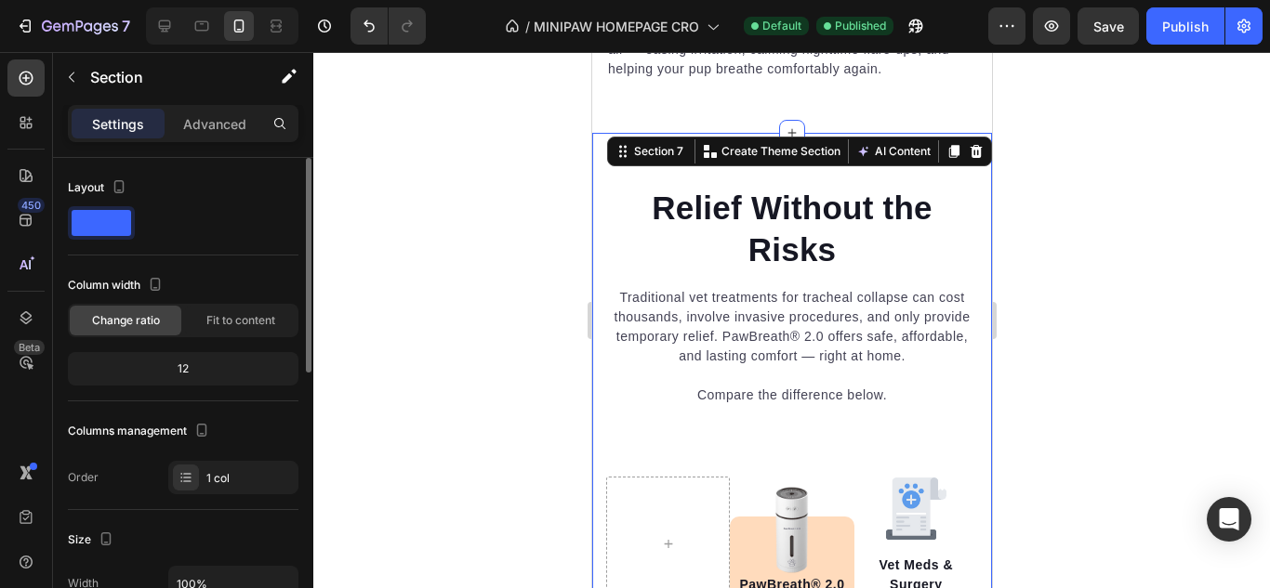
scroll to position [279, 0]
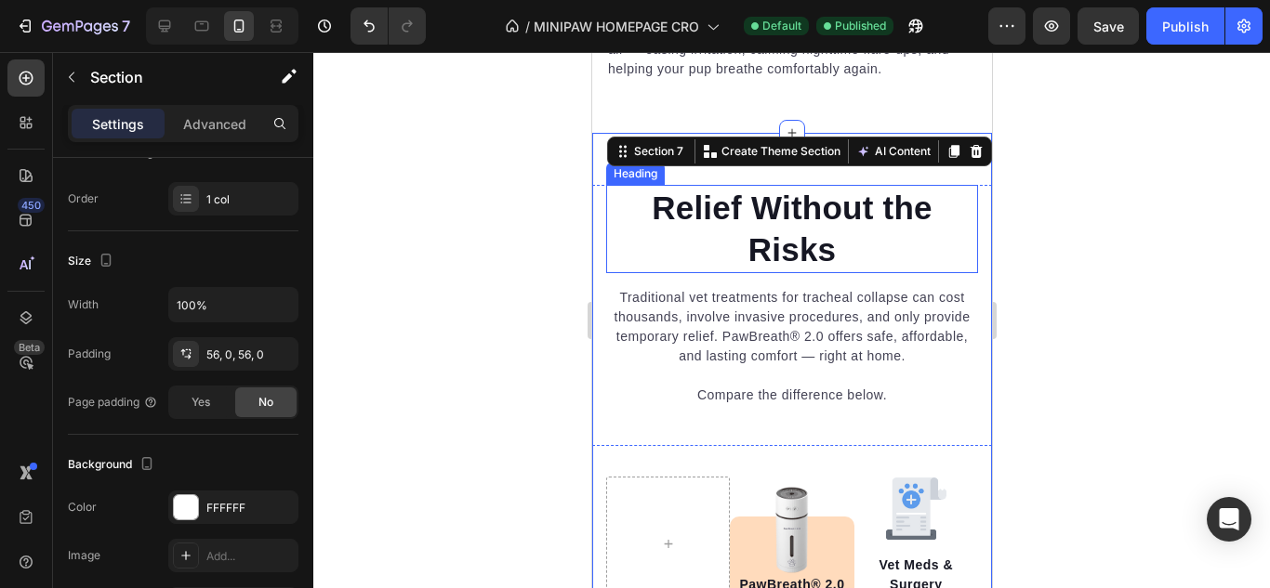
click at [605, 228] on h2 "Relief Without the Risks" at bounding box center [791, 229] width 372 height 88
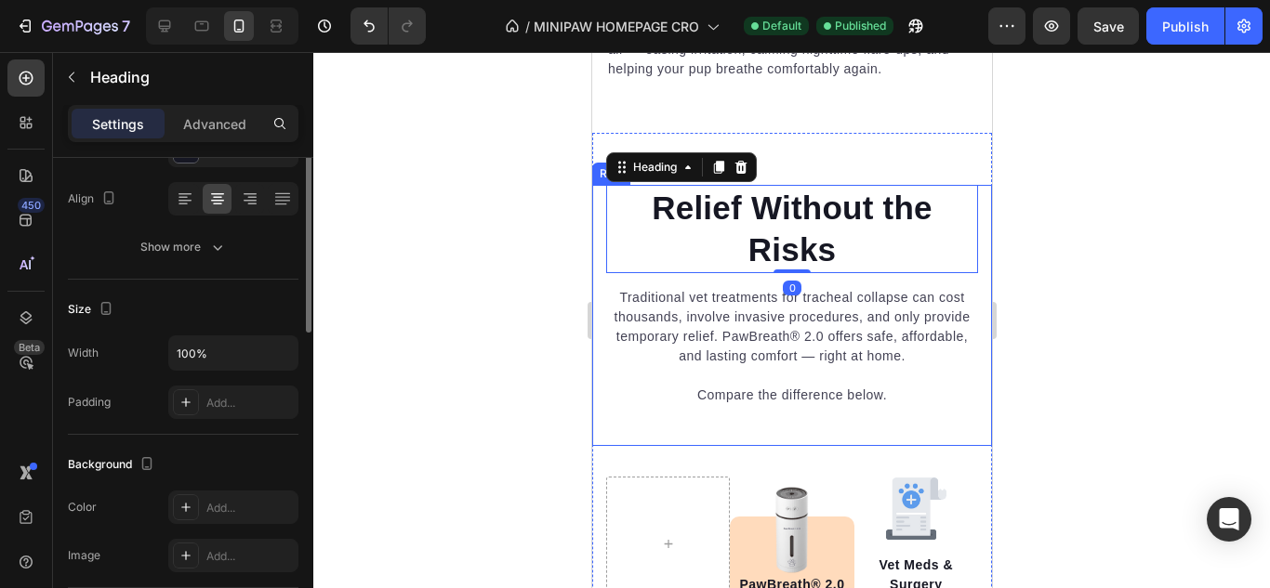
scroll to position [186, 0]
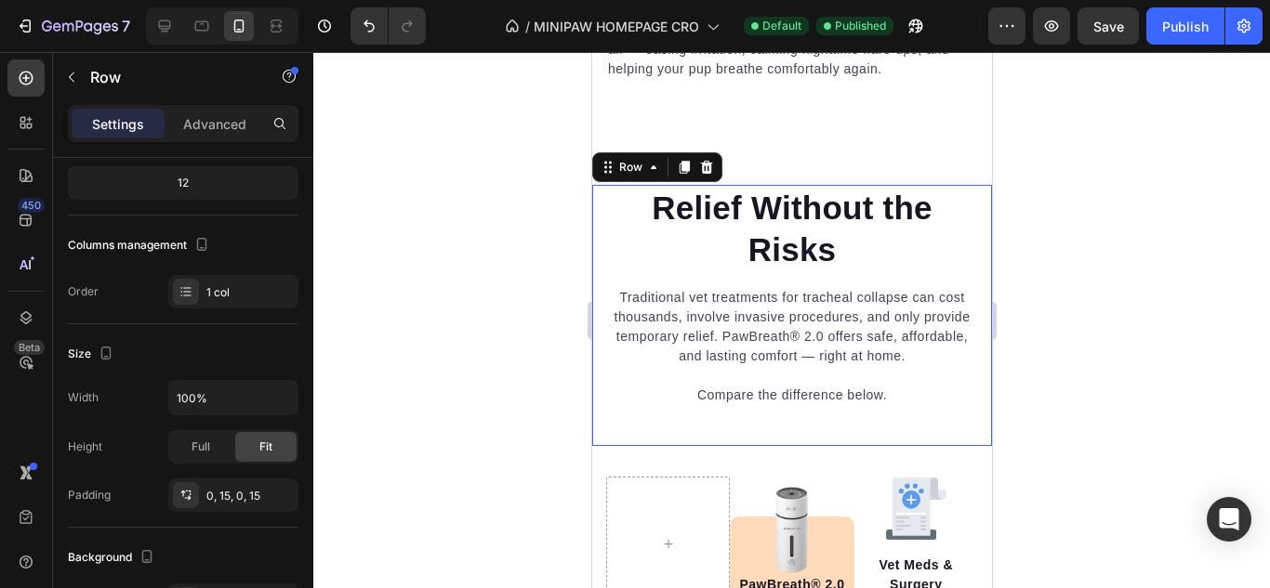
click at [601, 316] on div "Relief Without the Risks Heading Traditional vet treatments for tracheal collap…" at bounding box center [791, 315] width 400 height 261
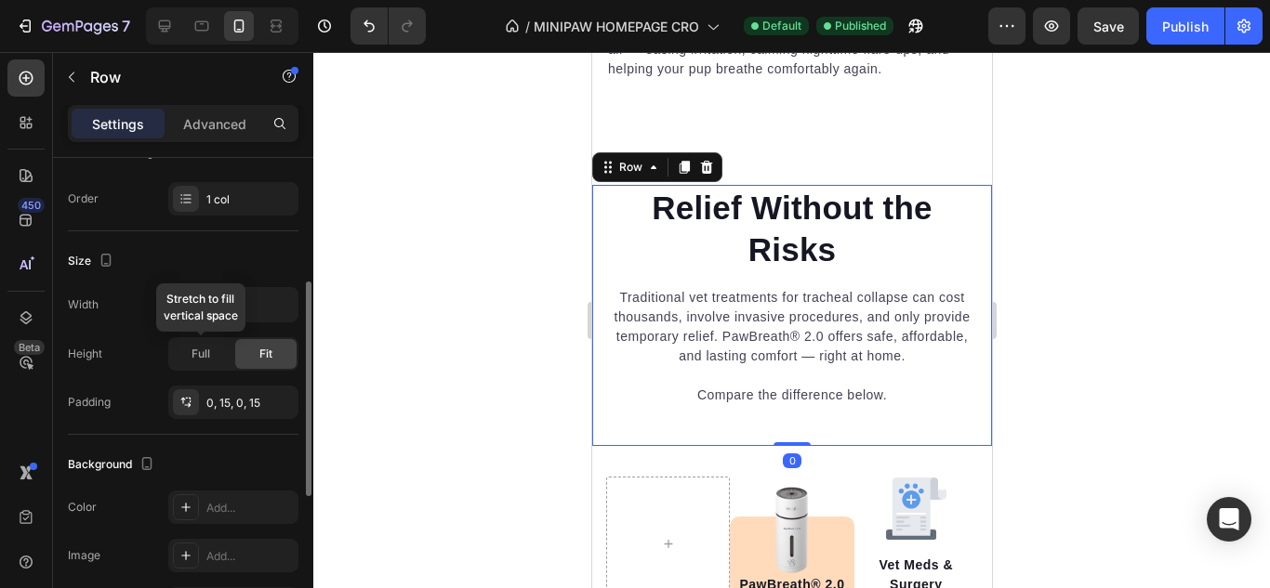
scroll to position [372, 0]
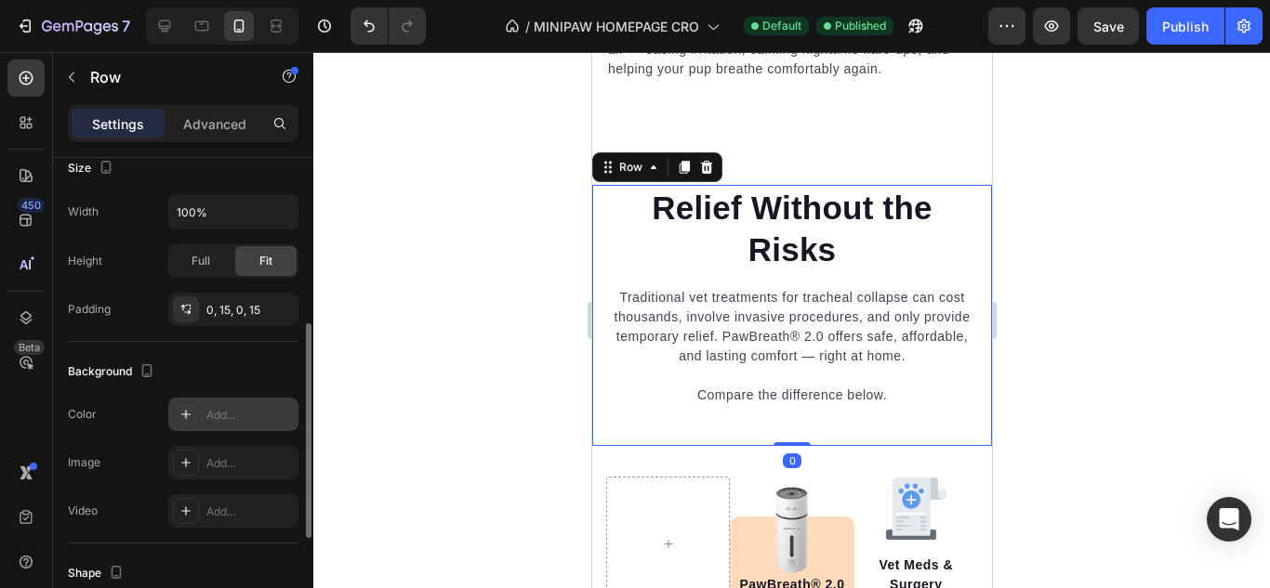
click at [204, 404] on div "Add..." at bounding box center [233, 414] width 130 height 33
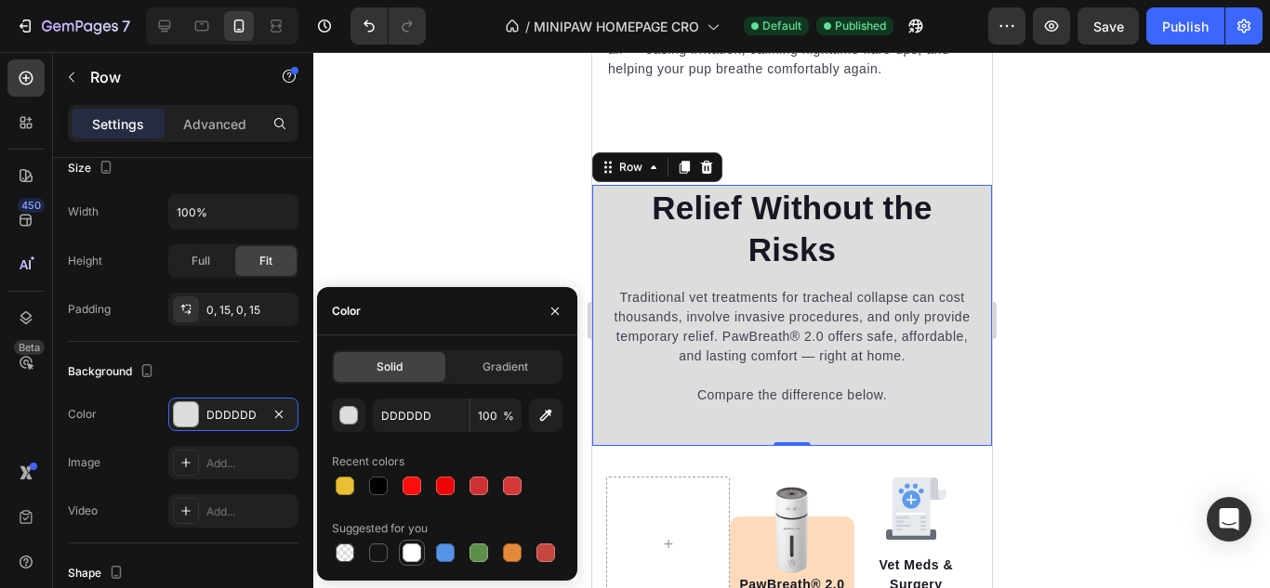
click at [419, 547] on div at bounding box center [411, 553] width 19 height 19
type input "FFFFFF"
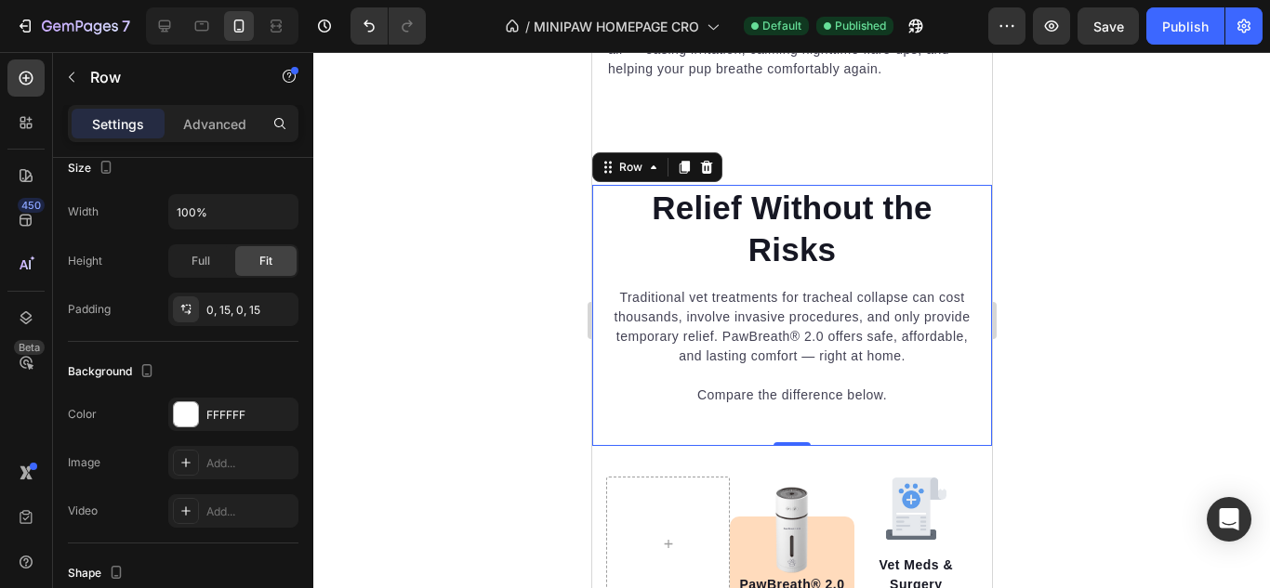
click at [484, 238] on div at bounding box center [791, 320] width 956 height 536
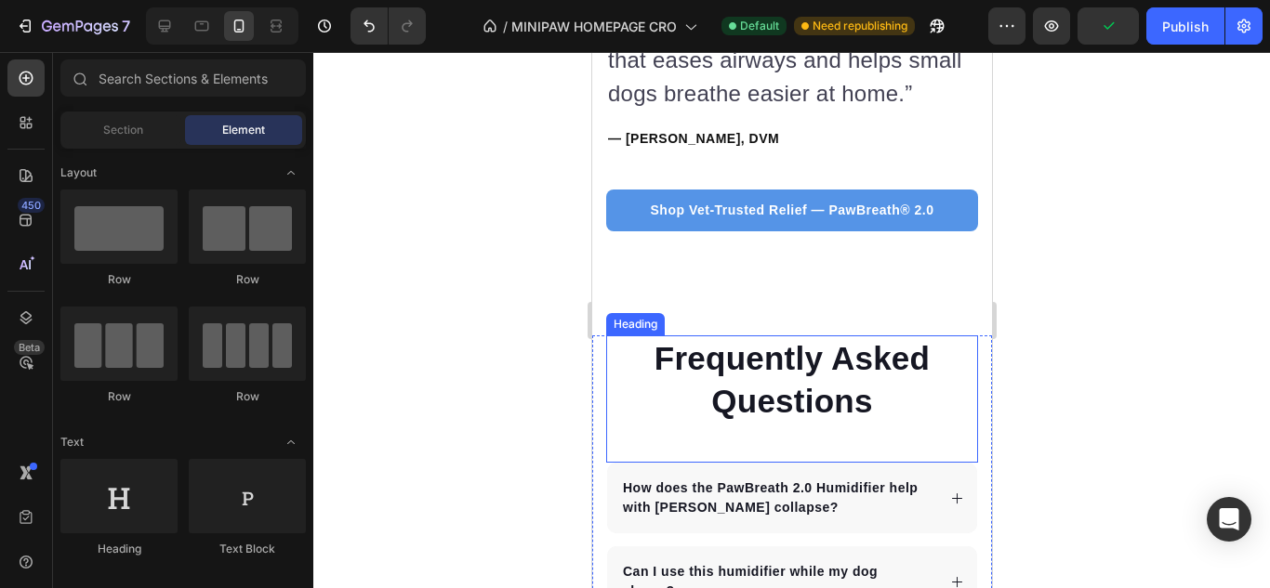
scroll to position [8055, 0]
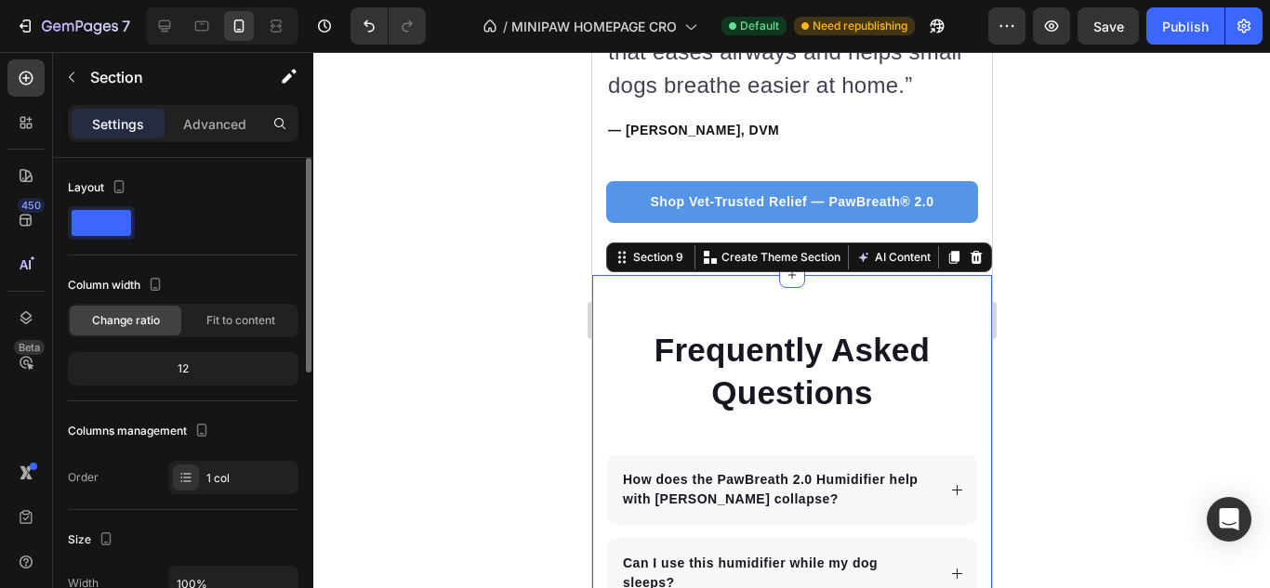
scroll to position [279, 0]
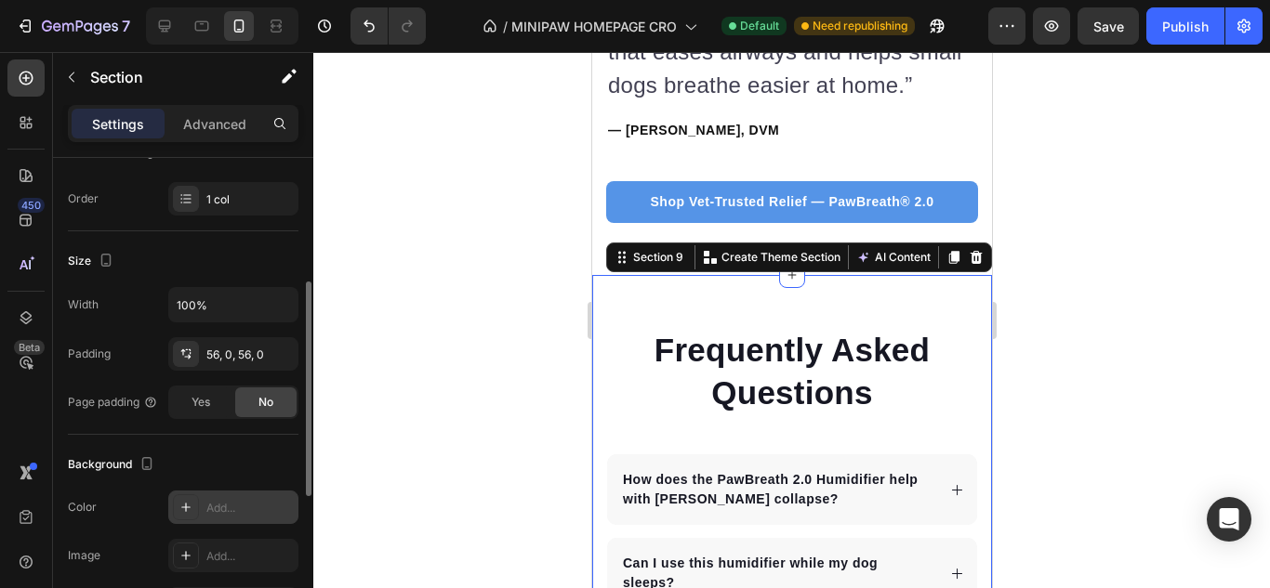
click at [225, 508] on div "Add..." at bounding box center [249, 508] width 87 height 17
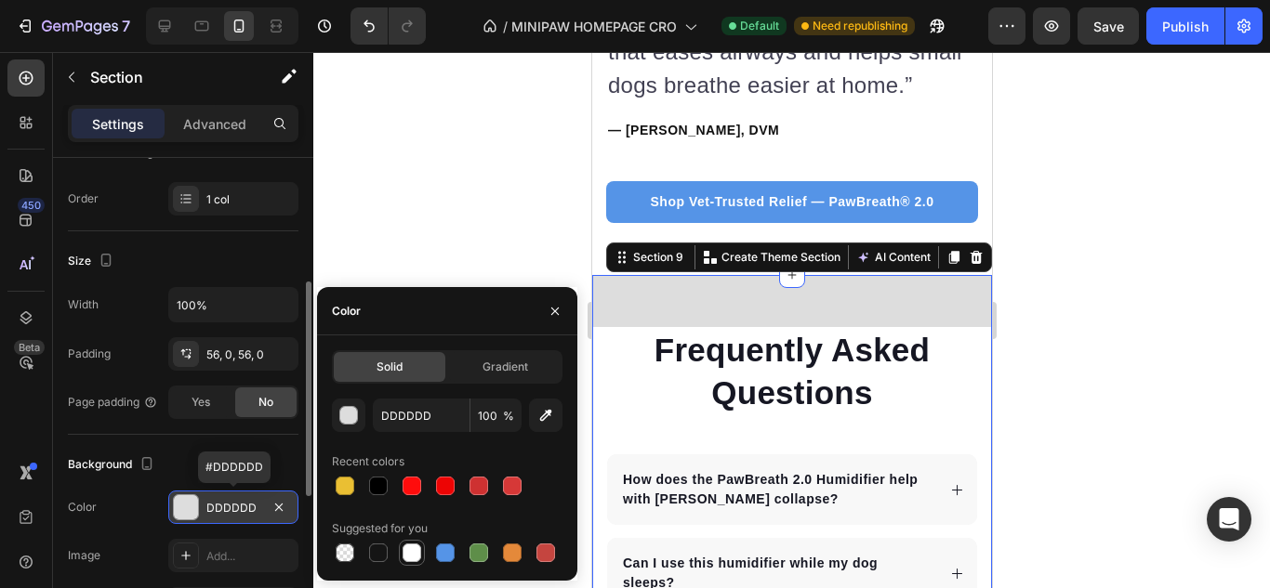
click at [411, 558] on div at bounding box center [411, 553] width 19 height 19
type input "FFFFFF"
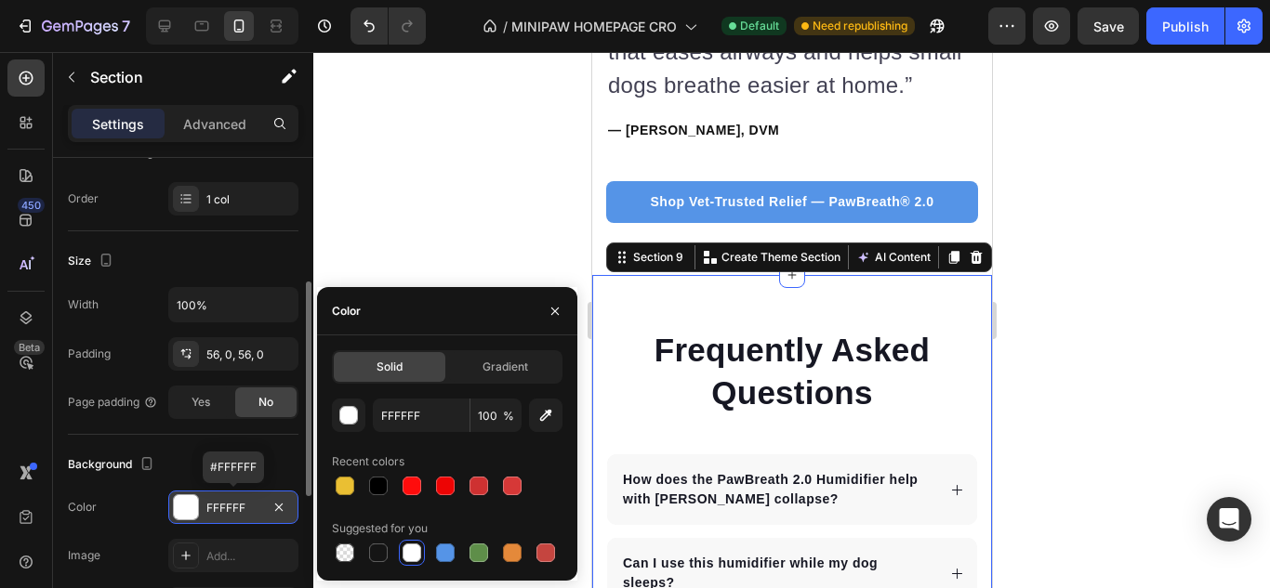
click at [388, 244] on div at bounding box center [791, 320] width 956 height 536
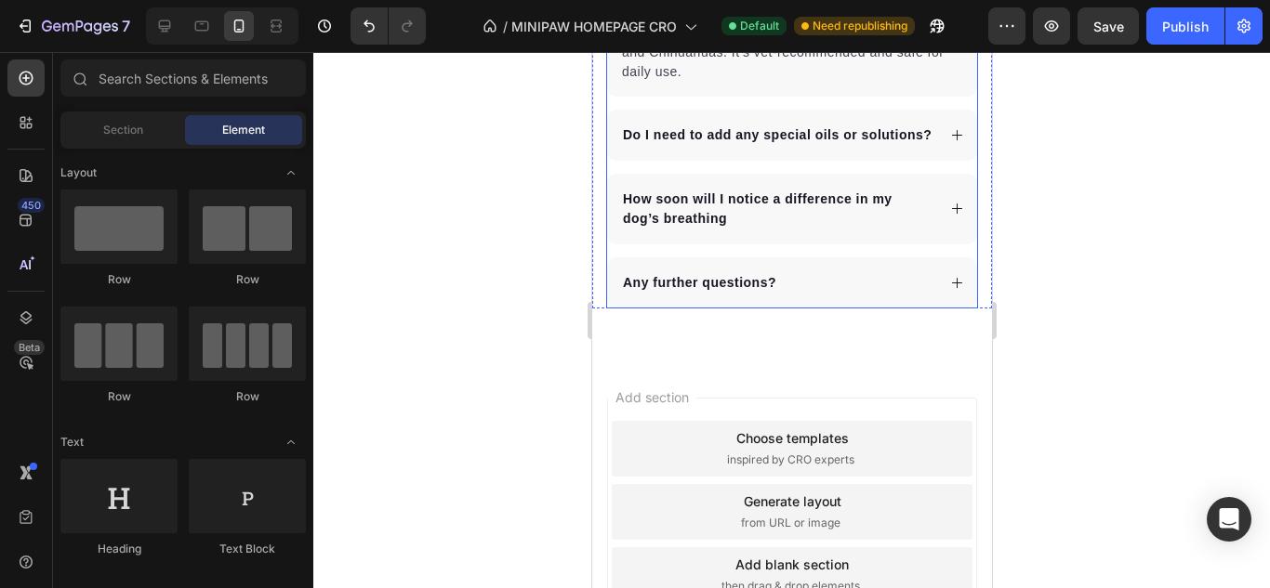
scroll to position [8799, 0]
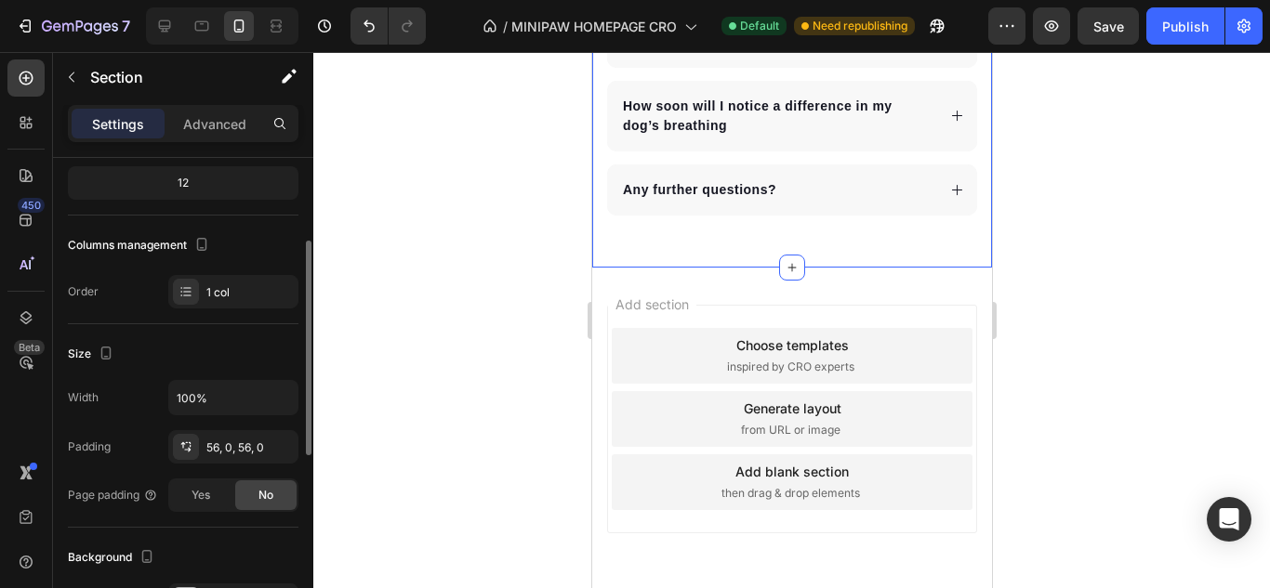
scroll to position [372, 0]
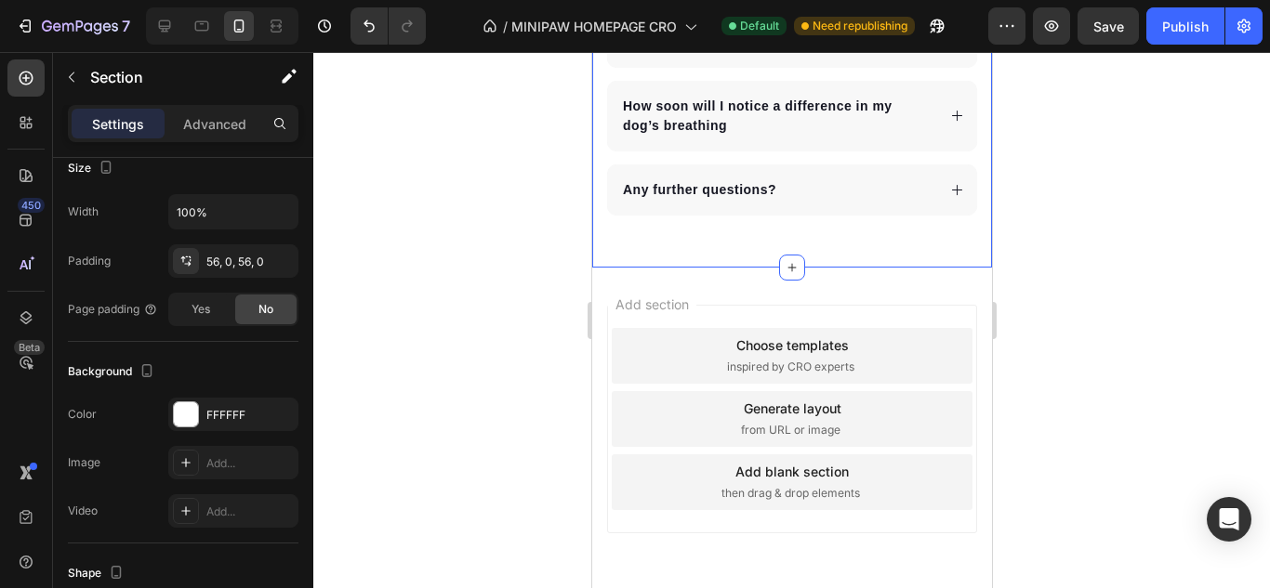
click at [682, 307] on div "Add section Choose templates inspired by CRO experts Generate layout from URL o…" at bounding box center [791, 445] width 400 height 355
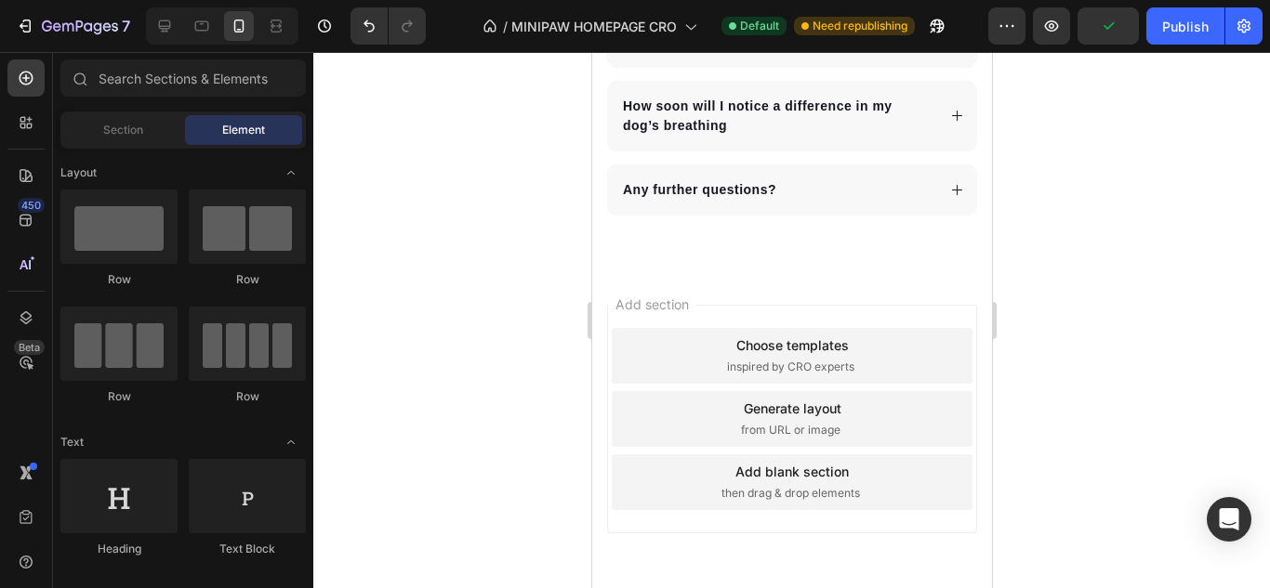
click at [689, 296] on div "Add section Choose templates inspired by CRO experts Generate layout from URL o…" at bounding box center [791, 445] width 400 height 355
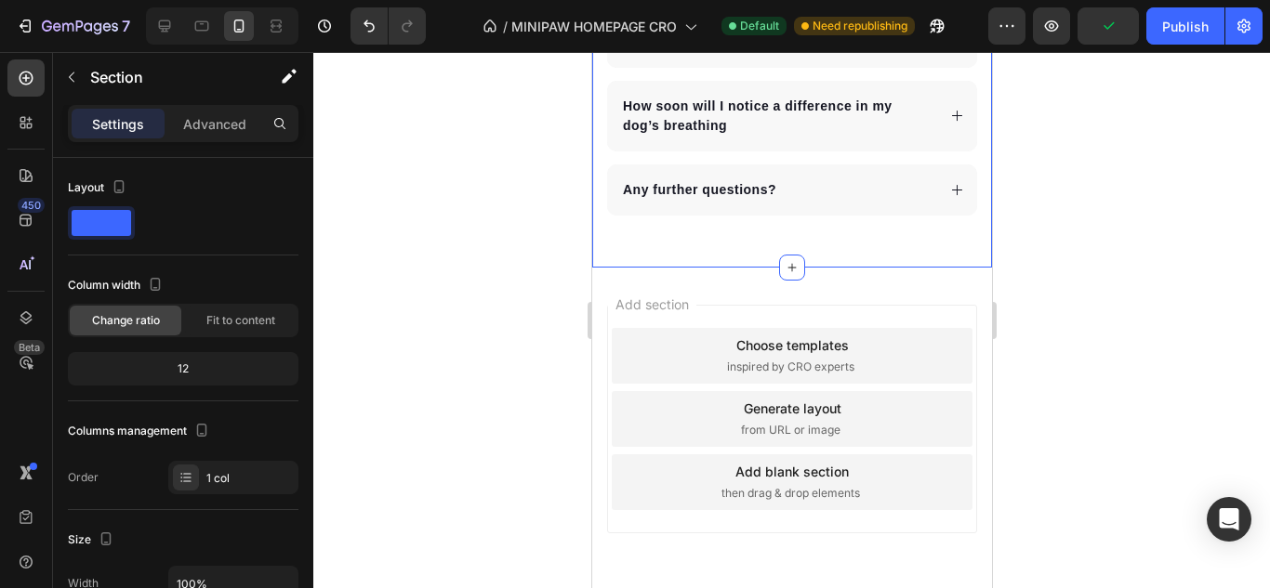
click at [600, 297] on div "Add section Choose templates inspired by CRO experts Generate layout from URL o…" at bounding box center [791, 445] width 400 height 355
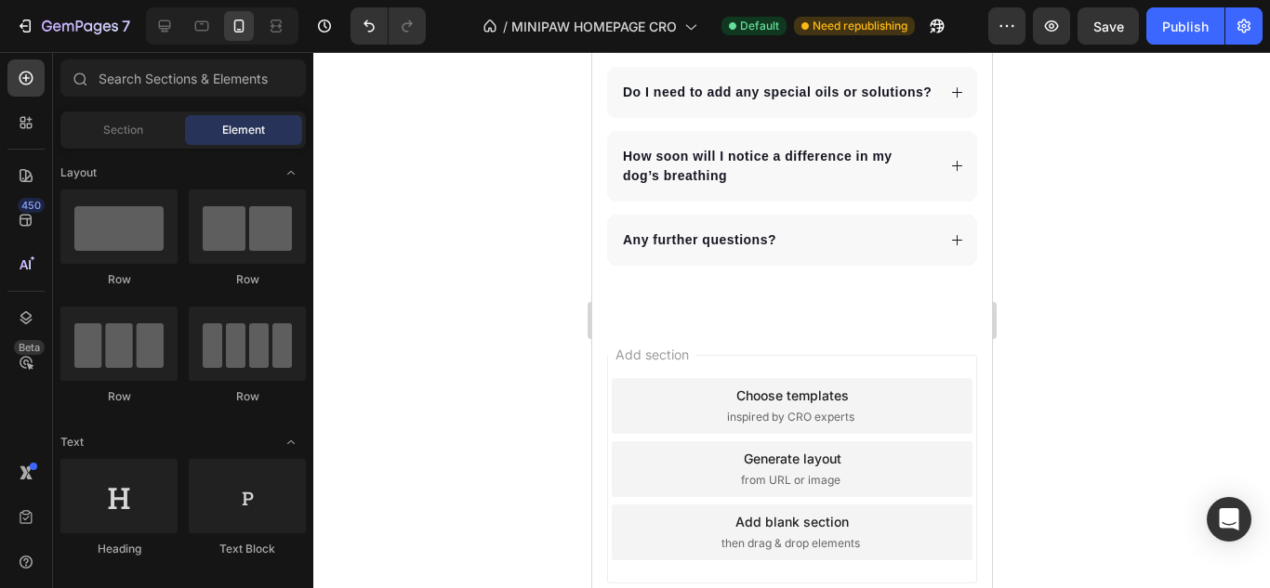
scroll to position [8795, 0]
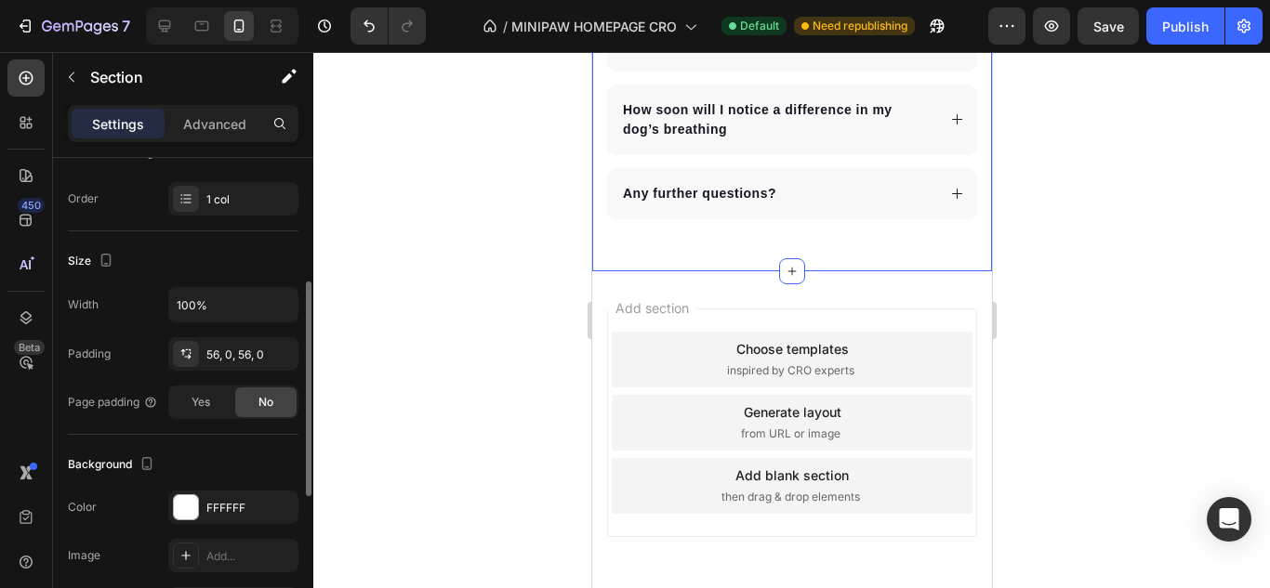
scroll to position [372, 0]
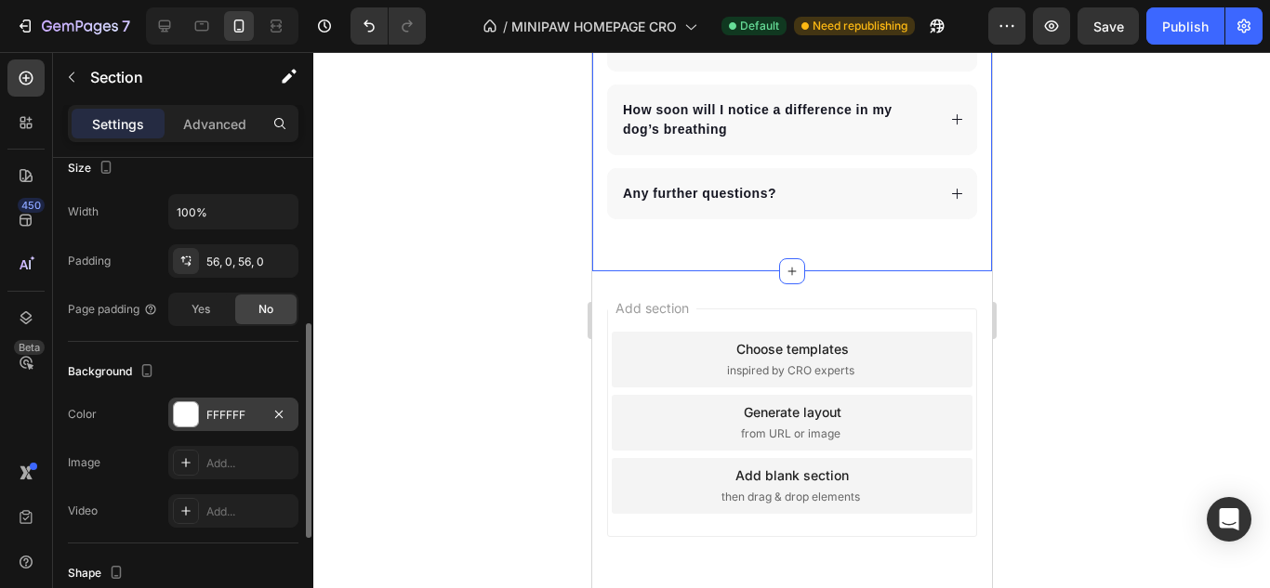
click at [211, 423] on div "FFFFFF" at bounding box center [233, 415] width 54 height 17
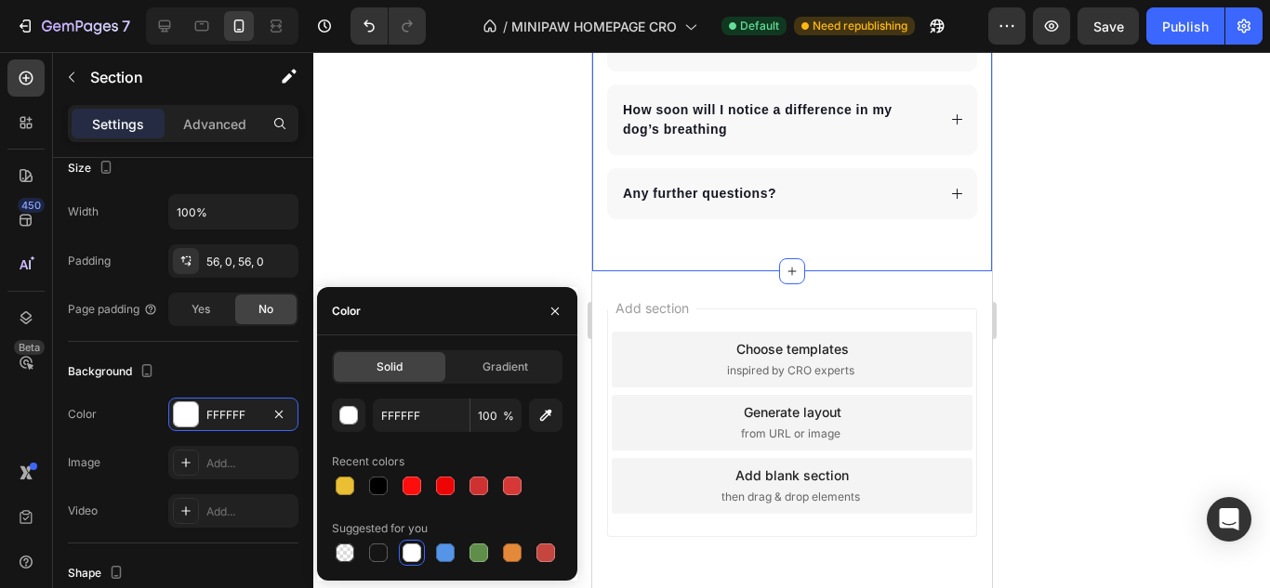
drag, startPoint x: 378, startPoint y: 549, endPoint x: 415, endPoint y: 549, distance: 36.3
click at [376, 549] on div at bounding box center [378, 553] width 19 height 19
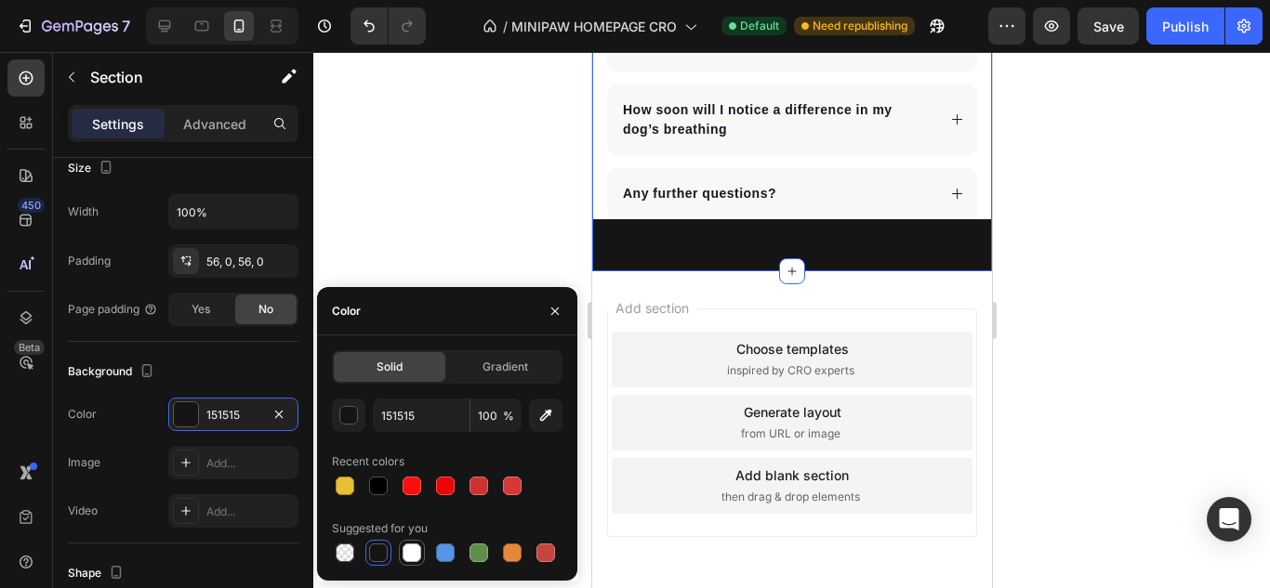
click at [419, 545] on div at bounding box center [412, 553] width 22 height 22
type input "FFFFFF"
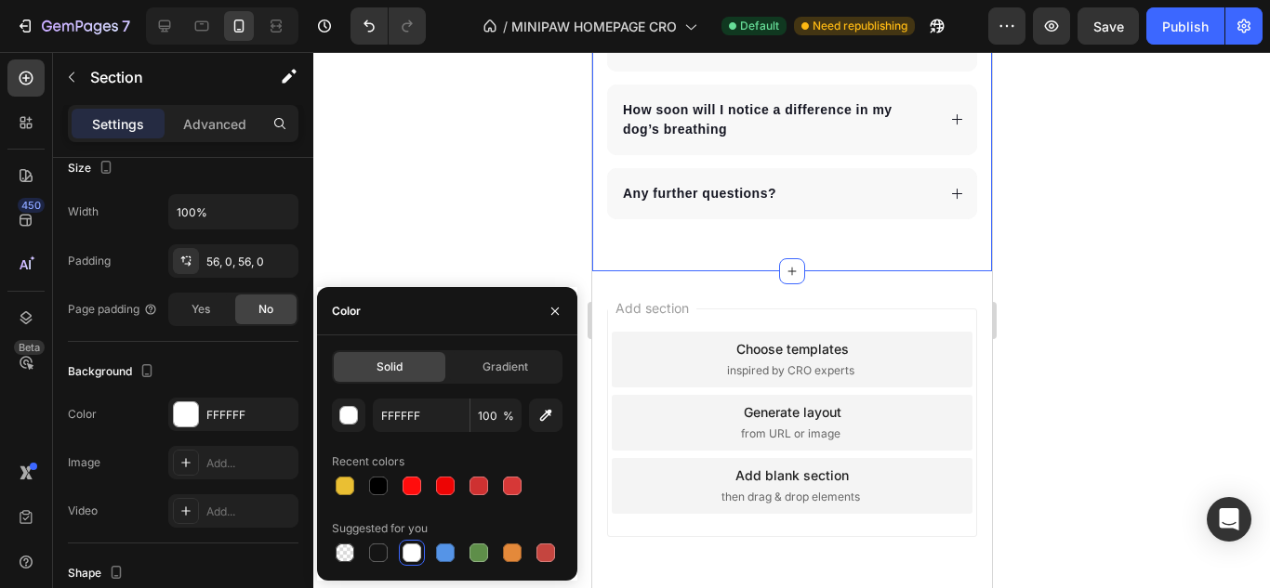
click at [442, 232] on div at bounding box center [791, 320] width 956 height 536
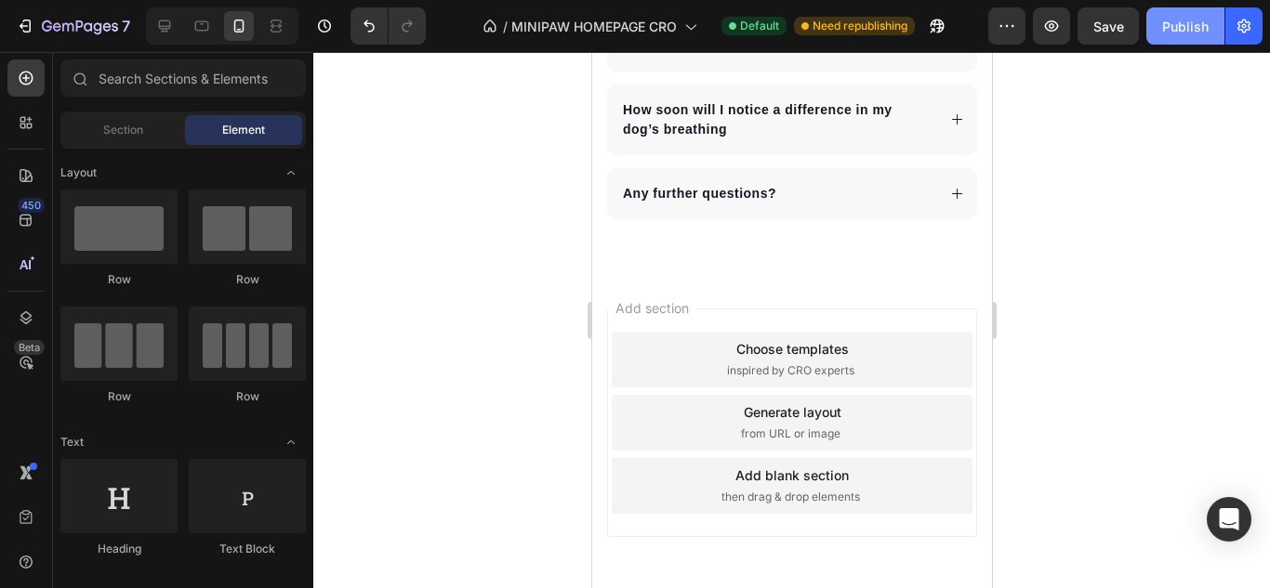
click at [1194, 28] on div "Publish" at bounding box center [1185, 27] width 46 height 20
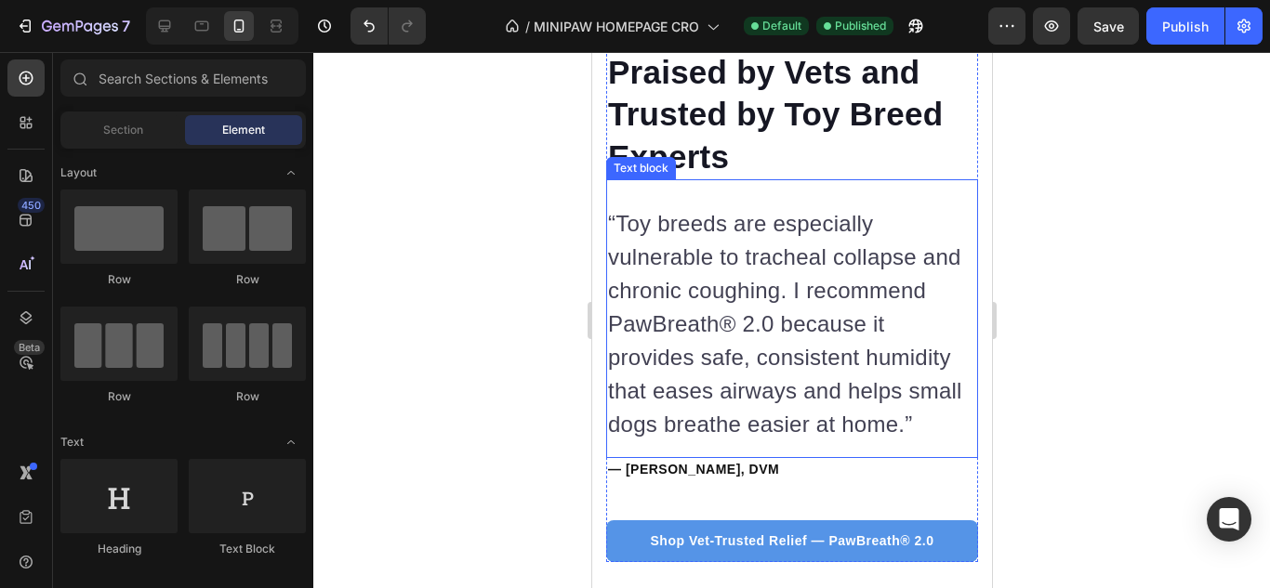
scroll to position [7772, 0]
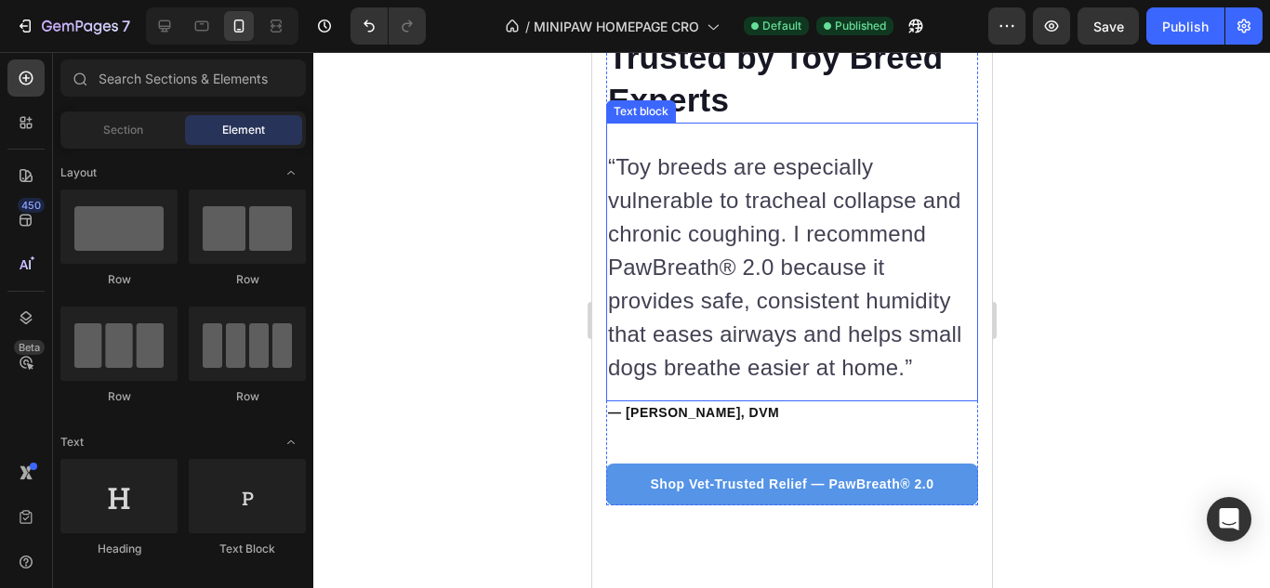
click at [832, 316] on p "“Toy breeds are especially vulnerable to tracheal collapse and chronic coughing…" at bounding box center [791, 268] width 368 height 234
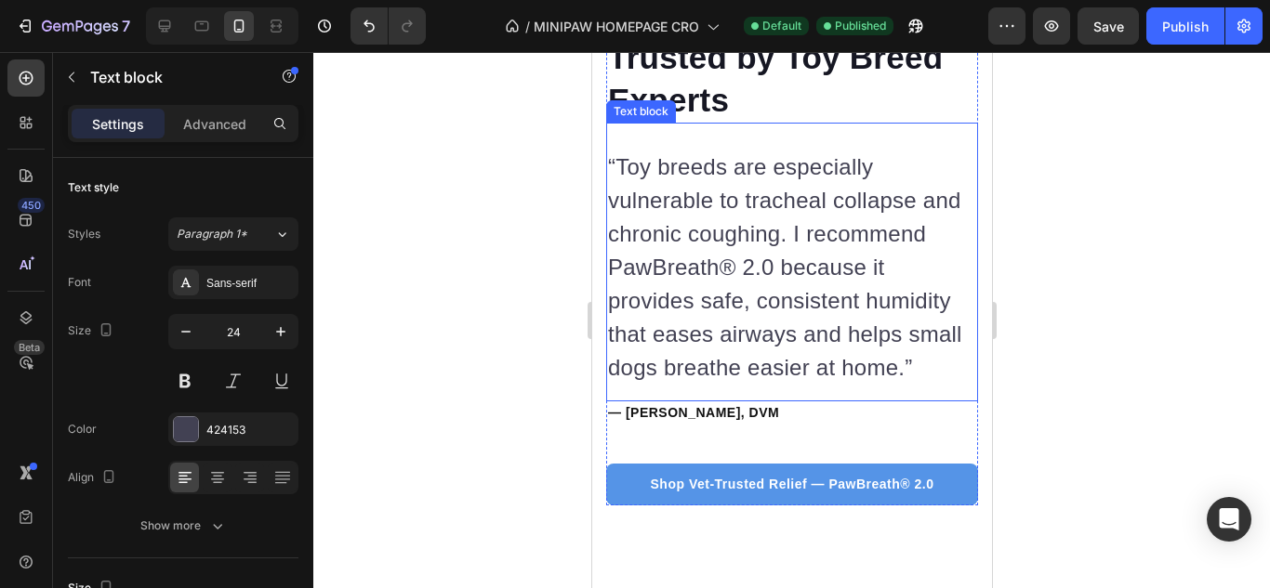
click at [832, 316] on p "“Toy breeds are especially vulnerable to tracheal collapse and chronic coughing…" at bounding box center [791, 268] width 368 height 234
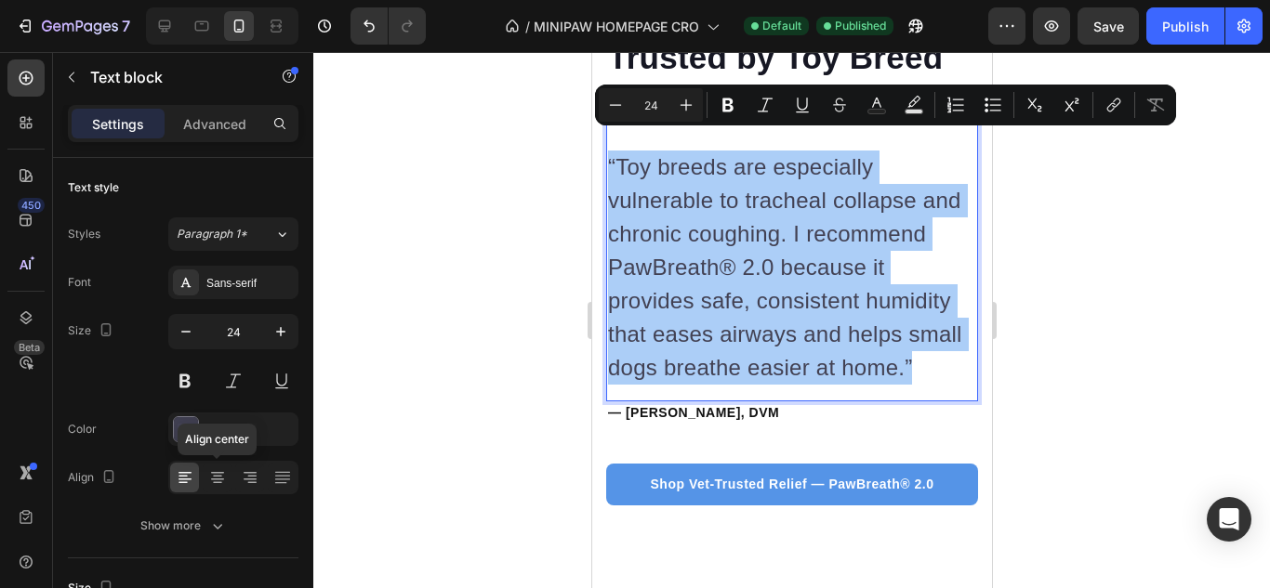
drag, startPoint x: 205, startPoint y: 468, endPoint x: 530, endPoint y: 221, distance: 407.9
click at [205, 473] on div at bounding box center [217, 478] width 29 height 30
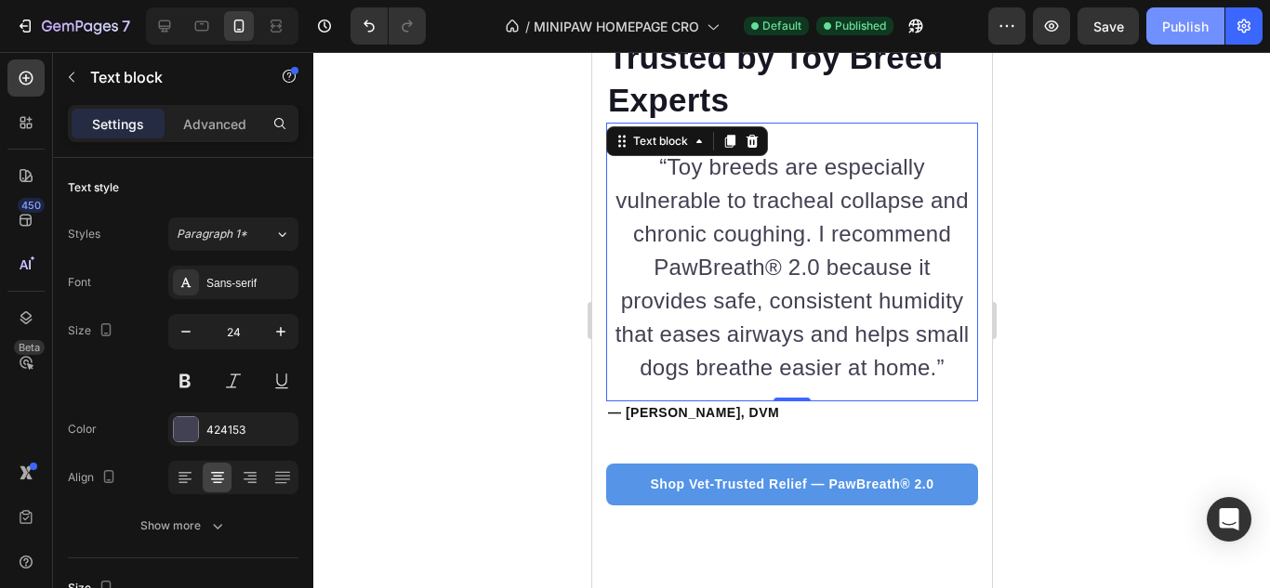
click at [1167, 25] on div "Publish" at bounding box center [1185, 27] width 46 height 20
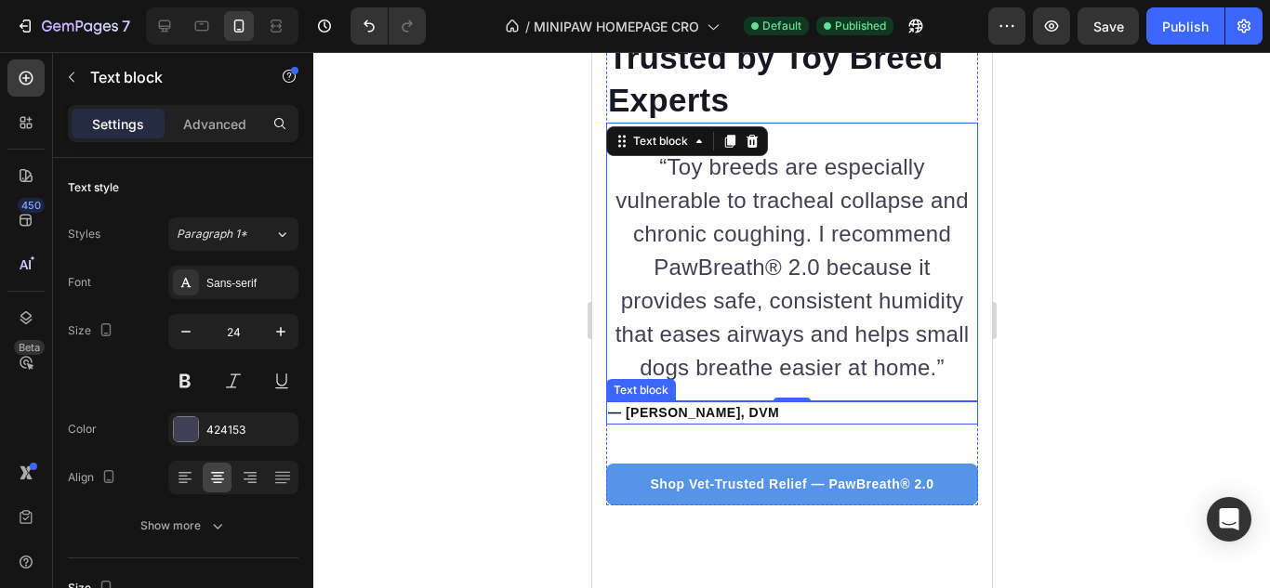
click at [623, 403] on p "— [PERSON_NAME], DVM" at bounding box center [791, 413] width 368 height 20
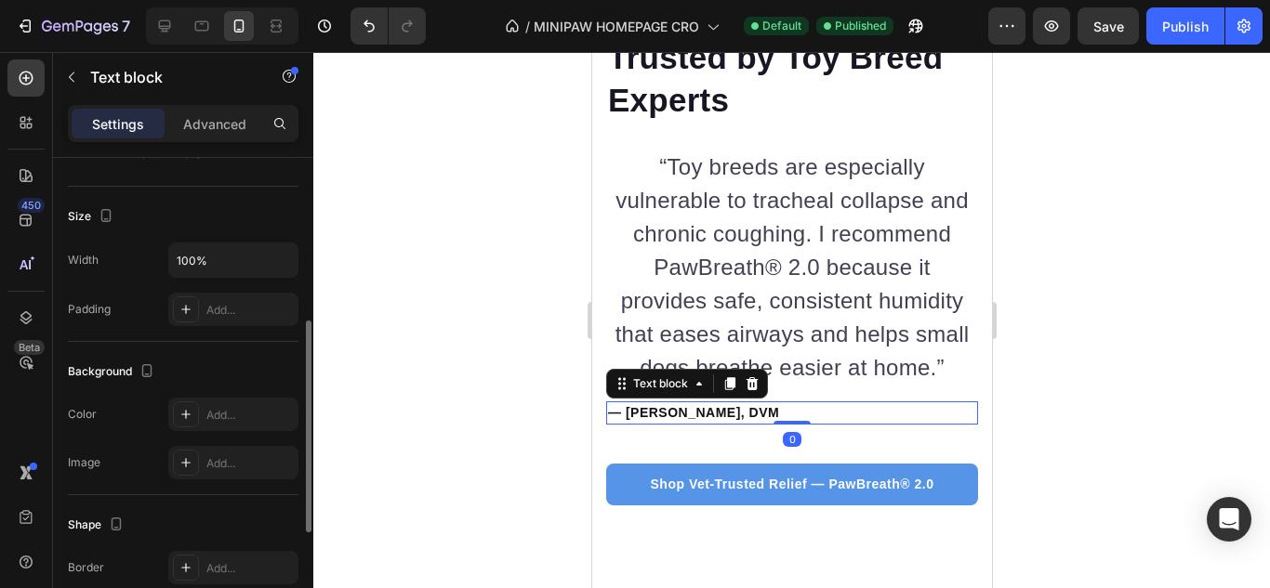
scroll to position [618, 0]
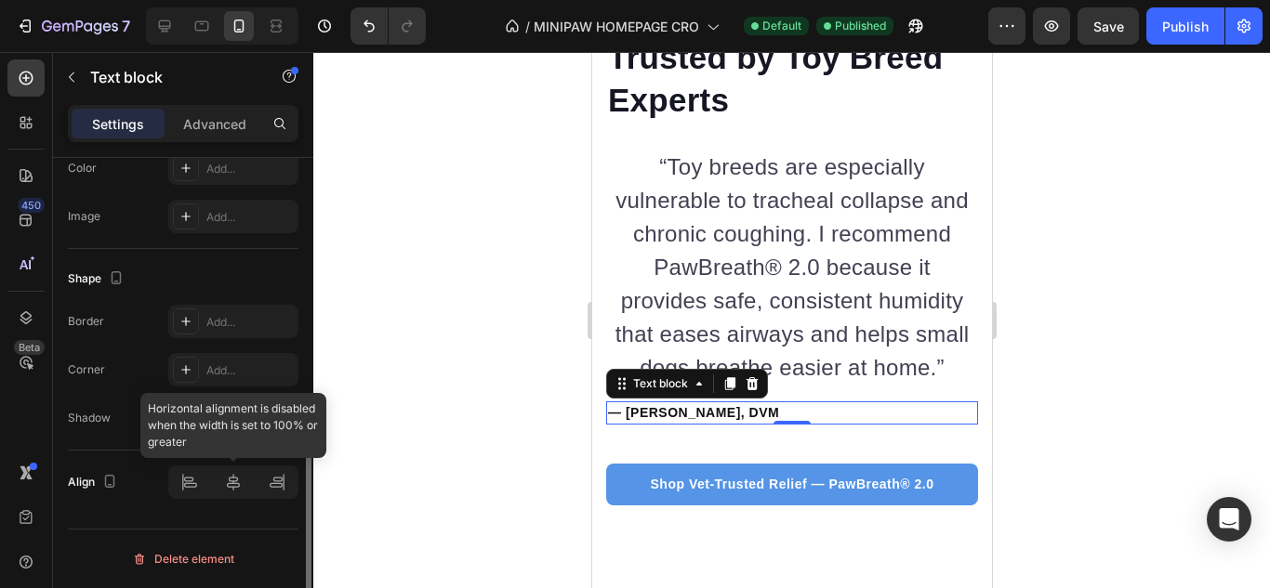
click at [235, 491] on div at bounding box center [233, 482] width 130 height 33
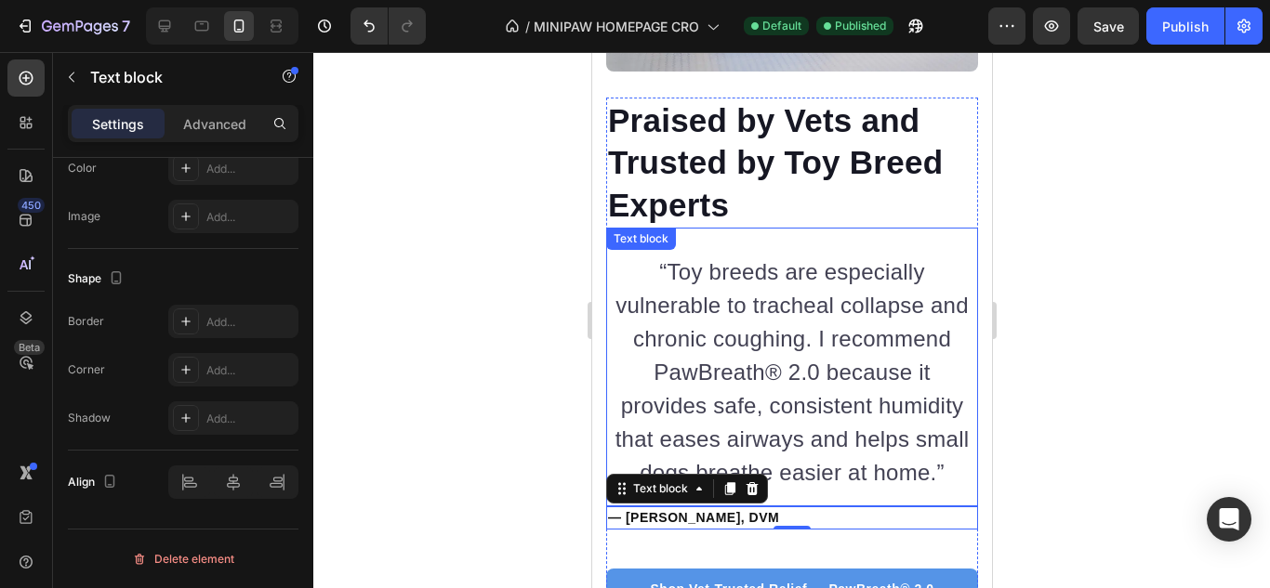
scroll to position [7587, 0]
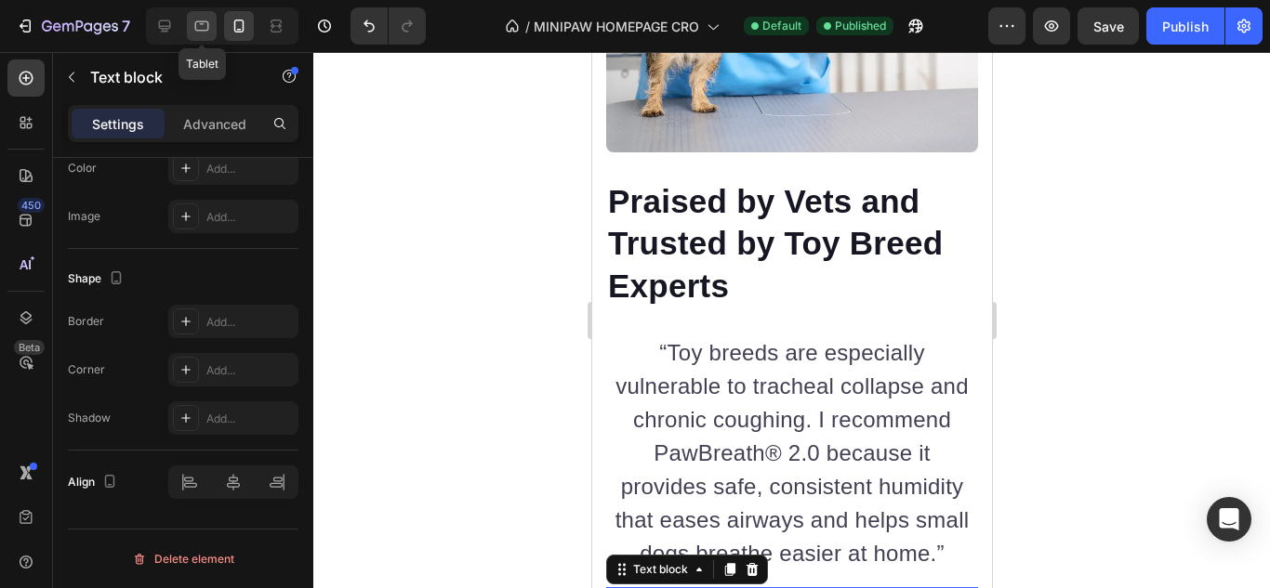
click at [214, 27] on div at bounding box center [202, 26] width 30 height 30
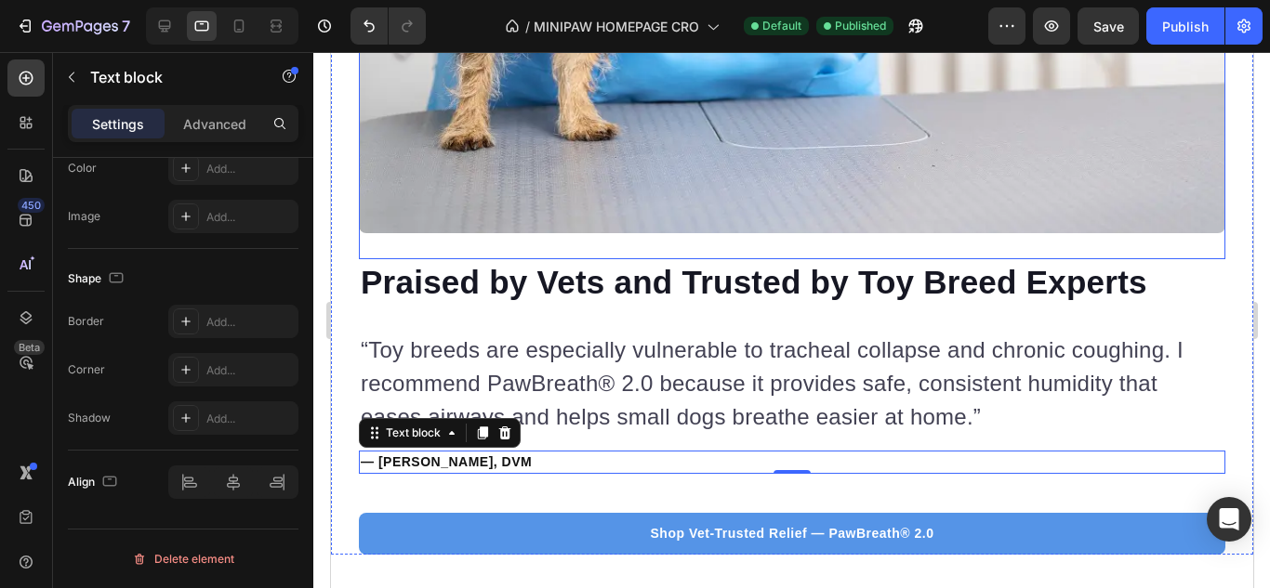
scroll to position [8187, 0]
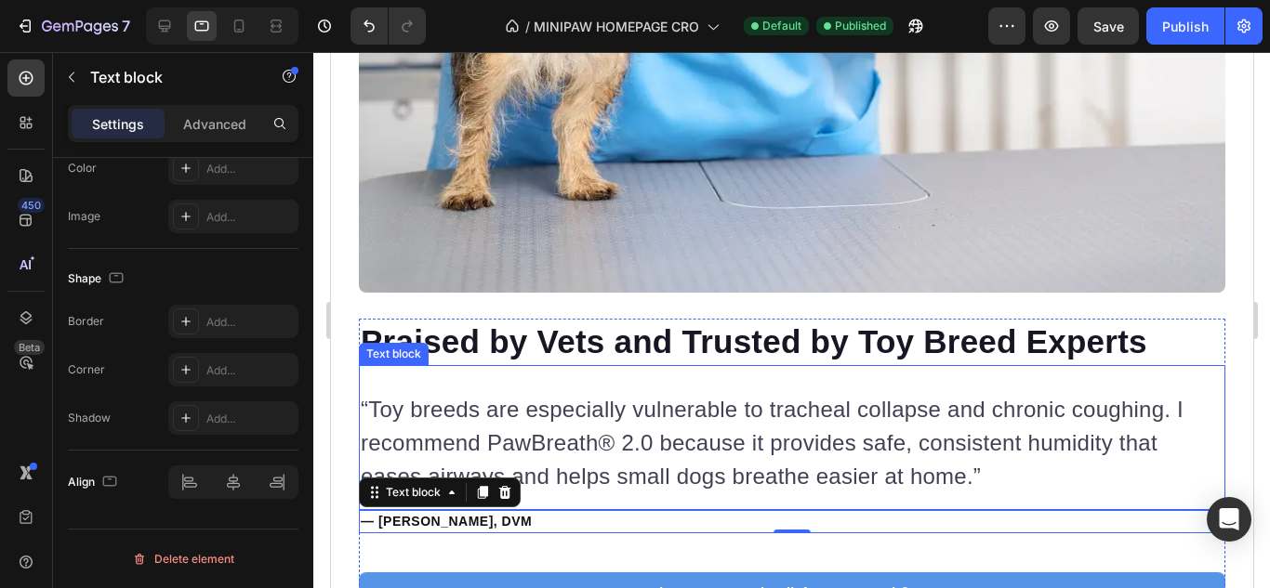
click at [613, 400] on p "“Toy breeds are especially vulnerable to tracheal collapse and chronic coughing…" at bounding box center [791, 443] width 863 height 100
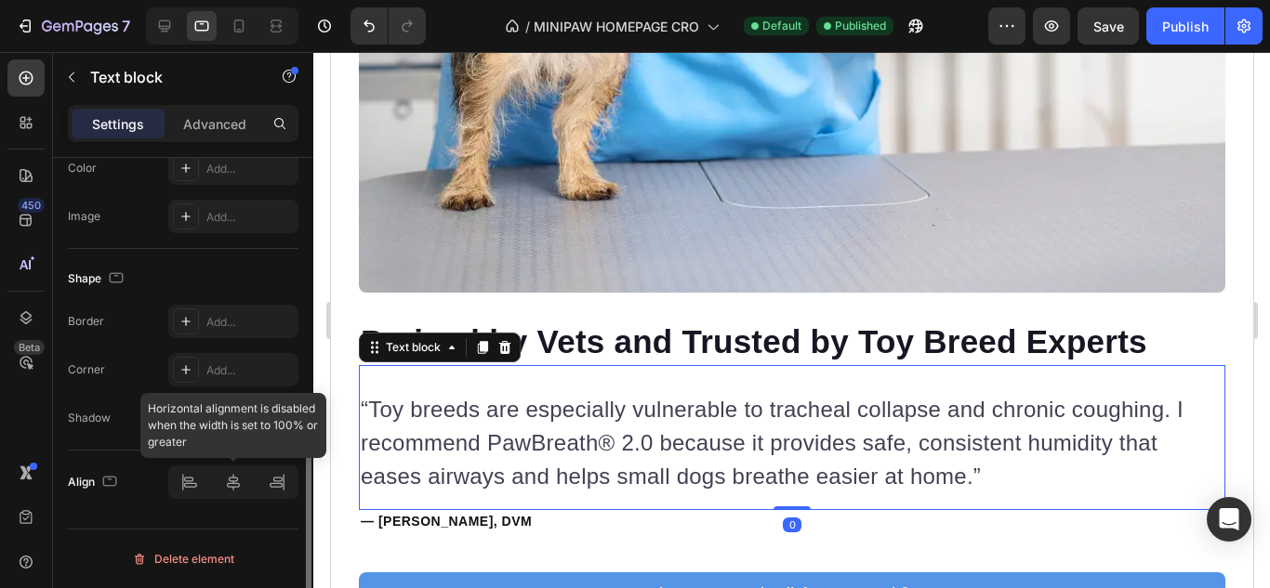
click at [228, 479] on div at bounding box center [233, 482] width 130 height 33
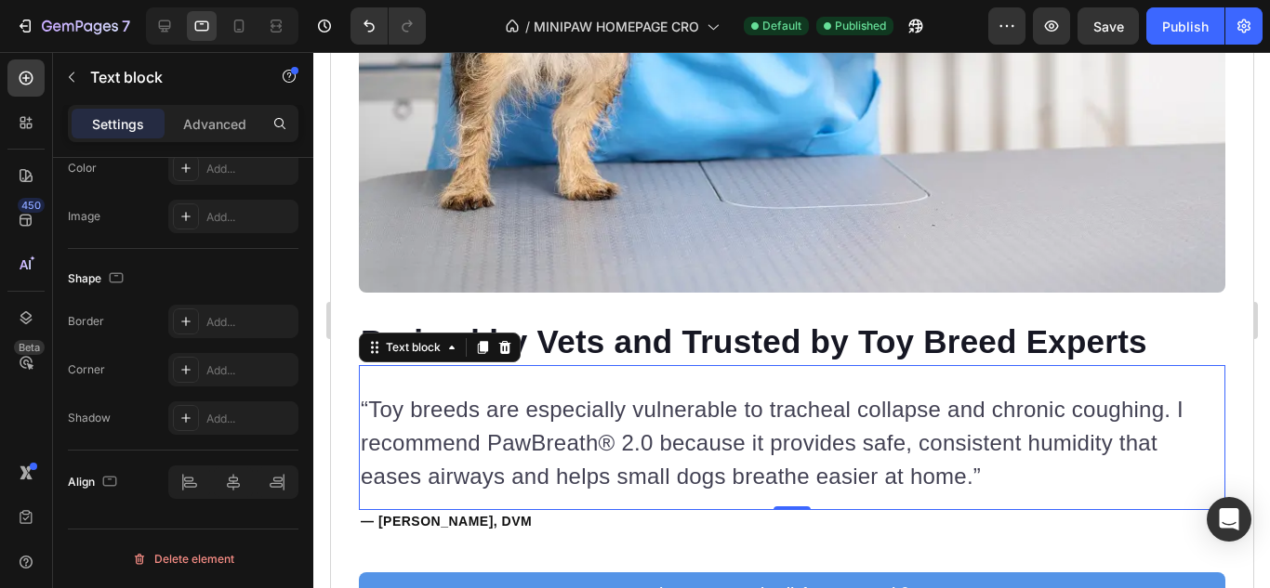
drag, startPoint x: 607, startPoint y: 460, endPoint x: 598, endPoint y: 461, distance: 9.3
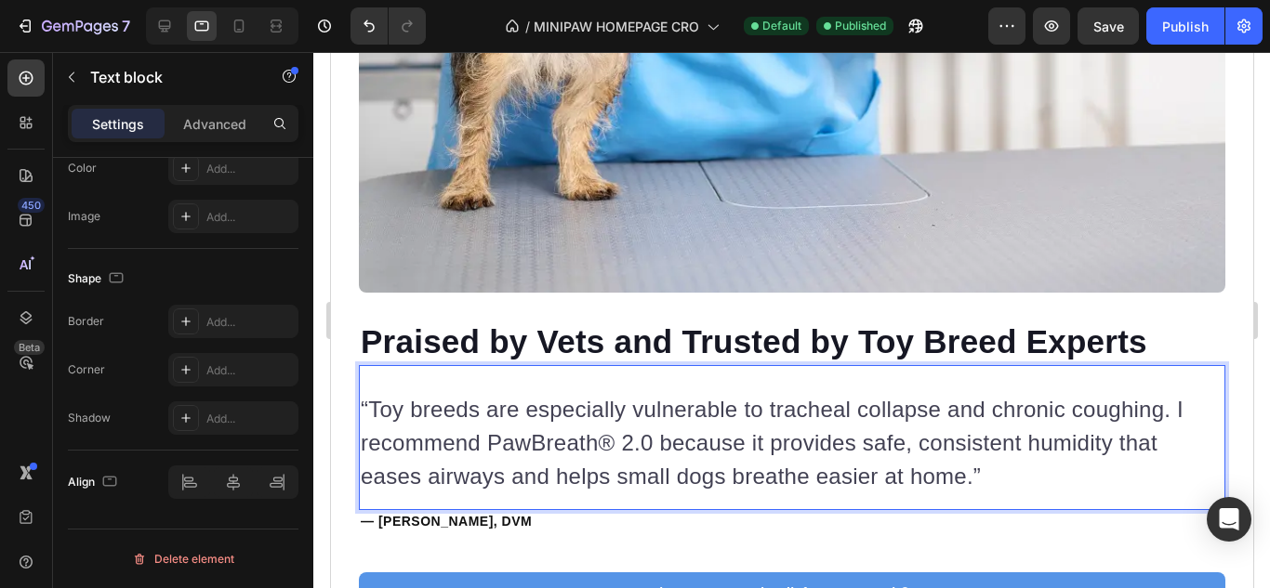
click at [598, 461] on p "“Toy breeds are especially vulnerable to tracheal collapse and chronic coughing…" at bounding box center [791, 443] width 863 height 100
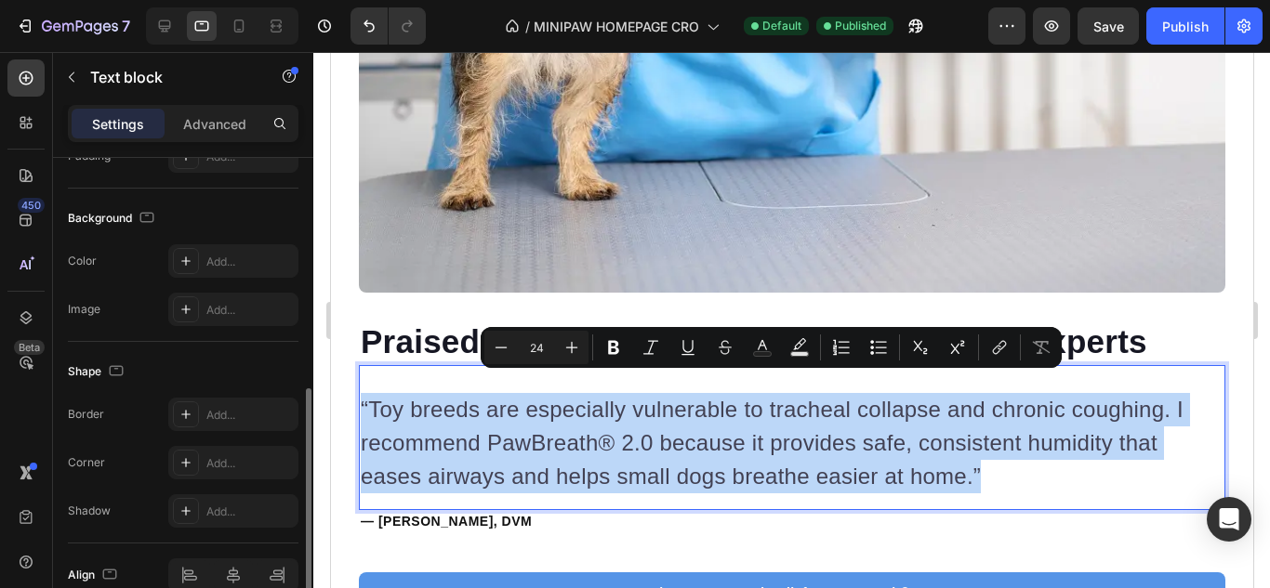
scroll to position [618, 0]
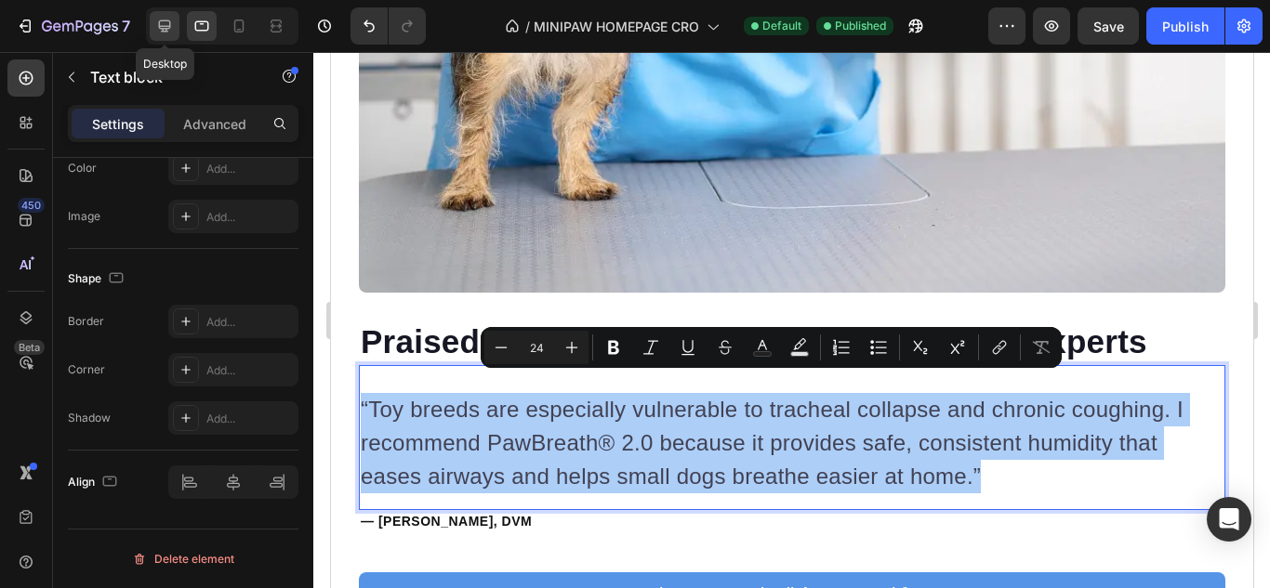
click at [164, 38] on div at bounding box center [165, 26] width 30 height 30
type input "28"
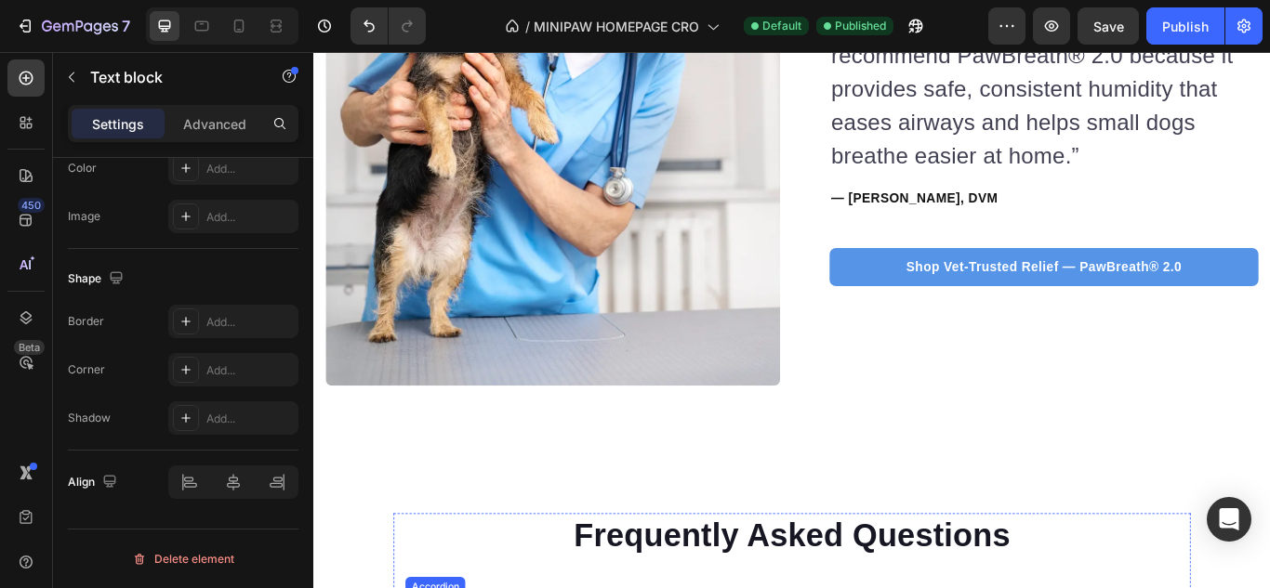
scroll to position [7494, 0]
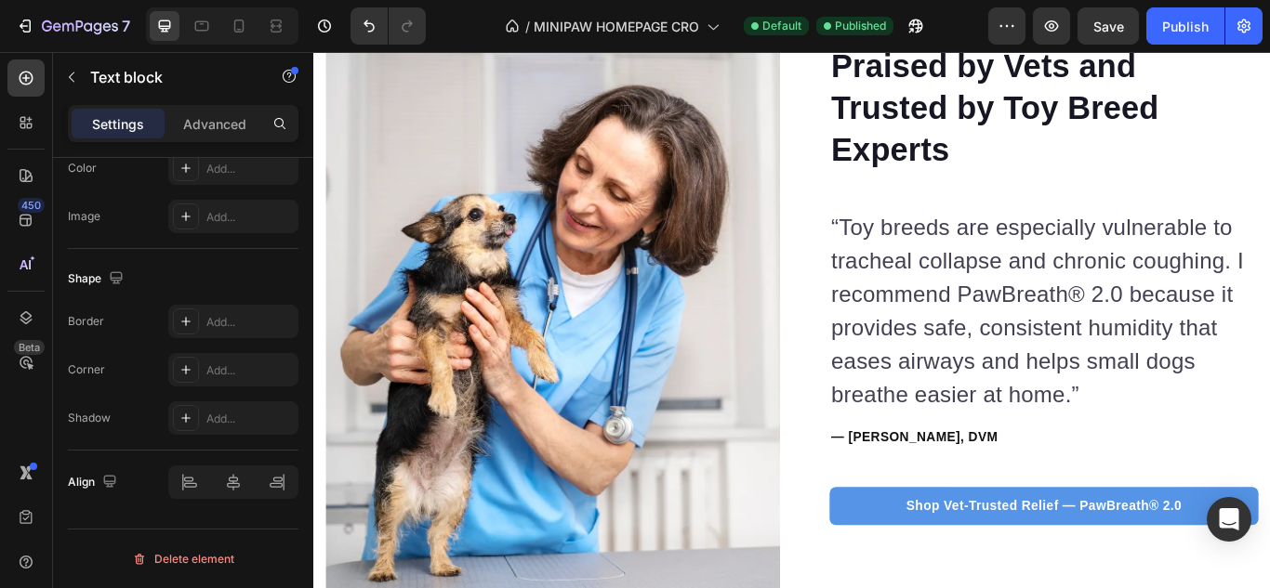
click at [1015, 355] on p "“Toy breeds are especially vulnerable to tracheal collapse and chronic coughing…" at bounding box center [1164, 355] width 496 height 234
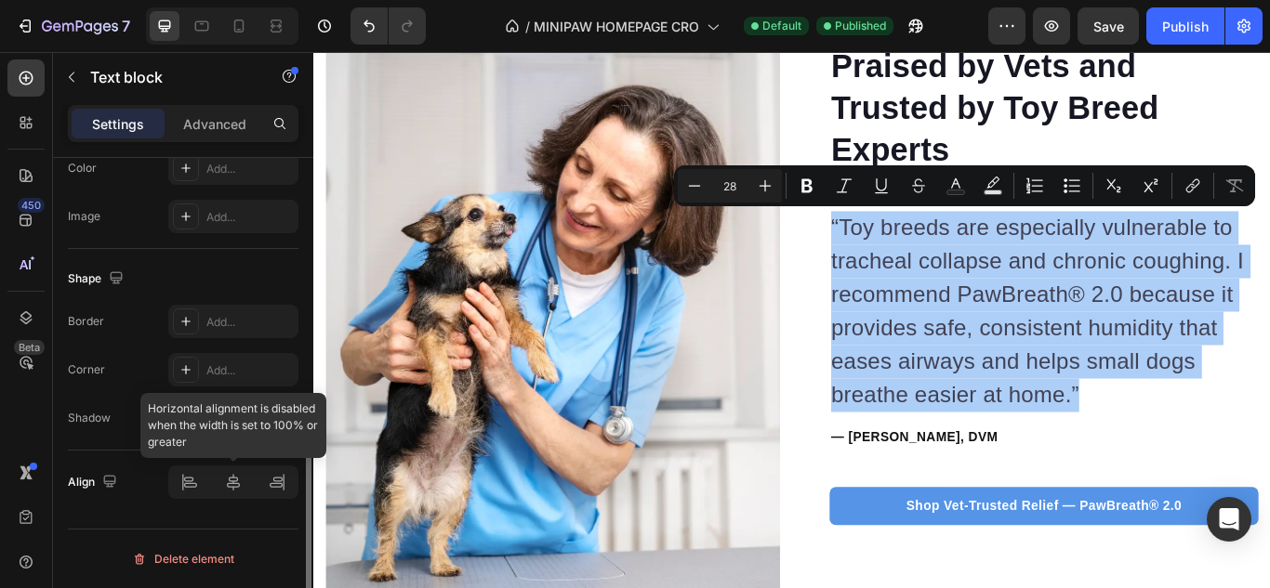
click at [226, 481] on div at bounding box center [233, 482] width 130 height 33
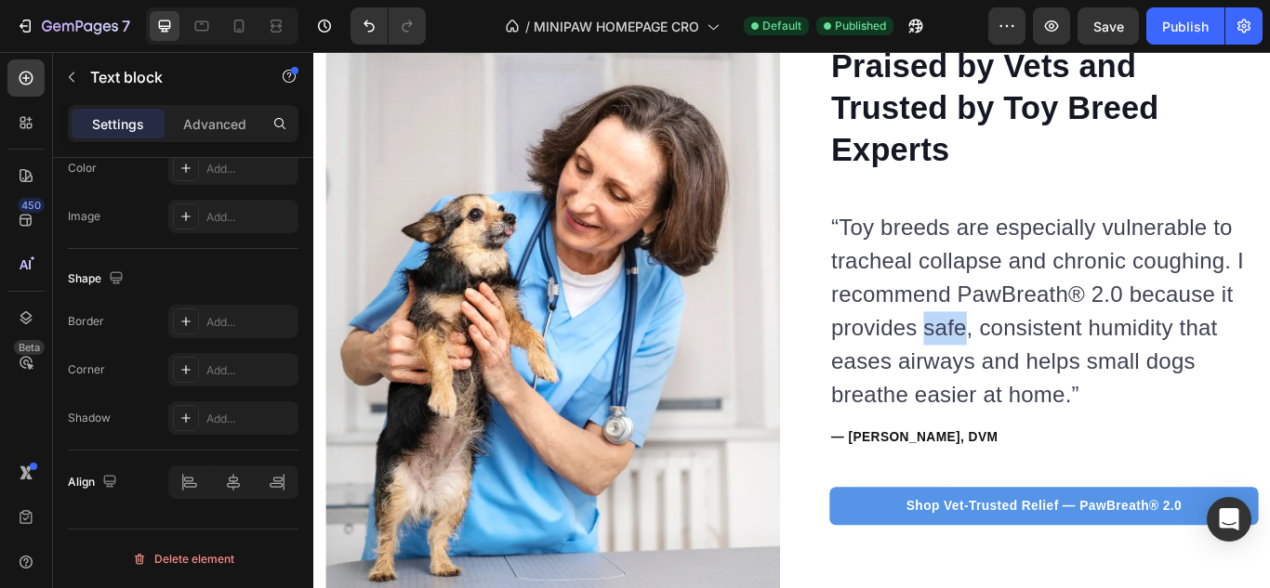
click at [1058, 365] on p "“Toy breeds are especially vulnerable to tracheal collapse and chronic coughing…" at bounding box center [1164, 355] width 496 height 234
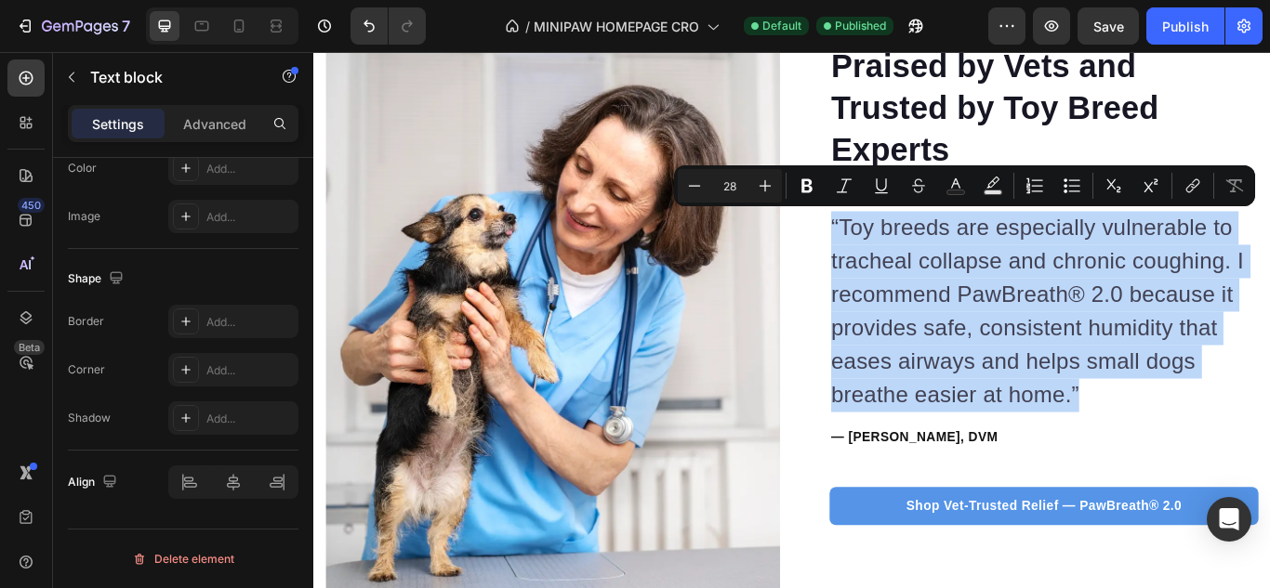
click at [1193, 471] on div "“Toy breeds are especially vulnerable to tracheal collapse and chronic coughing…" at bounding box center [1165, 339] width 500 height 297
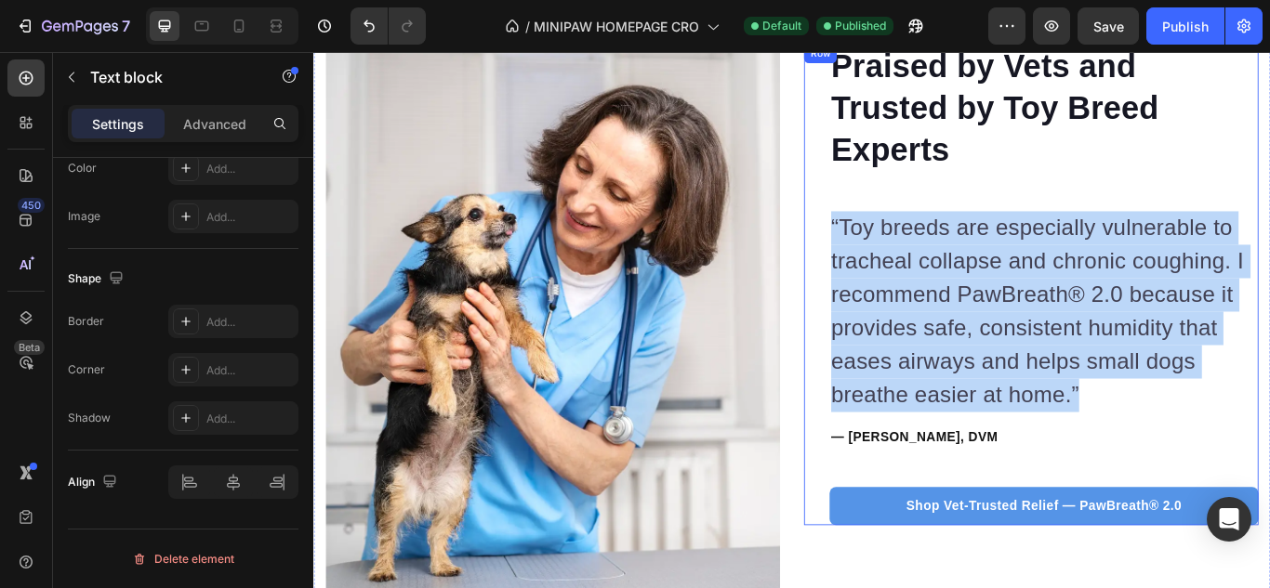
click at [897, 329] on div "Praised by Vets and Trusted by Toy Breed Experts Heading “Toy breeds are especi…" at bounding box center [1150, 323] width 530 height 561
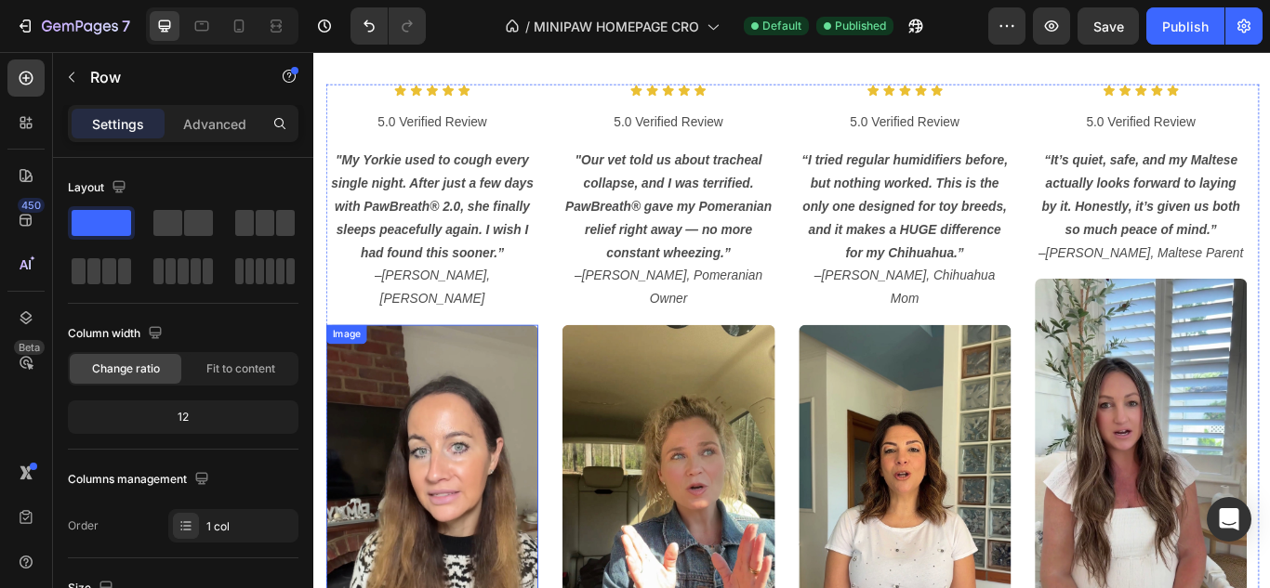
scroll to position [759, 0]
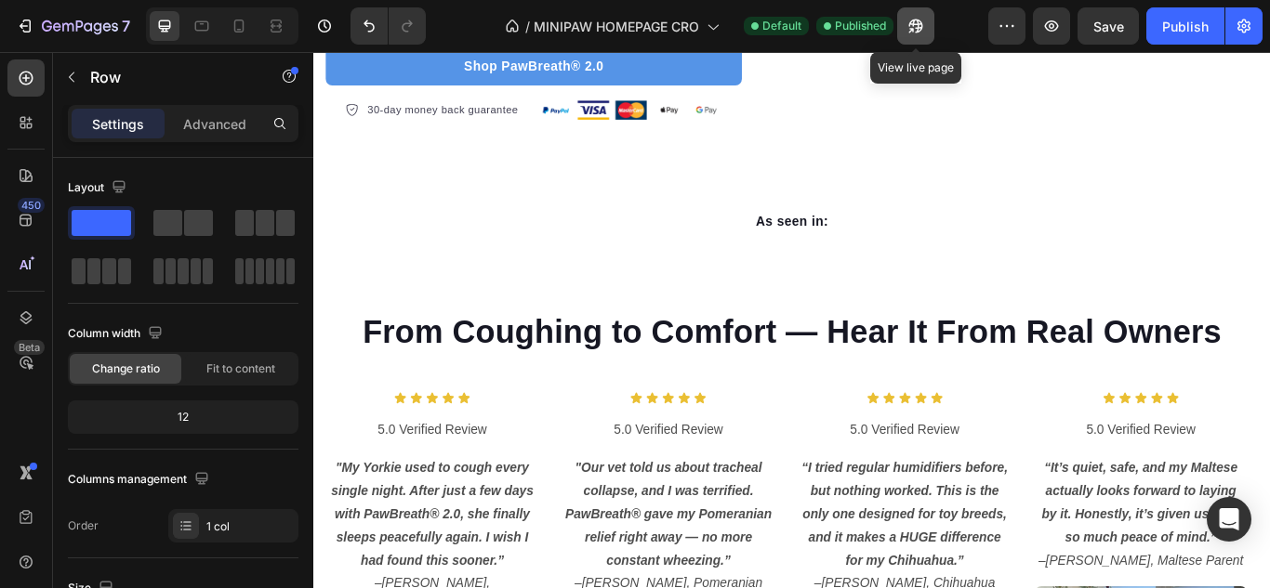
click at [909, 35] on button "button" at bounding box center [915, 25] width 37 height 37
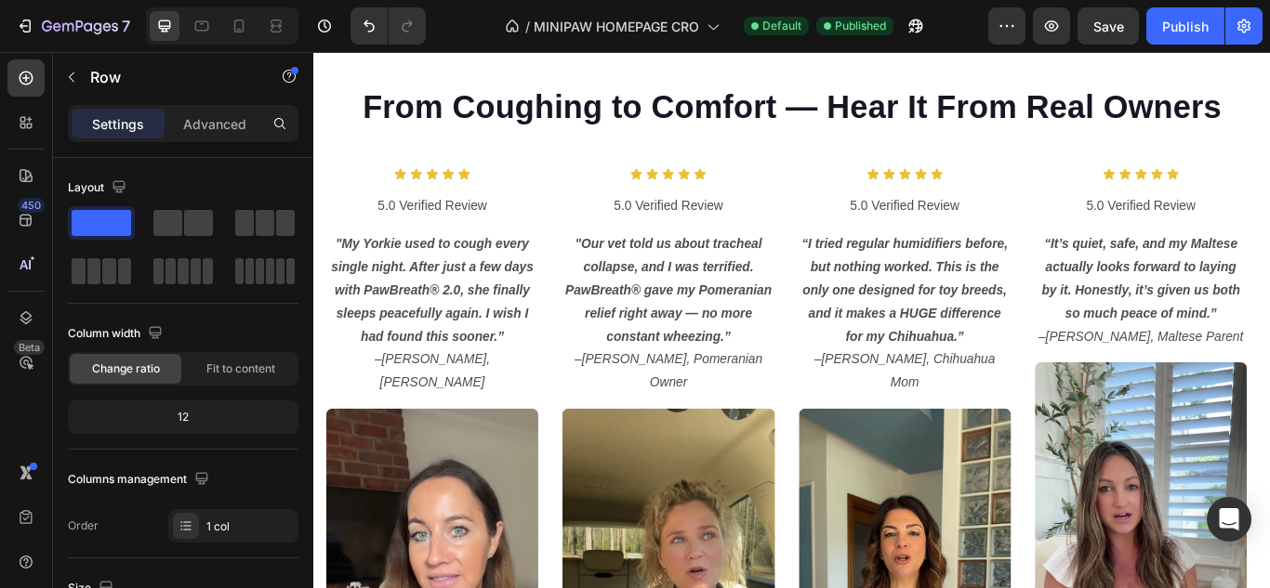
scroll to position [852, 0]
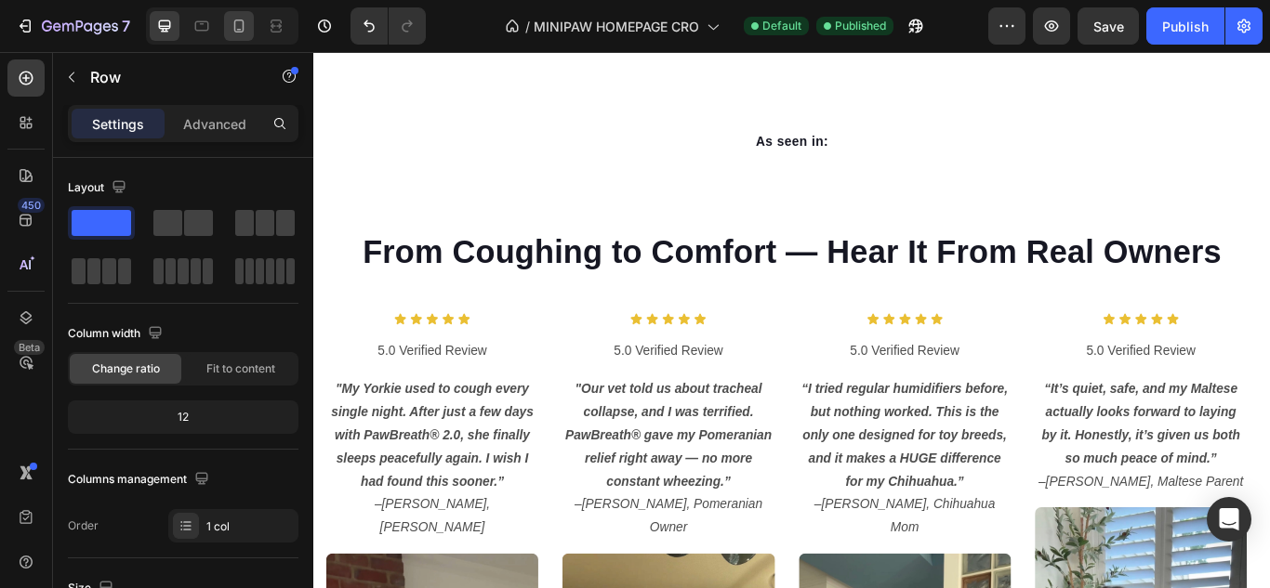
click at [252, 28] on div at bounding box center [239, 26] width 30 height 30
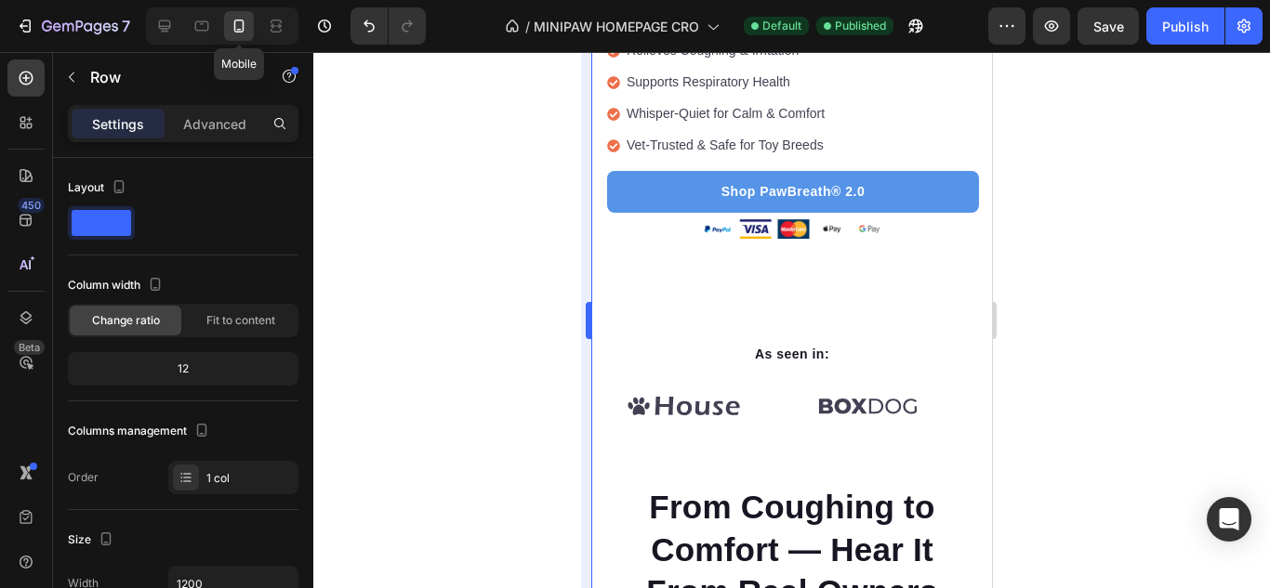
type input "100%"
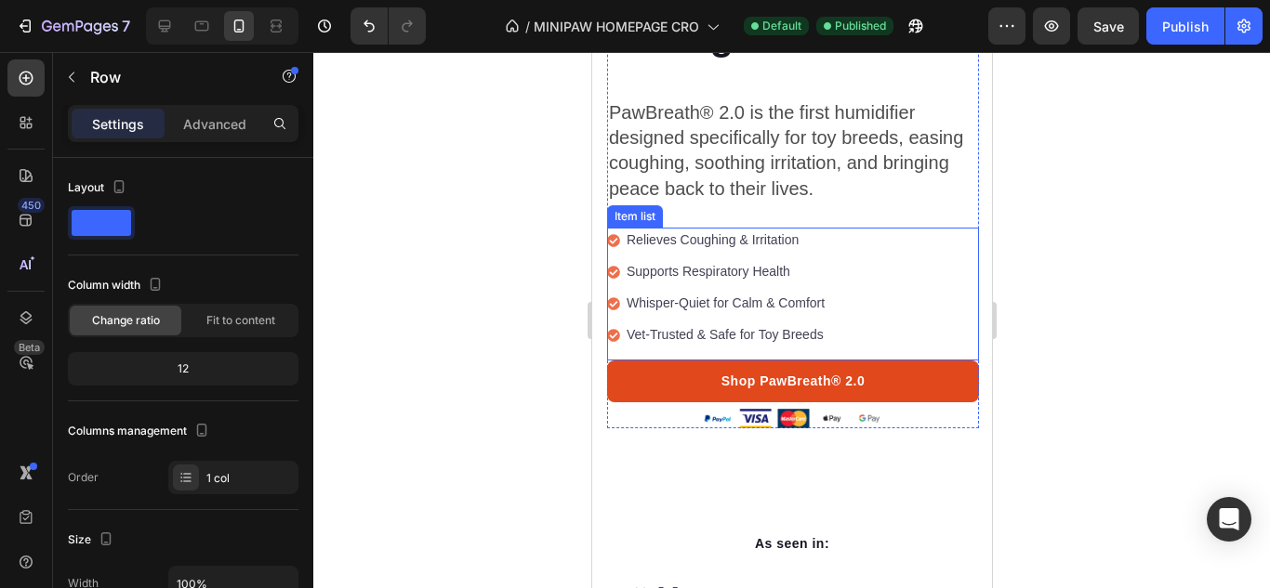
scroll to position [666, 0]
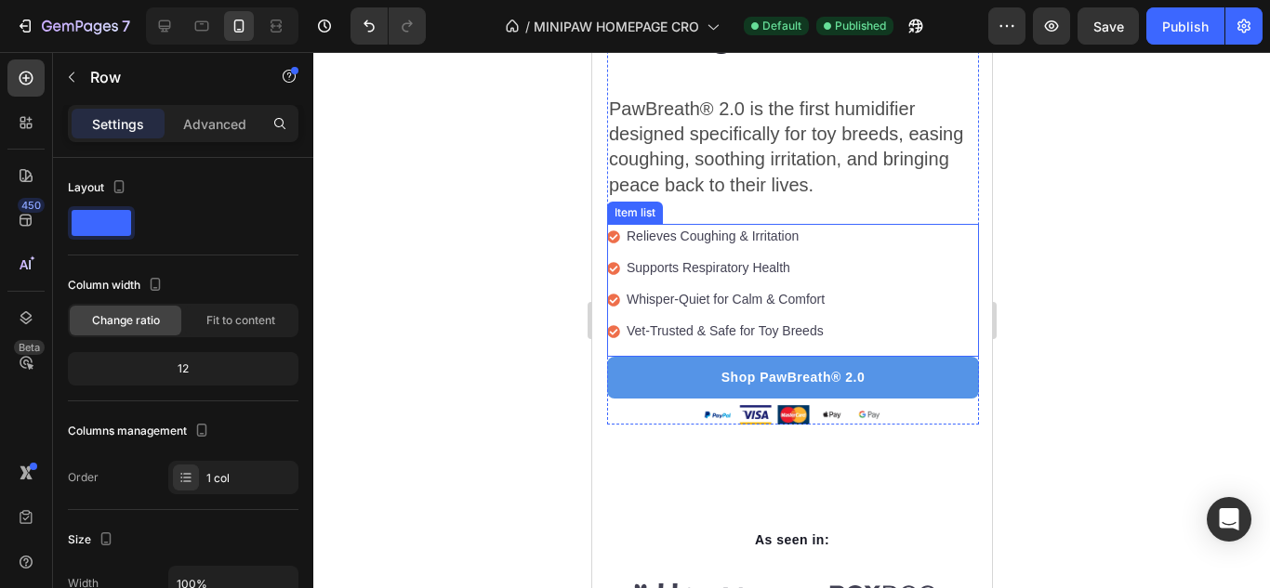
click at [841, 316] on div "Relieves Coughing & Irritation Supports Respiratory Health Whisper-Quiet for Ca…" at bounding box center [792, 290] width 372 height 133
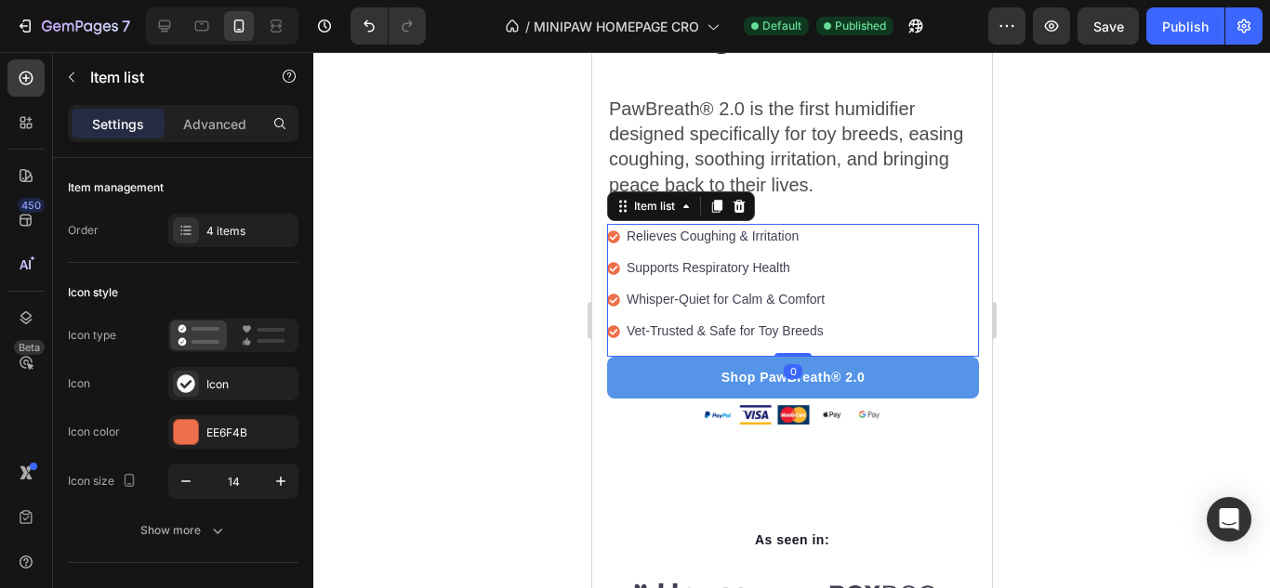
click at [840, 317] on div "Relieves Coughing & Irritation Supports Respiratory Health Whisper-Quiet for Ca…" at bounding box center [792, 290] width 372 height 133
click at [732, 339] on div "Relieves Coughing & Irritation Supports Respiratory Health Whisper-Quiet for Ca…" at bounding box center [792, 290] width 372 height 133
click at [628, 336] on div "Relieves Coughing & Irritation Supports Respiratory Health Whisper-Quiet for Ca…" at bounding box center [792, 290] width 372 height 133
click at [826, 316] on div "Relieves Coughing & Irritation Supports Respiratory Health Whisper-Quiet for Ca…" at bounding box center [792, 290] width 372 height 133
click at [768, 331] on div "Relieves Coughing & Irritation Supports Respiratory Health Whisper-Quiet for Ca…" at bounding box center [792, 290] width 372 height 133
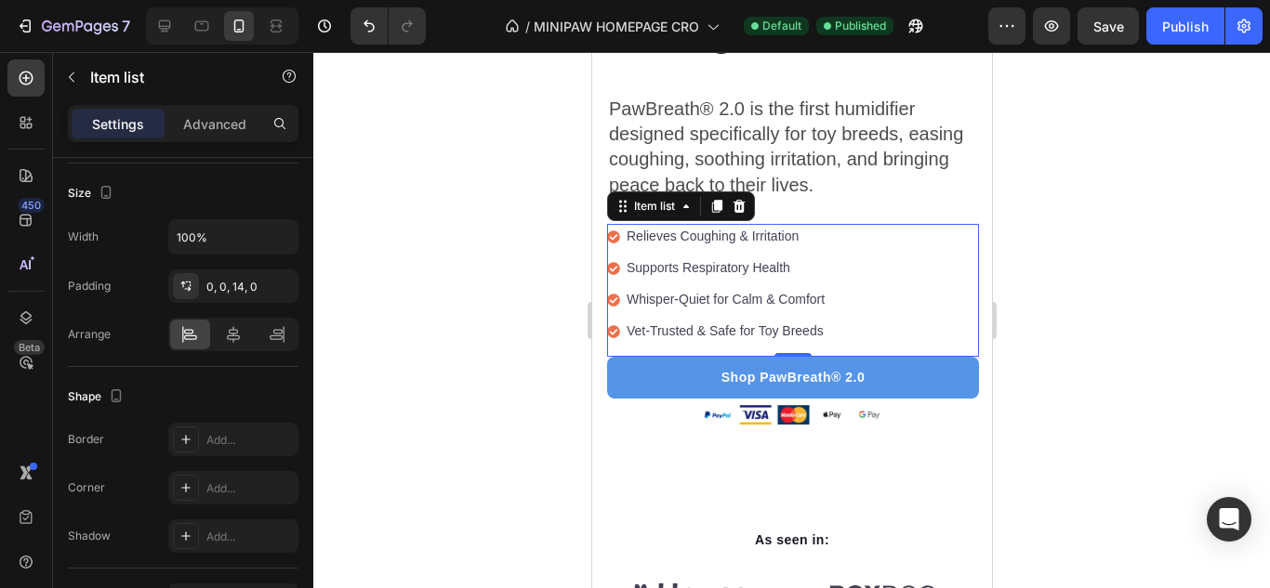
scroll to position [1233, 0]
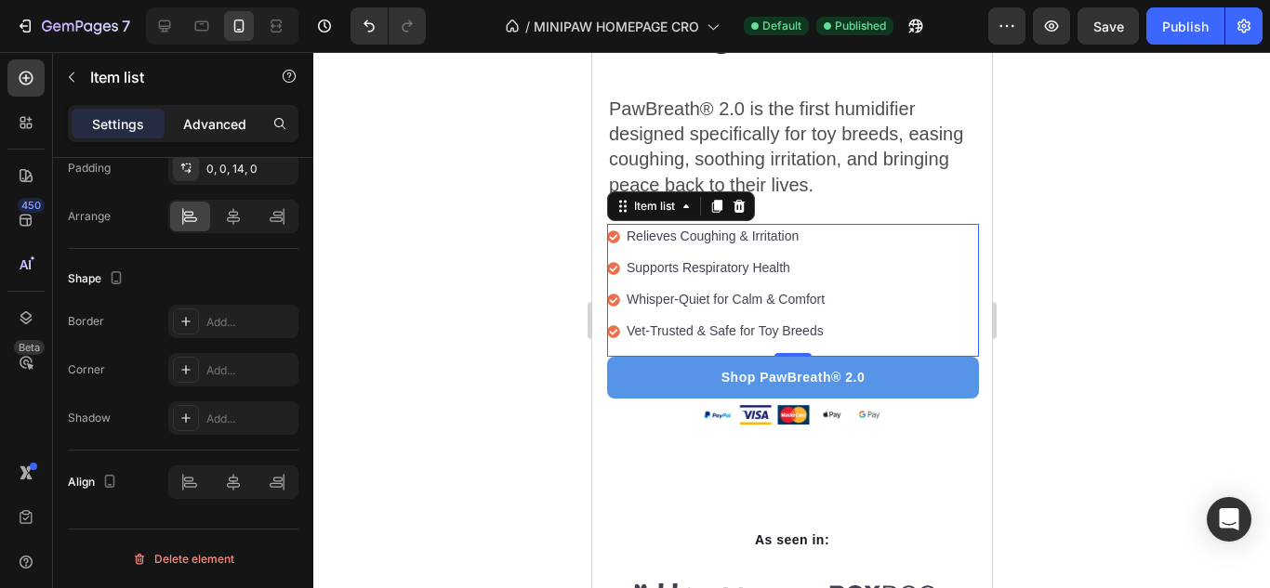
click at [220, 138] on div "Advanced" at bounding box center [214, 124] width 93 height 30
type input "100%"
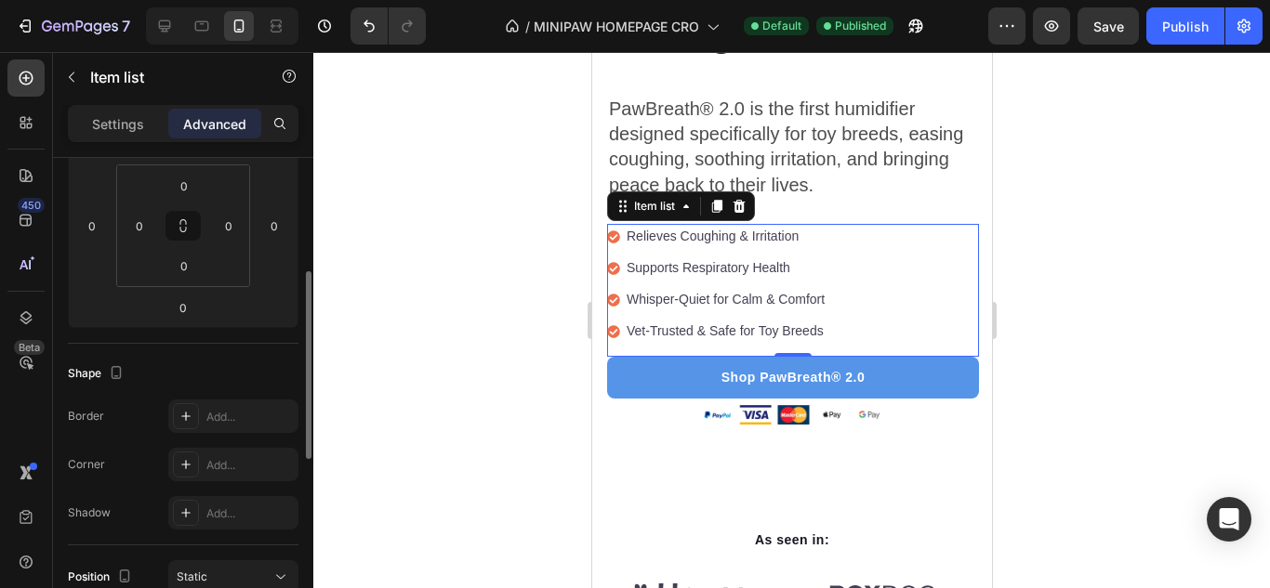
scroll to position [199, 0]
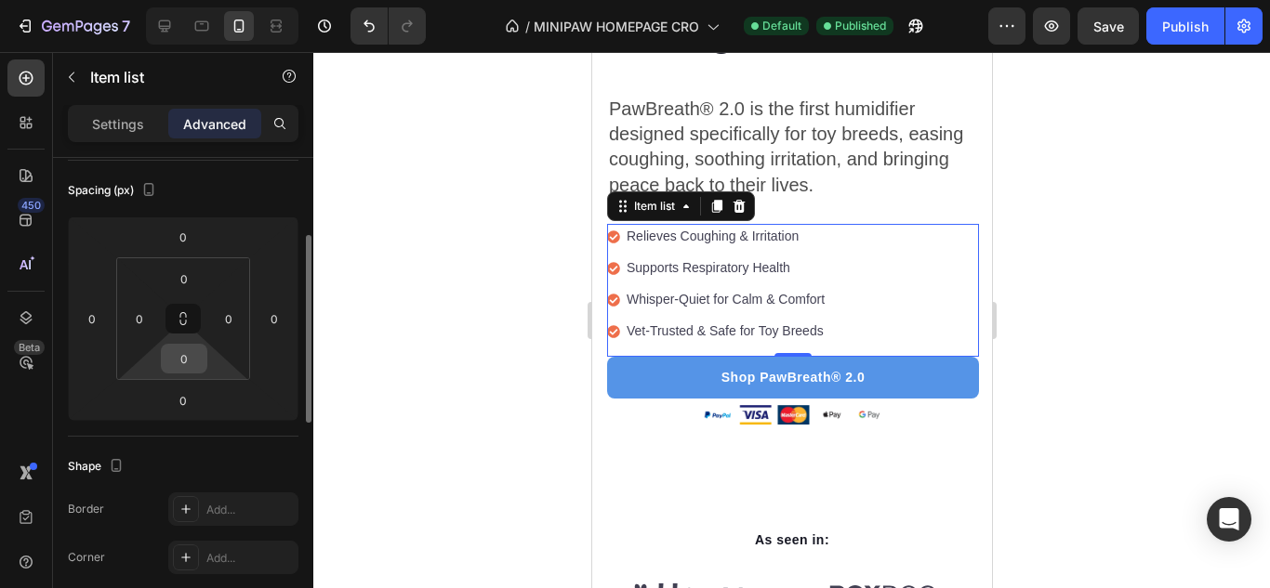
click at [192, 352] on input "0" at bounding box center [183, 359] width 37 height 28
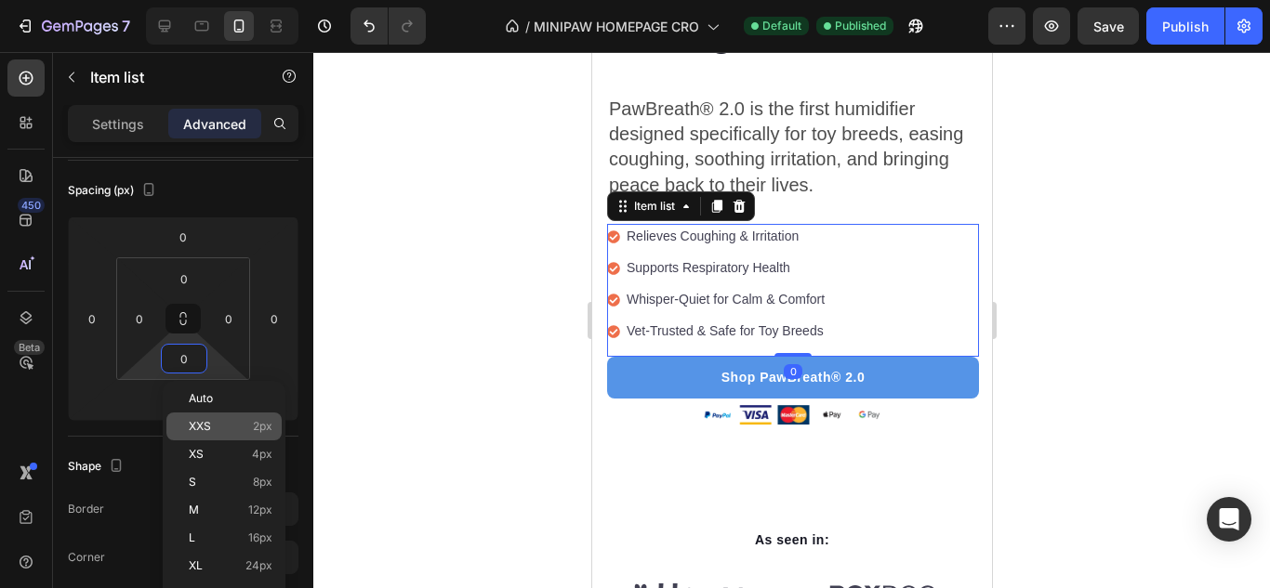
click at [218, 429] on p "XXS 2px" at bounding box center [231, 426] width 84 height 13
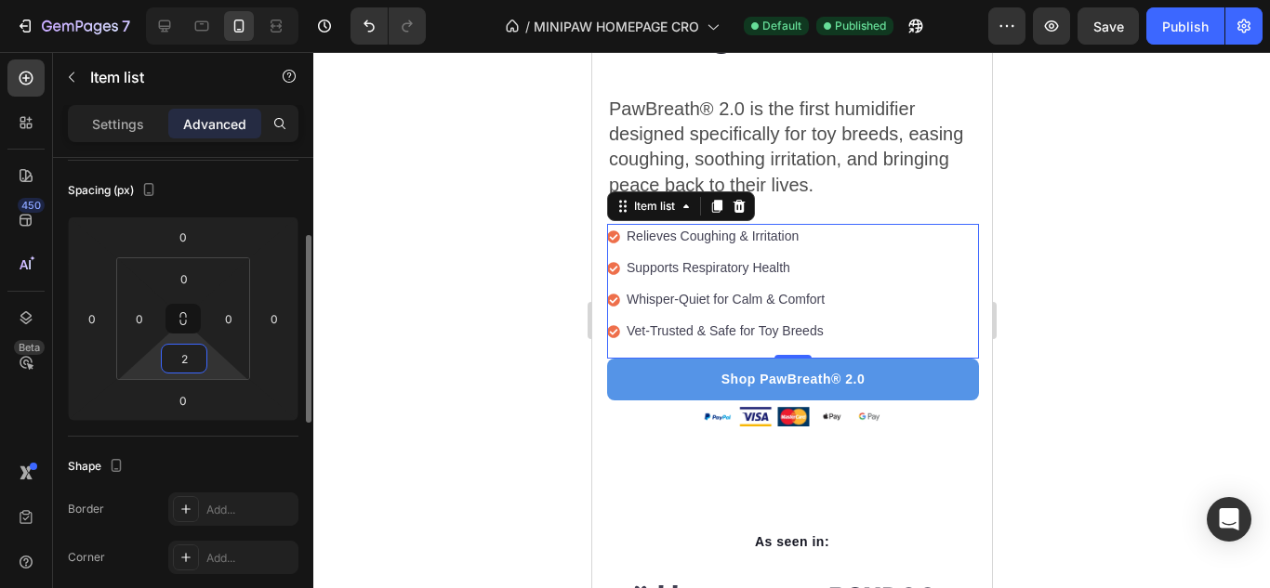
click at [188, 363] on input "2" at bounding box center [183, 359] width 37 height 28
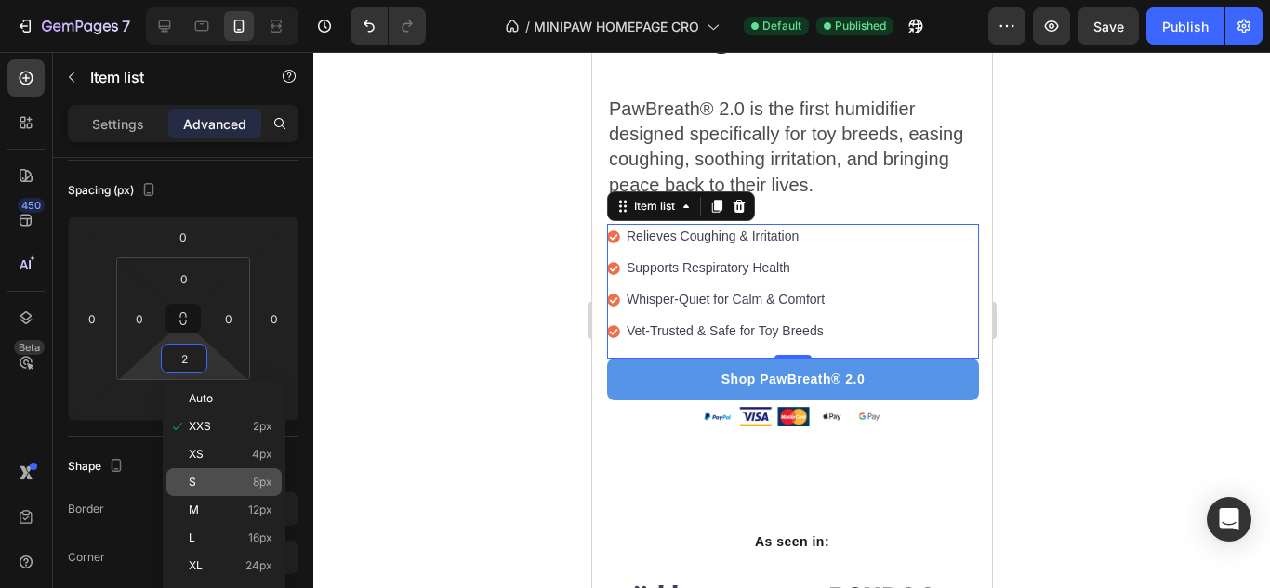
click at [195, 469] on div "S 8px" at bounding box center [223, 482] width 115 height 28
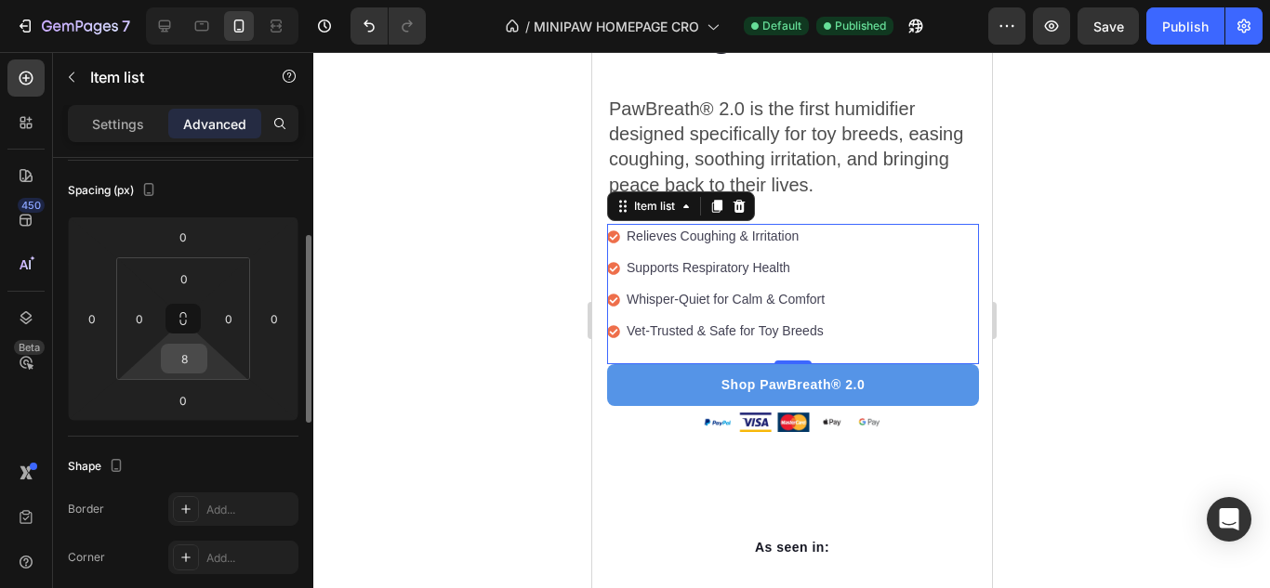
click at [188, 371] on input "8" at bounding box center [183, 359] width 37 height 28
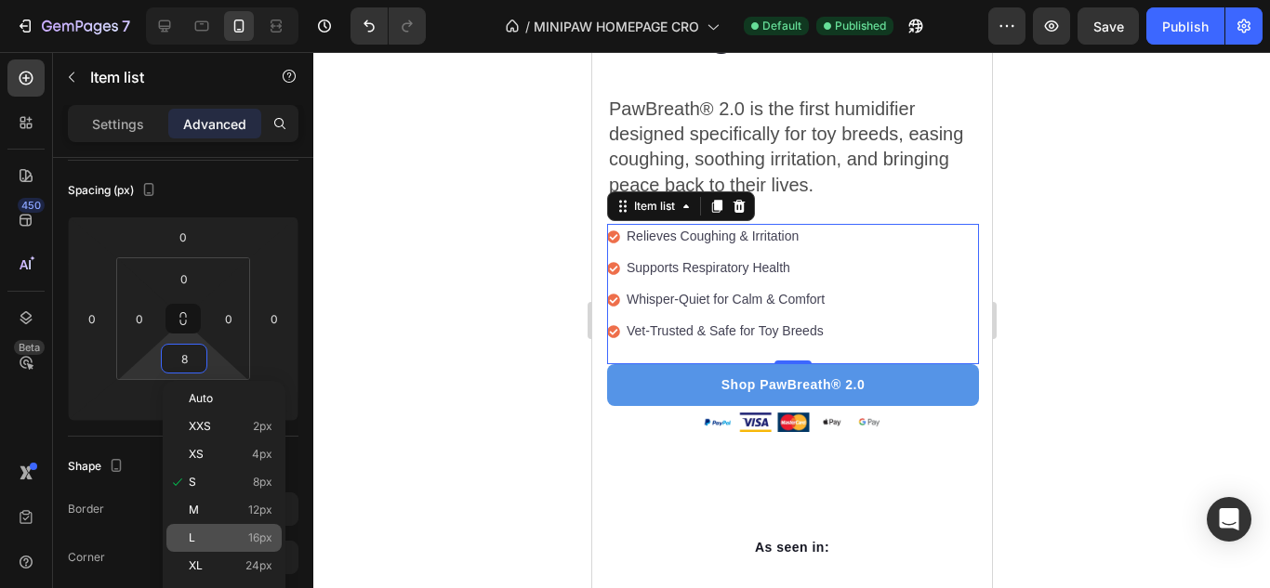
click at [196, 532] on p "L 16px" at bounding box center [231, 538] width 84 height 13
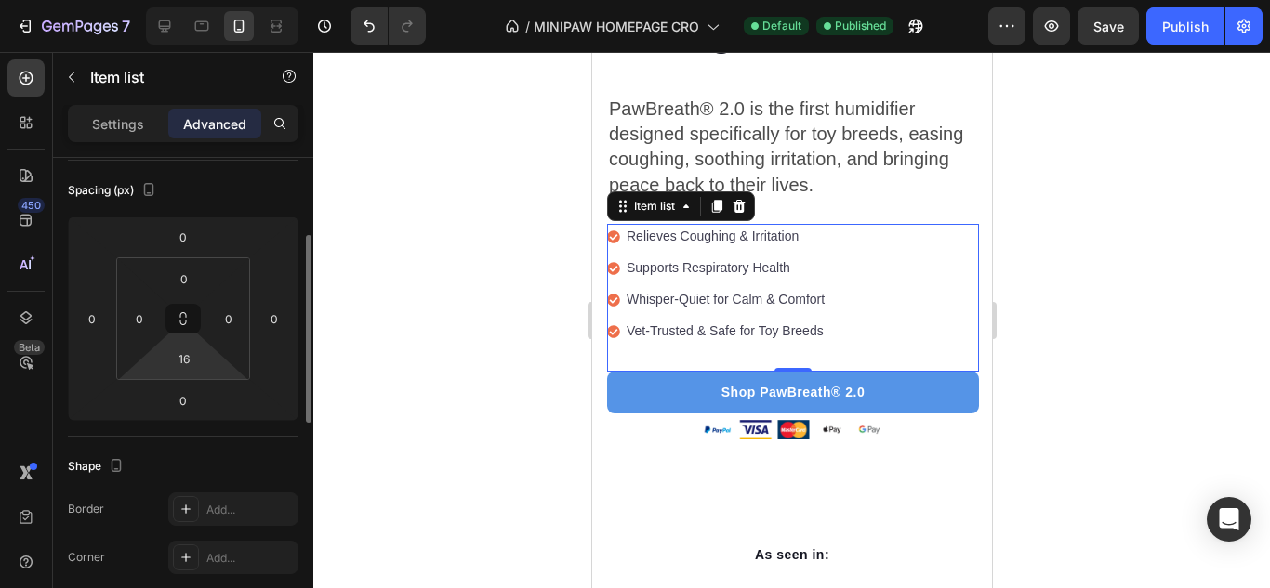
click at [186, 0] on html "7 Version history / MINIPAW HOMEPAGE CRO Default Published Preview Save Publish…" at bounding box center [635, 0] width 1270 height 0
click at [189, 363] on input "16" at bounding box center [183, 359] width 37 height 28
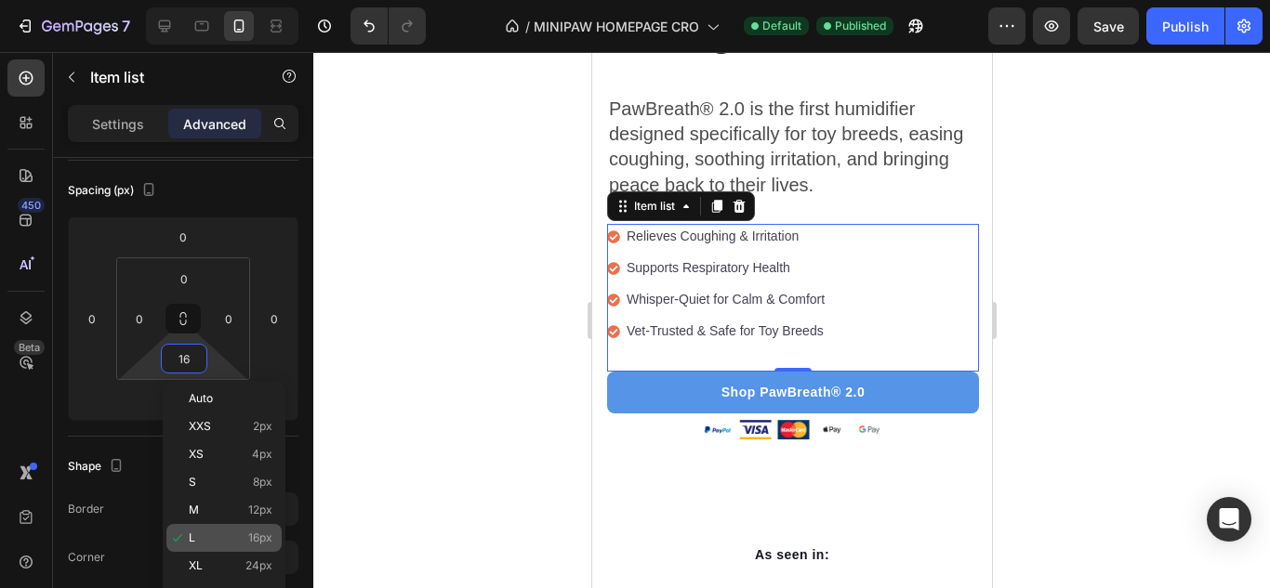
click at [204, 546] on div "L 16px" at bounding box center [223, 538] width 115 height 28
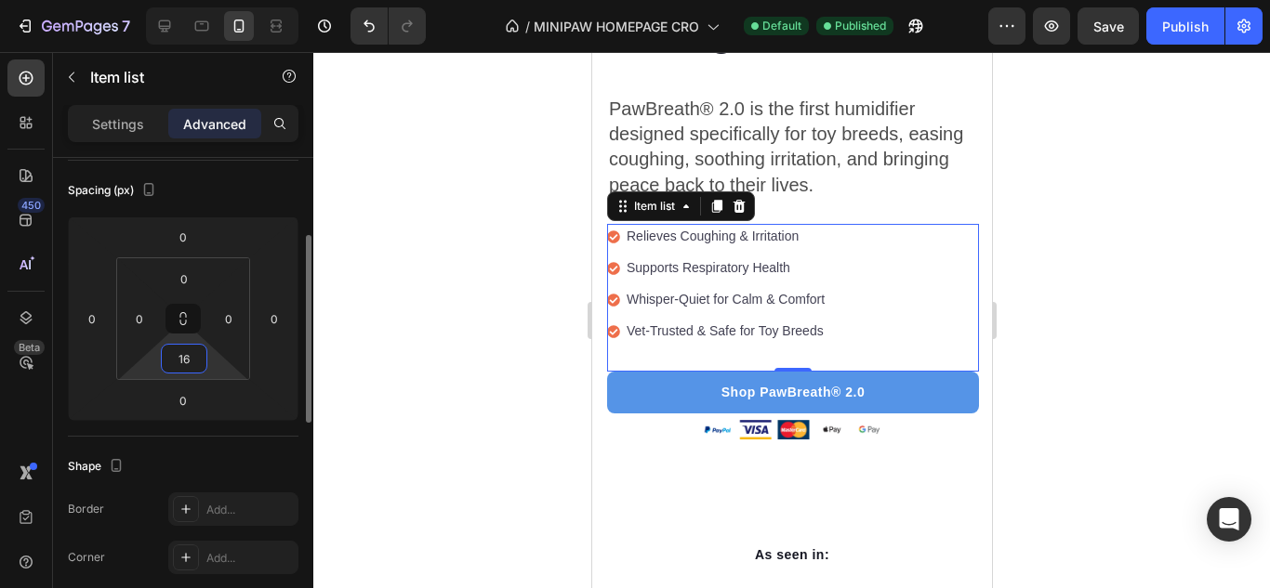
click at [193, 369] on input "16" at bounding box center [183, 359] width 37 height 28
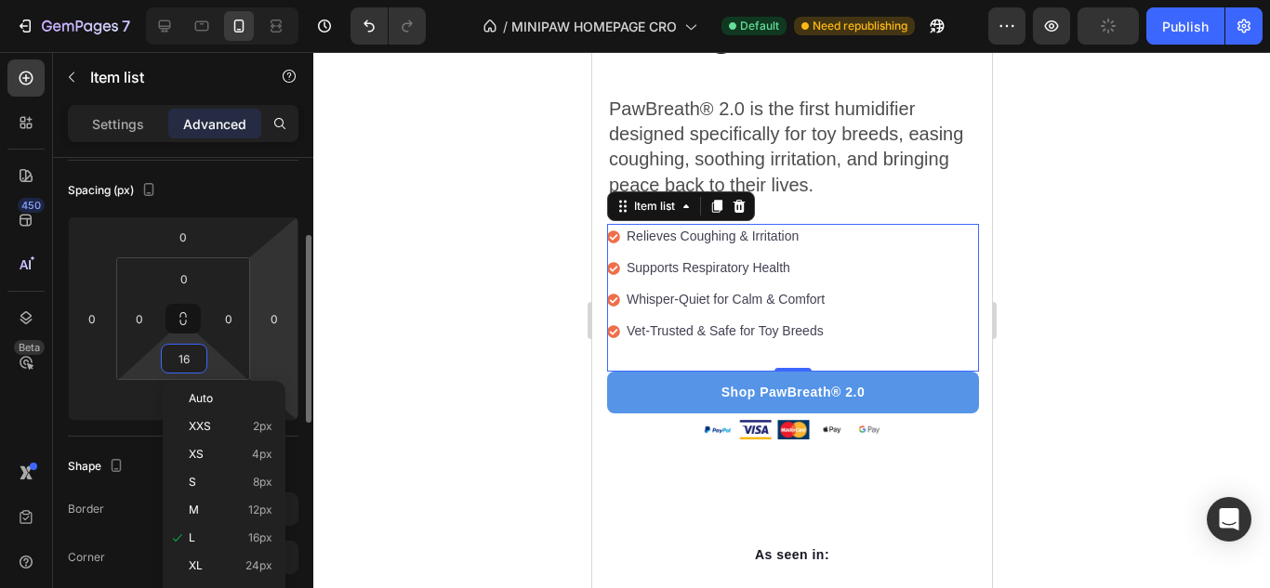
click at [199, 560] on span "XL" at bounding box center [196, 566] width 14 height 13
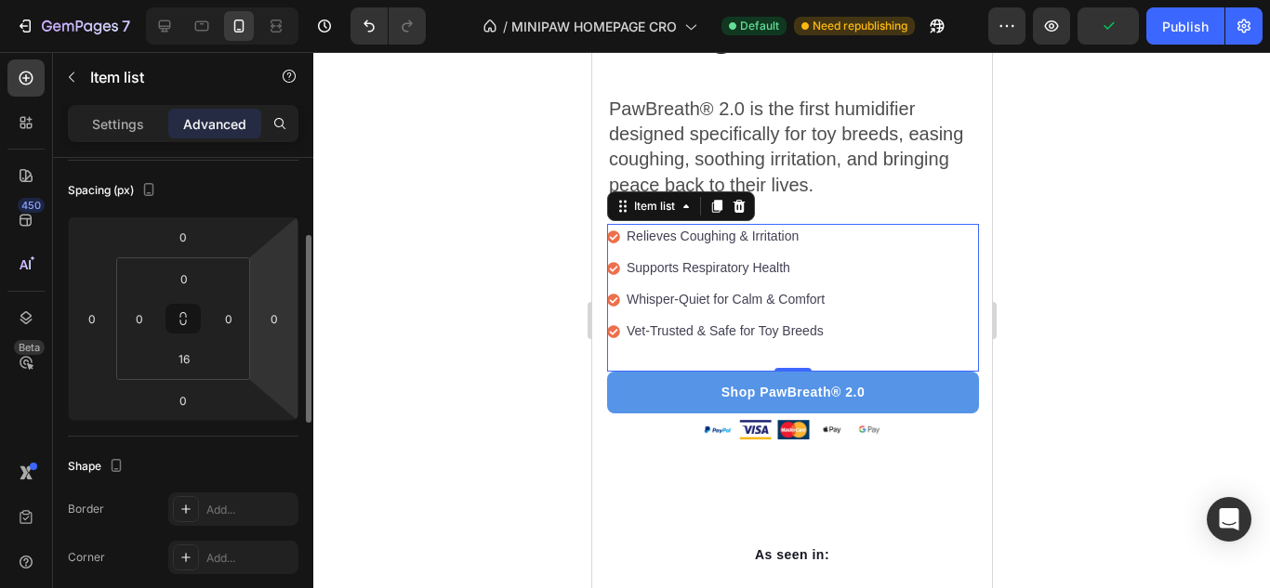
type input "24"
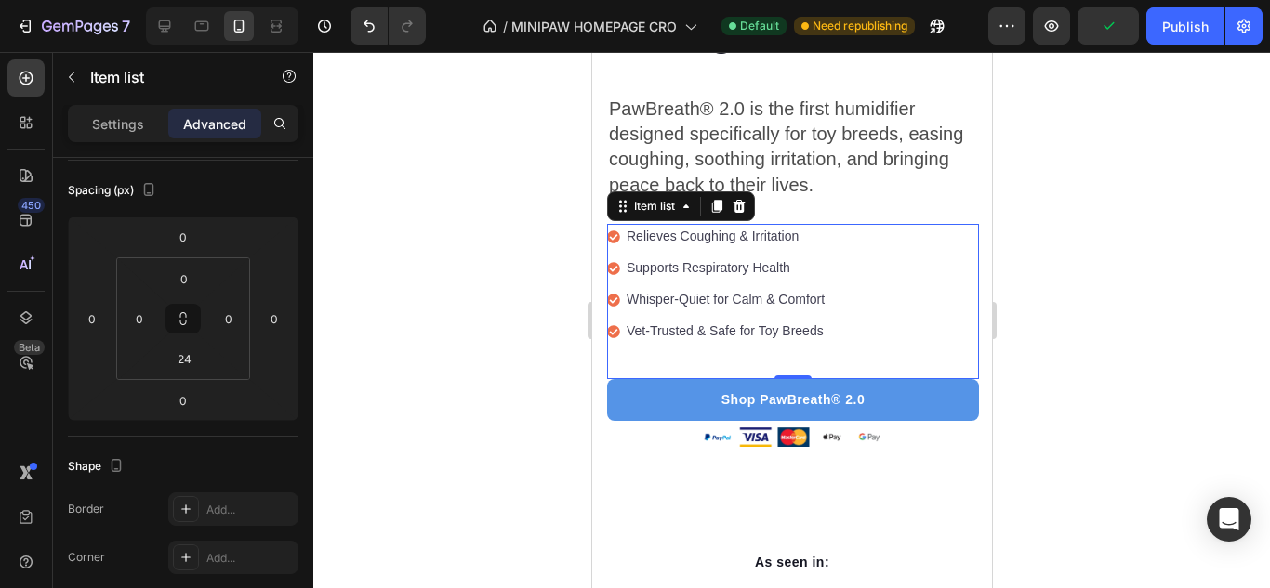
click at [483, 231] on div at bounding box center [791, 320] width 956 height 536
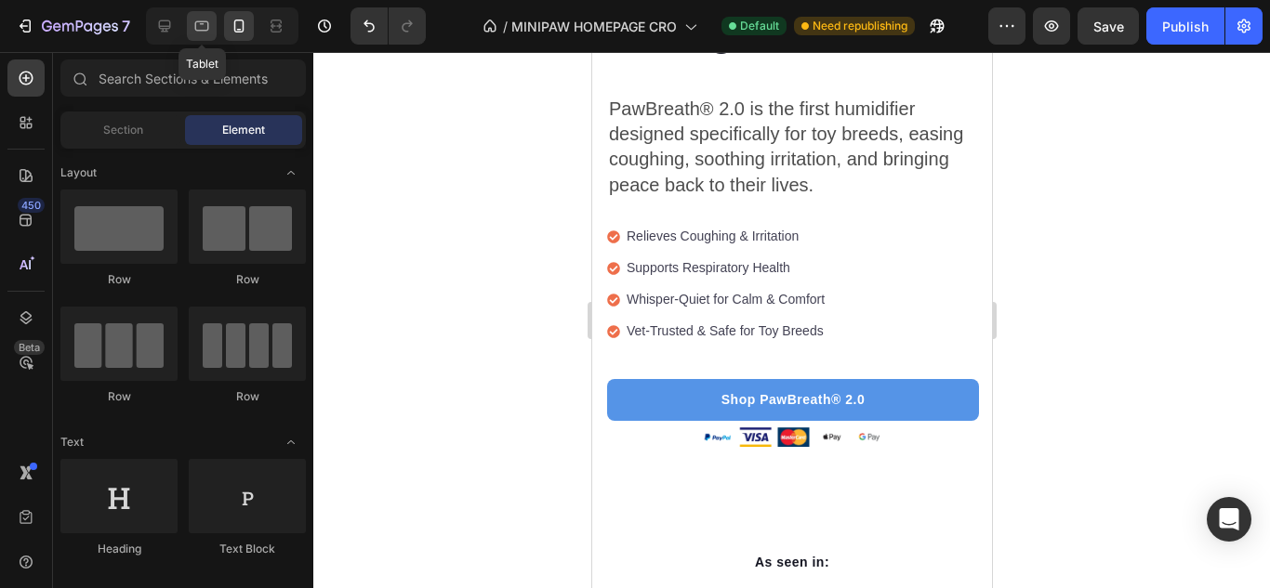
click at [192, 39] on div at bounding box center [202, 26] width 30 height 30
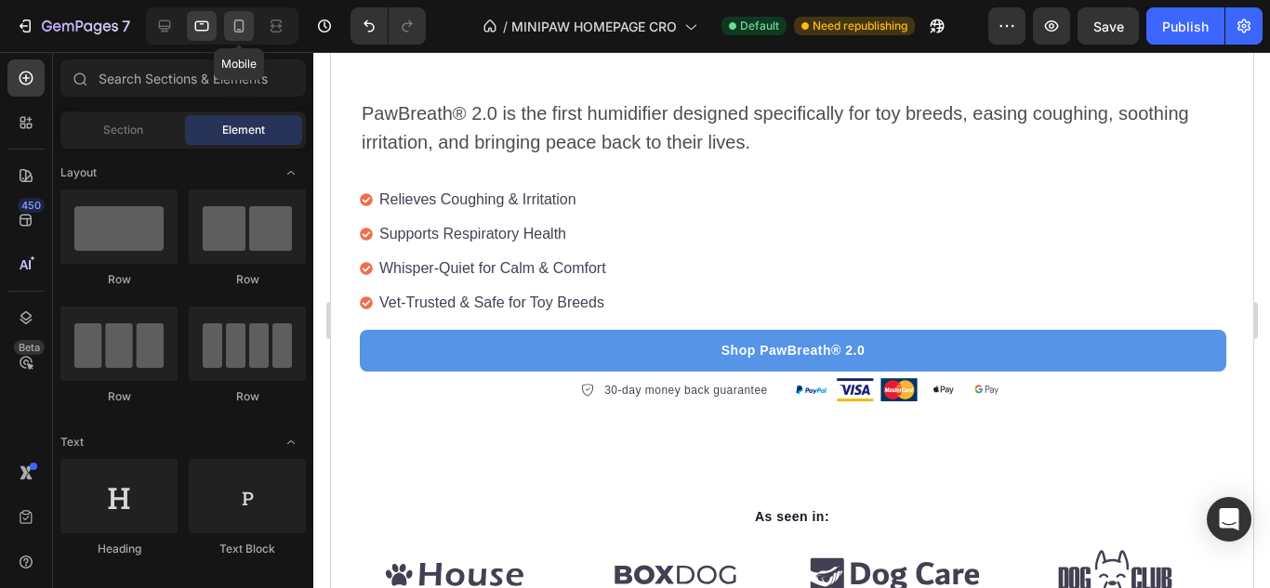
scroll to position [638, 0]
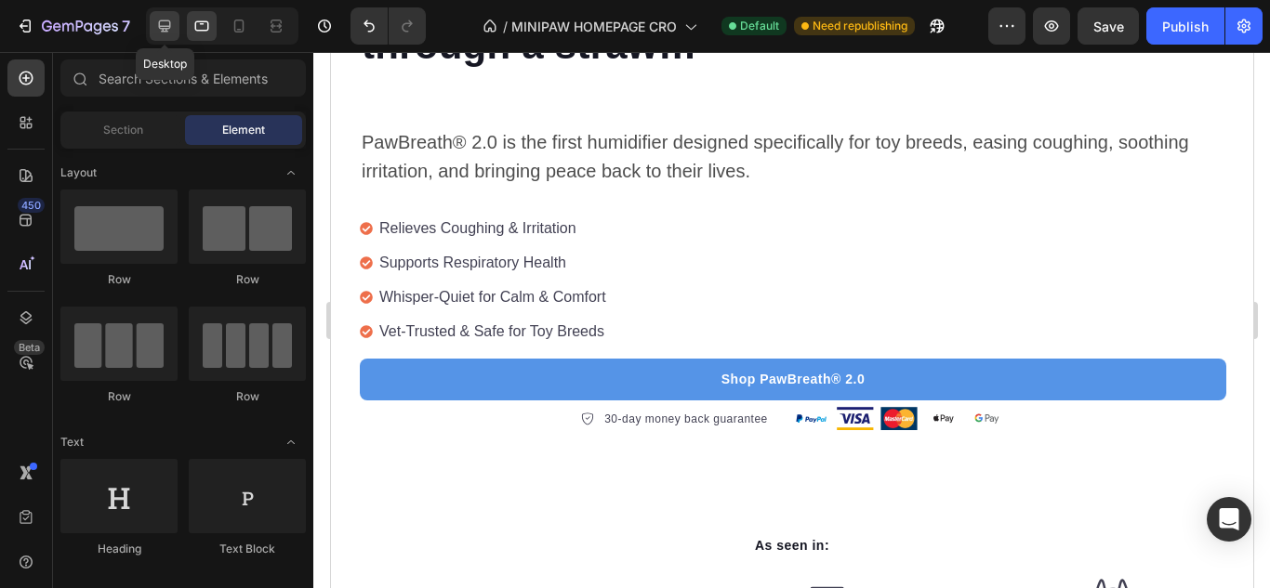
click at [159, 34] on icon at bounding box center [164, 26] width 19 height 19
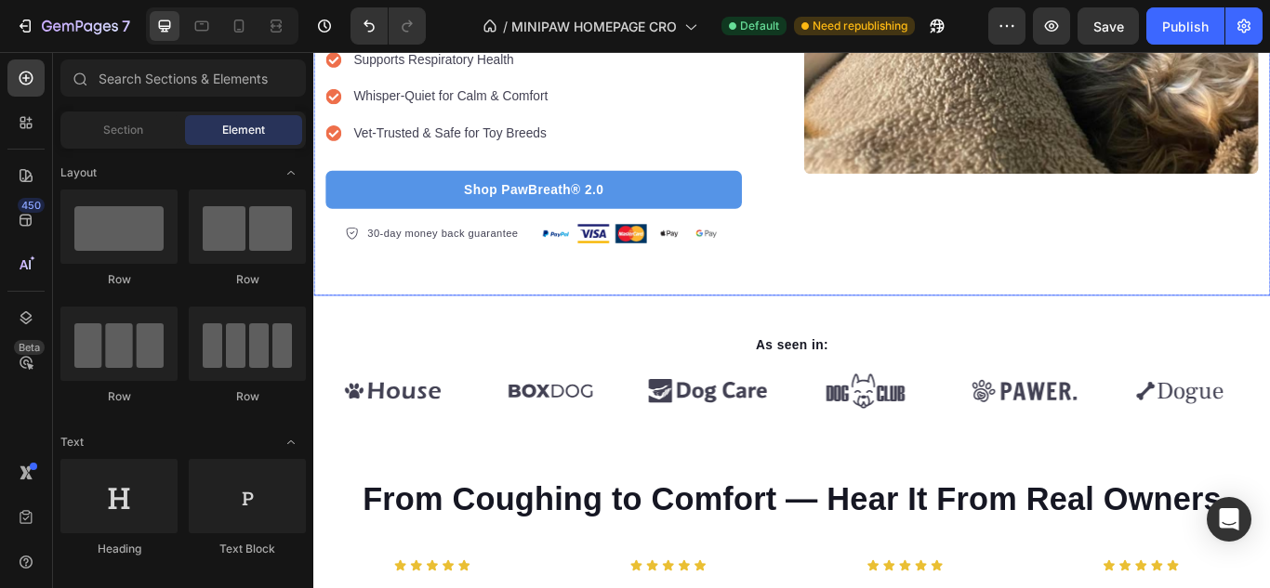
scroll to position [545, 0]
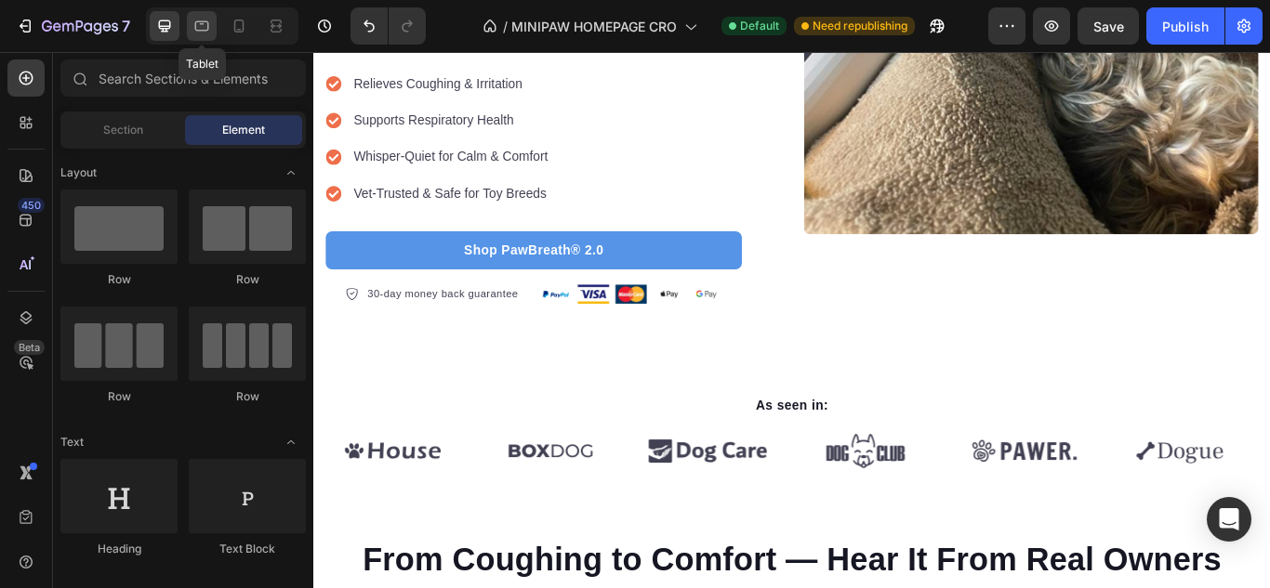
click at [203, 40] on div at bounding box center [202, 26] width 30 height 30
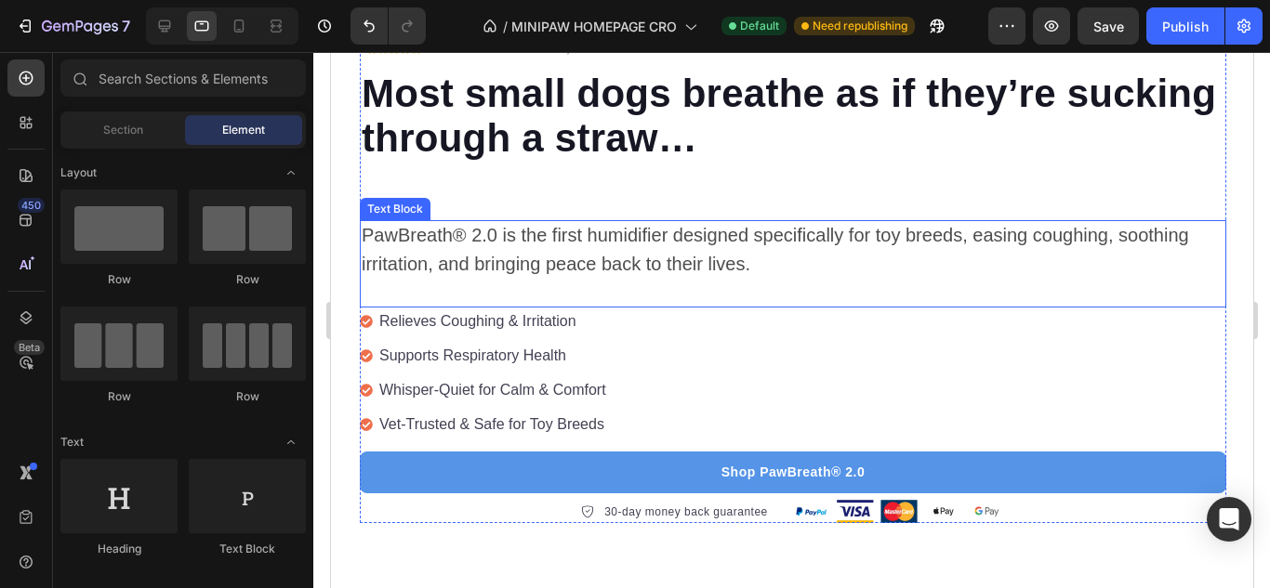
scroll to position [600, 0]
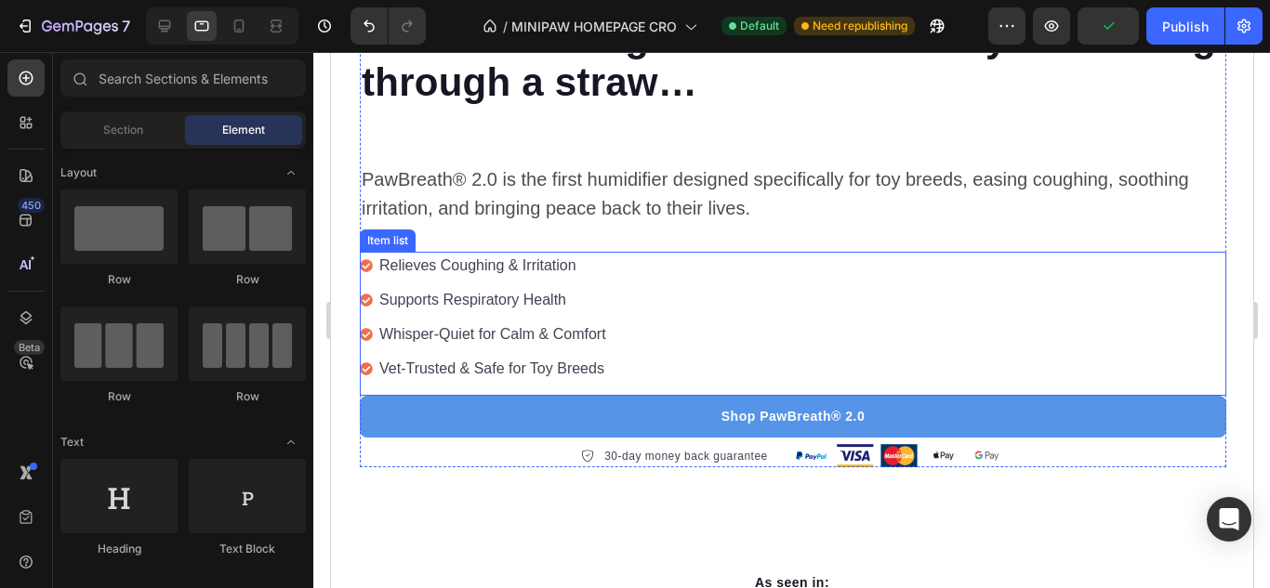
click at [607, 384] on div "Relieves Coughing & Irritation Supports Respiratory Health Whisper-Quiet for Ca…" at bounding box center [792, 324] width 866 height 144
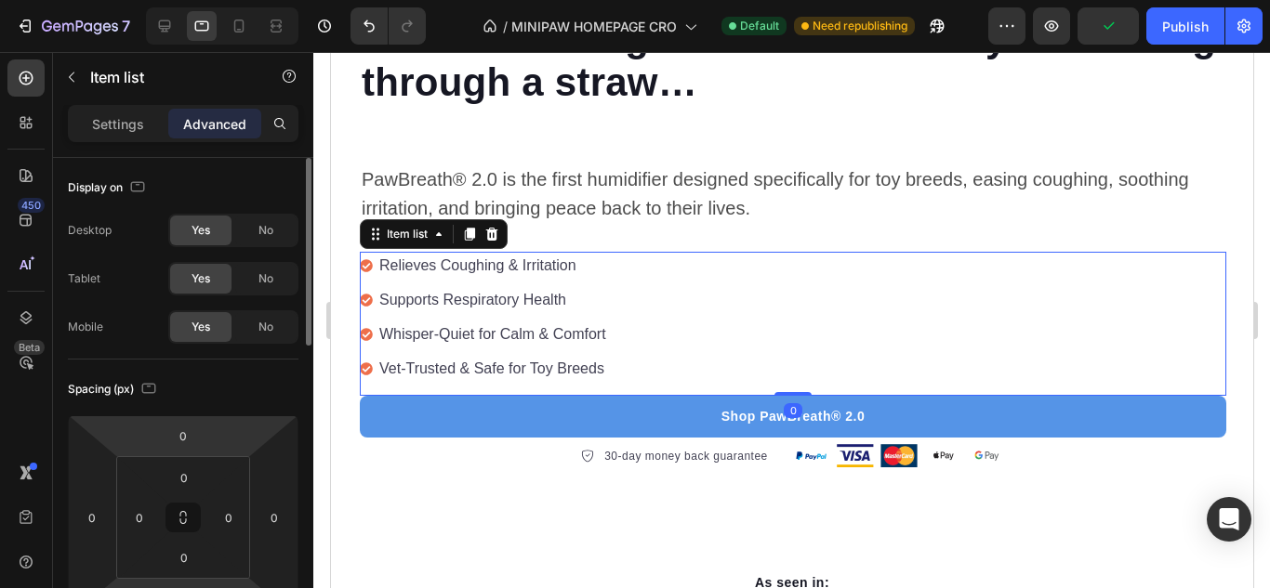
scroll to position [186, 0]
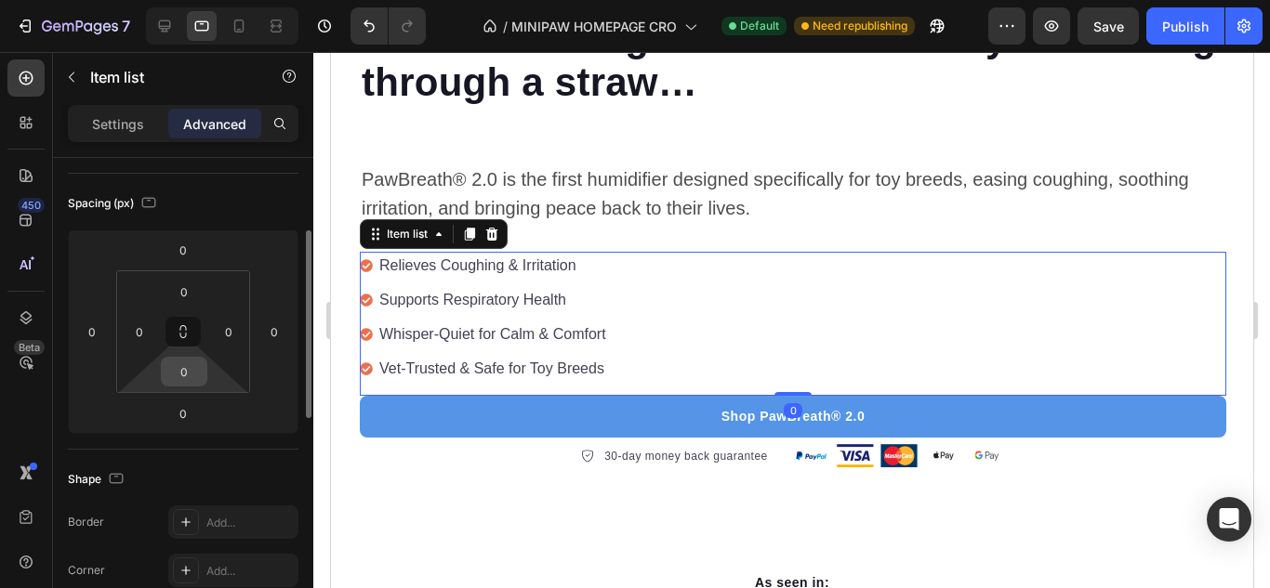
drag, startPoint x: 200, startPoint y: 385, endPoint x: 195, endPoint y: 408, distance: 23.7
click at [198, 385] on div "0" at bounding box center [184, 372] width 46 height 30
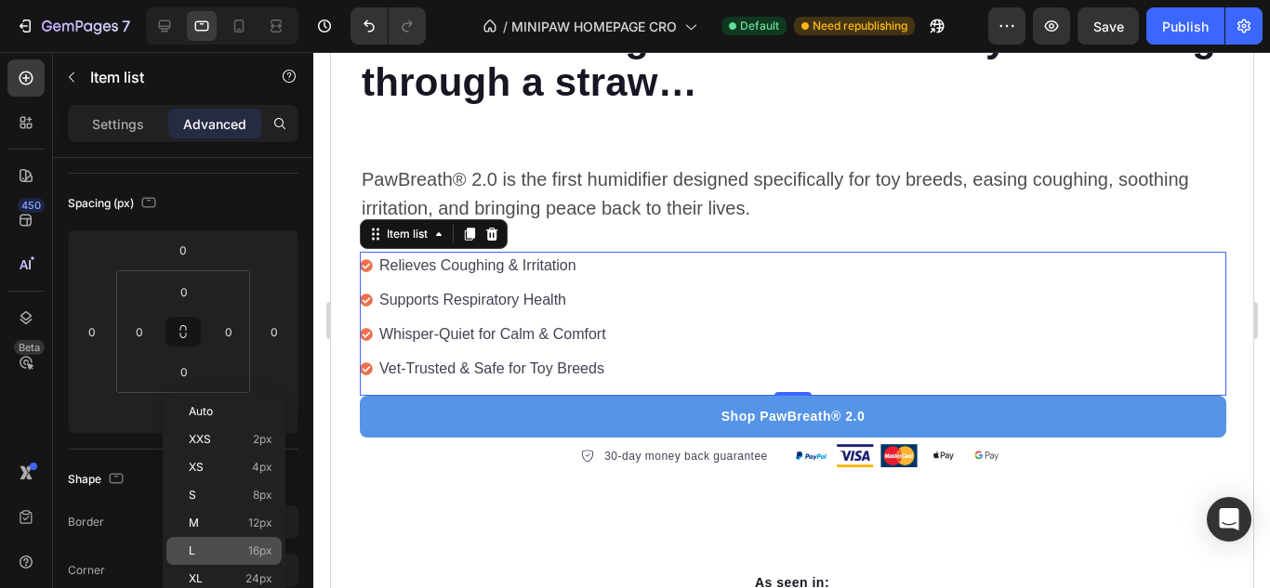
click at [226, 545] on p "L 16px" at bounding box center [231, 551] width 84 height 13
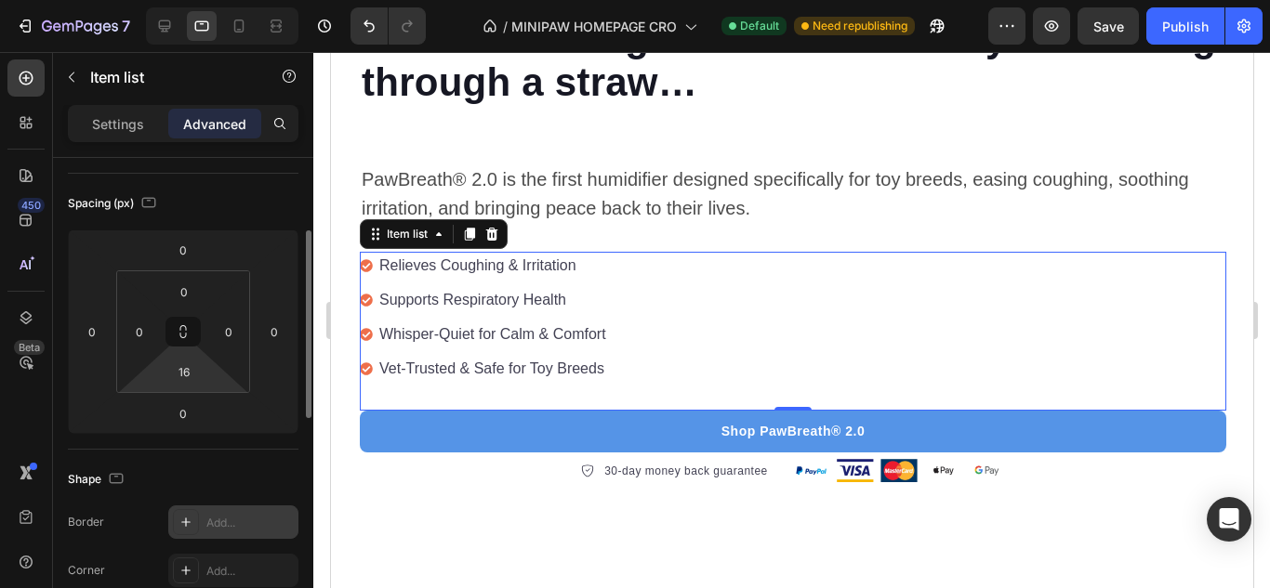
click at [173, 0] on html "7 Version history / MINIPAW HOMEPAGE CRO Default Need republishing Preview Save…" at bounding box center [635, 0] width 1270 height 0
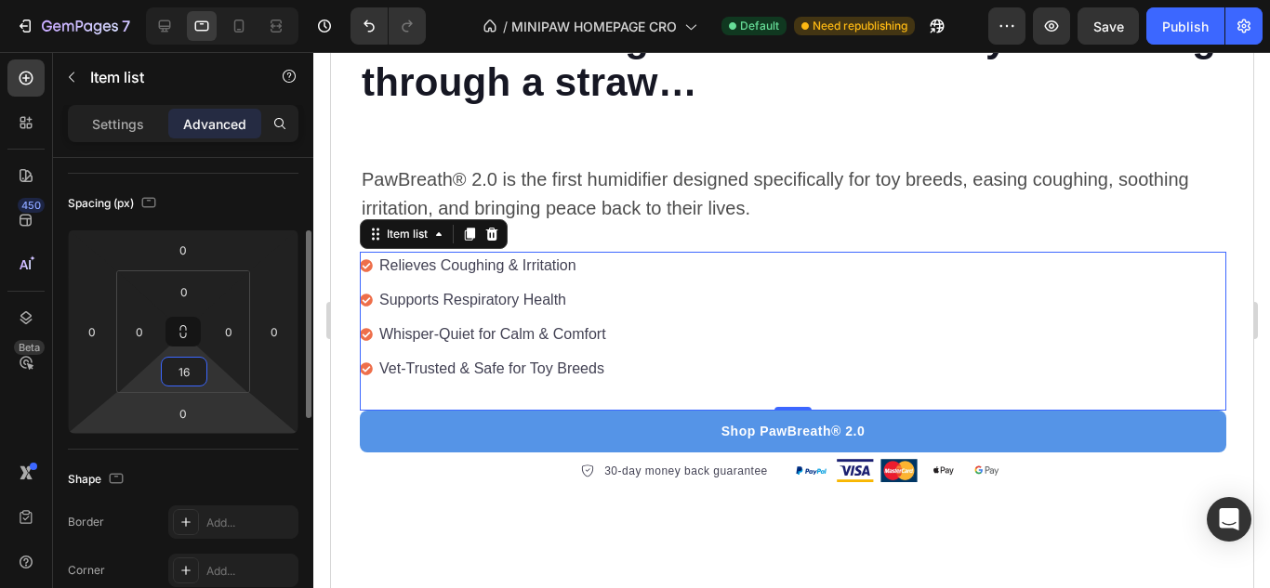
click at [205, 382] on div "16" at bounding box center [184, 372] width 46 height 30
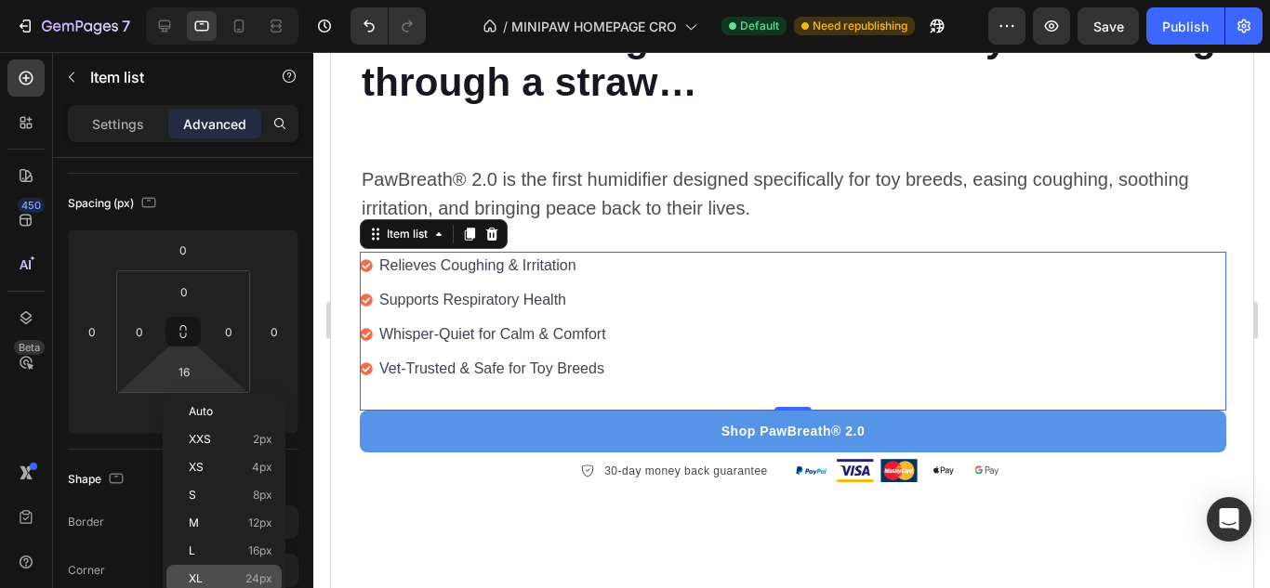
click at [218, 578] on p "XL 24px" at bounding box center [231, 579] width 84 height 13
type input "24"
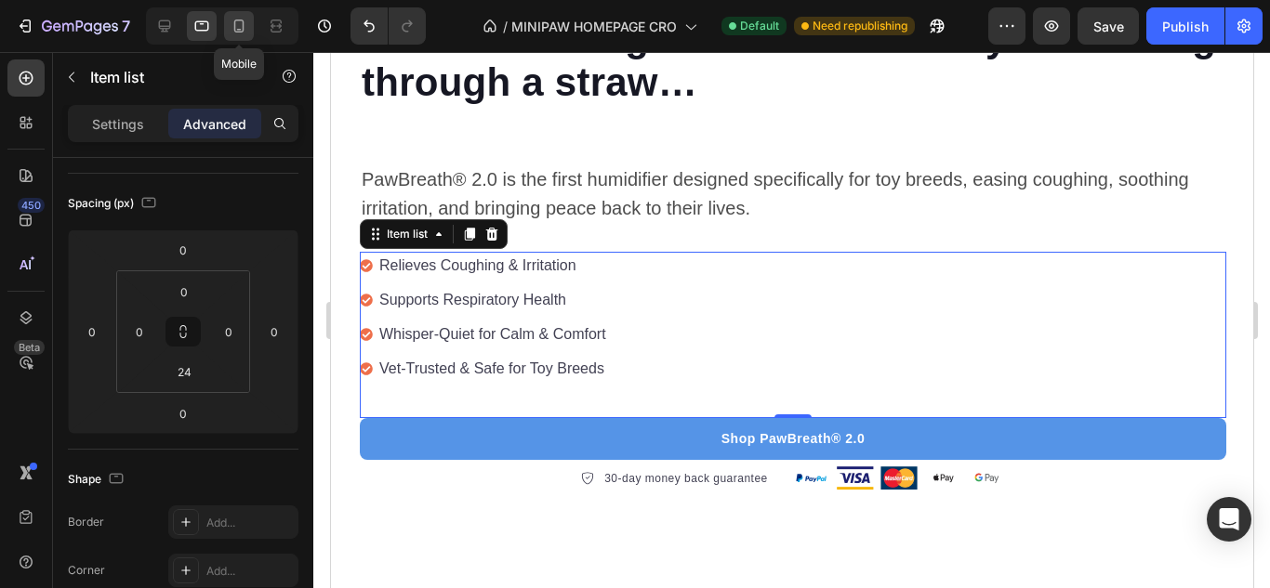
click at [237, 27] on icon at bounding box center [239, 26] width 19 height 19
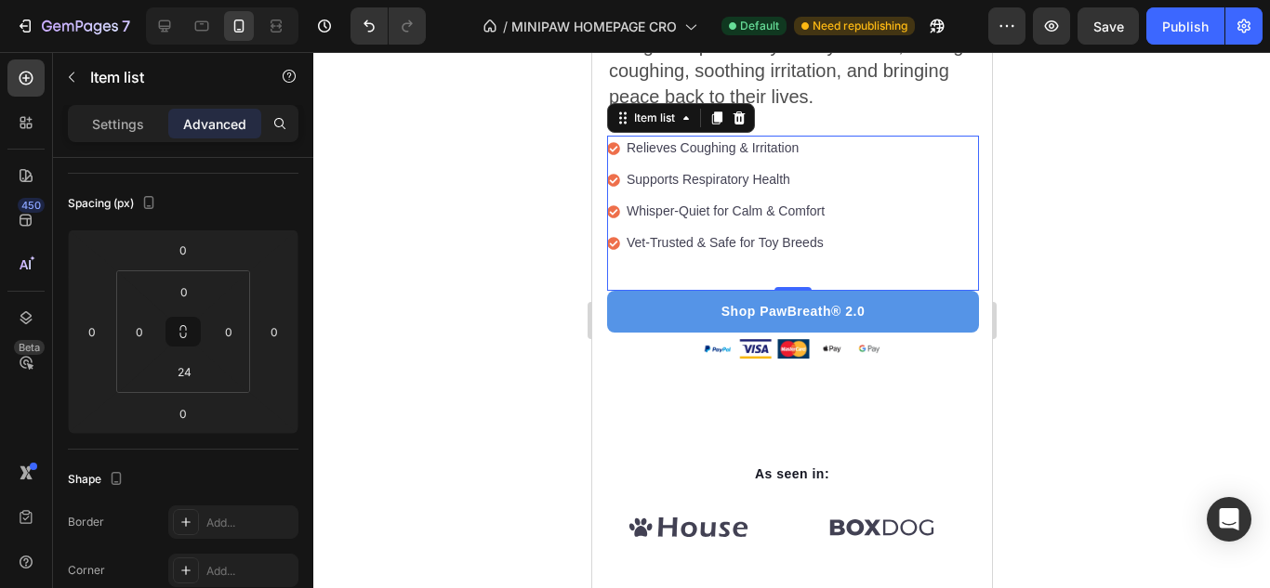
scroll to position [759, 0]
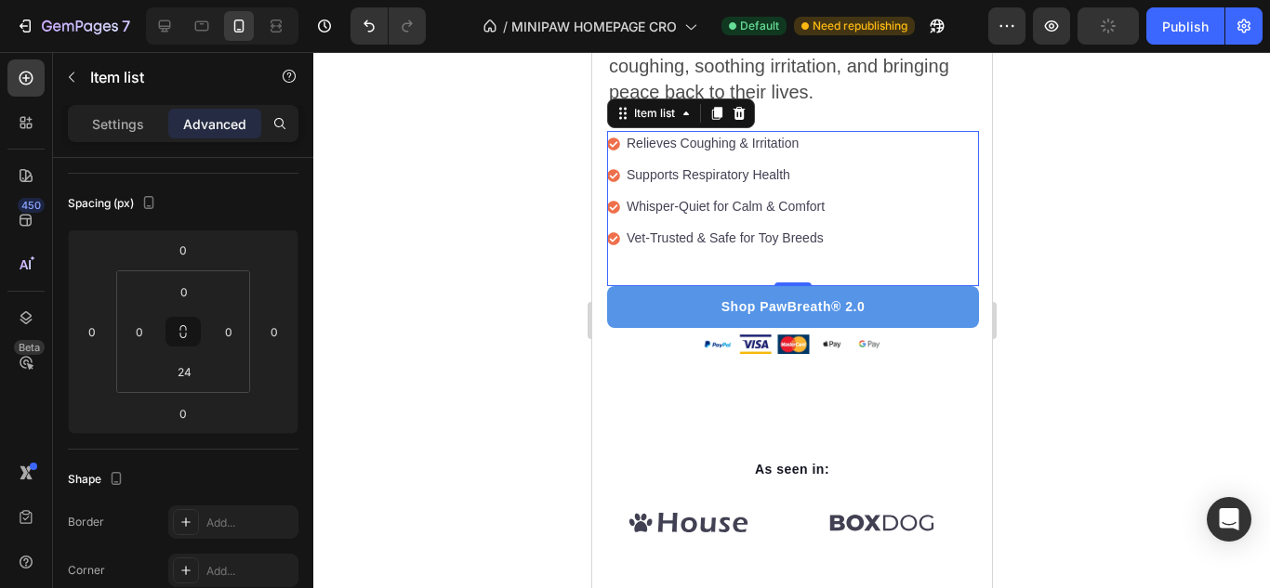
click at [540, 270] on div at bounding box center [791, 320] width 956 height 536
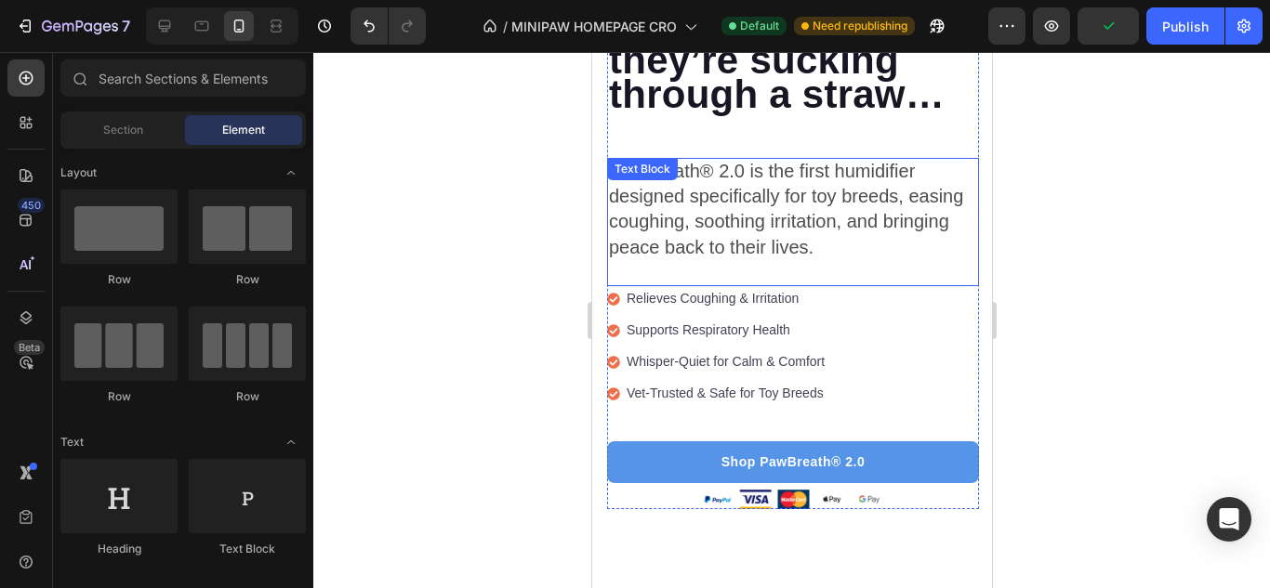
scroll to position [574, 0]
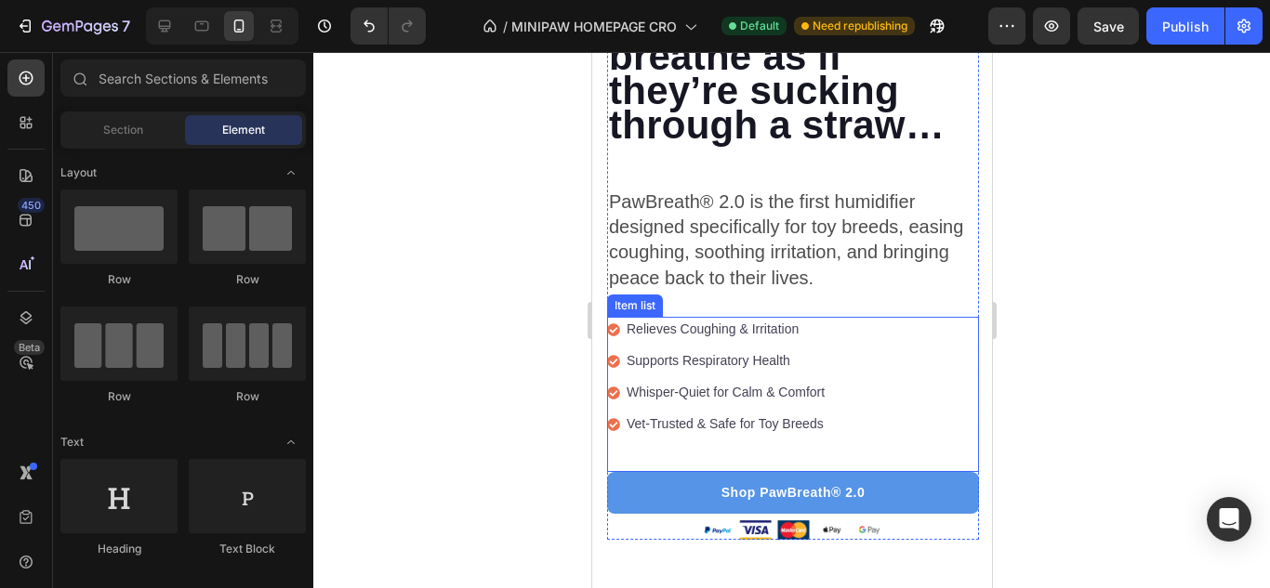
click at [674, 430] on div "Relieves Coughing & Irritation Supports Respiratory Health Whisper-Quiet for Ca…" at bounding box center [792, 383] width 372 height 133
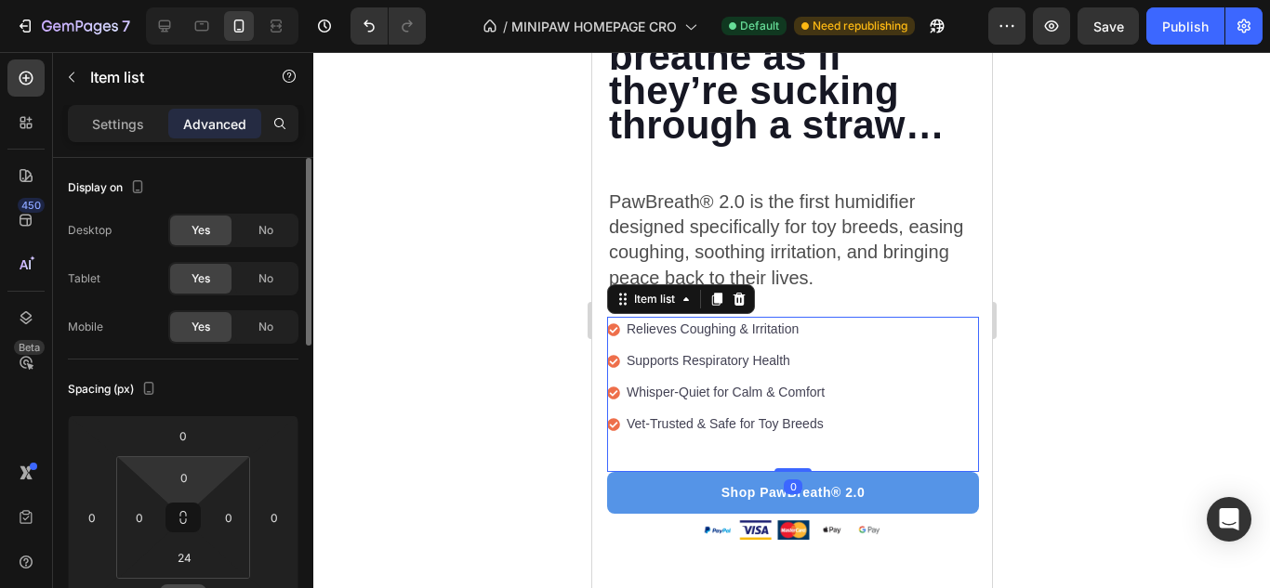
scroll to position [93, 0]
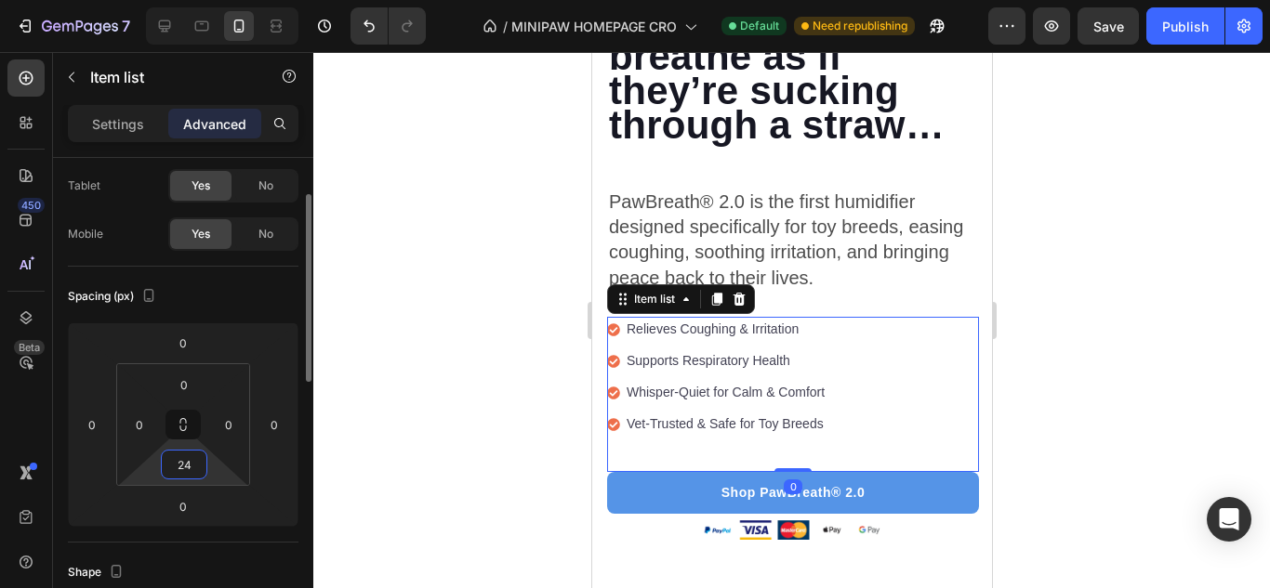
drag, startPoint x: 188, startPoint y: 471, endPoint x: 178, endPoint y: 479, distance: 11.9
click at [187, 472] on input "24" at bounding box center [183, 465] width 37 height 28
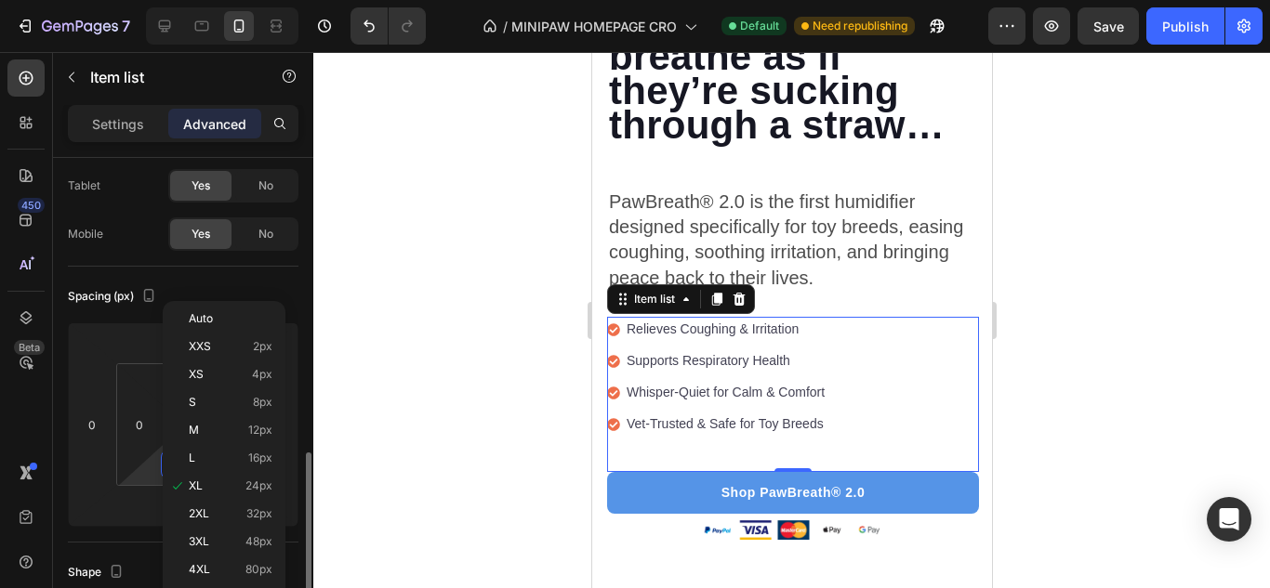
scroll to position [279, 0]
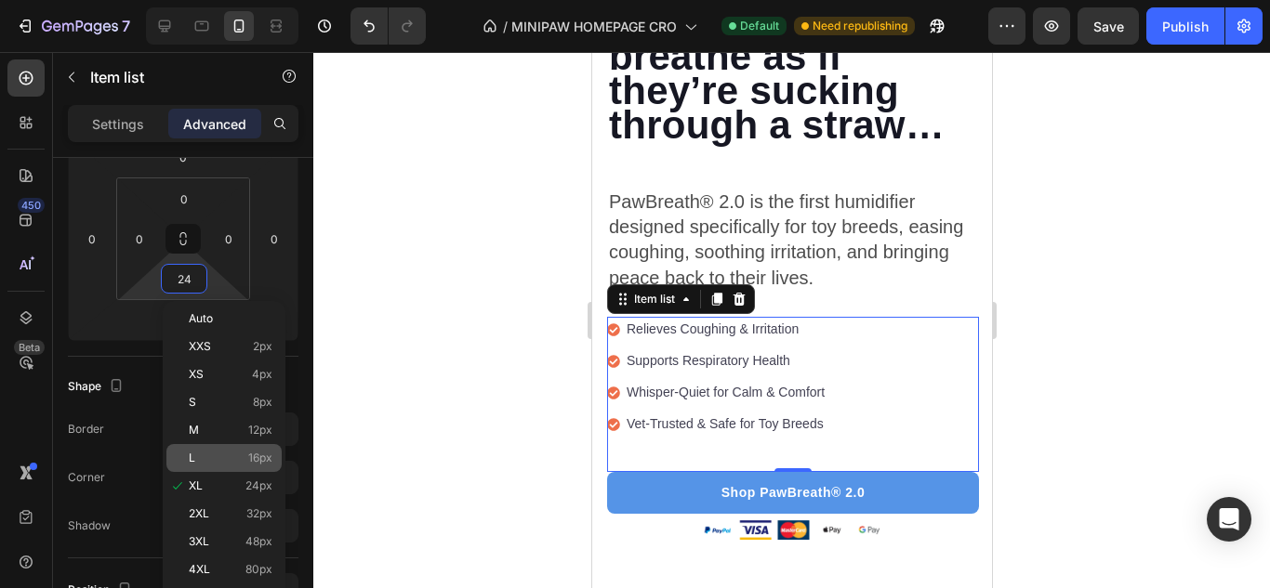
click at [199, 462] on p "L 16px" at bounding box center [231, 458] width 84 height 13
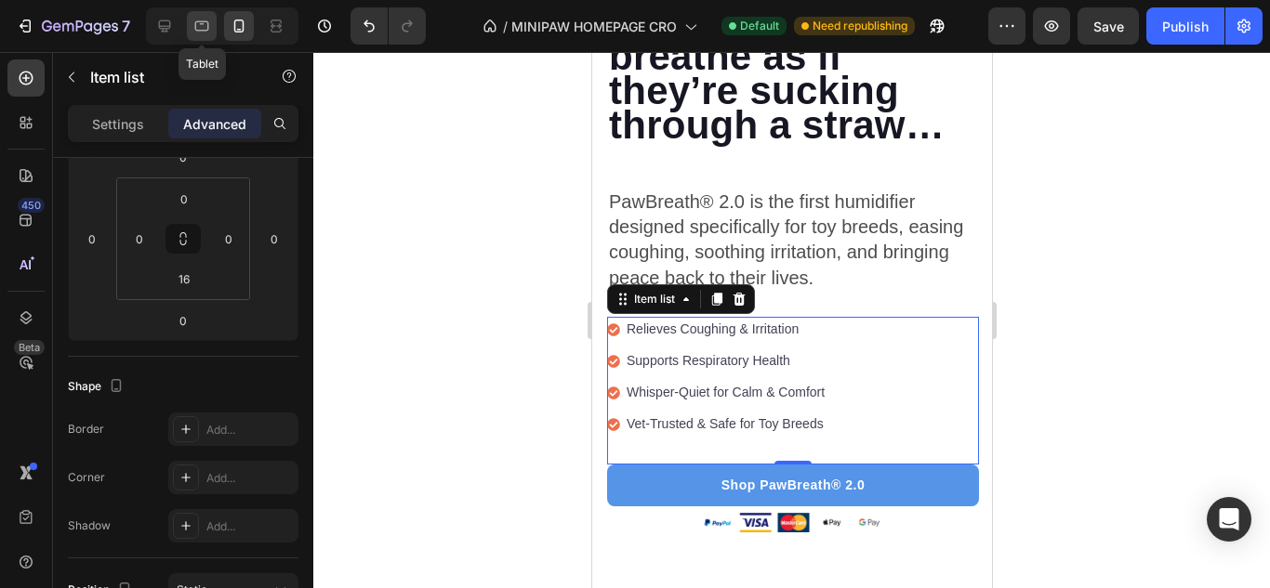
click at [207, 23] on icon at bounding box center [201, 26] width 19 height 19
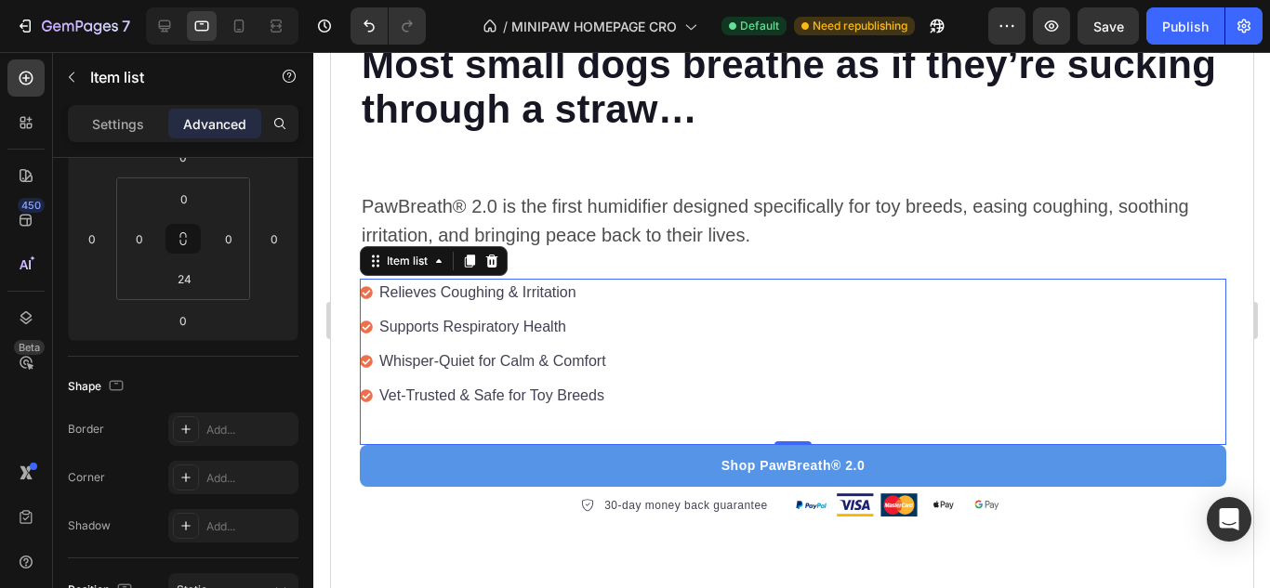
scroll to position [735, 0]
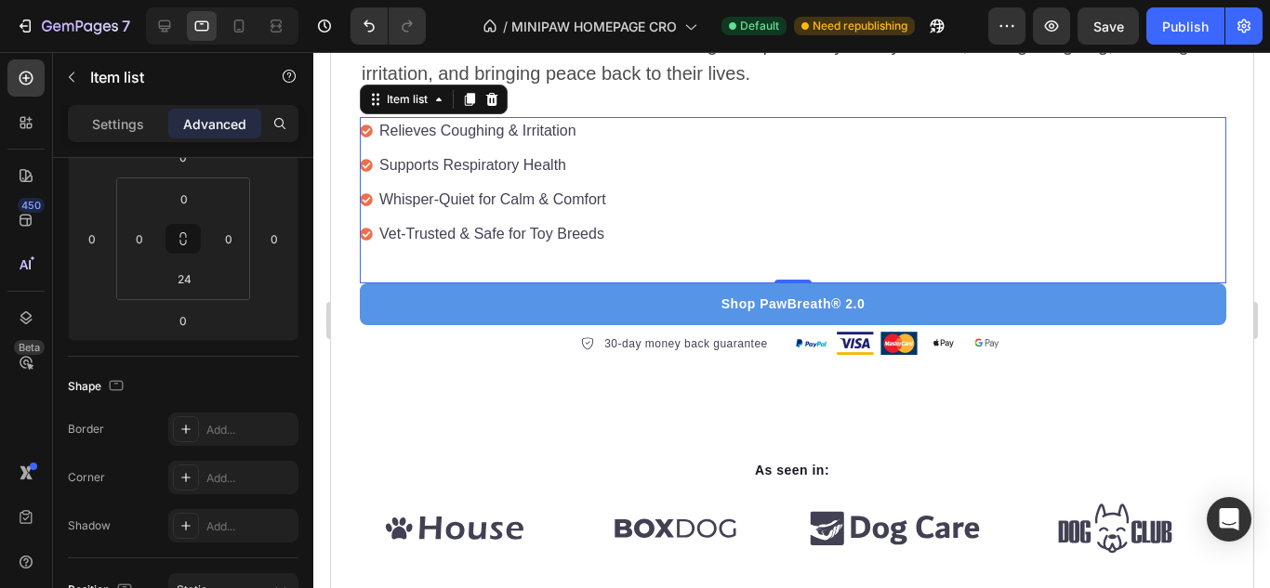
click at [484, 270] on div "Relieves Coughing & Irritation Supports Respiratory Health Whisper-Quiet for Ca…" at bounding box center [792, 200] width 866 height 166
click at [210, 0] on html "7 Version history / MINIPAW HOMEPAGE CRO Default Need republishing Preview Save…" at bounding box center [635, 0] width 1270 height 0
click at [186, 284] on input "24" at bounding box center [183, 279] width 37 height 28
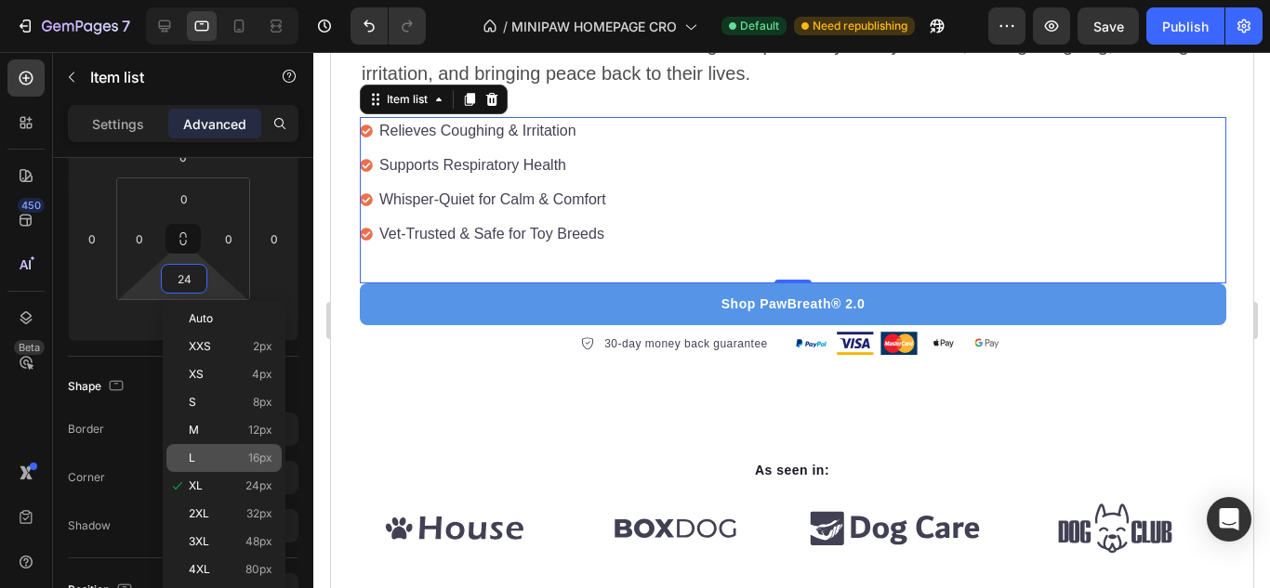
click at [211, 446] on div "L 16px" at bounding box center [223, 458] width 115 height 28
type input "16"
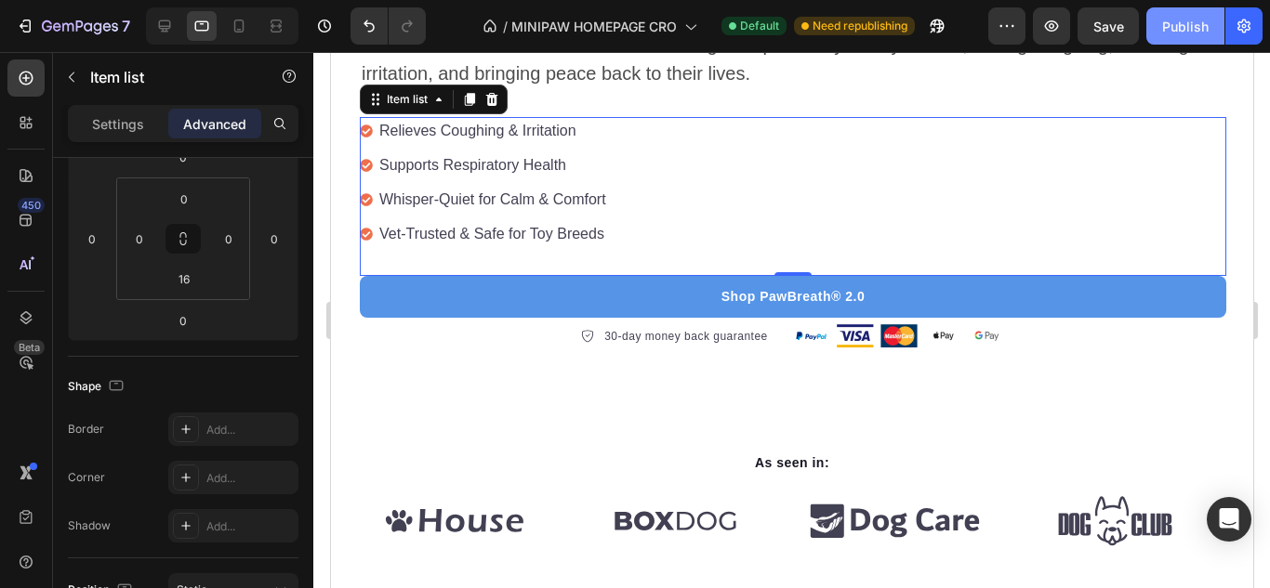
click at [1205, 16] on button "Publish" at bounding box center [1185, 25] width 78 height 37
